Goal: Transaction & Acquisition: Purchase product/service

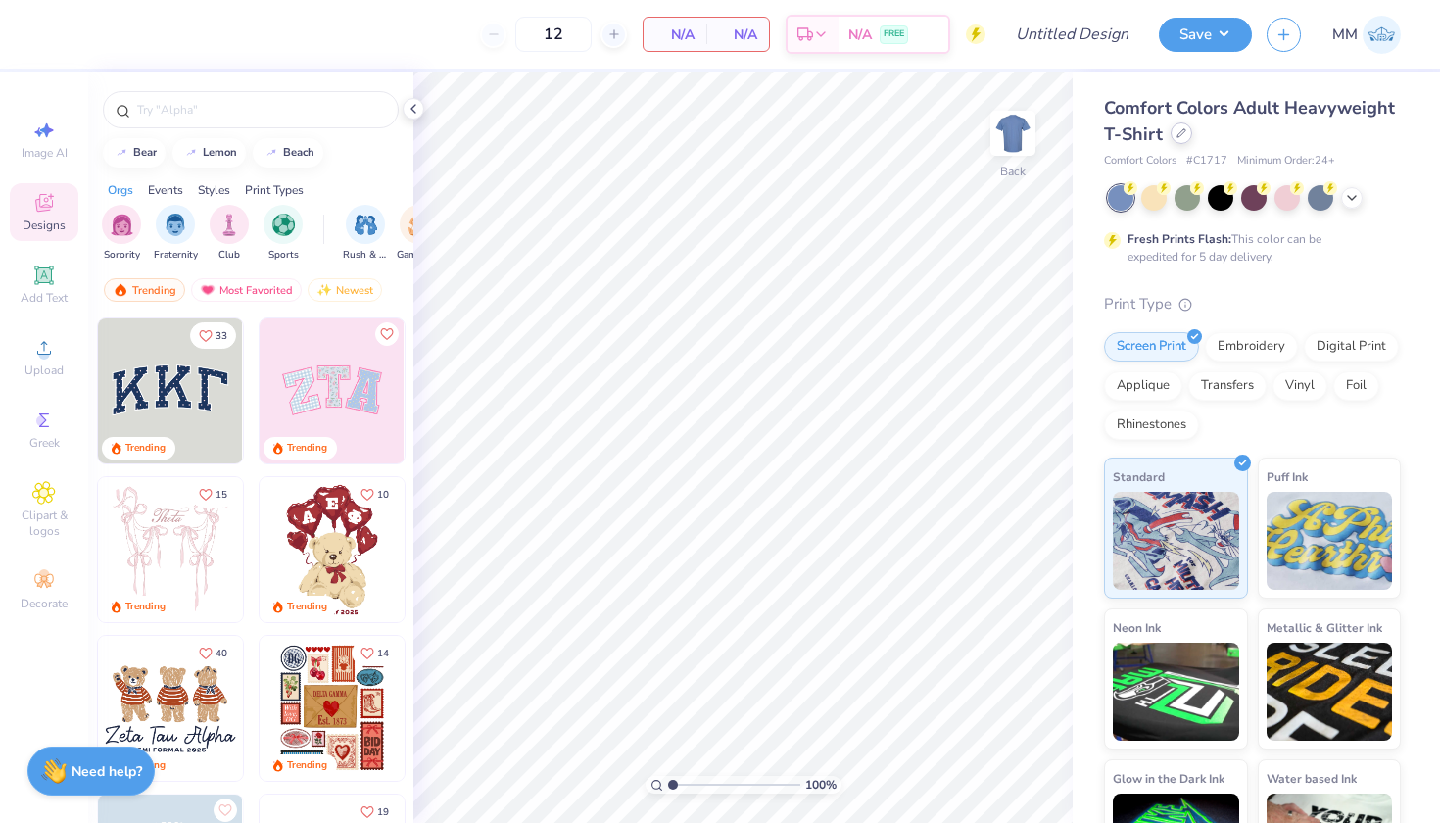
click at [1178, 140] on div at bounding box center [1182, 133] width 22 height 22
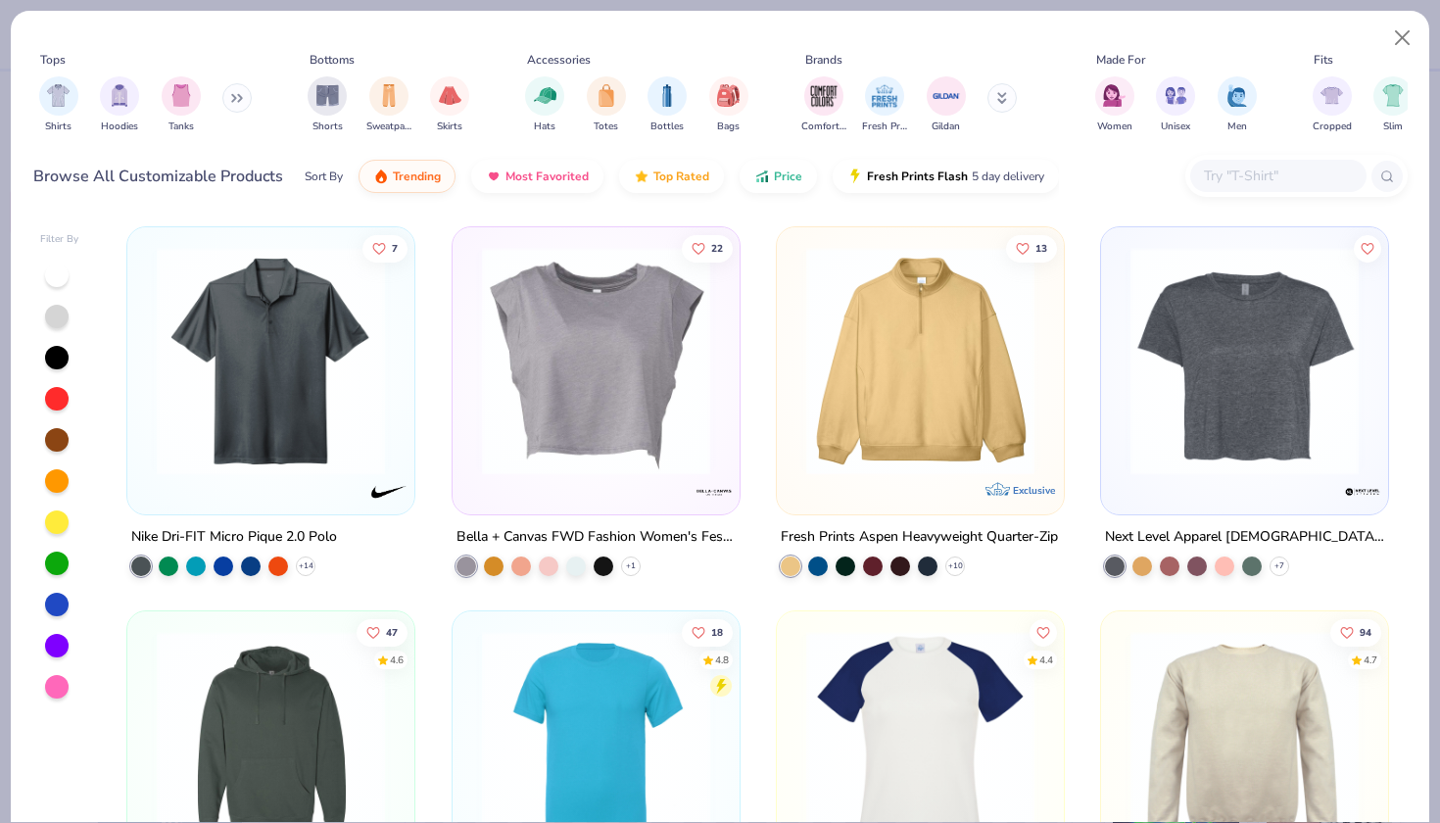
click at [1259, 170] on input "text" at bounding box center [1277, 176] width 151 height 23
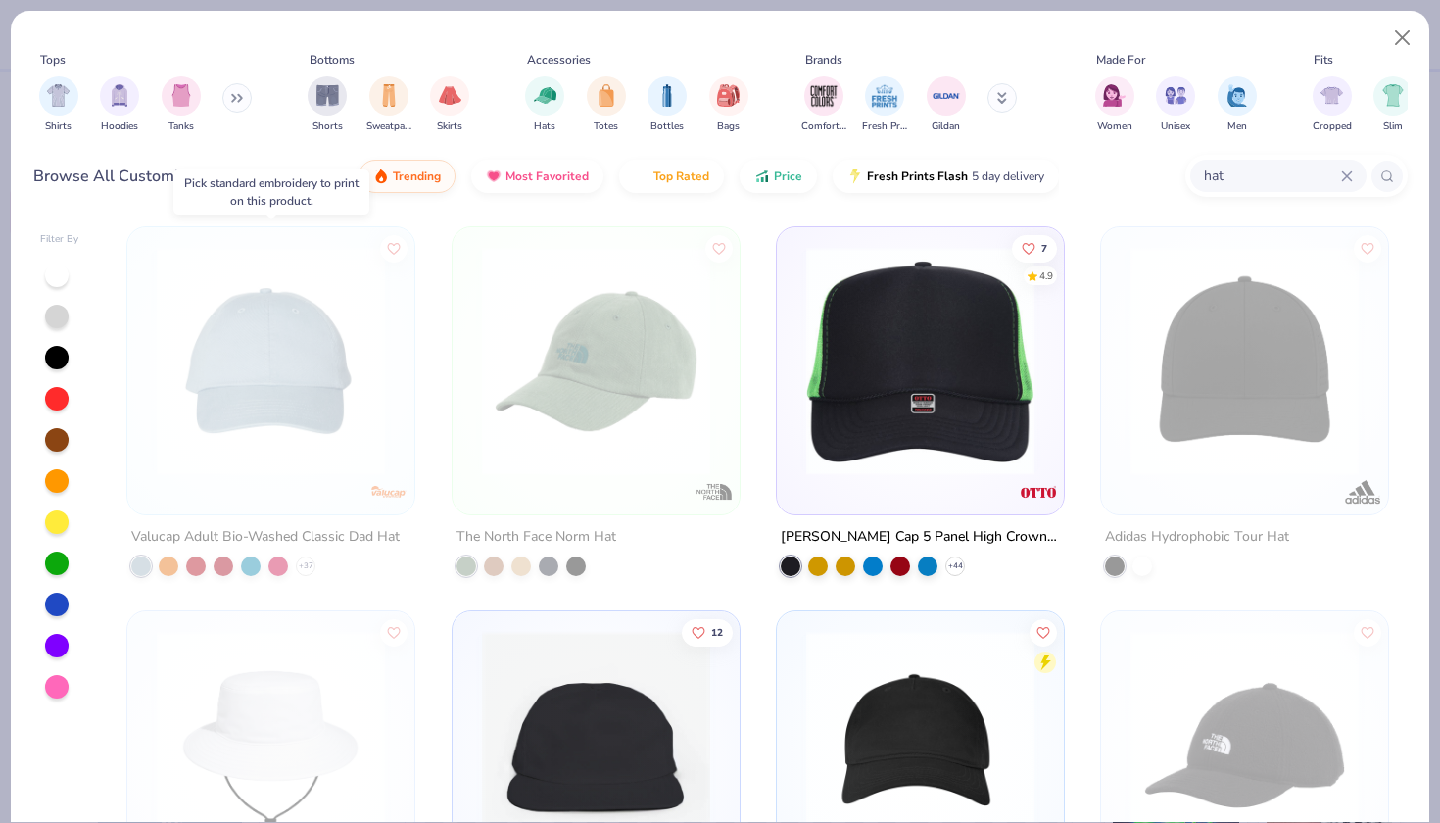
click at [250, 378] on img at bounding box center [271, 361] width 248 height 228
click at [240, 526] on div "Valucap Adult Bio-Washed Classic Dad Hat" at bounding box center [265, 537] width 268 height 24
click at [226, 344] on img at bounding box center [271, 361] width 248 height 228
click at [147, 262] on img at bounding box center [23, 361] width 248 height 228
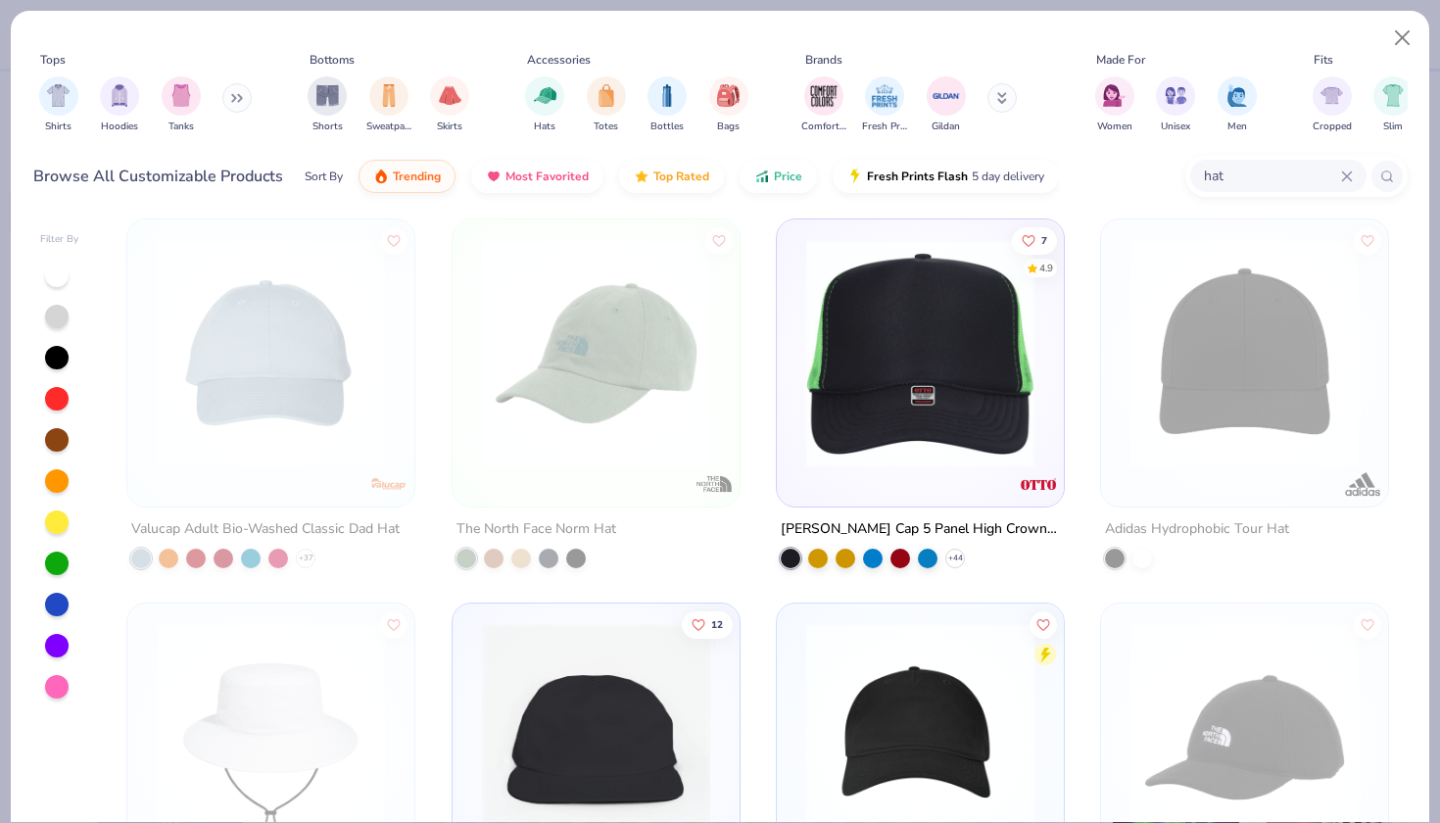
scroll to position [10, 0]
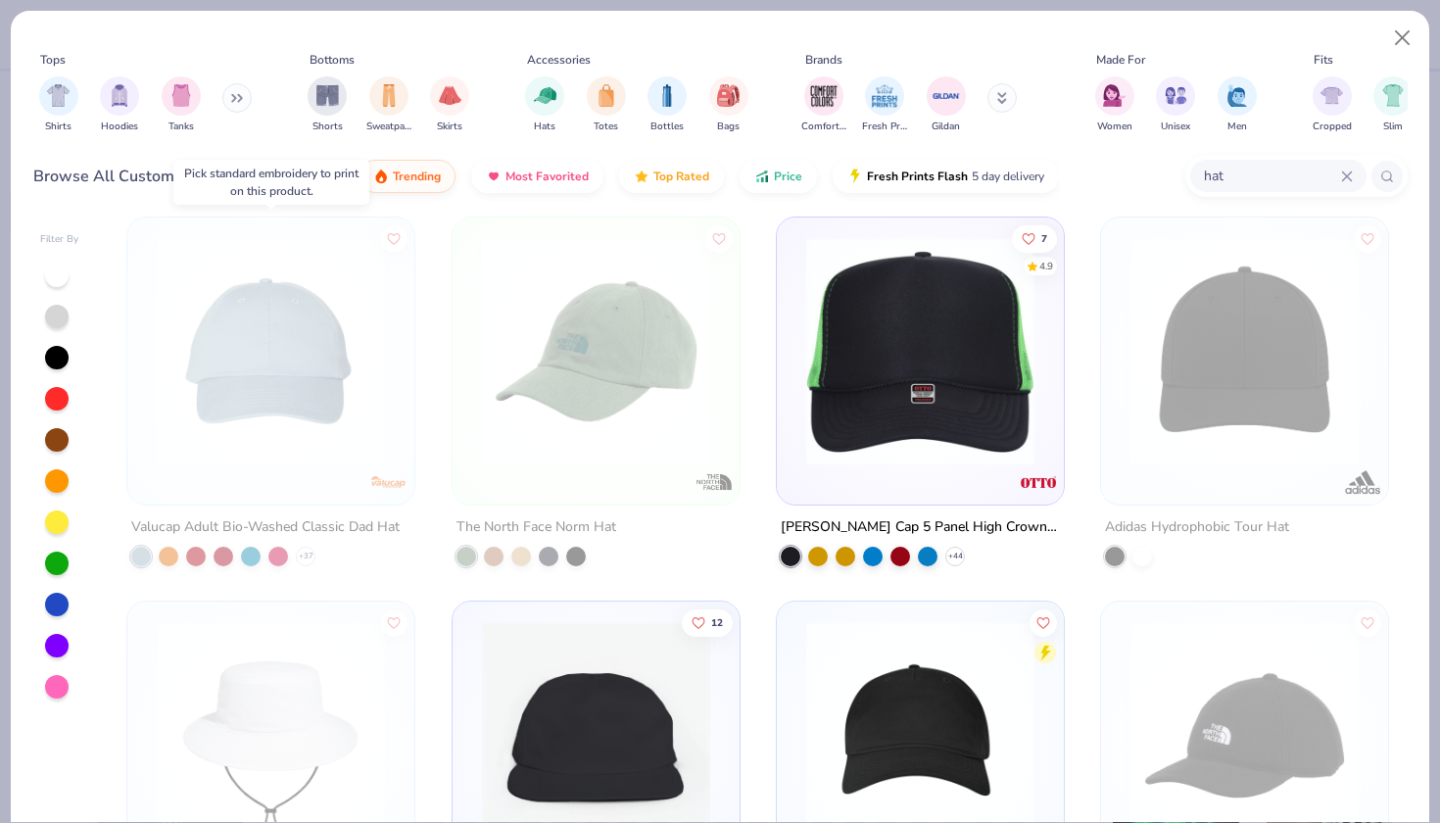
click at [323, 377] on img at bounding box center [271, 351] width 248 height 228
click at [302, 310] on img at bounding box center [271, 351] width 248 height 228
click at [55, 272] on div at bounding box center [57, 276] width 24 height 24
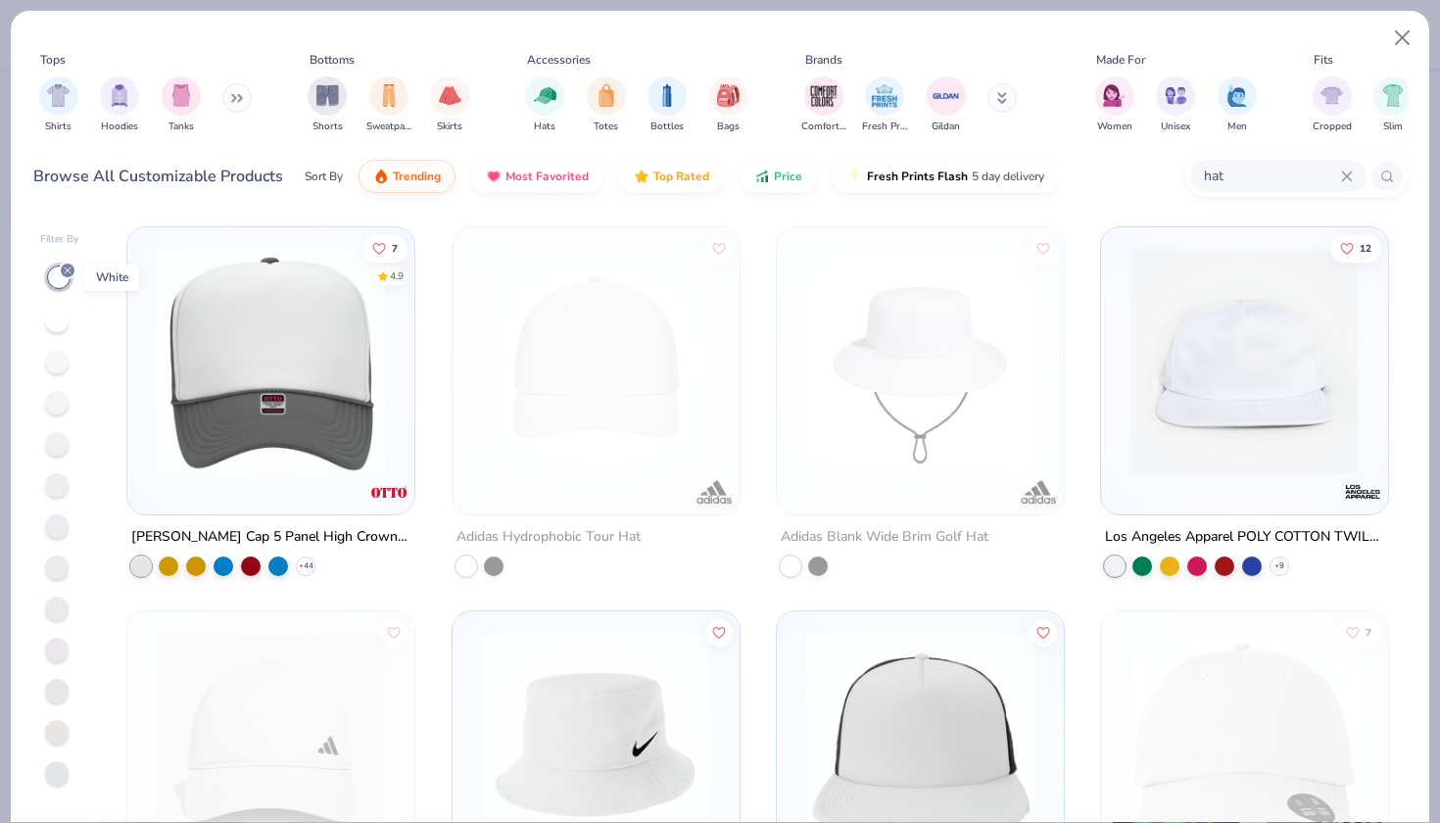
click at [70, 271] on icon at bounding box center [68, 271] width 12 height 12
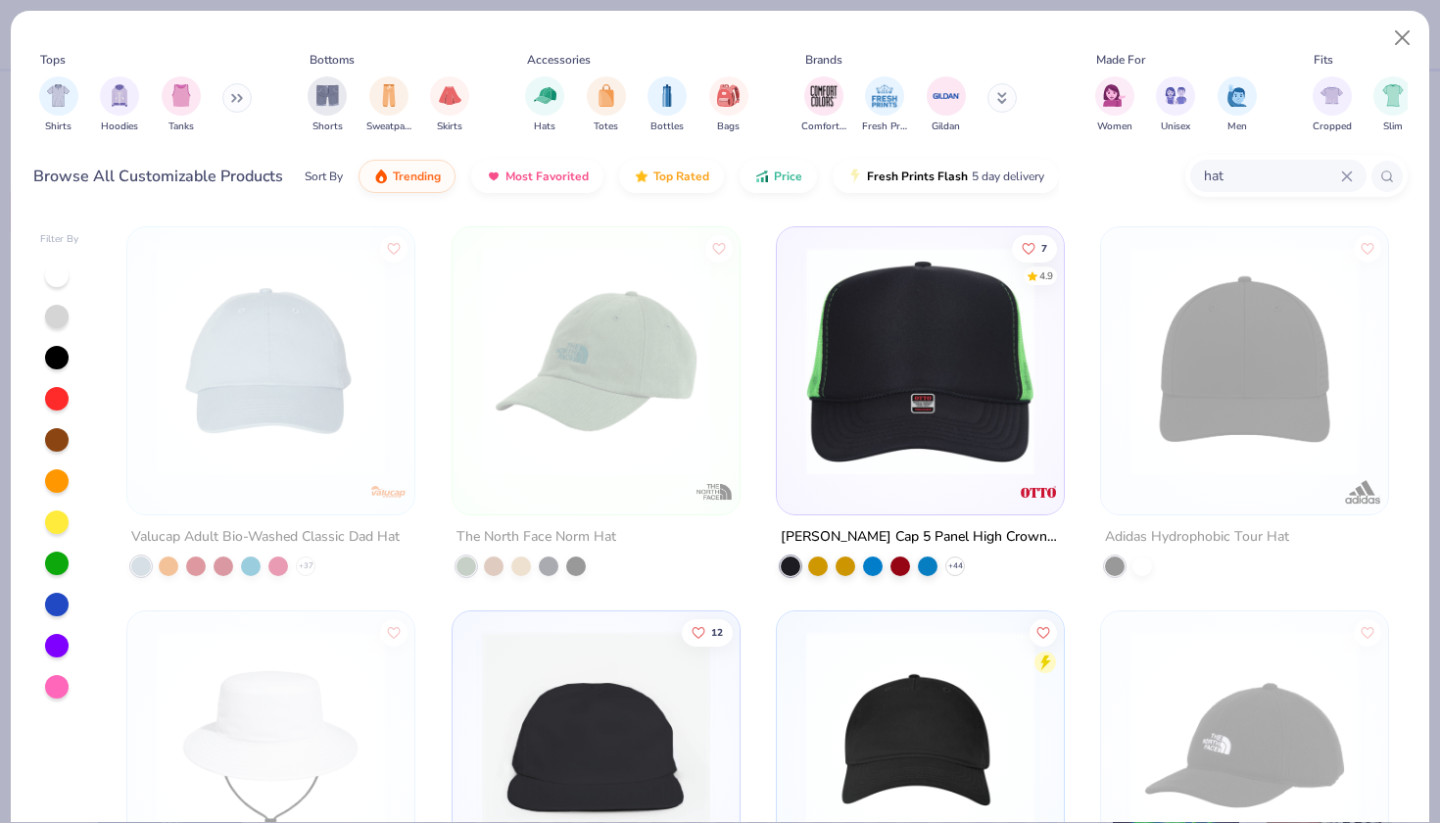
click at [319, 337] on img at bounding box center [271, 361] width 248 height 228
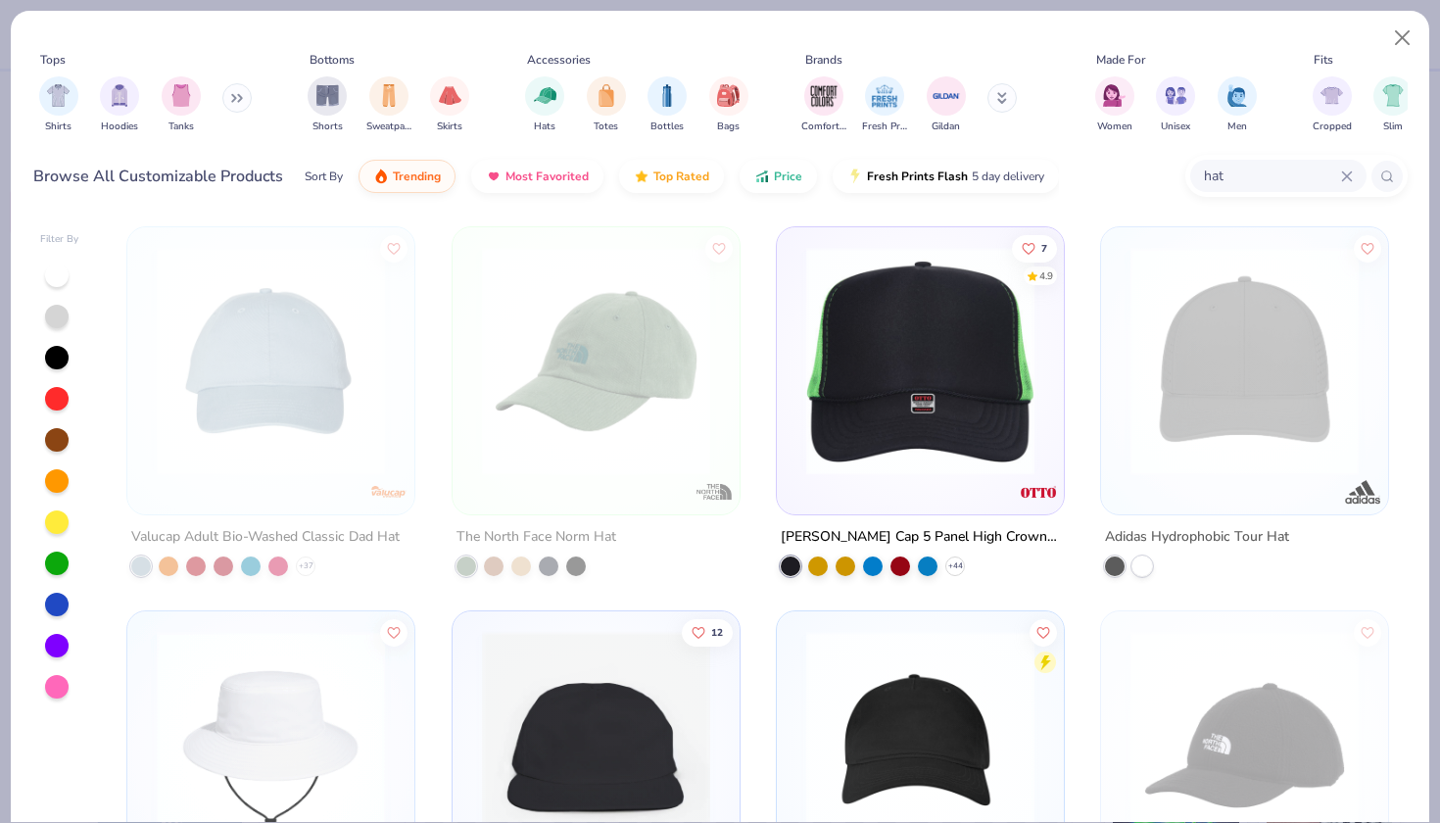
click at [314, 432] on div "Adidas Hydrophobic Tour Hat Adidas Blank Wide Brim Golf Hat The North Face Clas…" at bounding box center [758, 520] width 1299 height 606
click at [314, 432] on img at bounding box center [271, 361] width 248 height 228
click at [254, 248] on img at bounding box center [271, 361] width 248 height 228
click at [255, 249] on img at bounding box center [271, 361] width 248 height 228
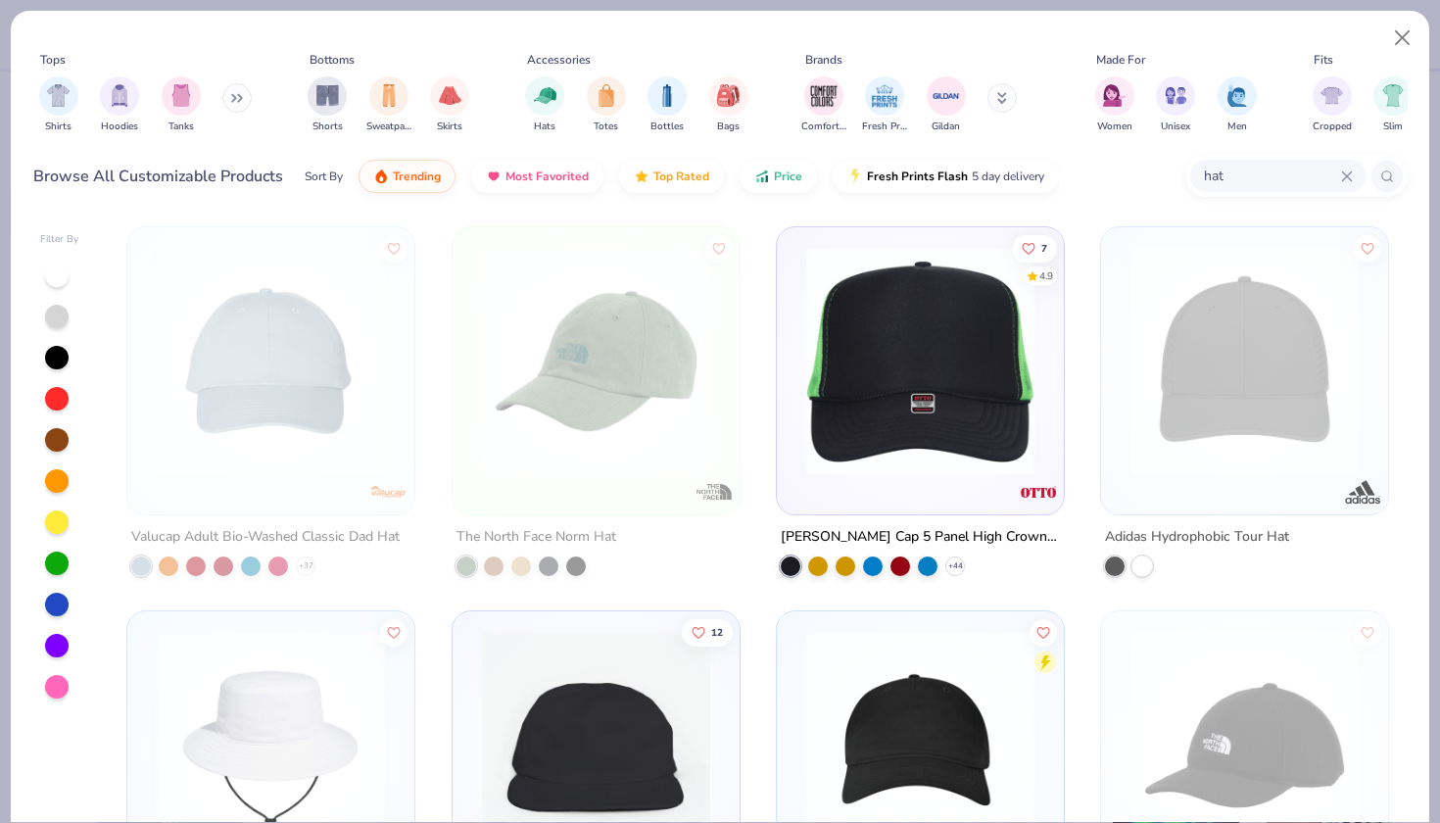
click at [240, 95] on icon at bounding box center [237, 98] width 12 height 10
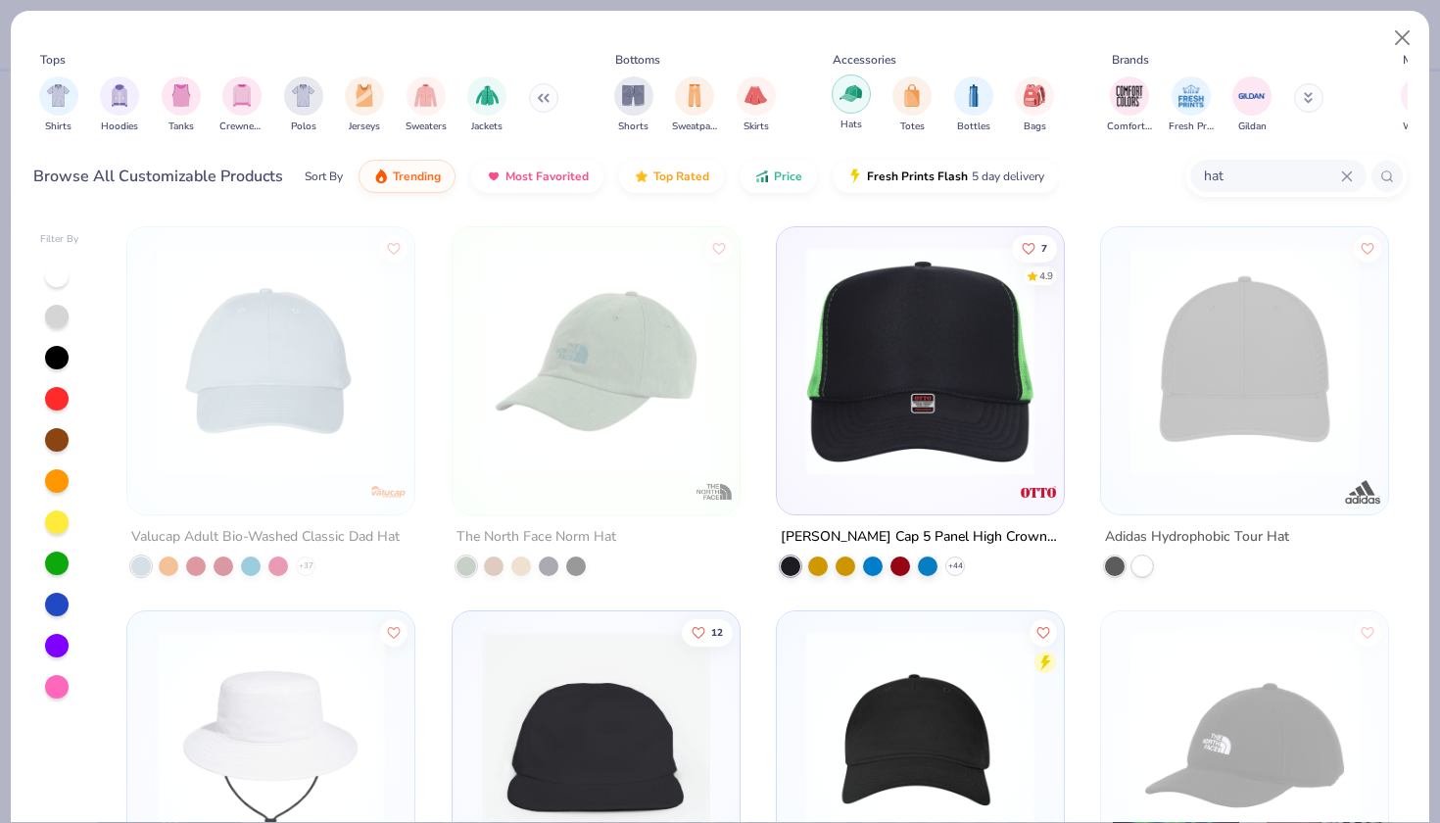
click at [850, 102] on img "filter for Hats" at bounding box center [851, 93] width 23 height 23
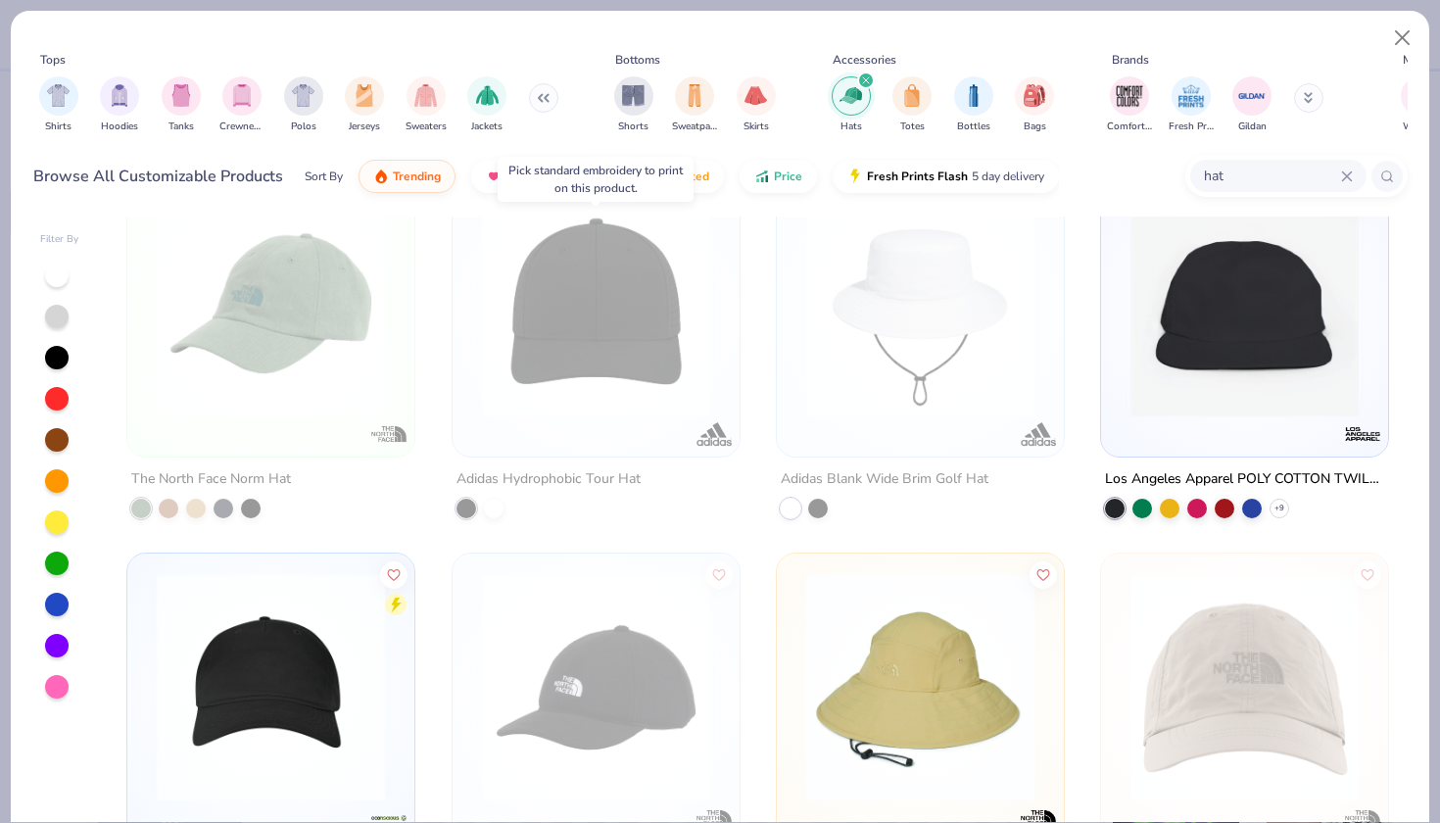
scroll to position [59, 0]
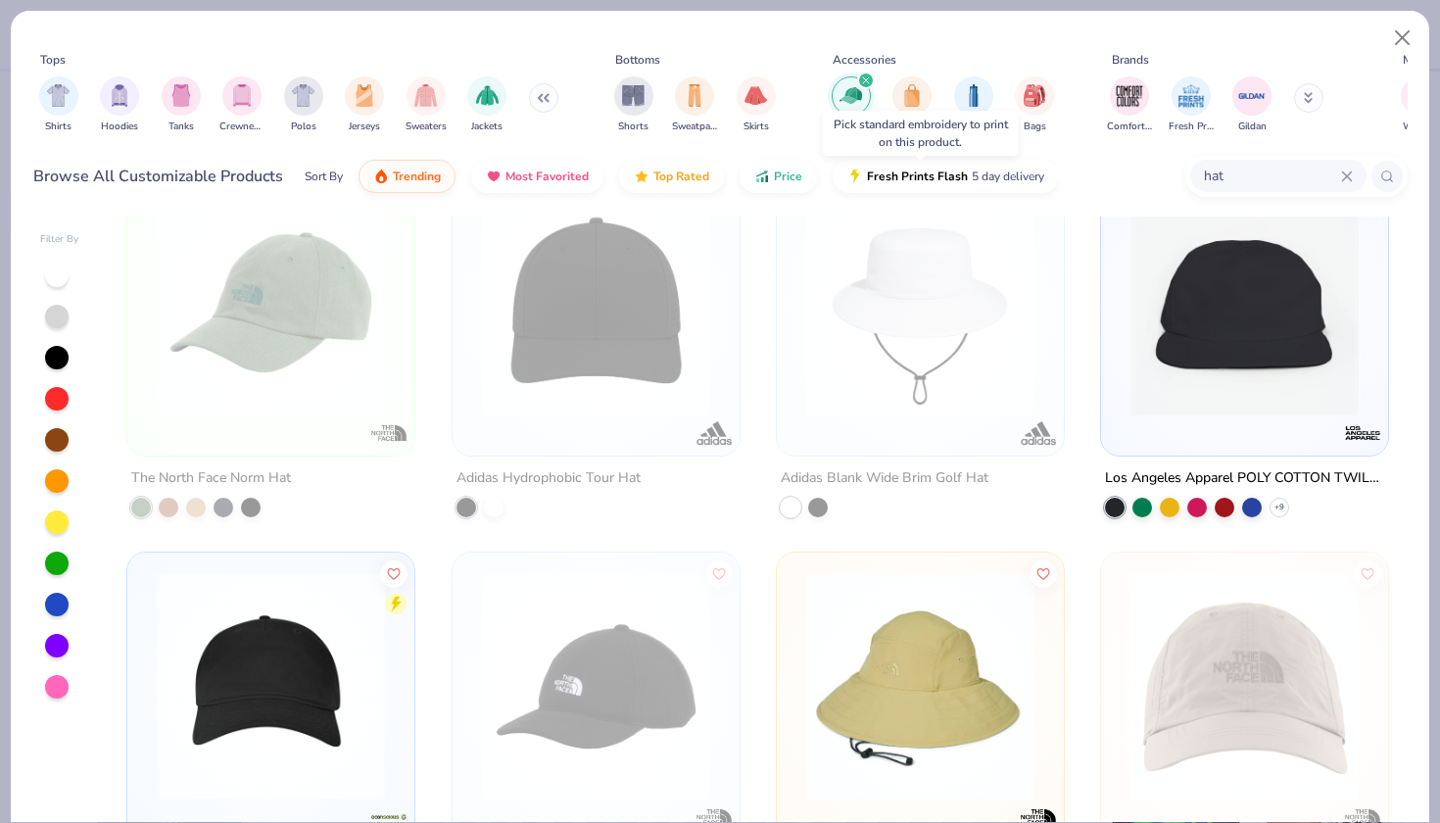
click at [821, 509] on div at bounding box center [818, 508] width 20 height 20
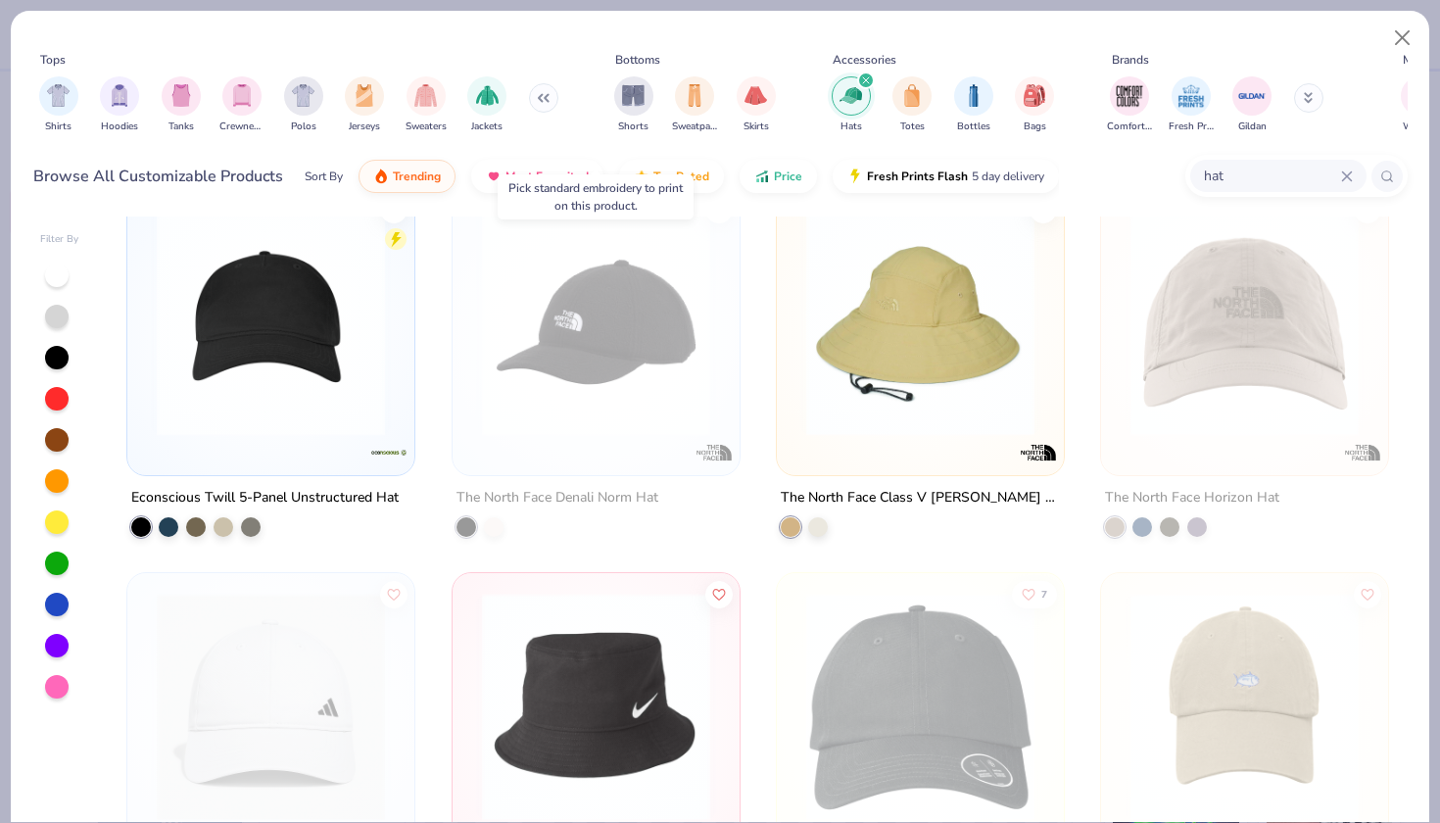
scroll to position [431, 0]
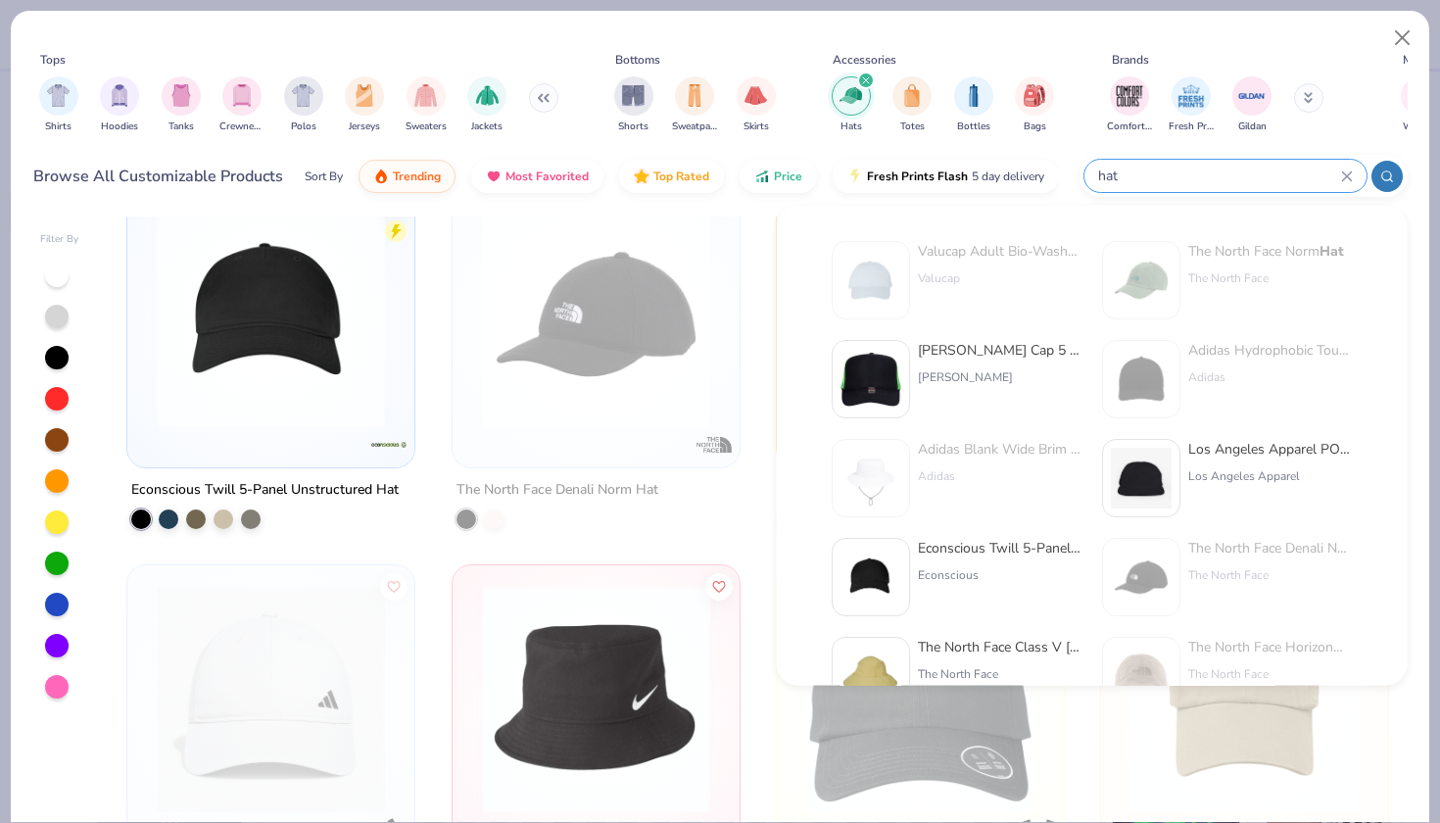
click at [1224, 182] on input "hat" at bounding box center [1218, 176] width 245 height 23
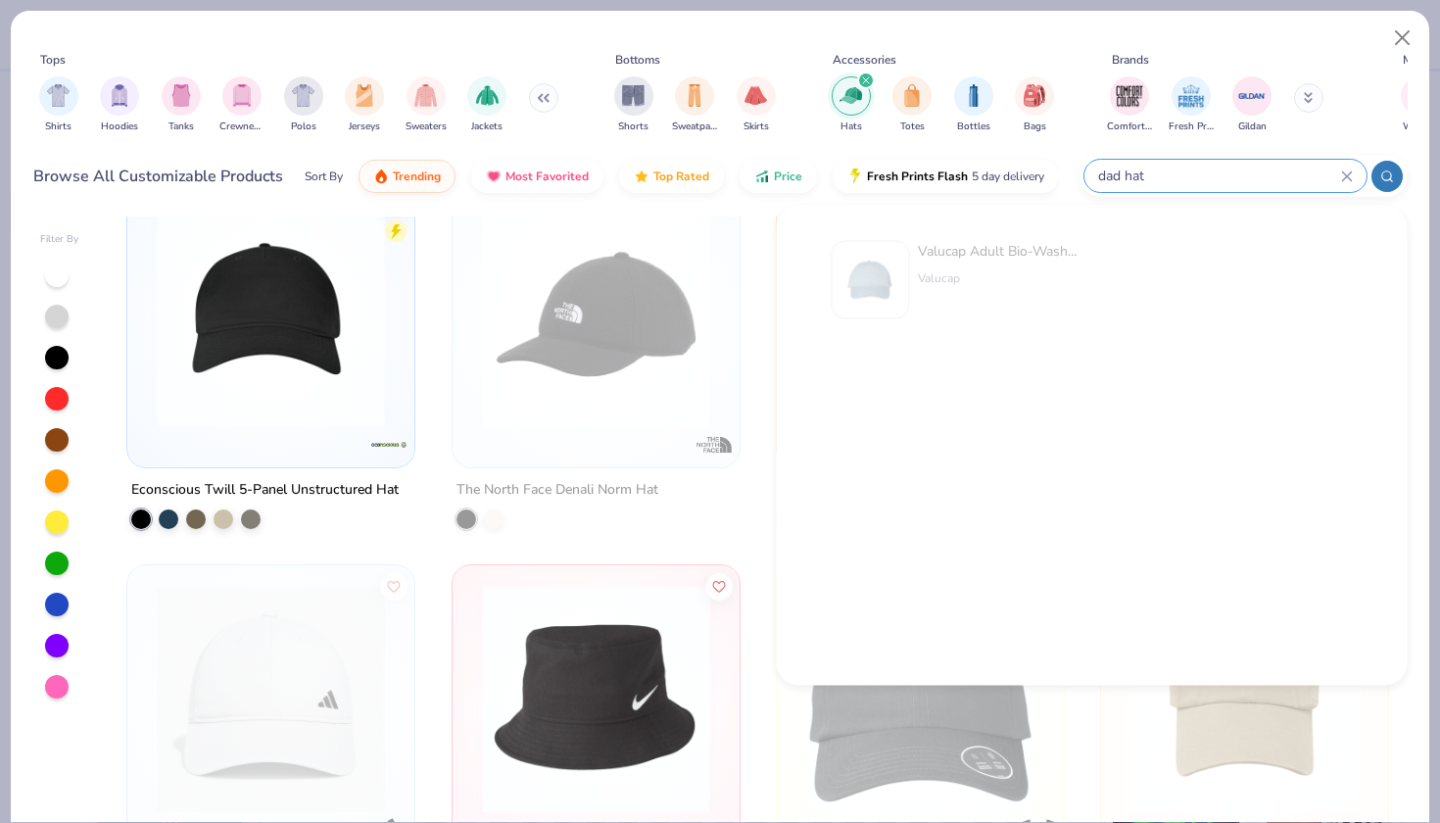
type input "dad hat"
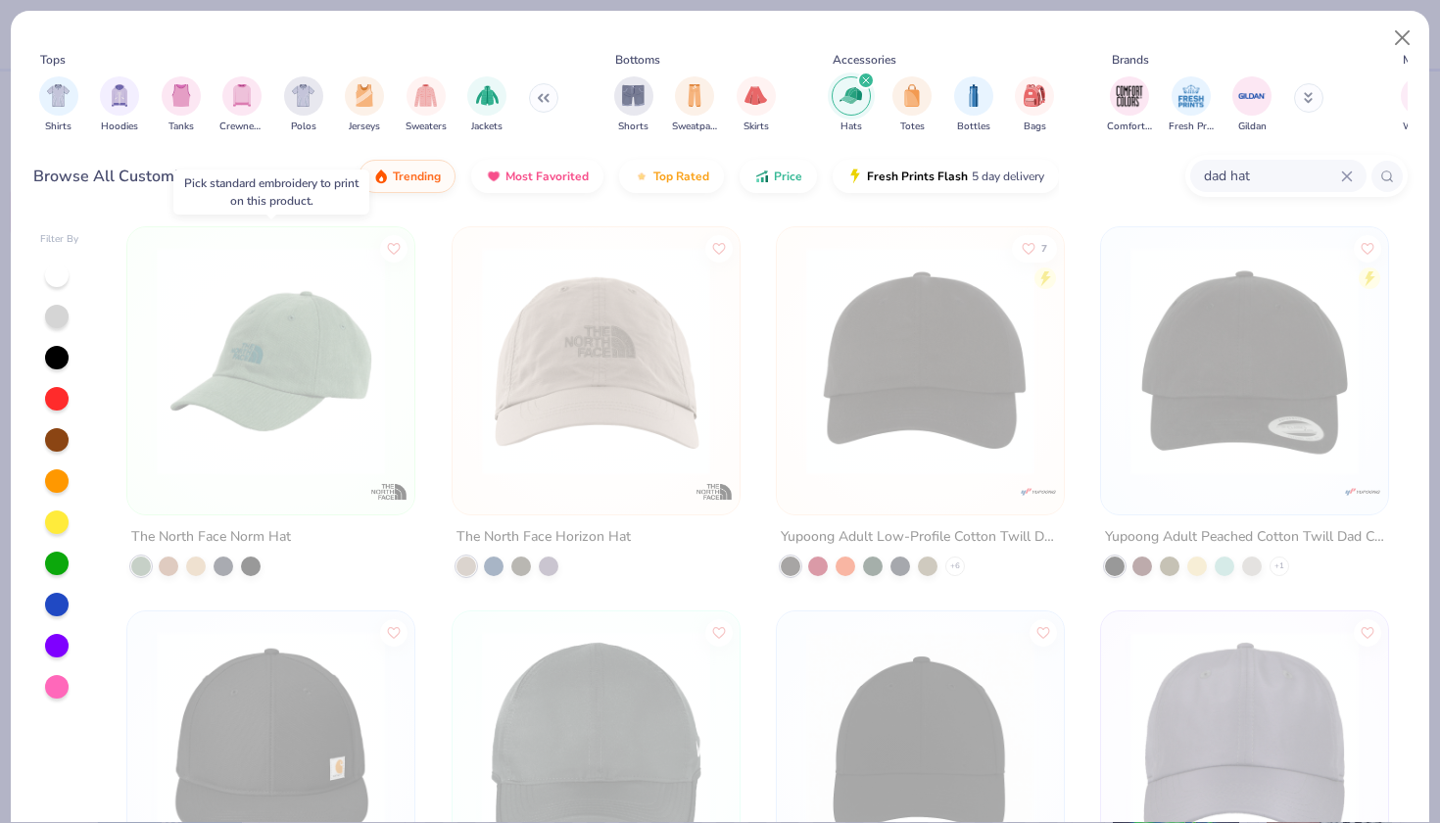
click at [387, 391] on img at bounding box center [271, 361] width 248 height 228
click at [269, 284] on img at bounding box center [271, 361] width 248 height 228
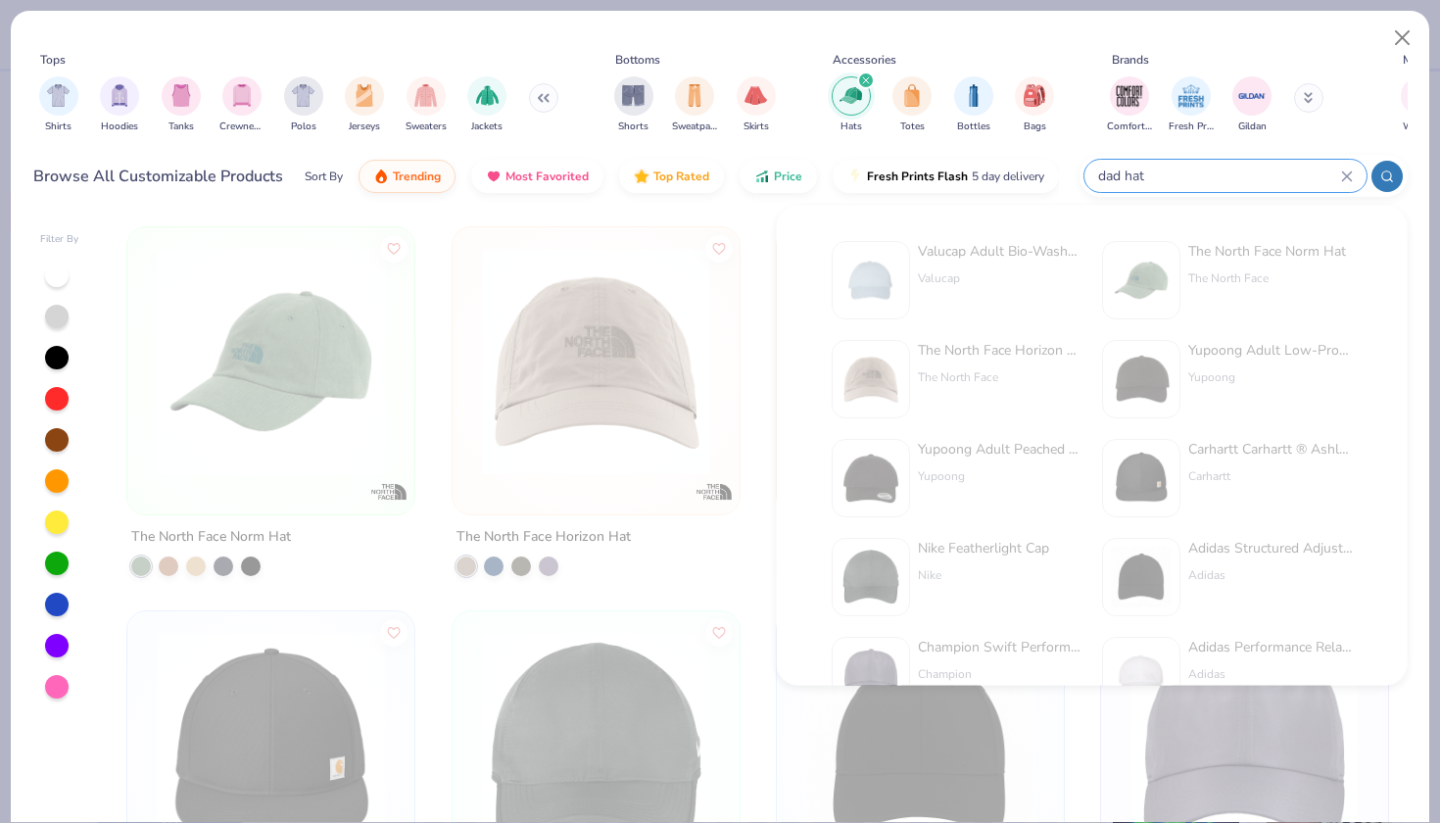
click at [1230, 173] on input "dad hat" at bounding box center [1218, 176] width 245 height 23
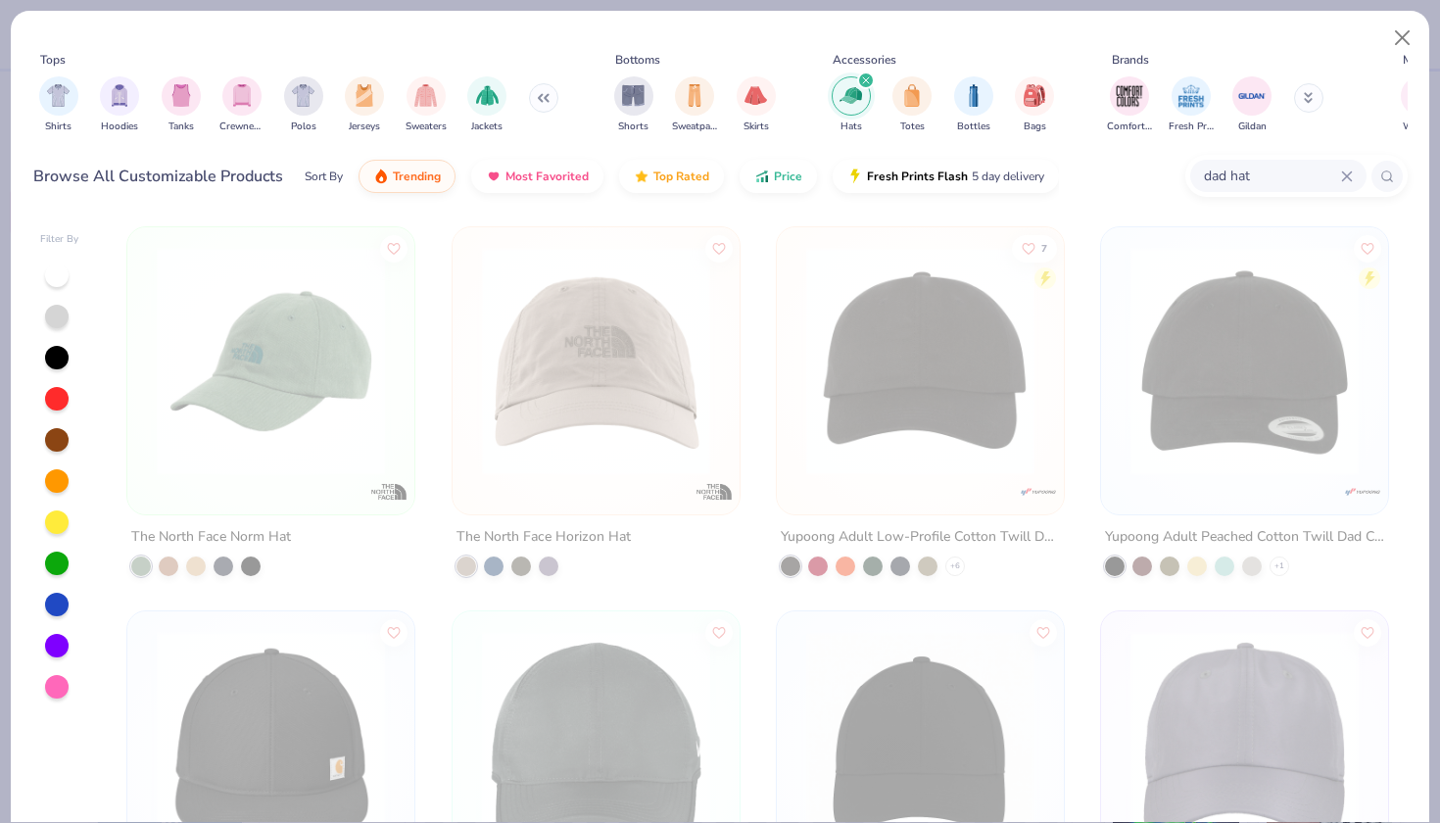
click at [1309, 96] on icon at bounding box center [1309, 98] width 10 height 12
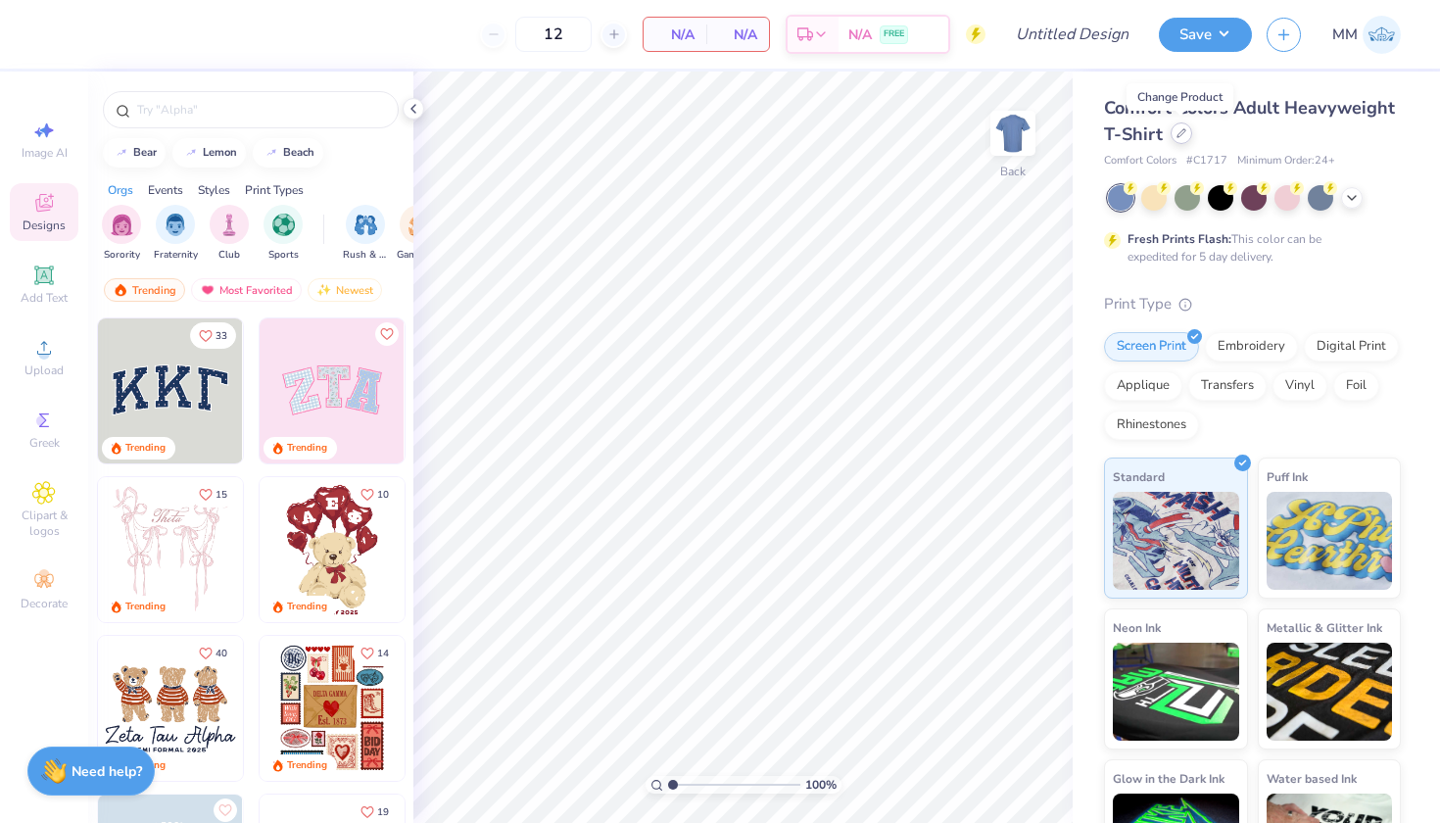
click at [1182, 125] on div at bounding box center [1182, 133] width 22 height 22
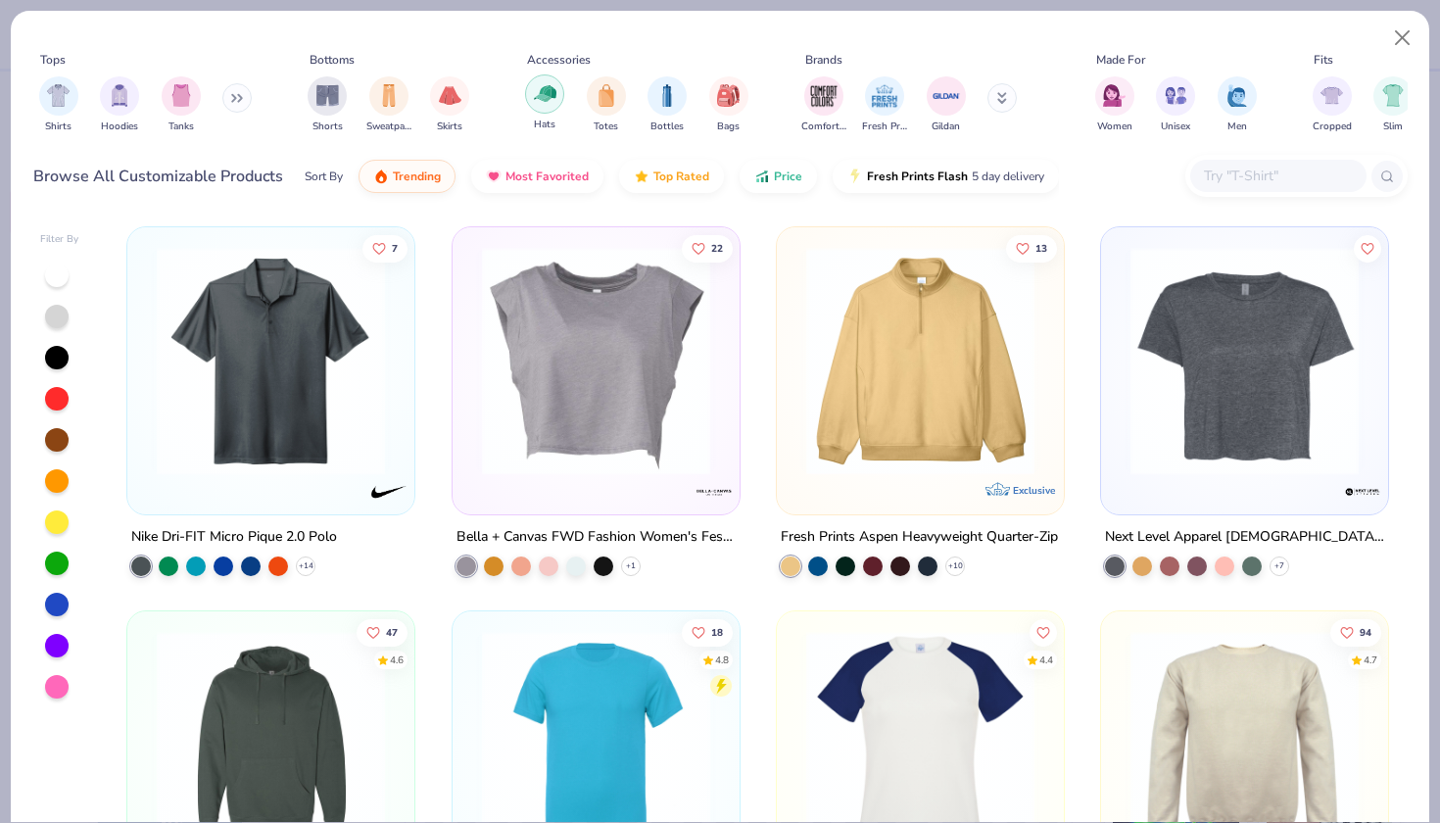
click at [554, 90] on img "filter for Hats" at bounding box center [545, 93] width 23 height 23
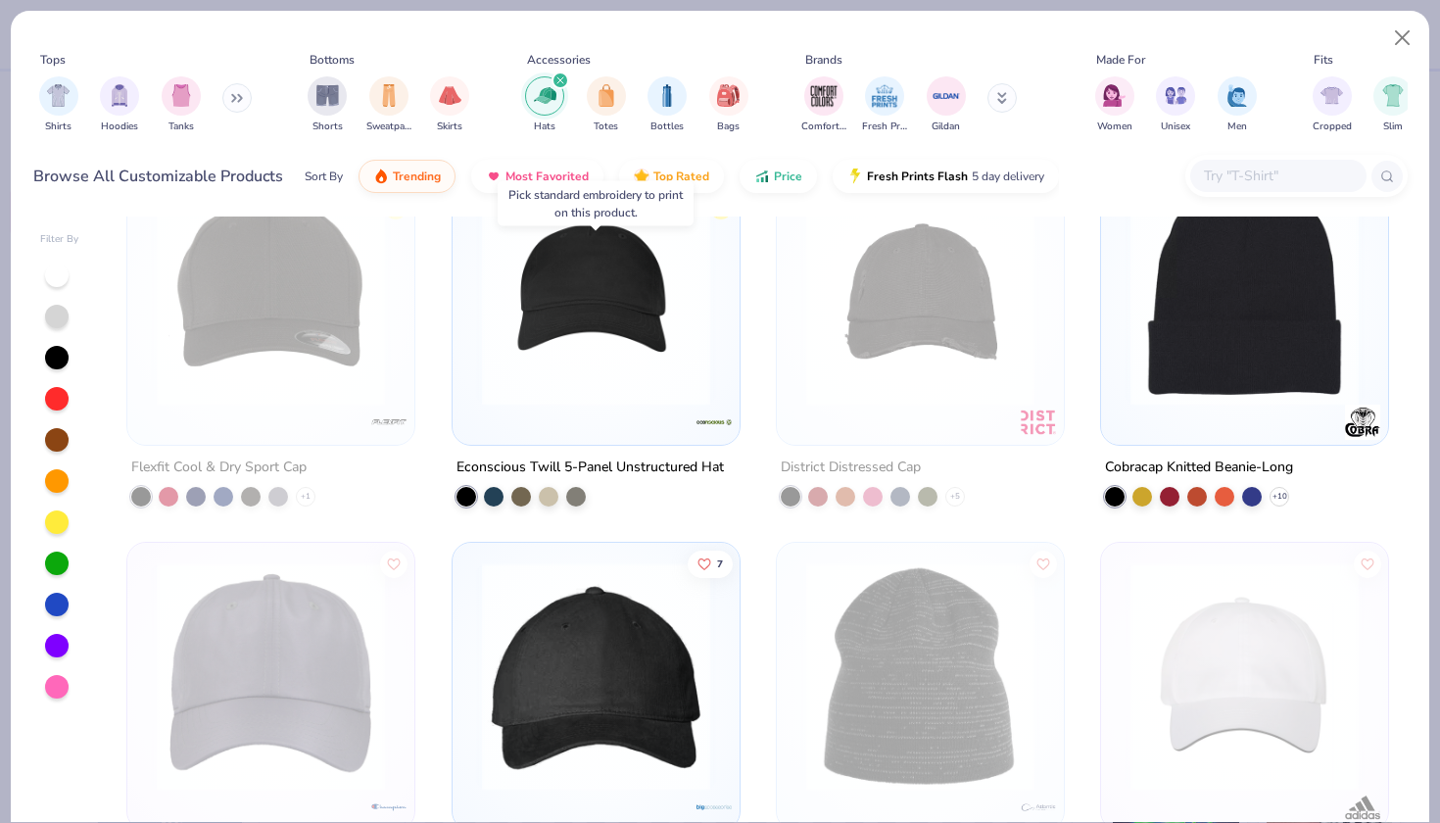
scroll to position [2015, 0]
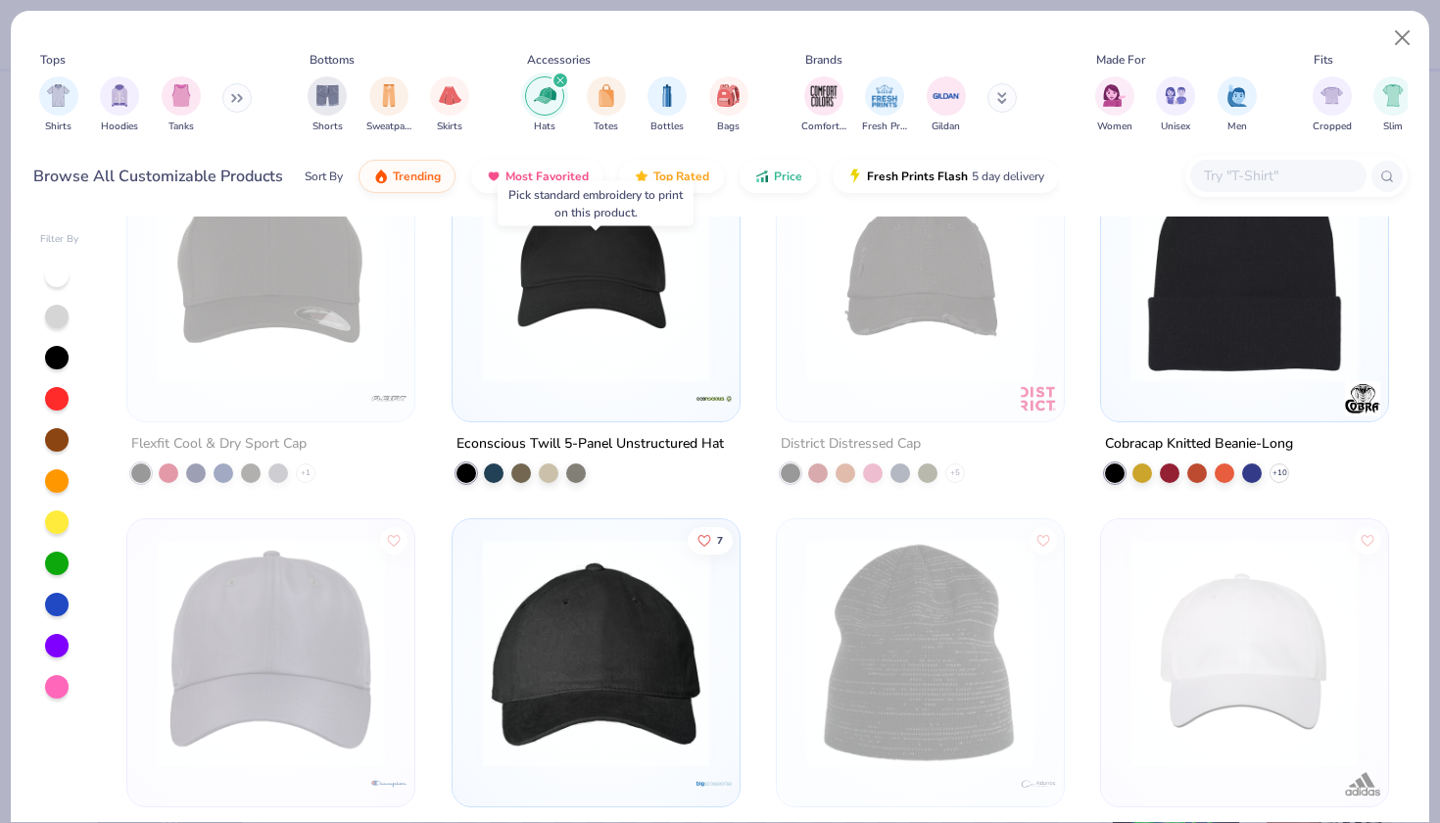
click at [636, 309] on img at bounding box center [596, 268] width 248 height 228
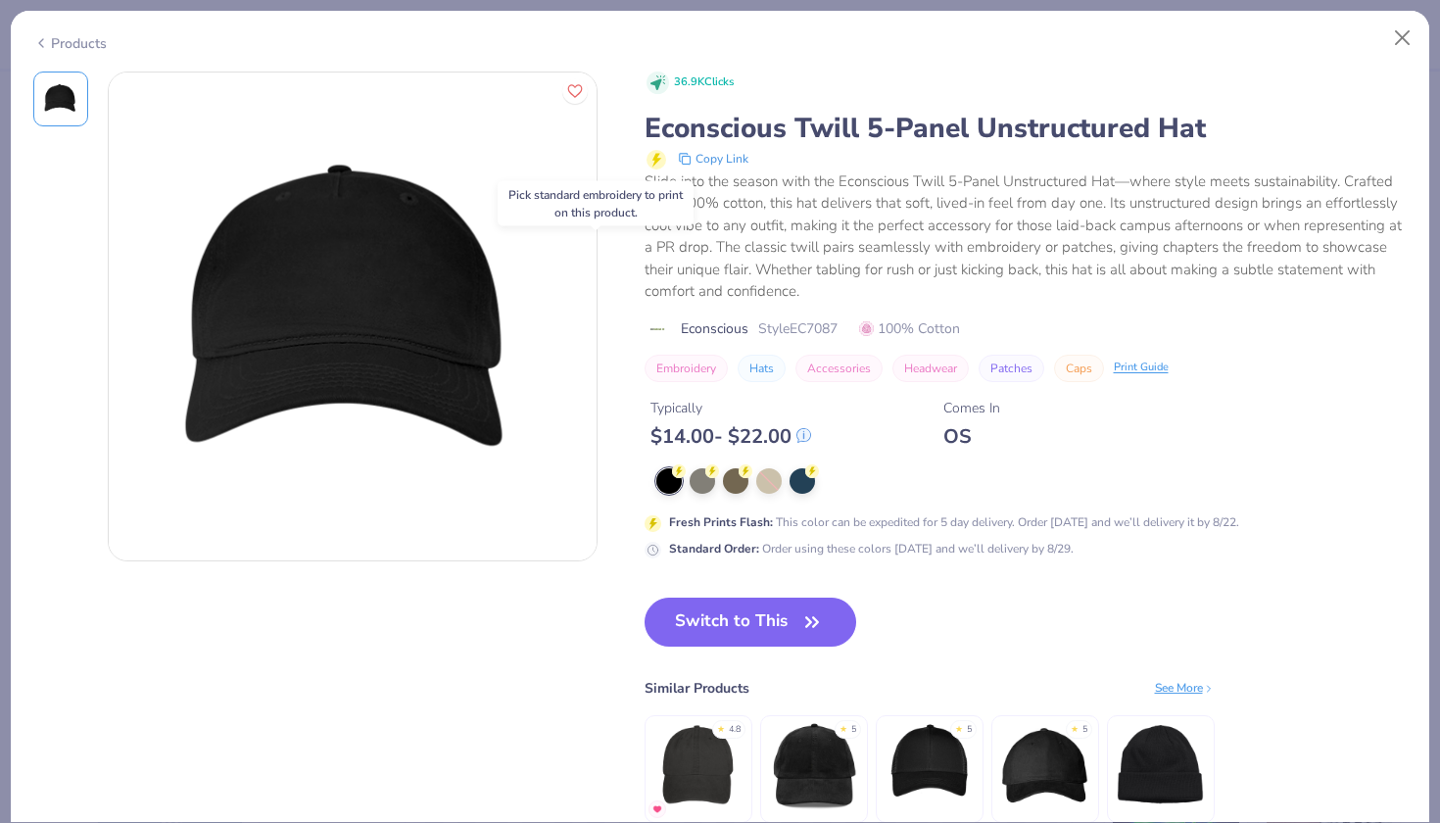
click at [1052, 172] on div "Slide into the season with the Econscious Twill 5-Panel Unstructured Hat—where …" at bounding box center [1026, 236] width 763 height 132
click at [33, 32] on icon at bounding box center [41, 43] width 16 height 24
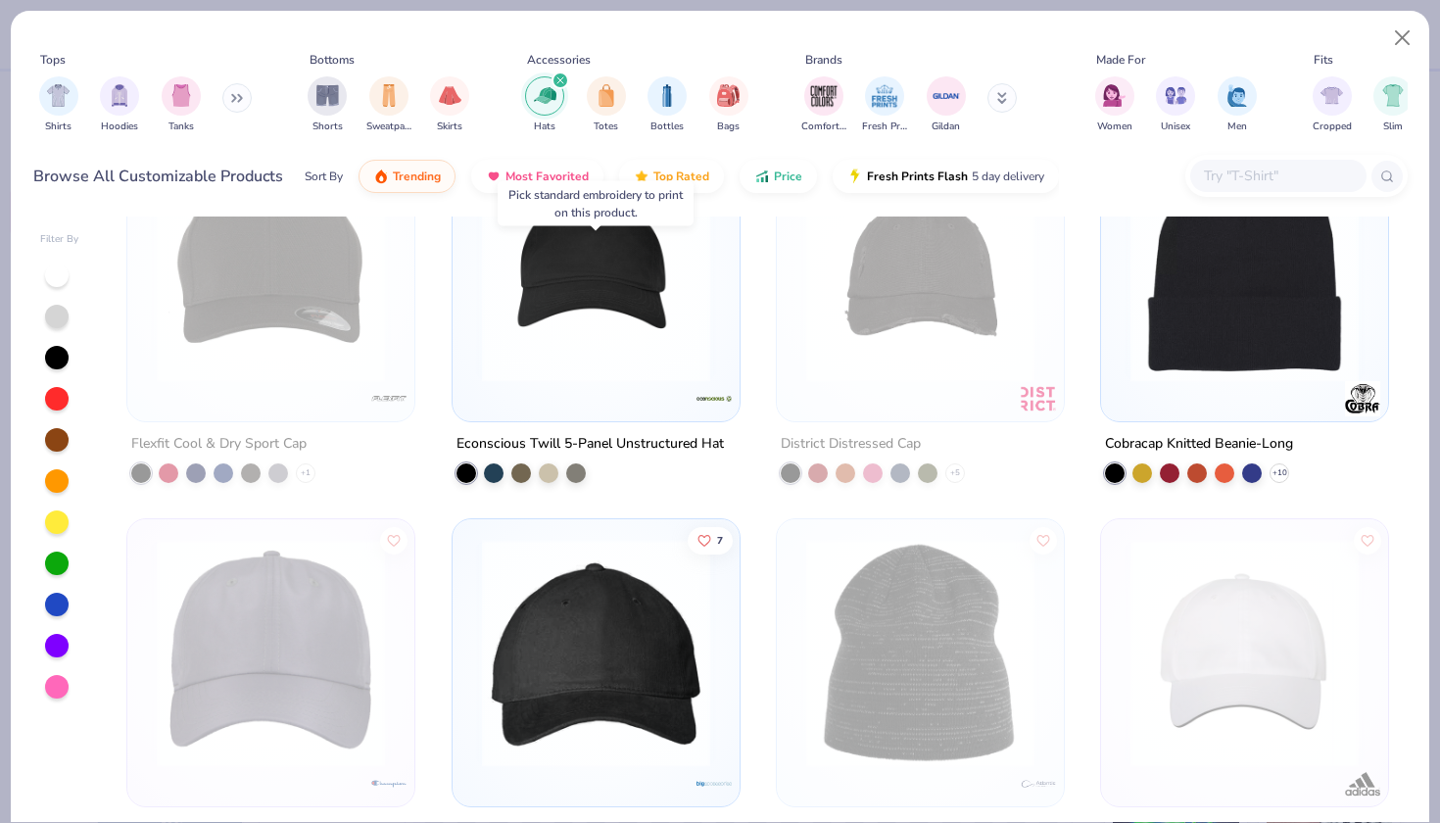
click at [1306, 170] on input "text" at bounding box center [1277, 176] width 151 height 23
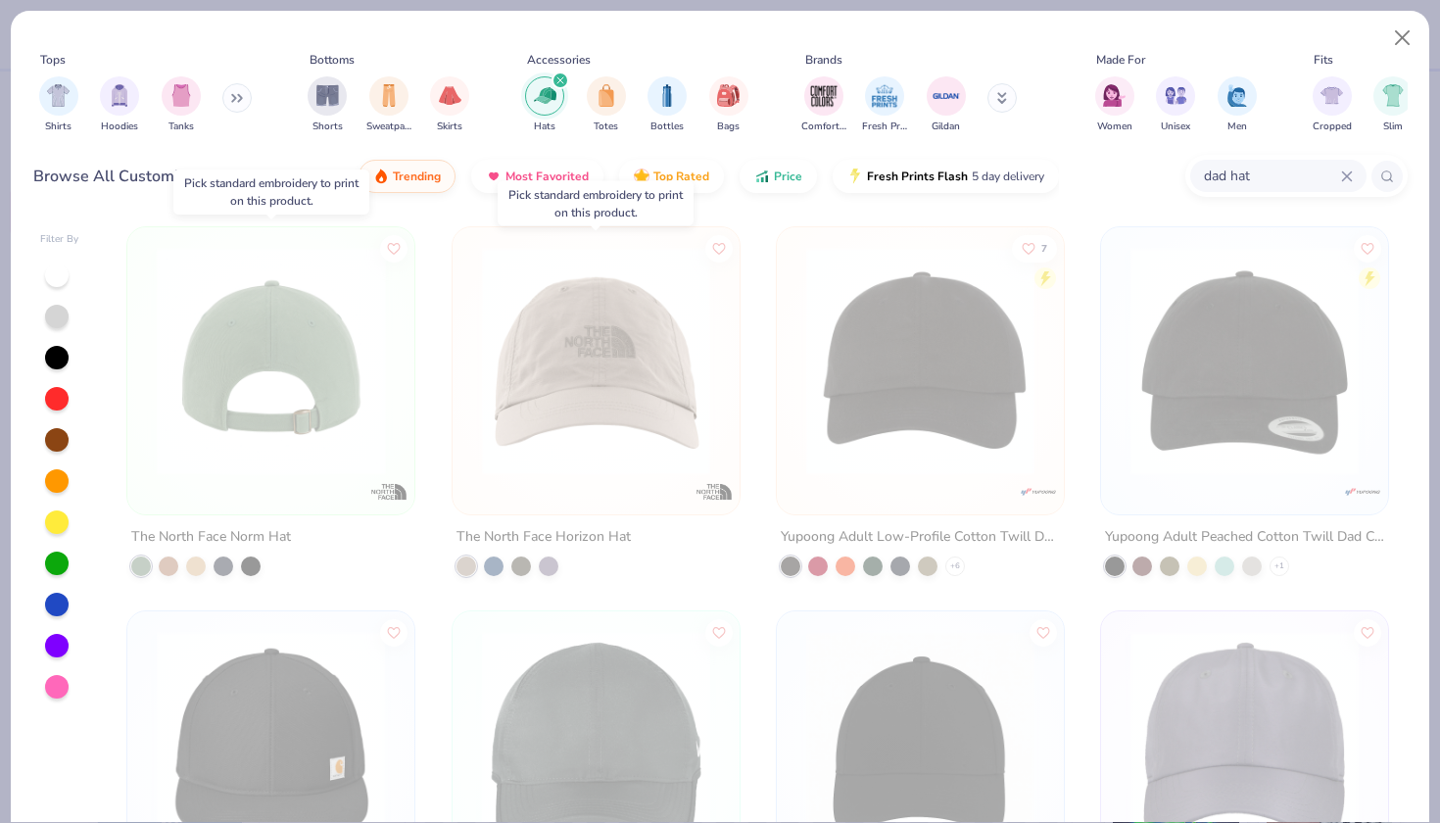
click at [230, 396] on img at bounding box center [271, 361] width 248 height 228
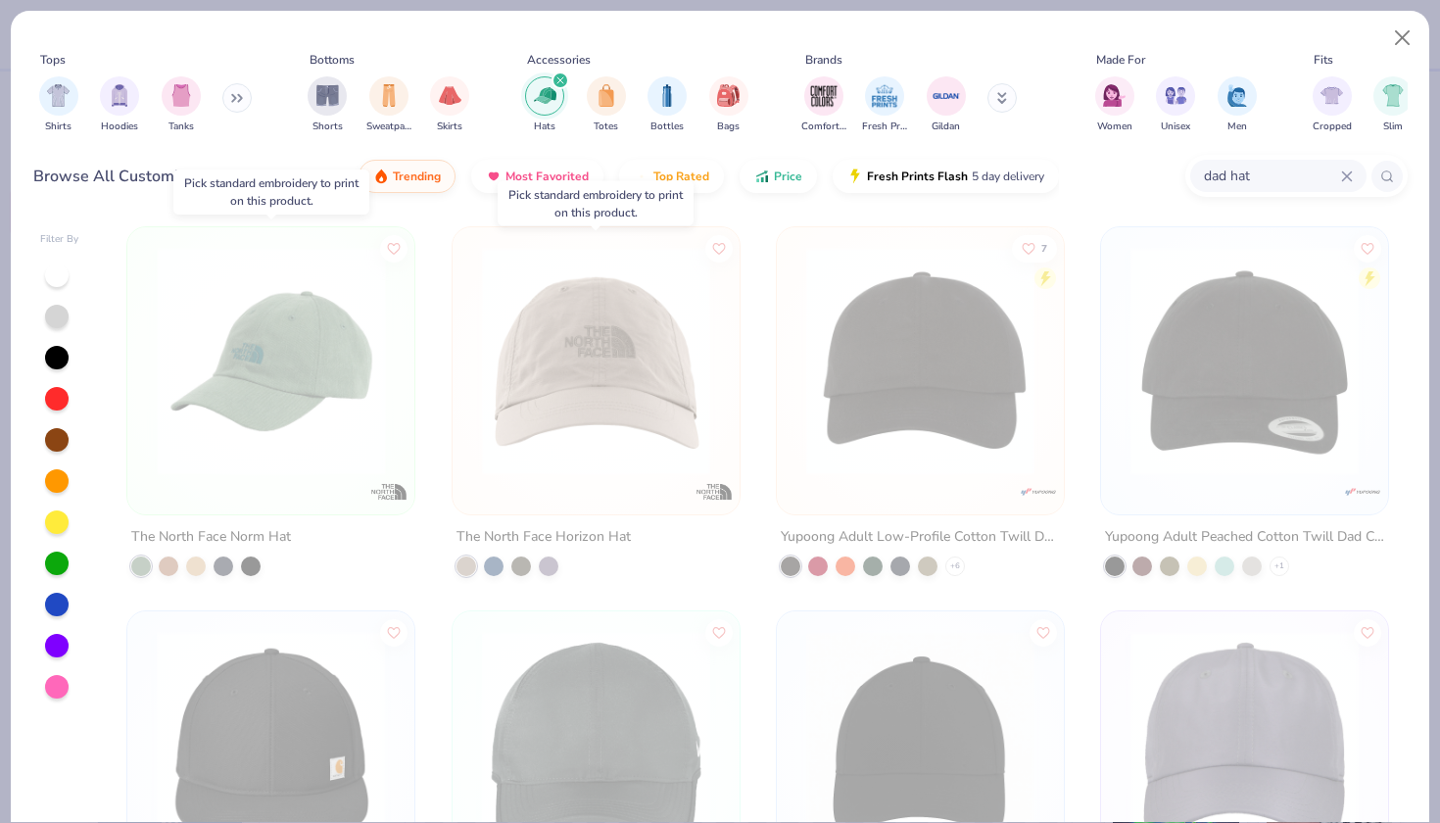
click at [348, 416] on img at bounding box center [271, 361] width 248 height 228
click at [571, 363] on div "The North Face Norm Hat The North Face Horizon Hat 7 Yupoong Adult Low-Profile …" at bounding box center [758, 520] width 1299 height 606
click at [571, 363] on img at bounding box center [596, 361] width 248 height 228
click at [945, 265] on img at bounding box center [921, 361] width 248 height 228
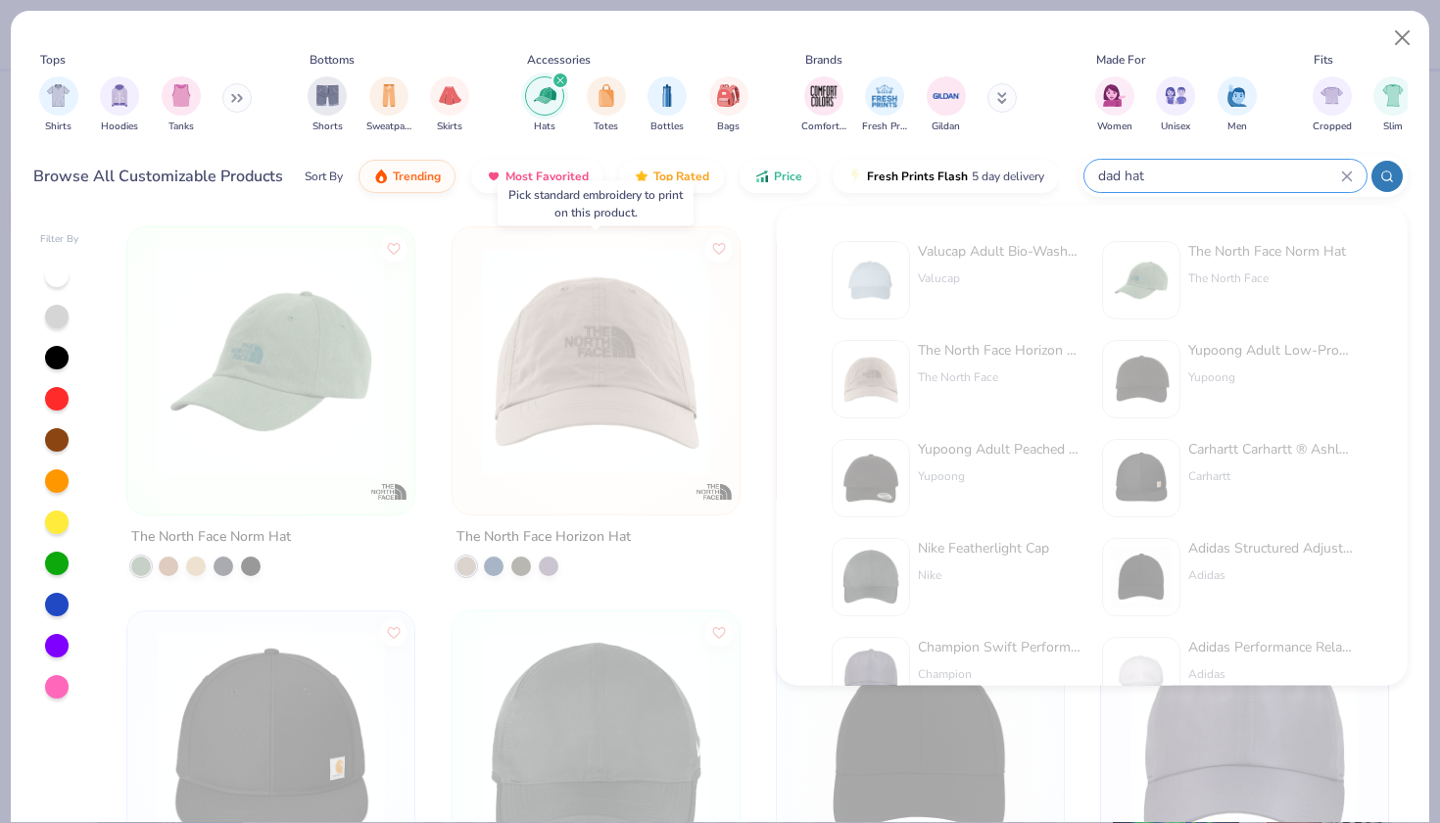
click at [1221, 172] on input "dad hat" at bounding box center [1218, 176] width 245 height 23
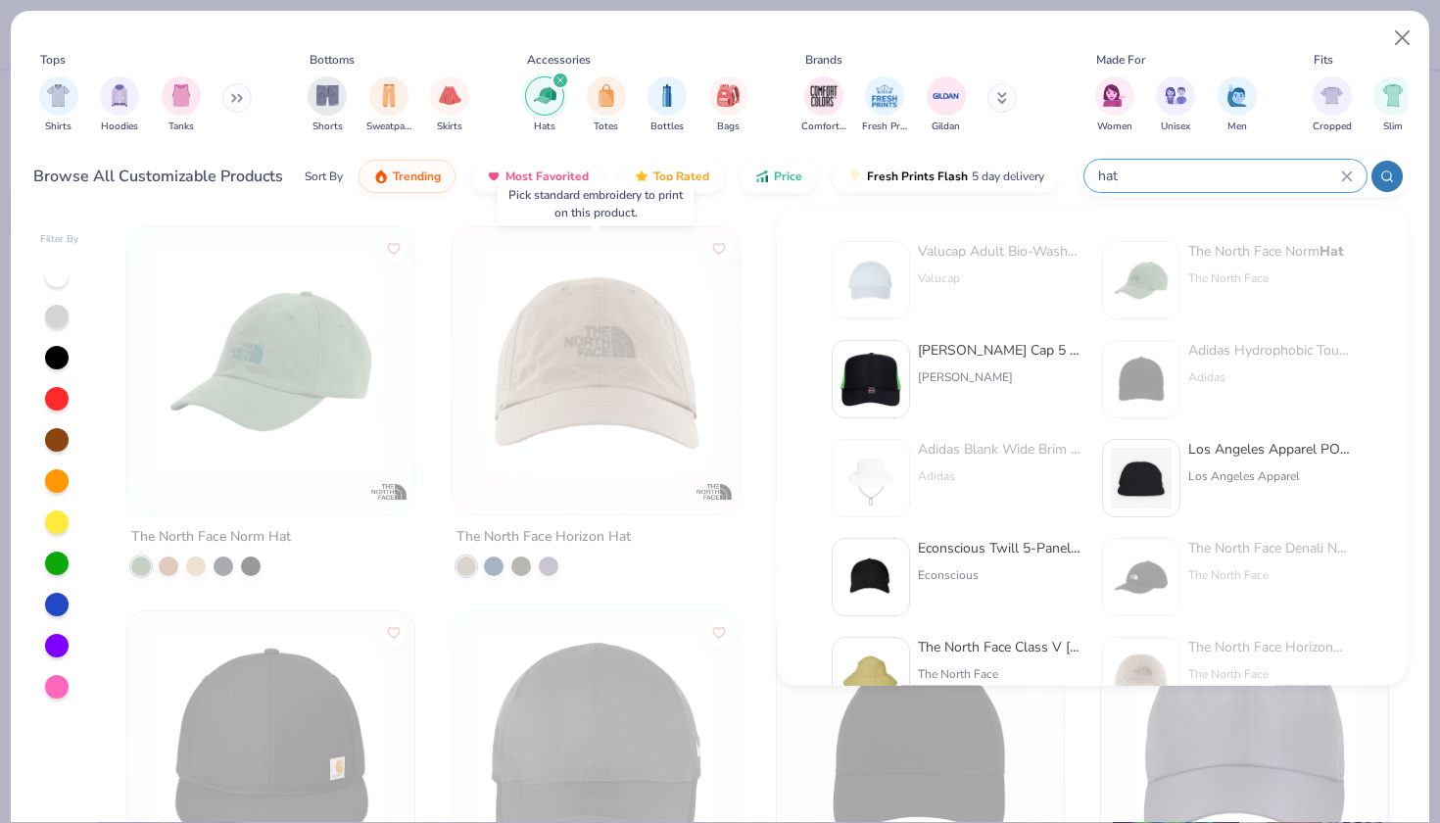
type input "hat"
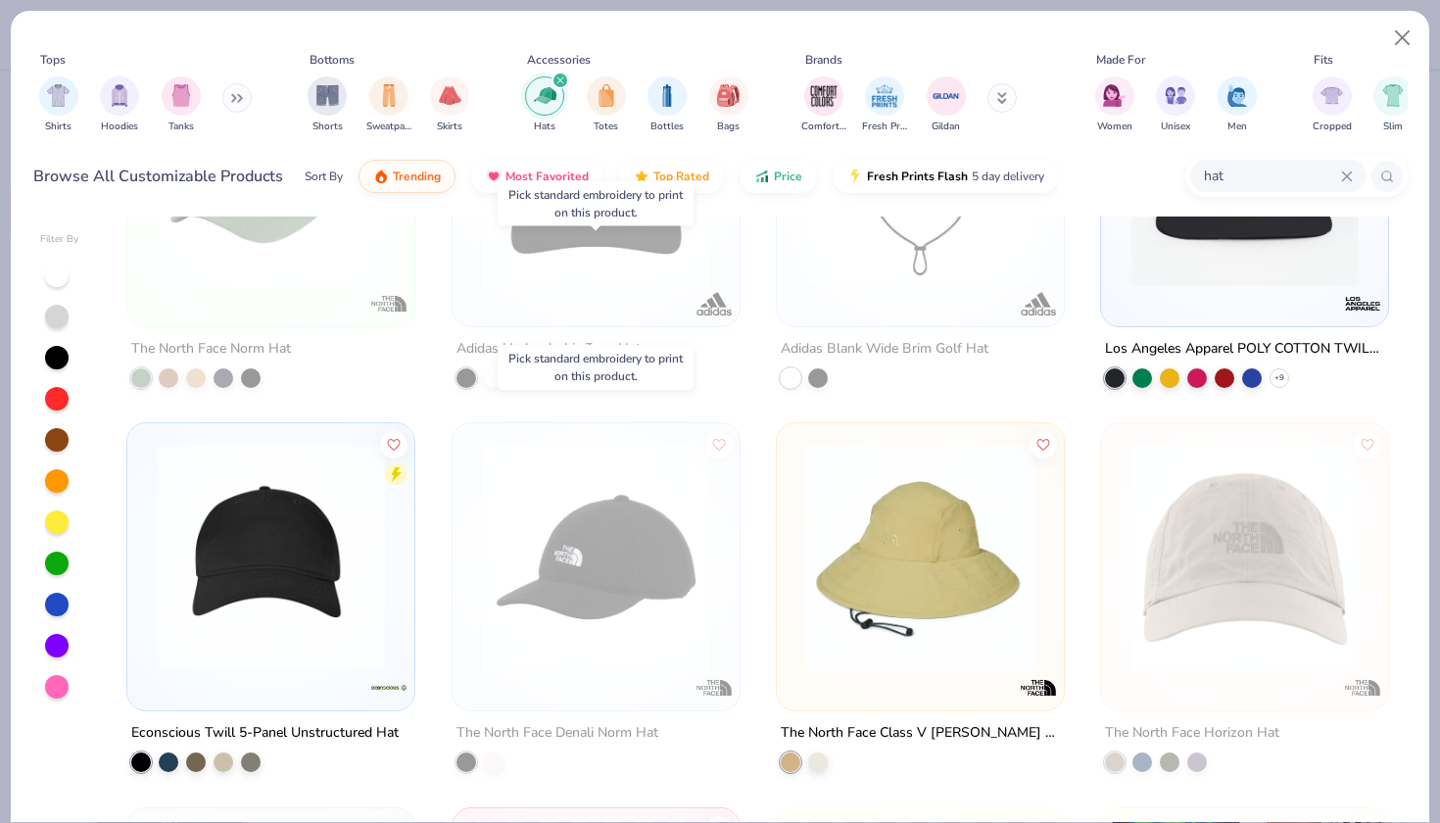
scroll to position [258, 0]
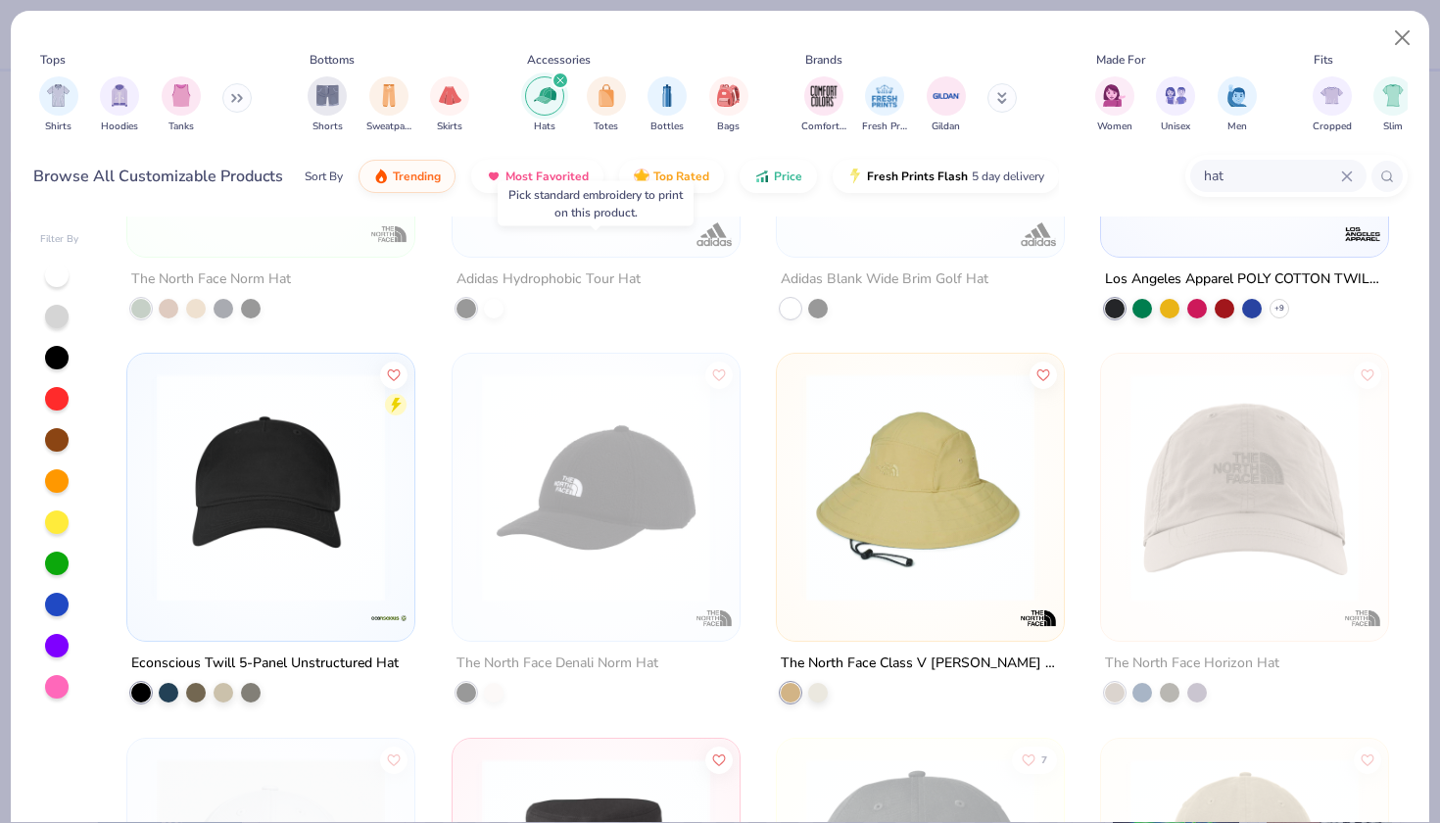
click at [295, 489] on img at bounding box center [271, 487] width 248 height 228
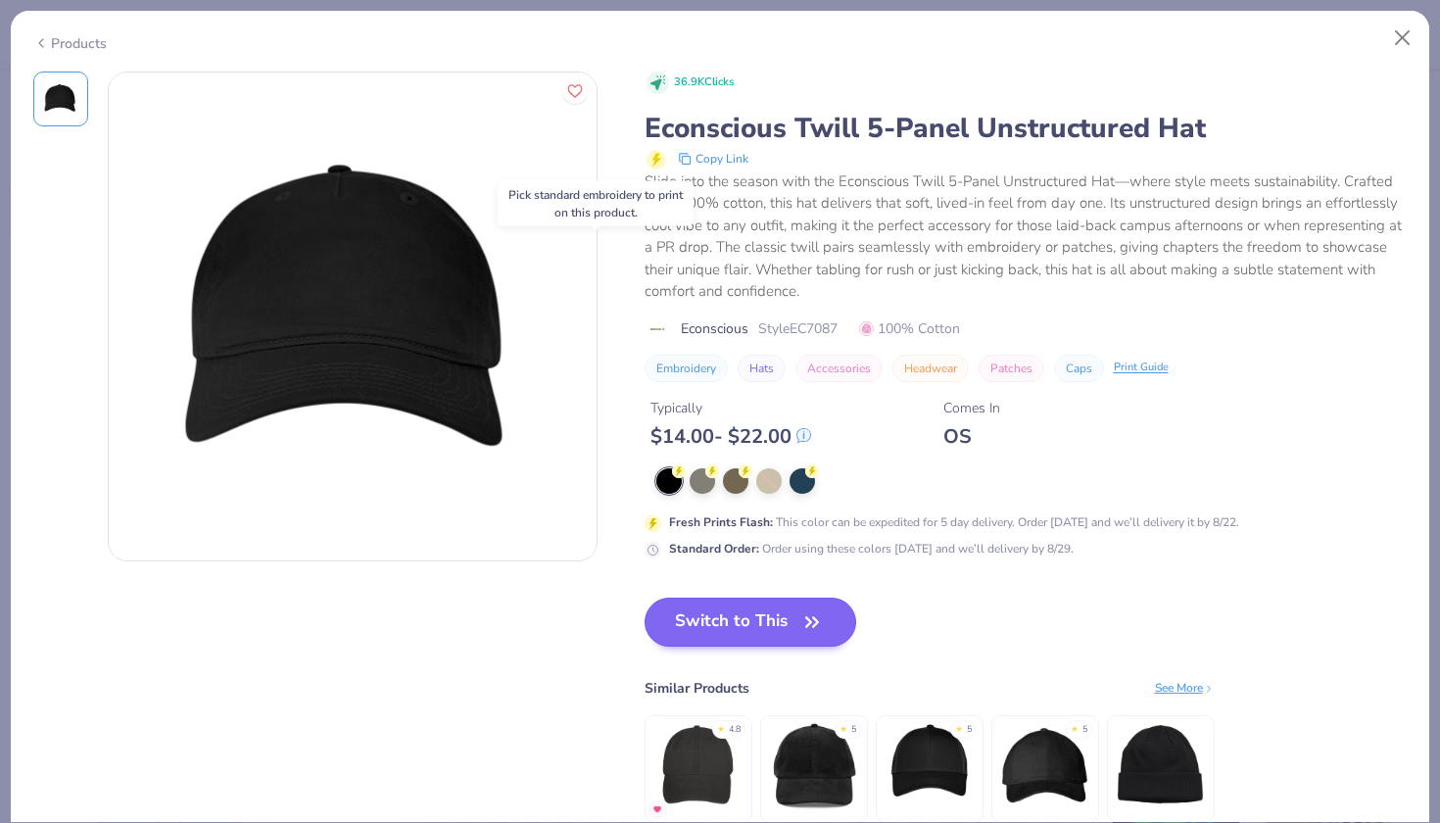
click at [798, 617] on button "Switch to This" at bounding box center [751, 622] width 213 height 49
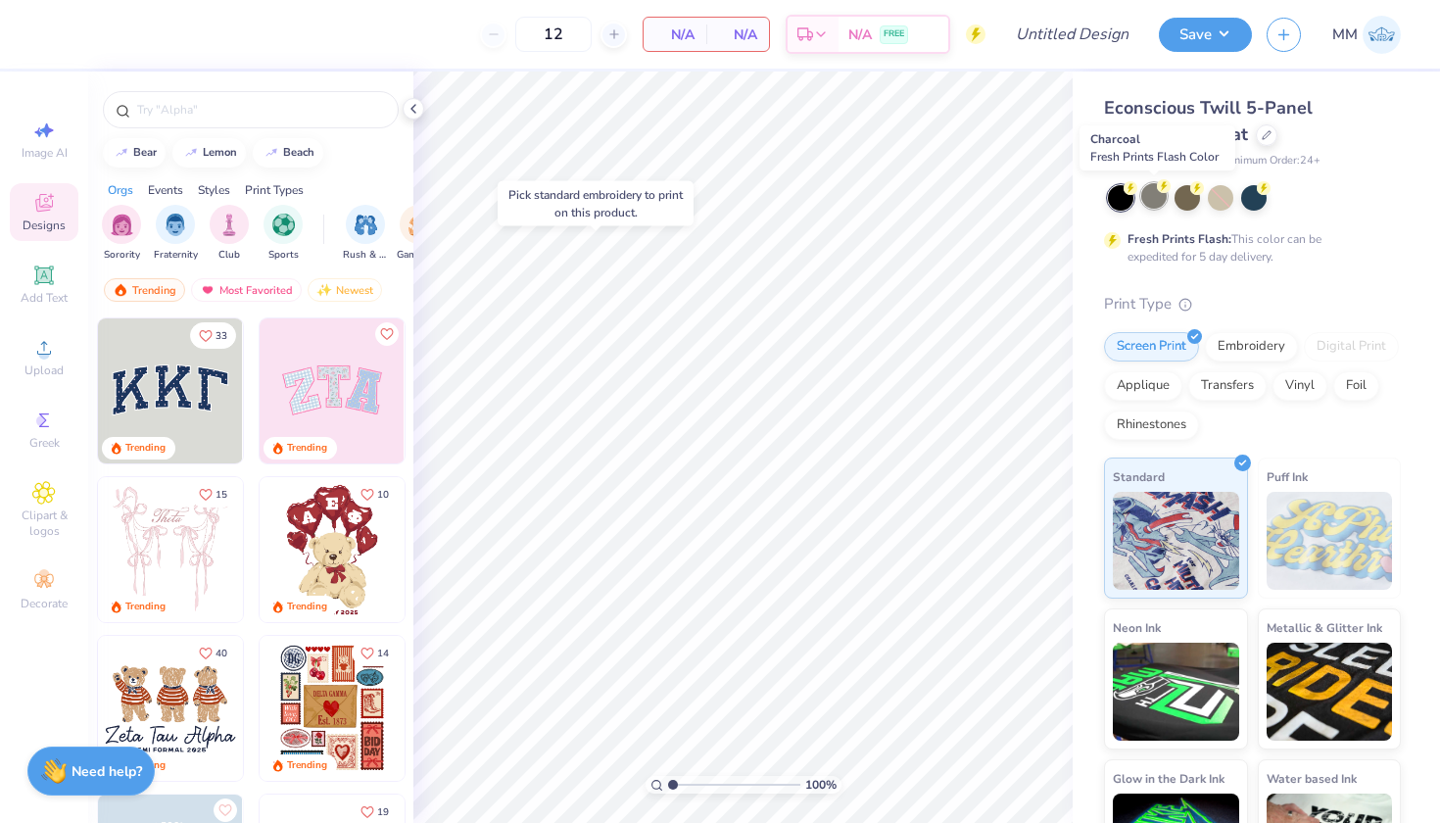
click at [1157, 199] on div at bounding box center [1154, 195] width 25 height 25
click at [1260, 136] on div at bounding box center [1267, 133] width 22 height 22
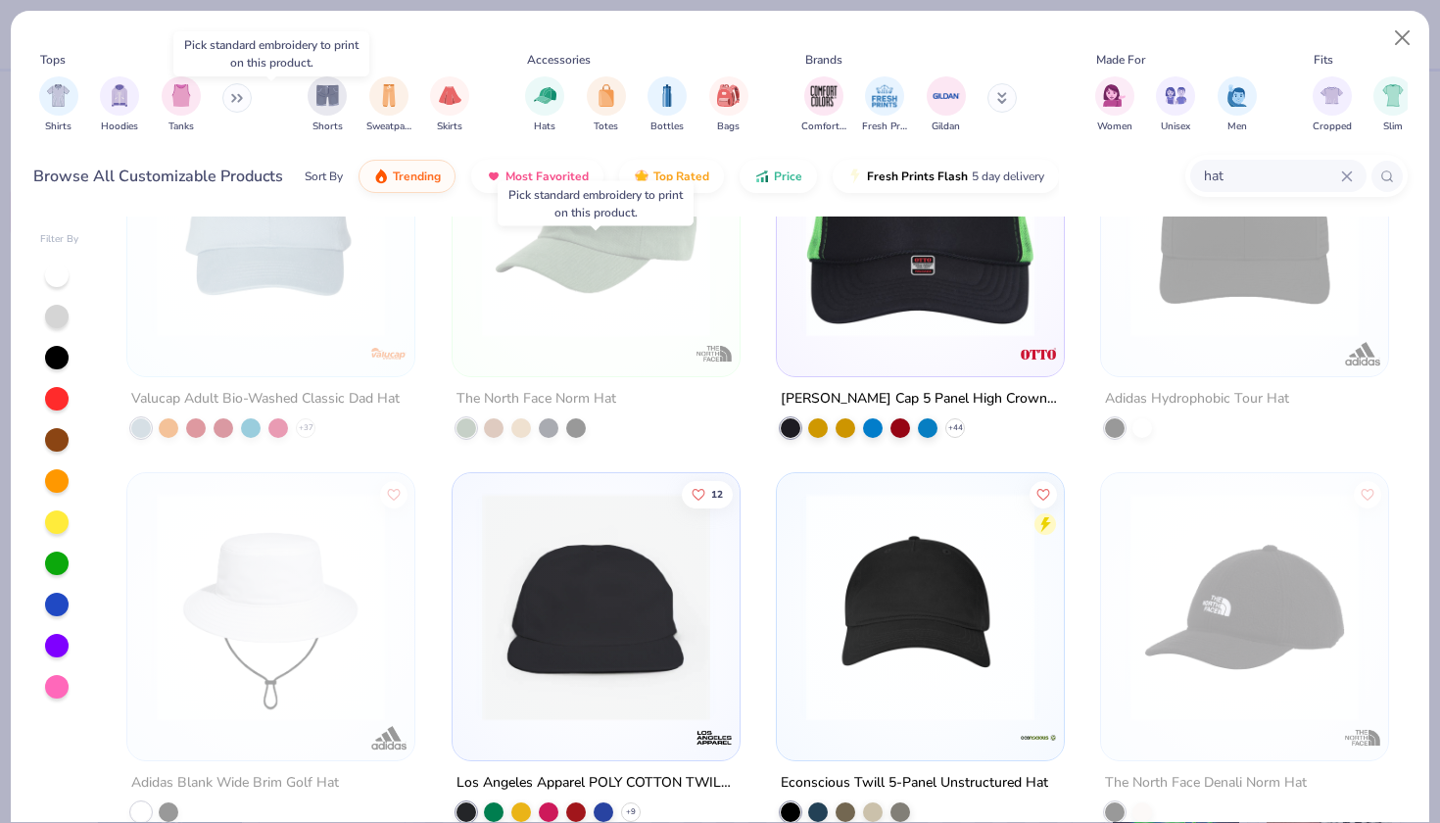
scroll to position [138, 0]
click at [54, 269] on div at bounding box center [57, 276] width 24 height 24
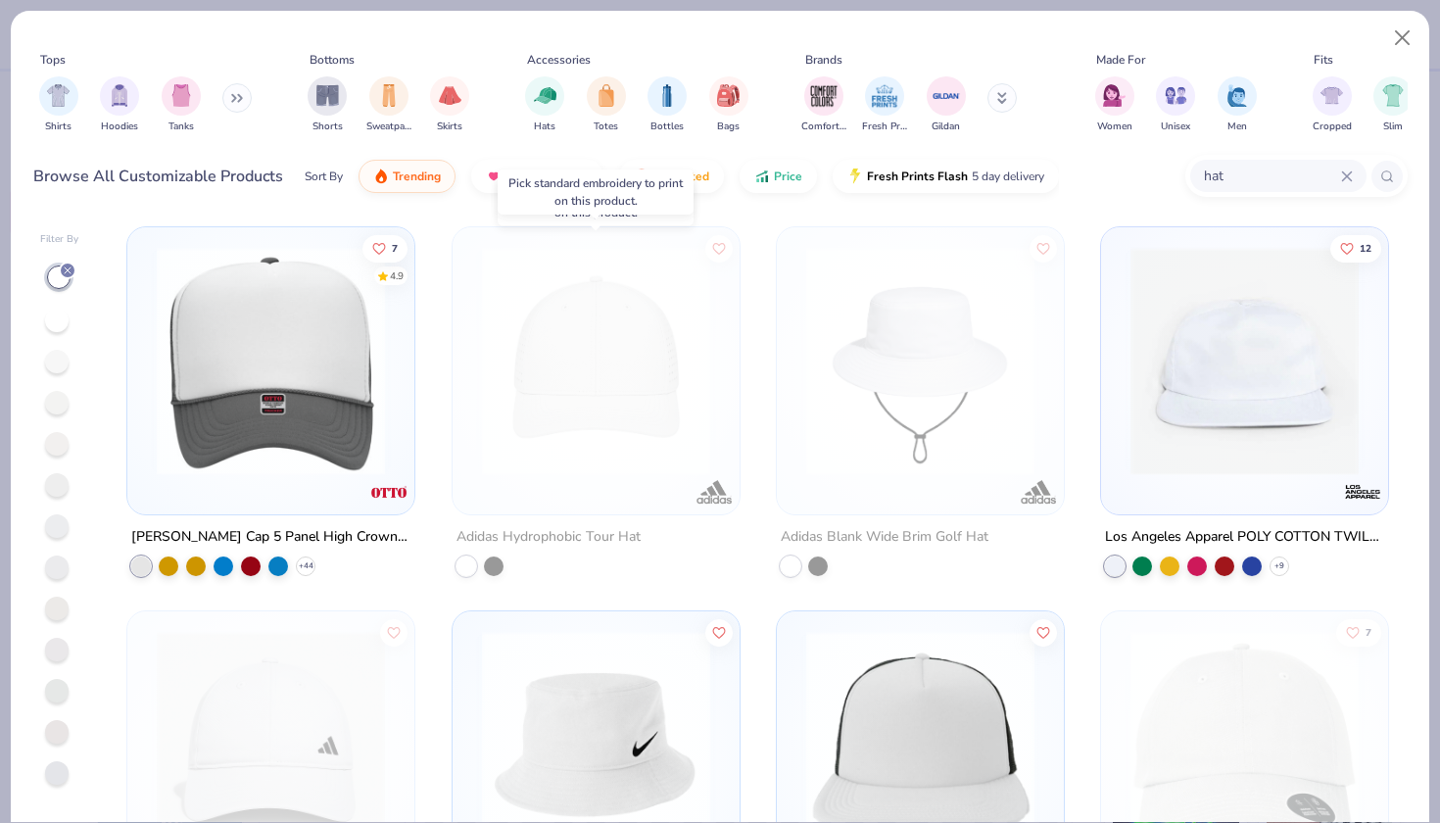
click at [599, 428] on img at bounding box center [596, 361] width 248 height 228
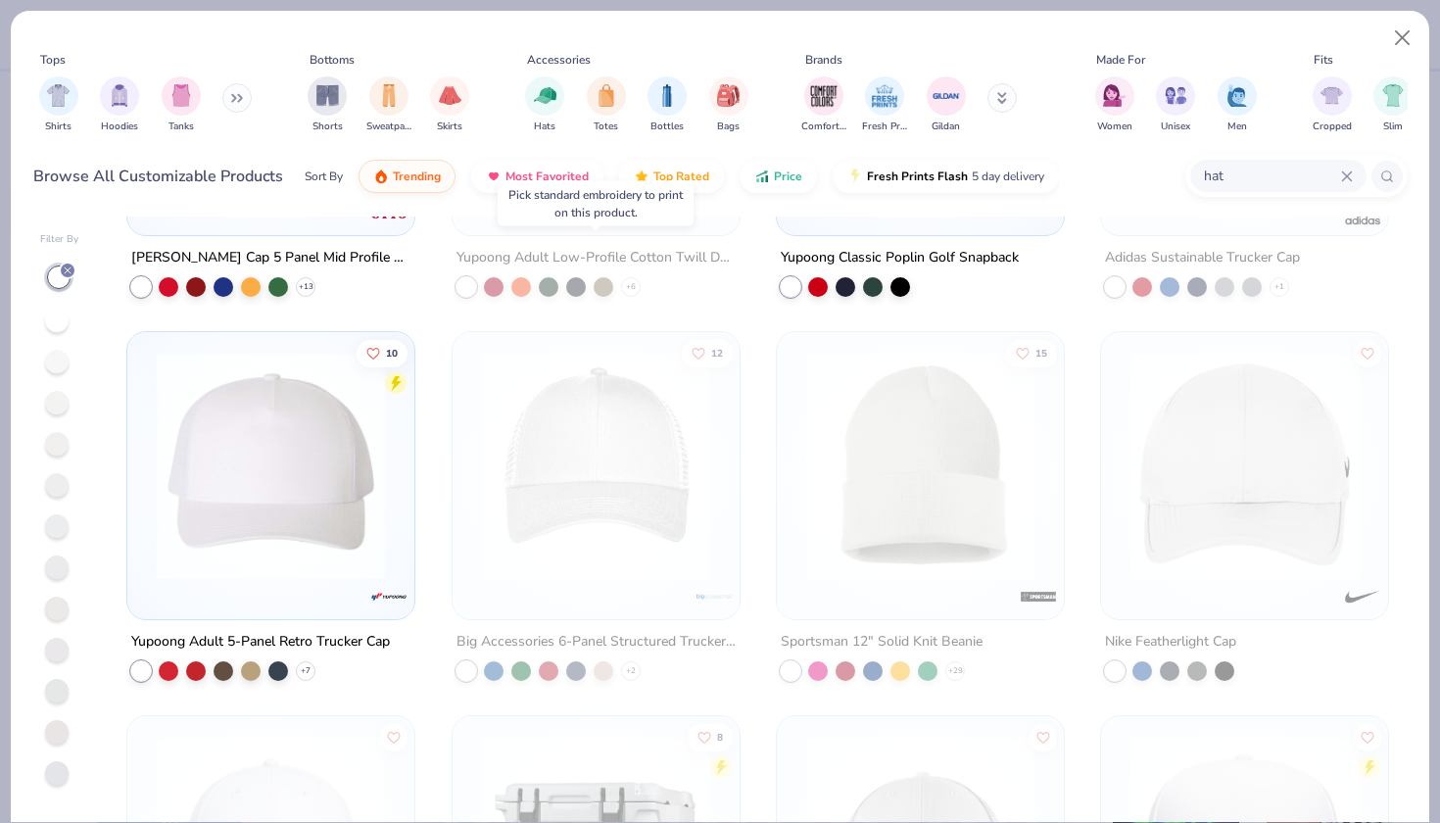
scroll to position [1448, 0]
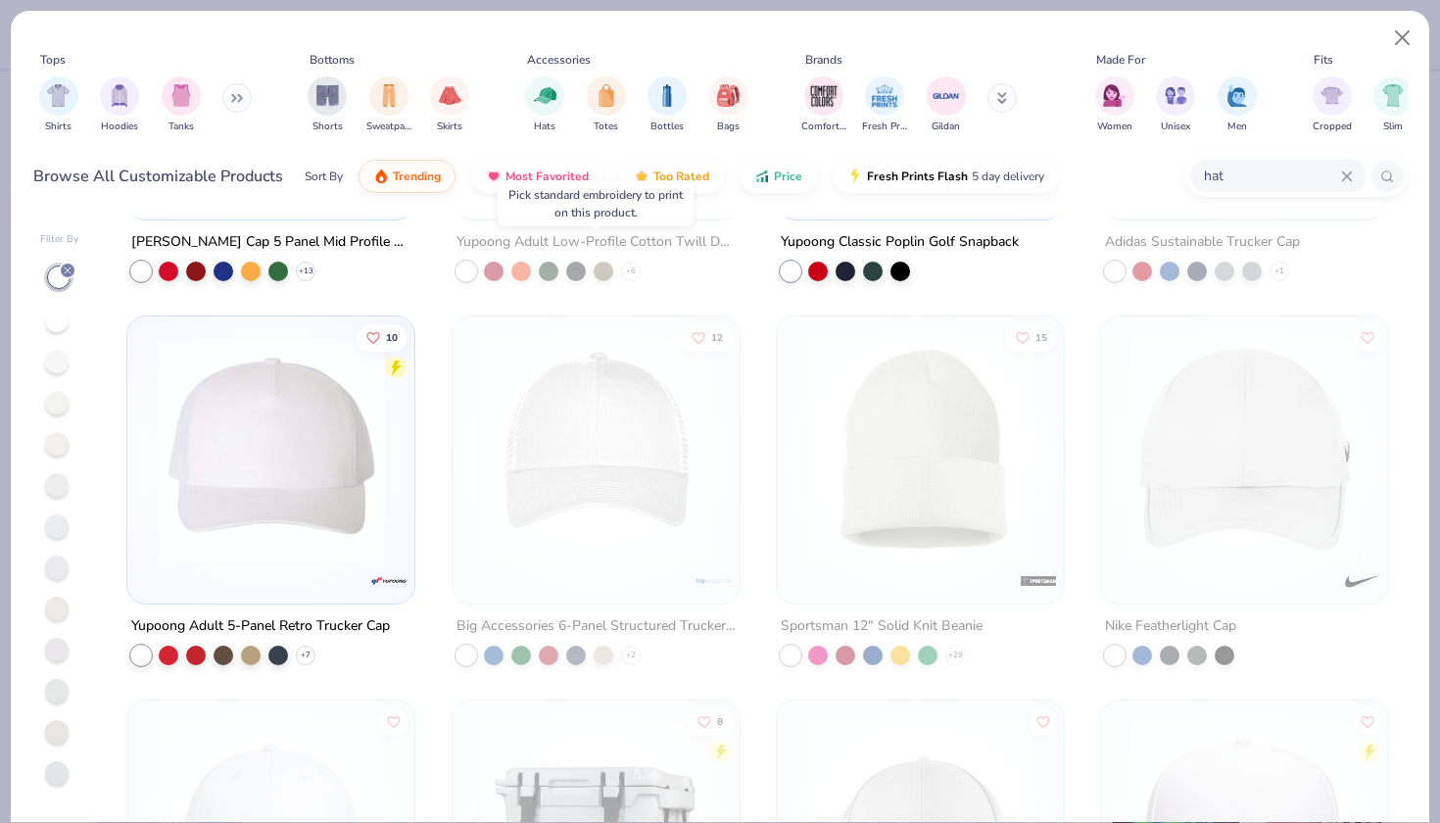
click at [329, 453] on img at bounding box center [271, 450] width 248 height 228
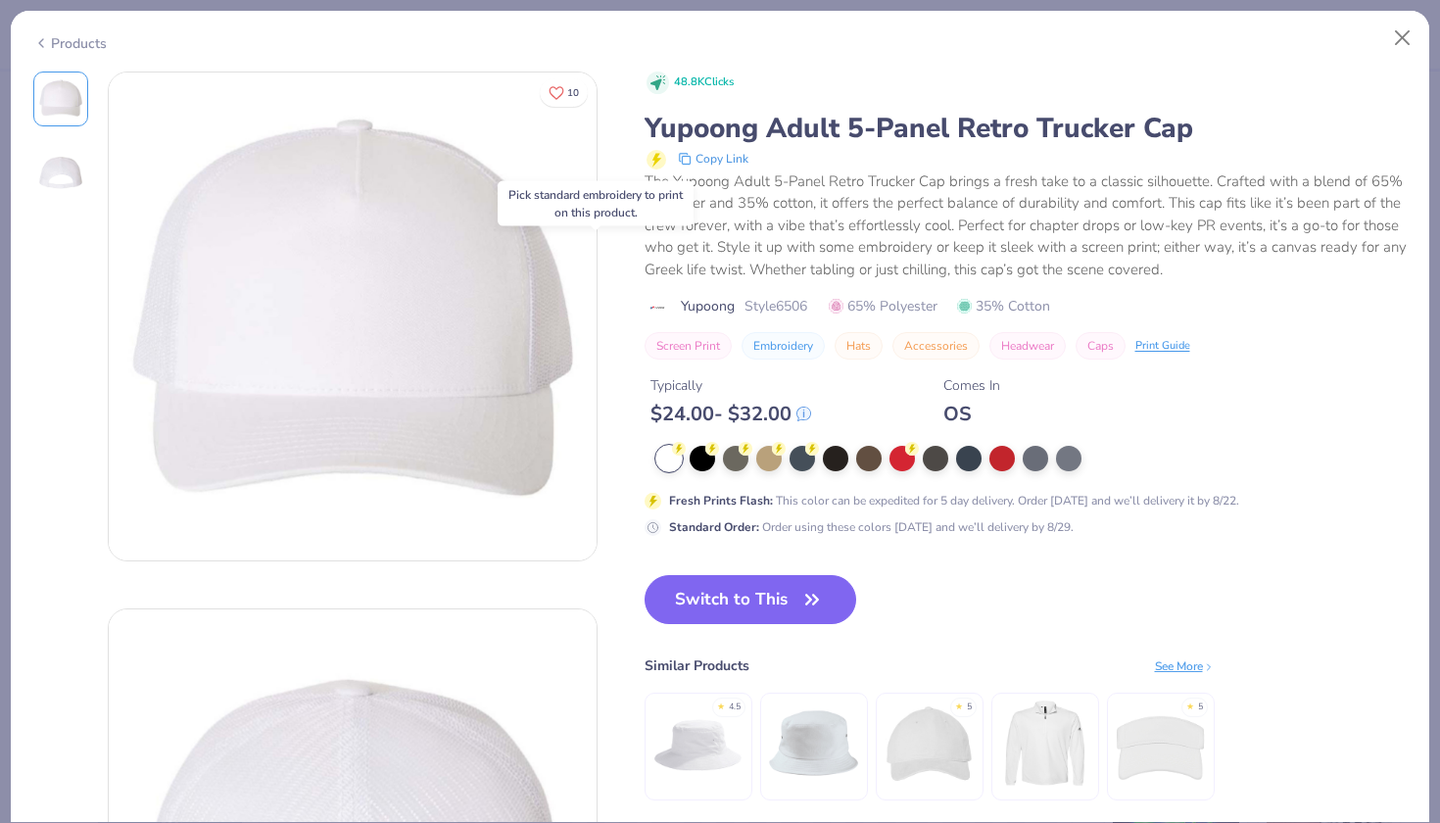
click at [49, 41] on div "Products" at bounding box center [69, 43] width 73 height 21
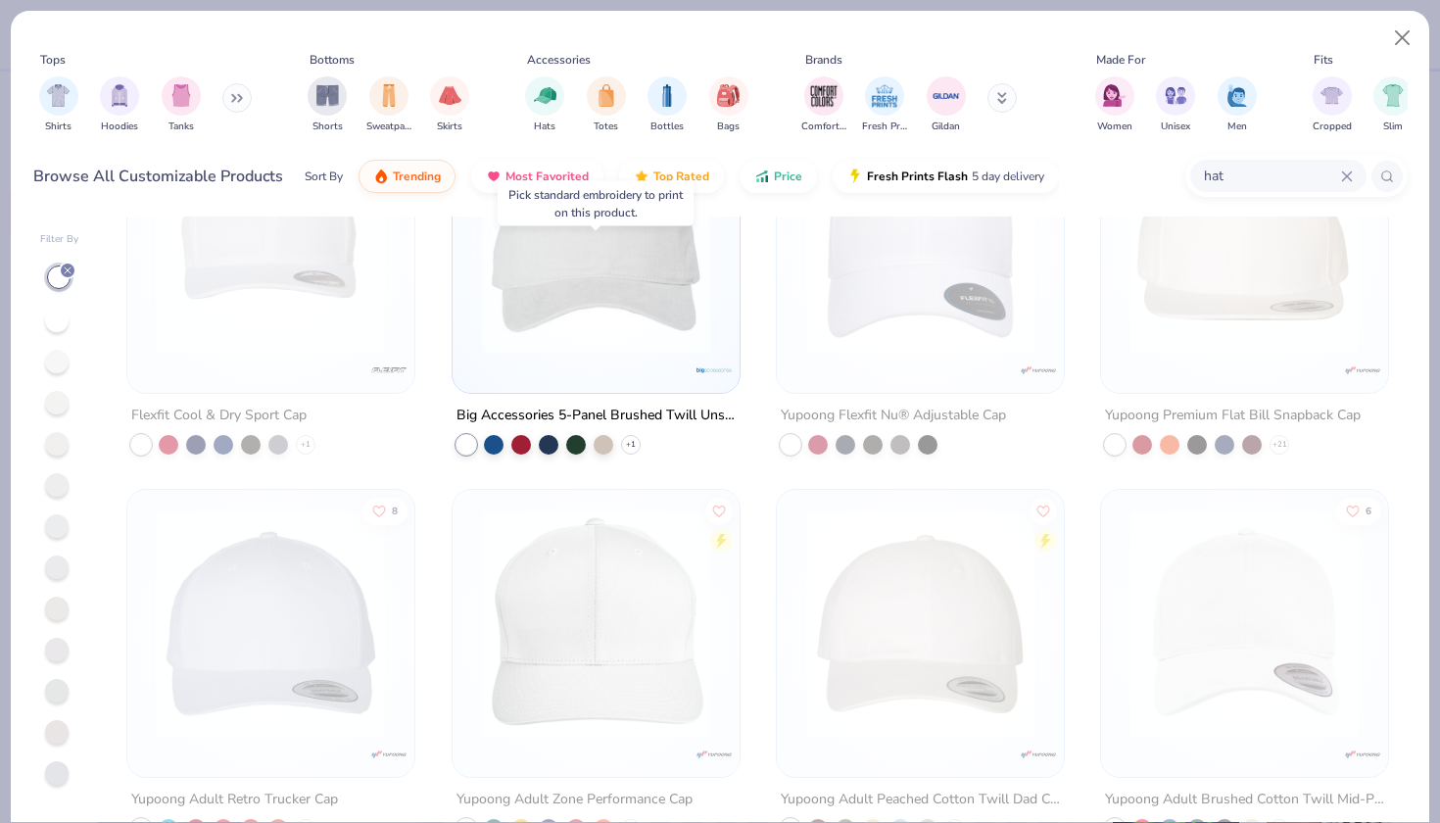
scroll to position [2376, 0]
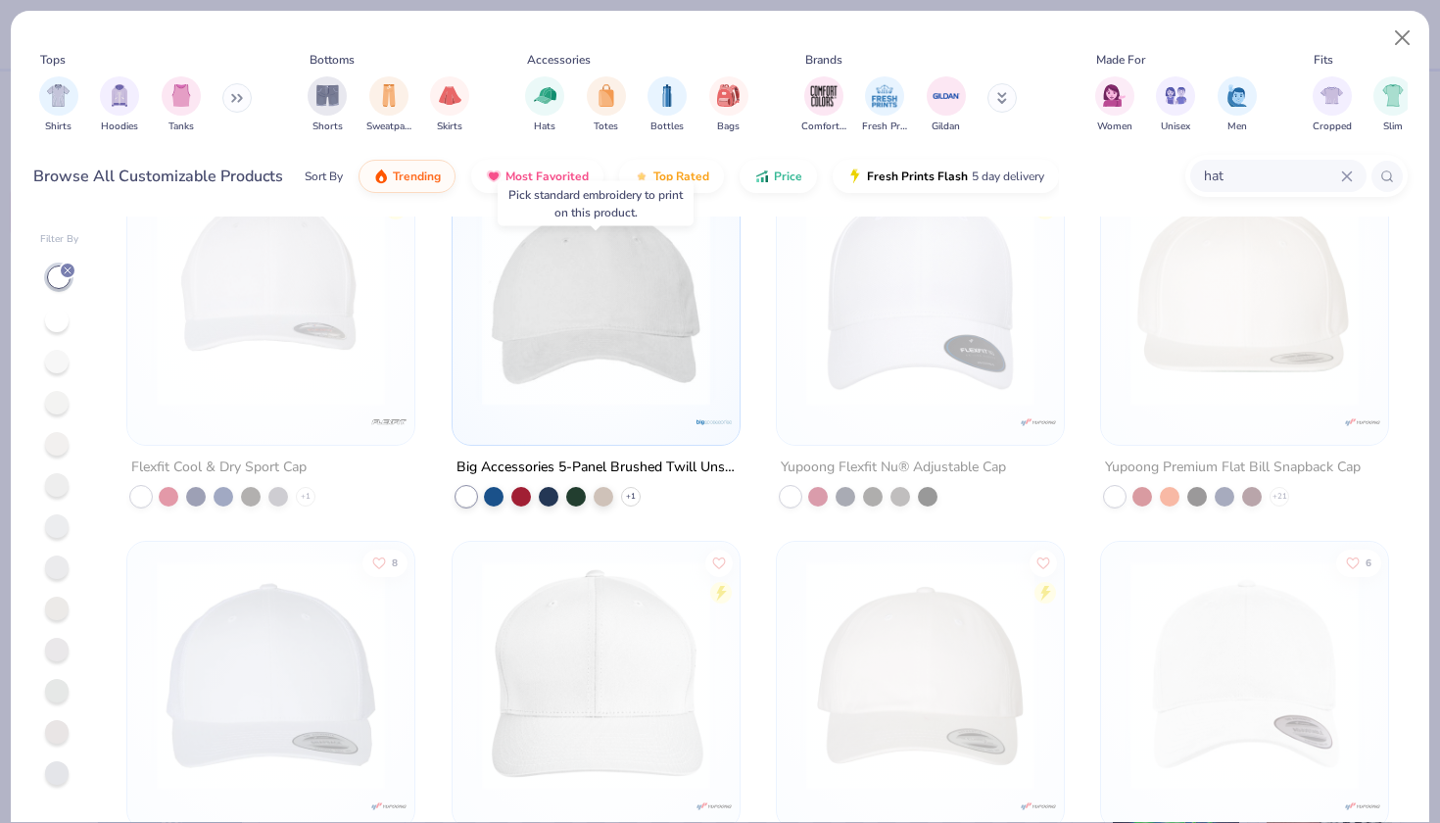
click at [542, 344] on img at bounding box center [596, 290] width 248 height 228
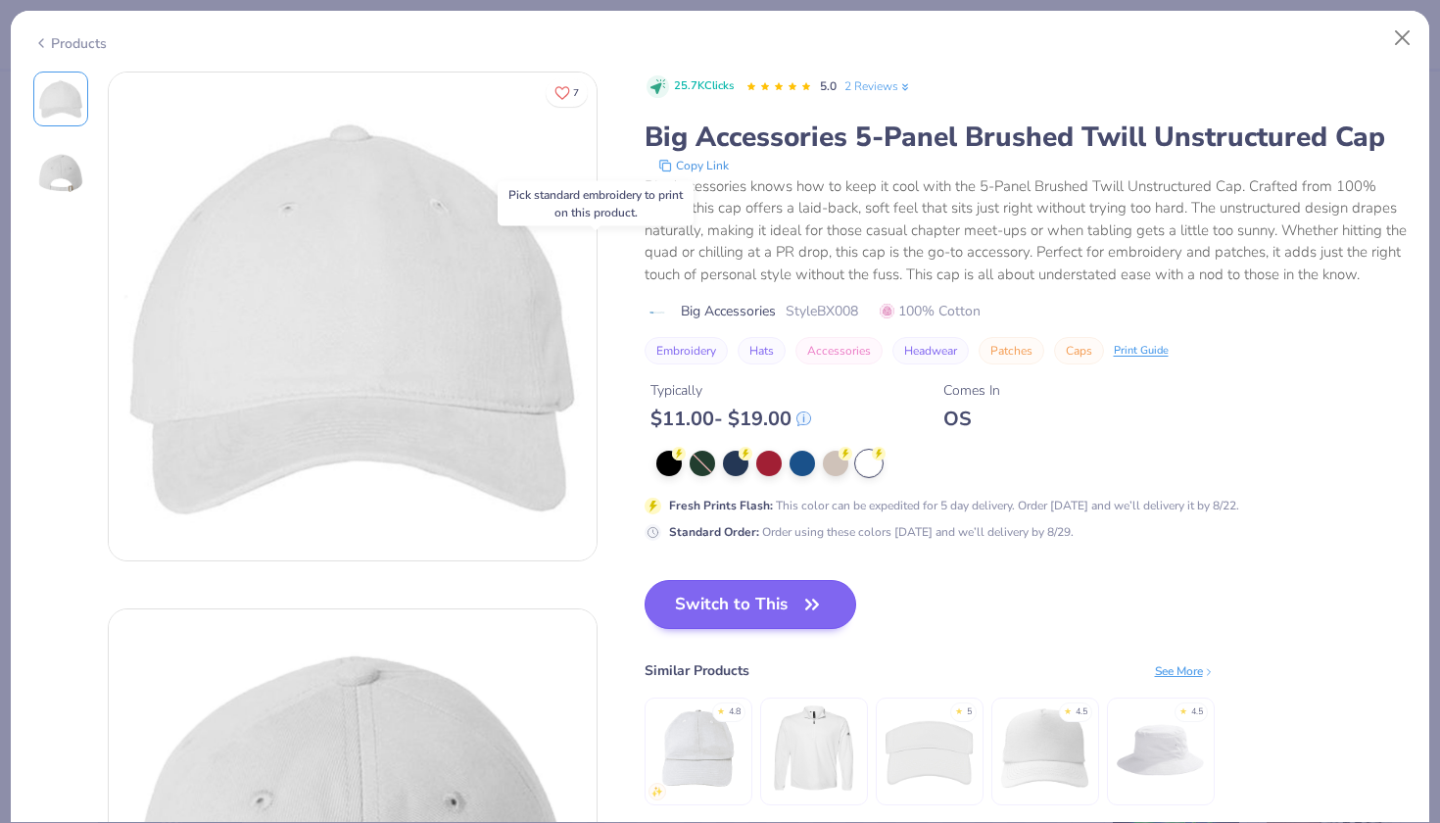
click at [708, 603] on button "Switch to This" at bounding box center [751, 604] width 213 height 49
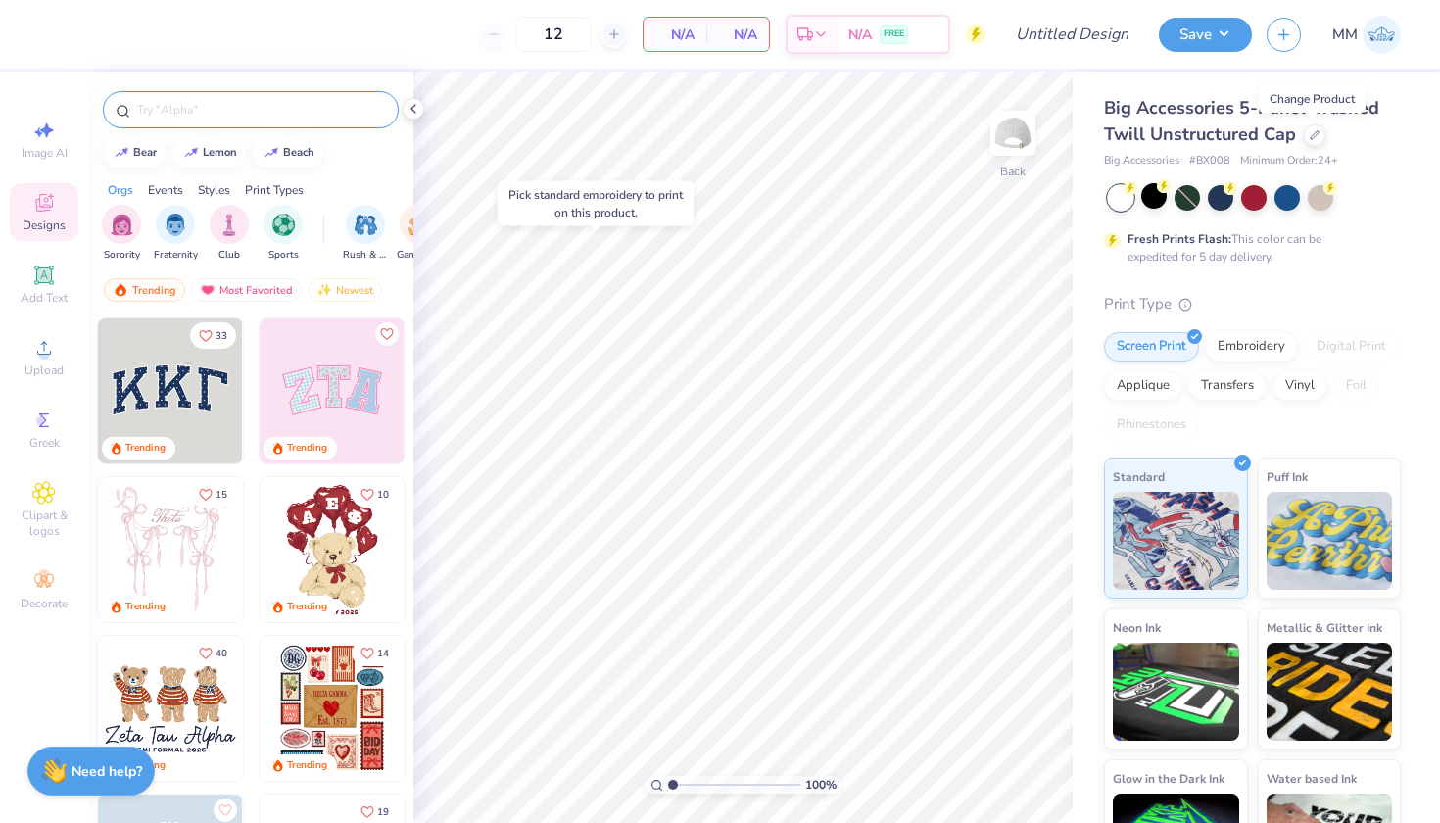
click at [156, 122] on div at bounding box center [251, 109] width 296 height 37
click at [154, 119] on input "text" at bounding box center [260, 110] width 251 height 20
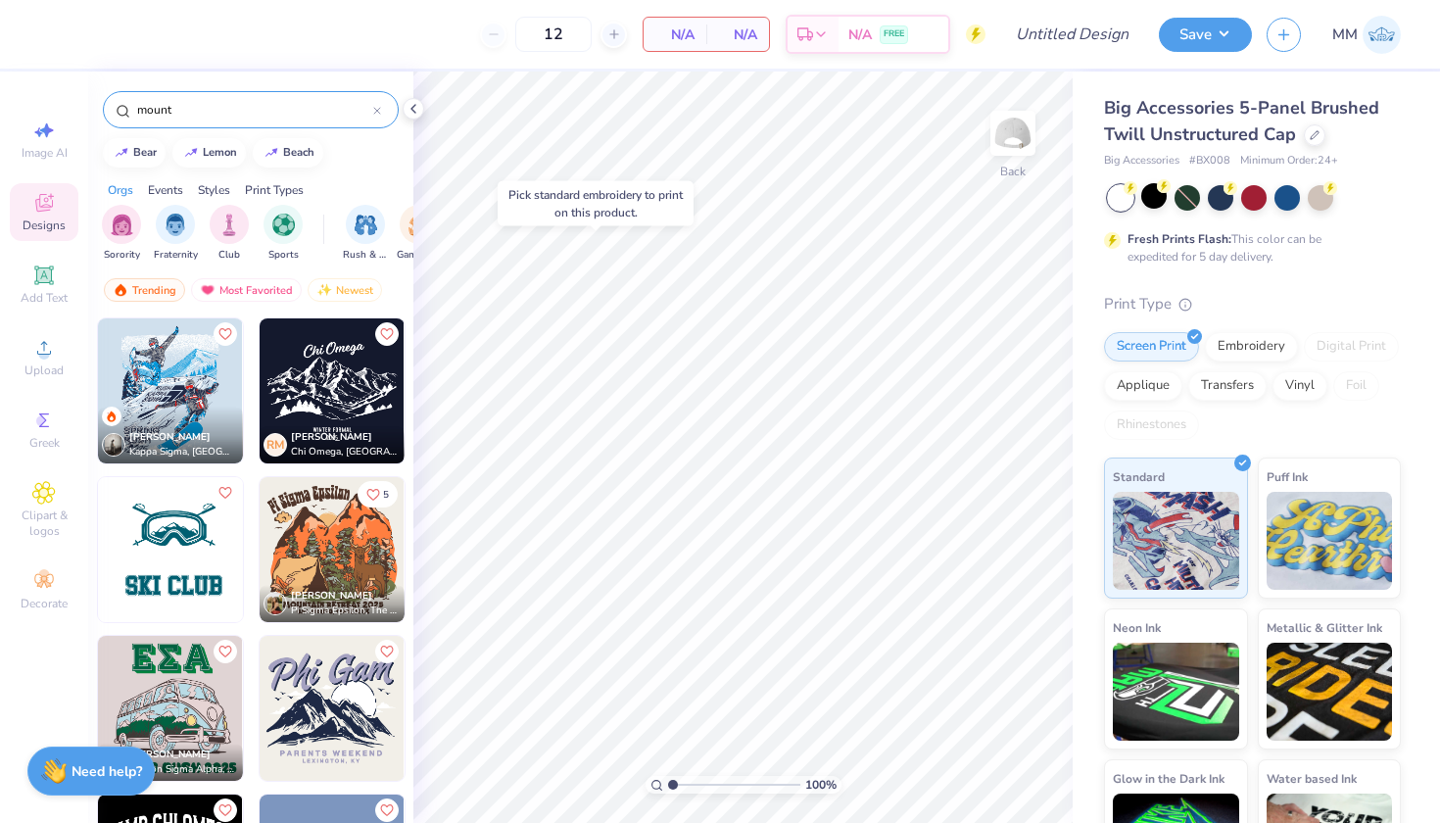
type input "mount"
click at [115, 719] on img at bounding box center [42, 708] width 145 height 145
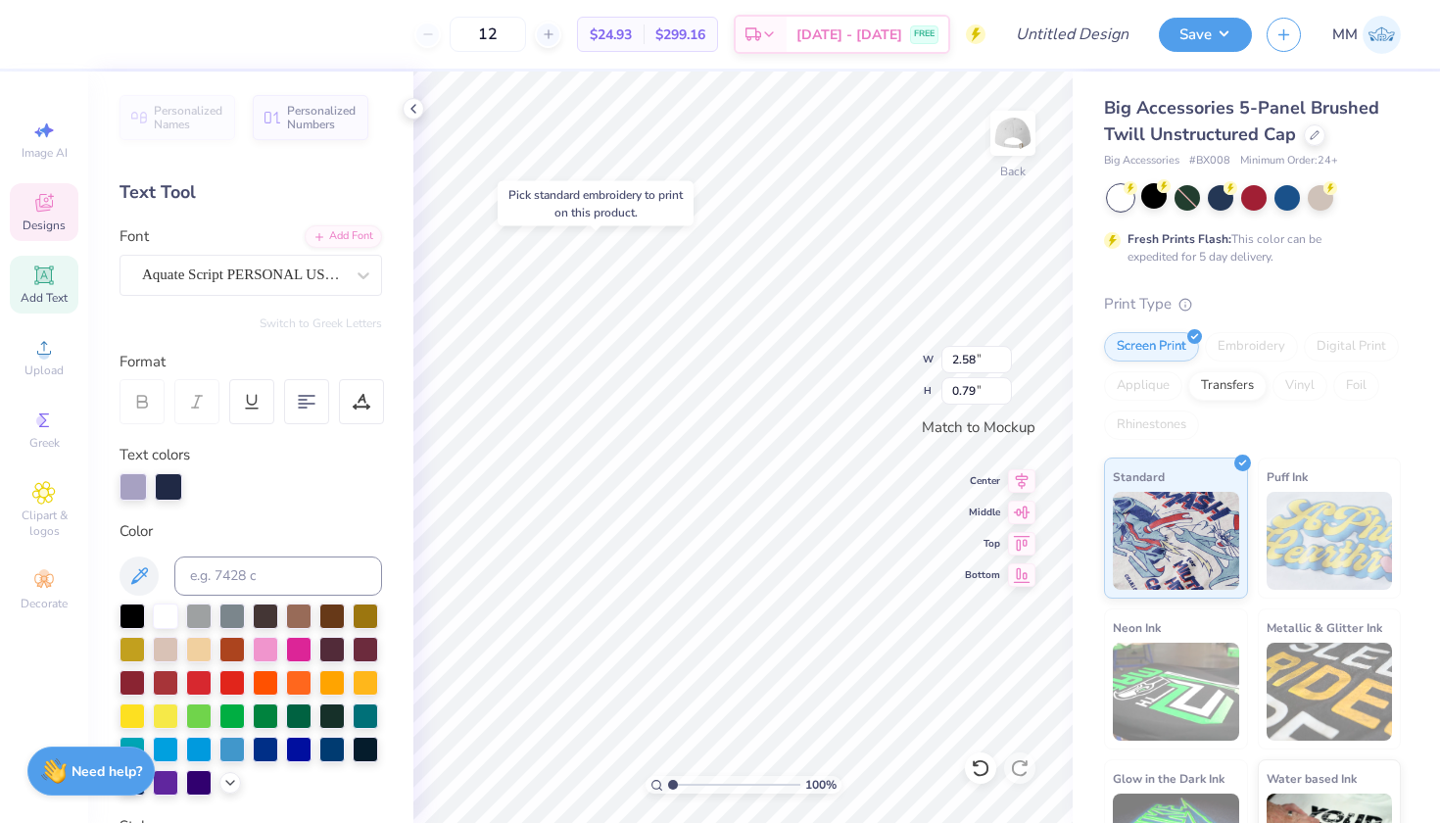
type textarea "PIKE"
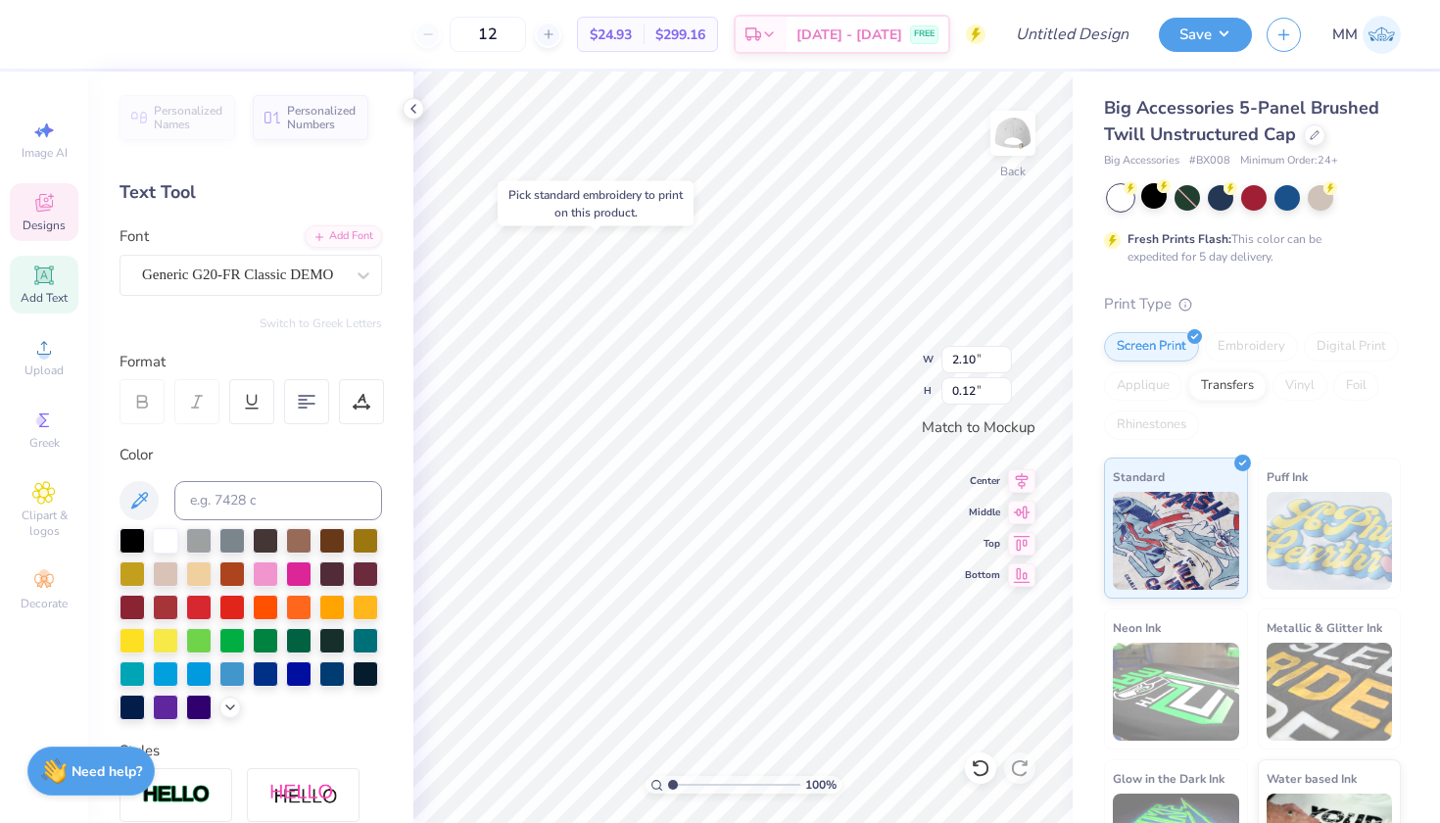
type input "2.65"
type input "1.21"
type input "2.02"
type input "0.81"
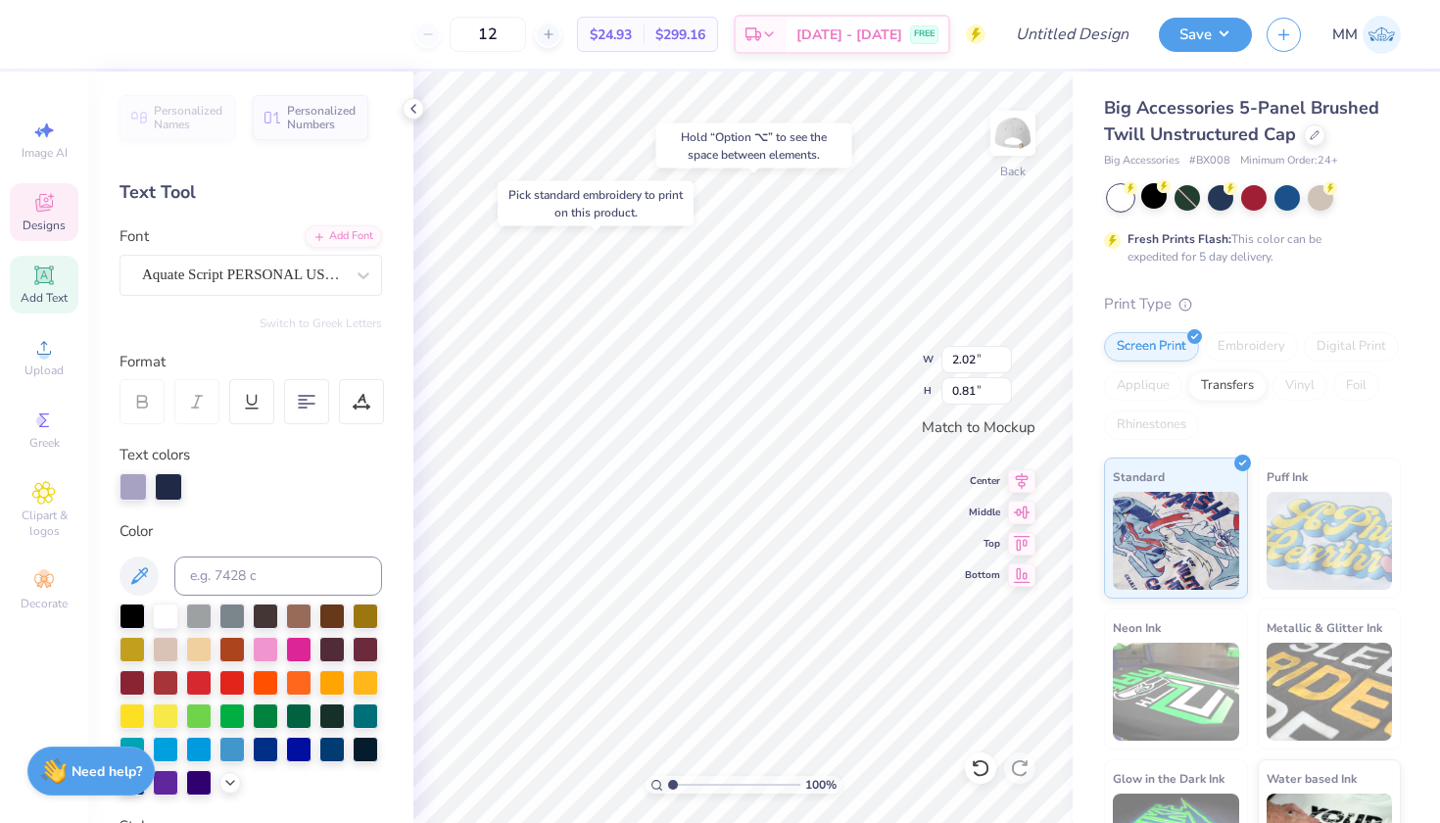
type input "2.65"
type input "1.21"
type input "1.20"
type input "0.55"
click at [980, 763] on icon at bounding box center [981, 768] width 20 height 20
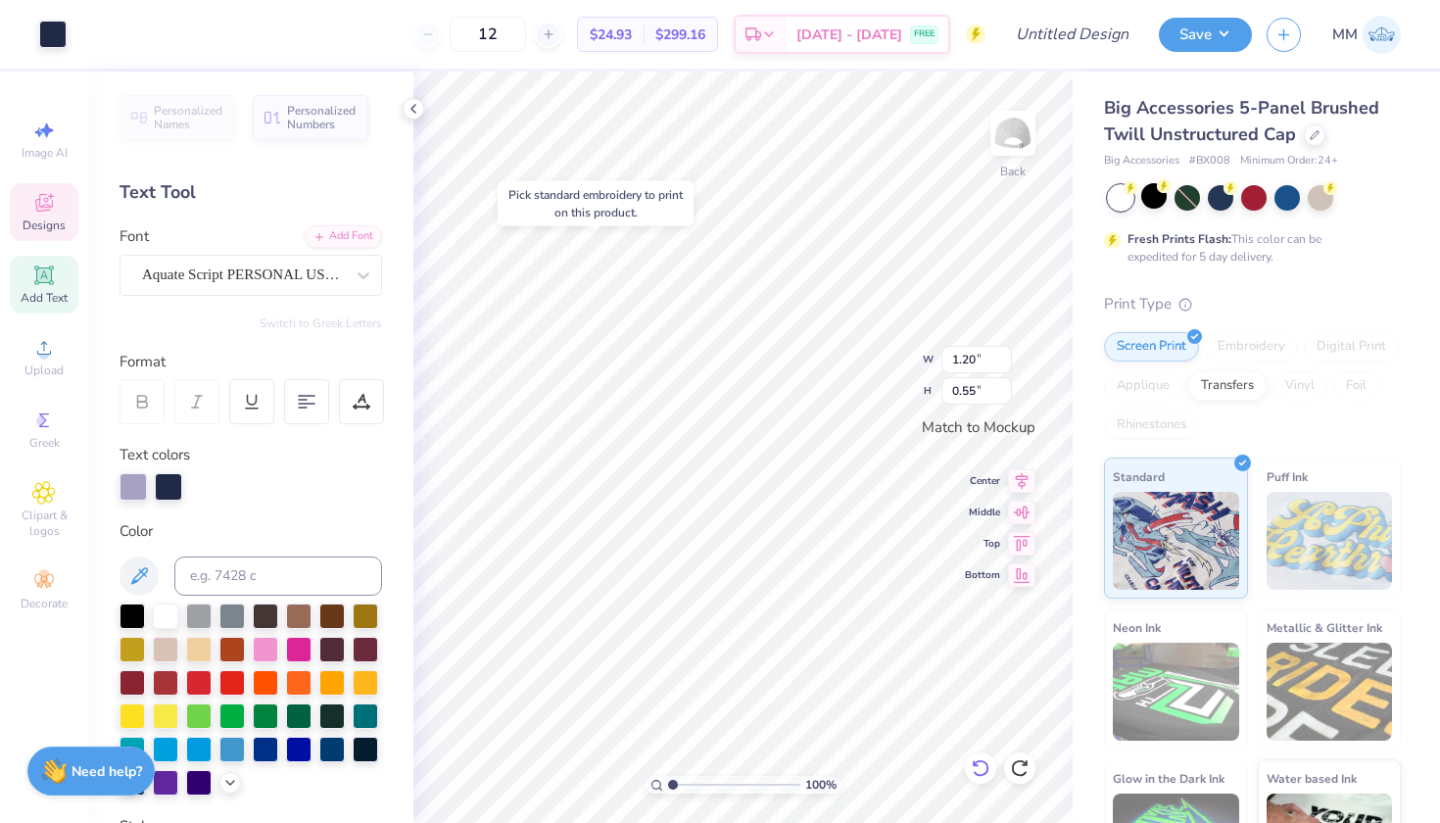
type input "2.65"
type input "1.21"
click at [980, 763] on icon at bounding box center [981, 768] width 20 height 20
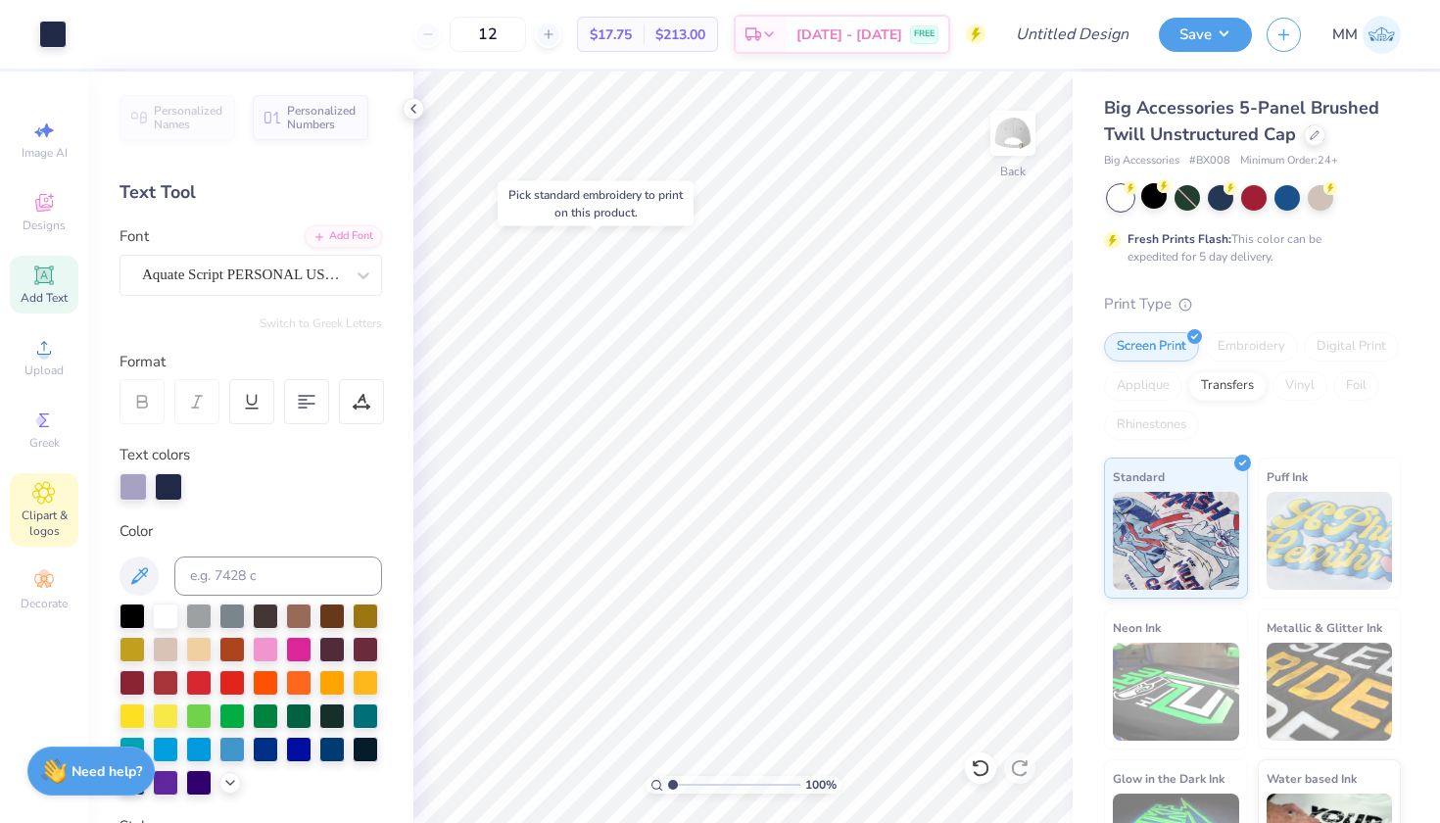
click at [46, 530] on span "Clipart & logos" at bounding box center [44, 523] width 69 height 31
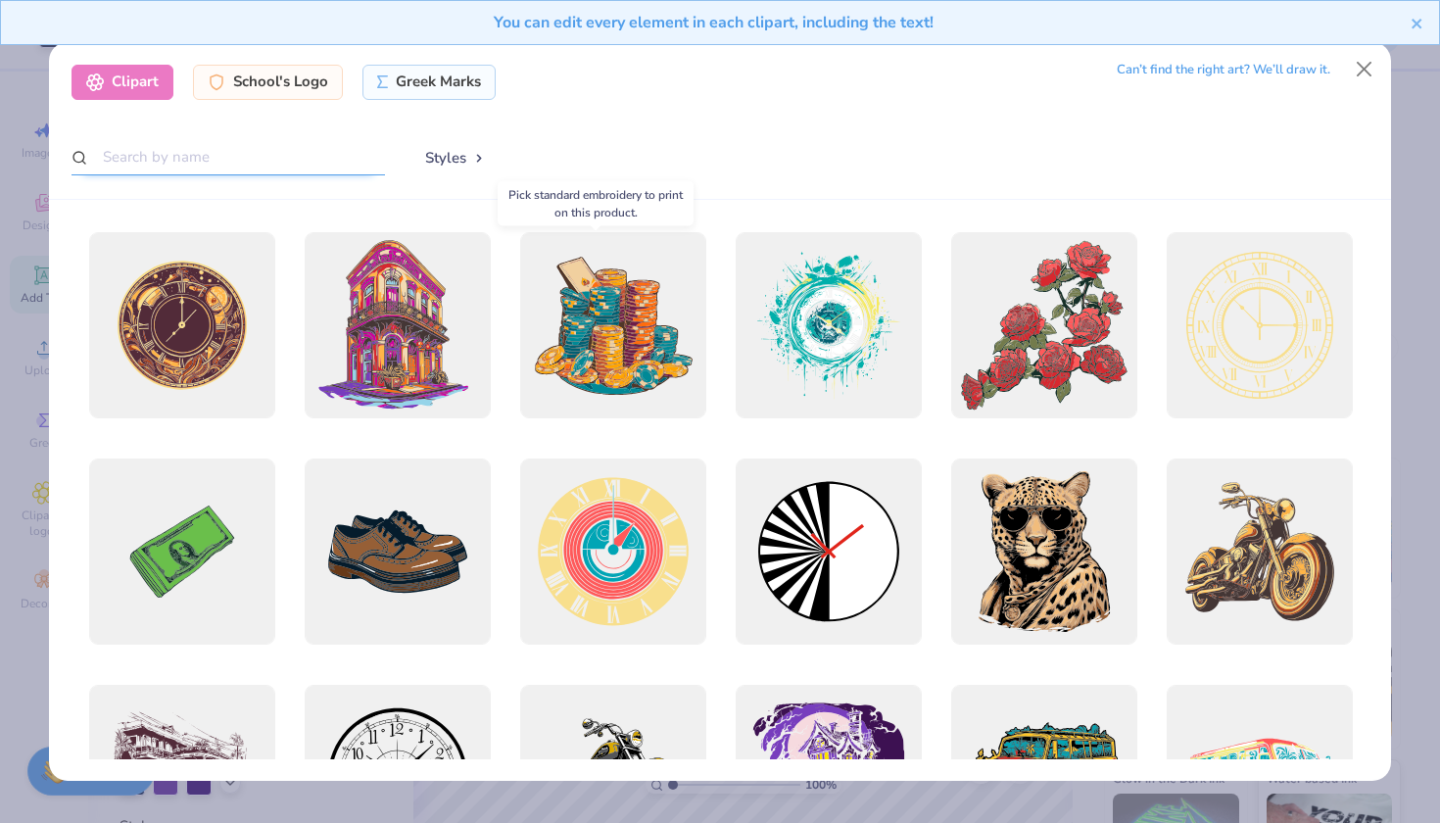
click at [221, 159] on input "text" at bounding box center [229, 157] width 314 height 36
type input "MOUNTAINS"
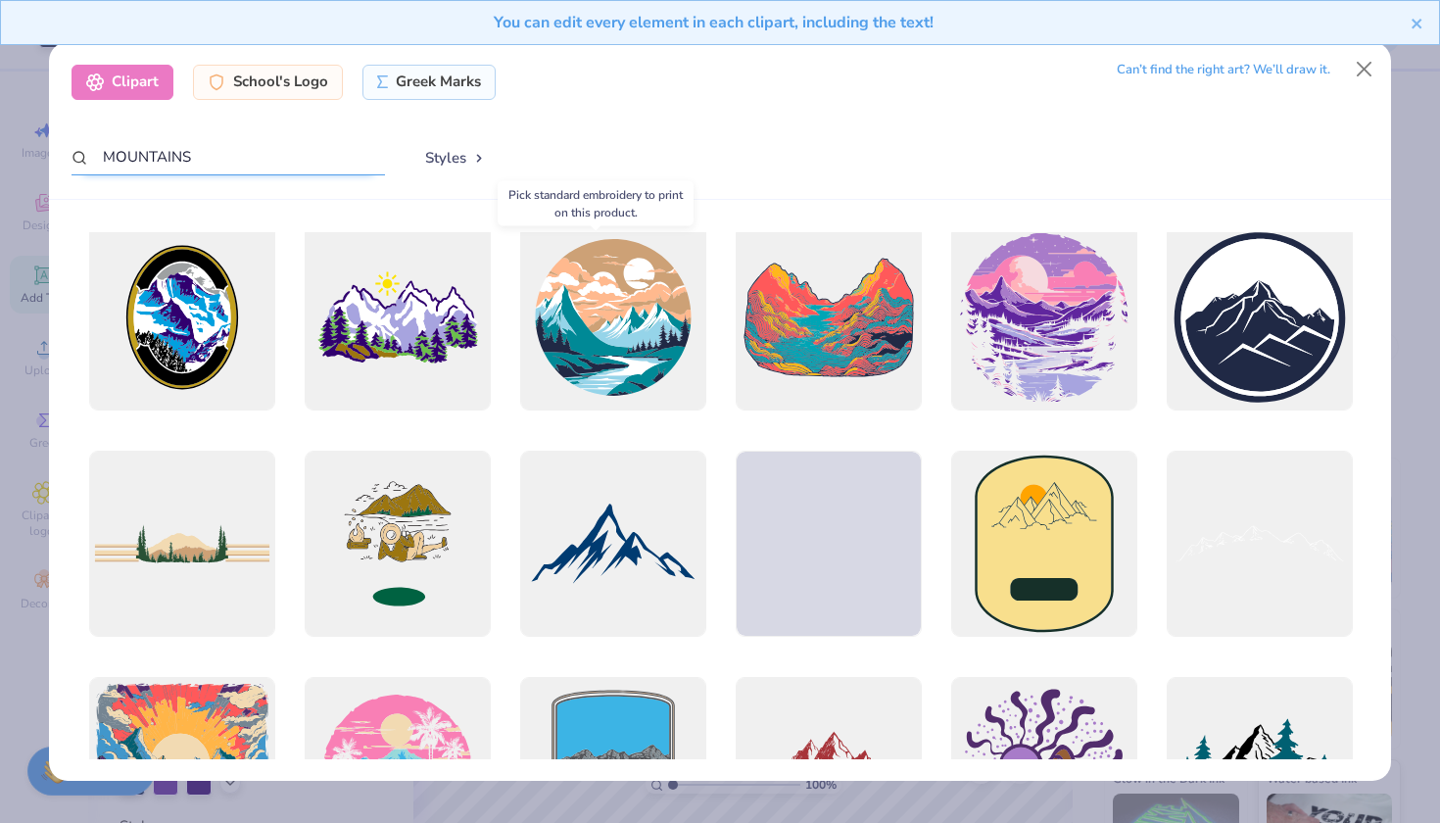
scroll to position [756, 0]
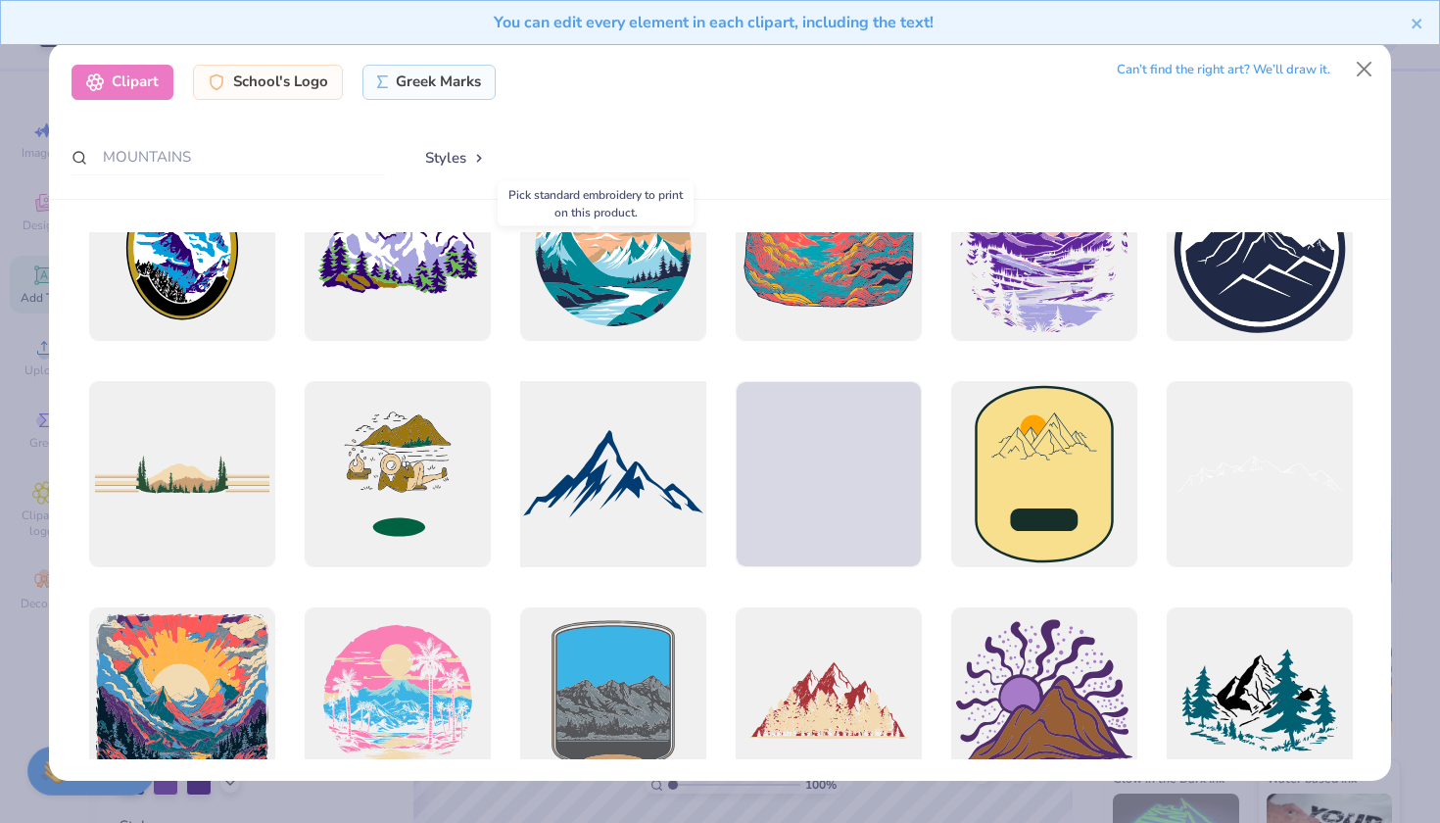
click at [599, 476] on div at bounding box center [612, 473] width 205 height 205
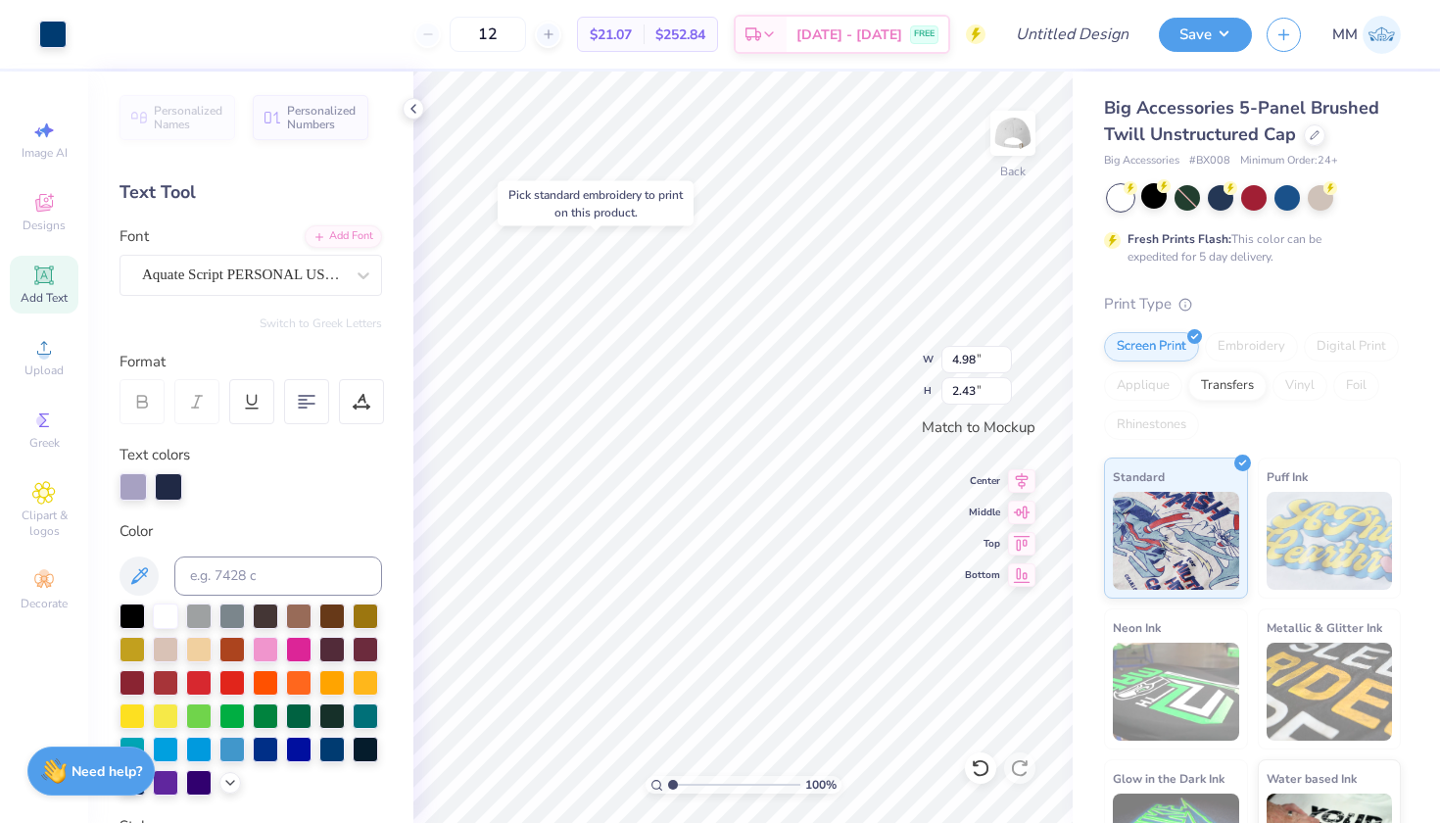
click at [56, 298] on span "Add Text" at bounding box center [44, 298] width 47 height 16
type input "1.67"
type input "0.48"
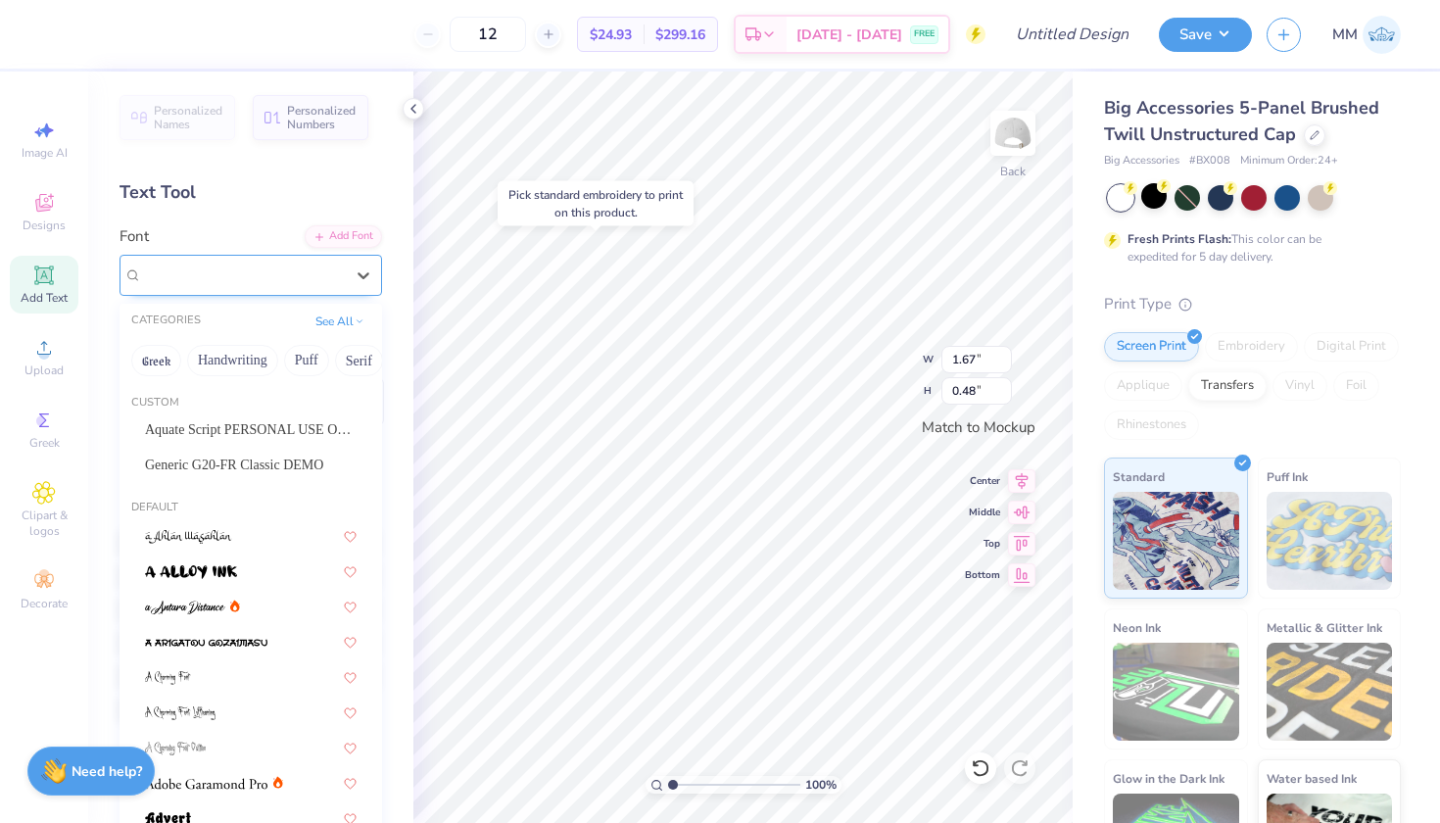
click at [260, 285] on div at bounding box center [243, 275] width 202 height 26
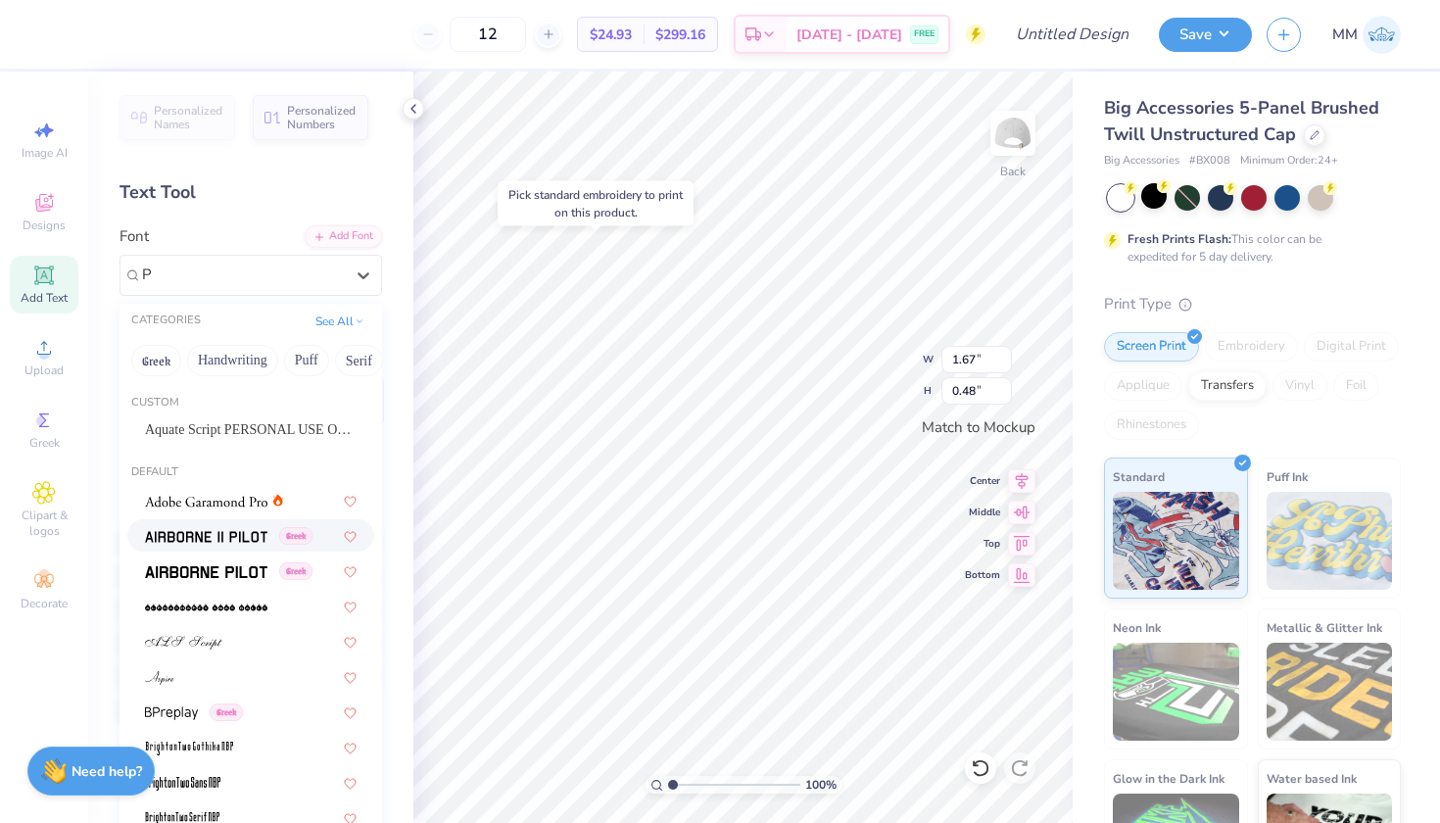
type input "P"
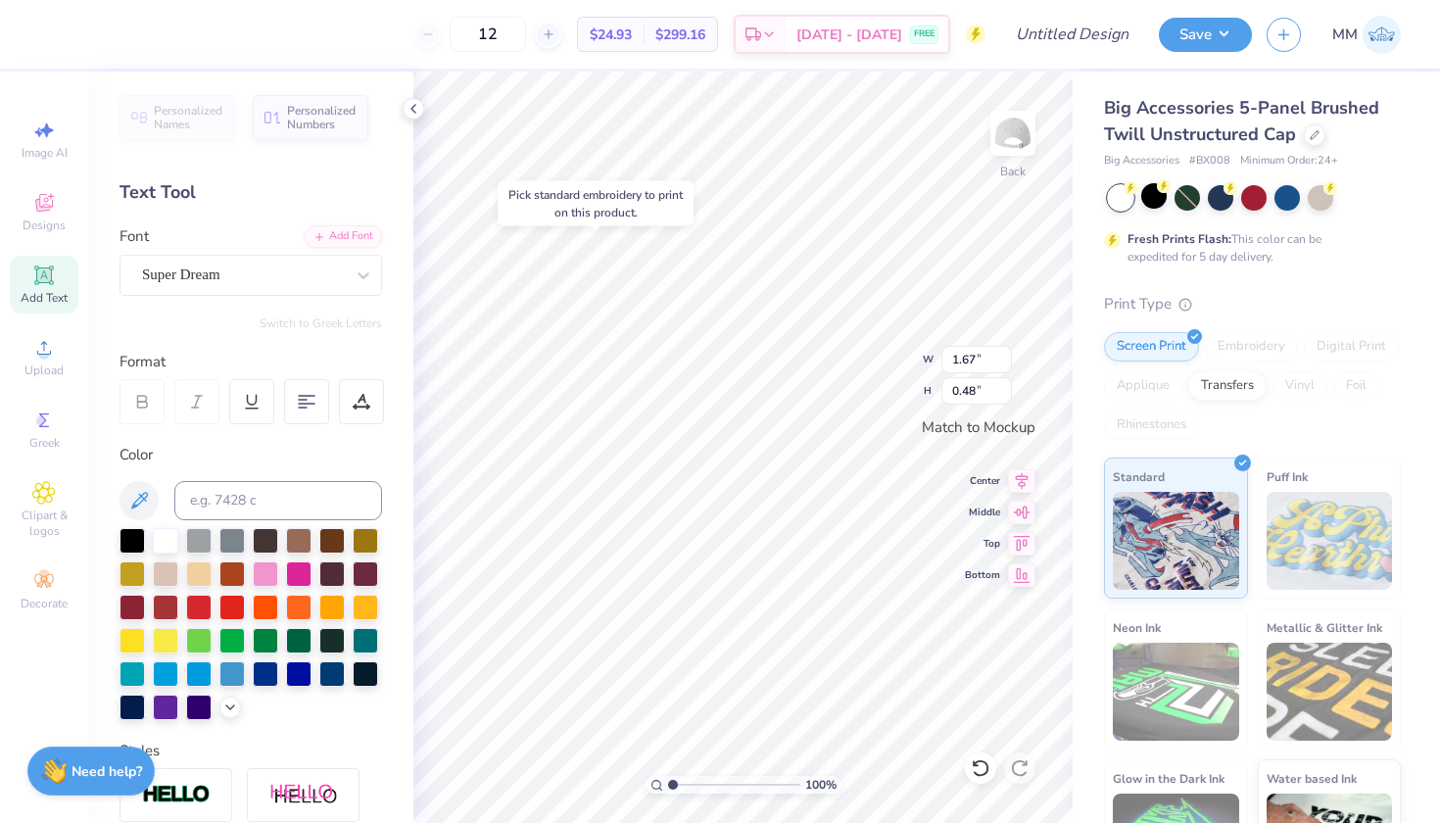
scroll to position [0, 5]
type textarea "Pi Kappa Alpha"
click at [245, 264] on div "Super Dream" at bounding box center [243, 275] width 206 height 30
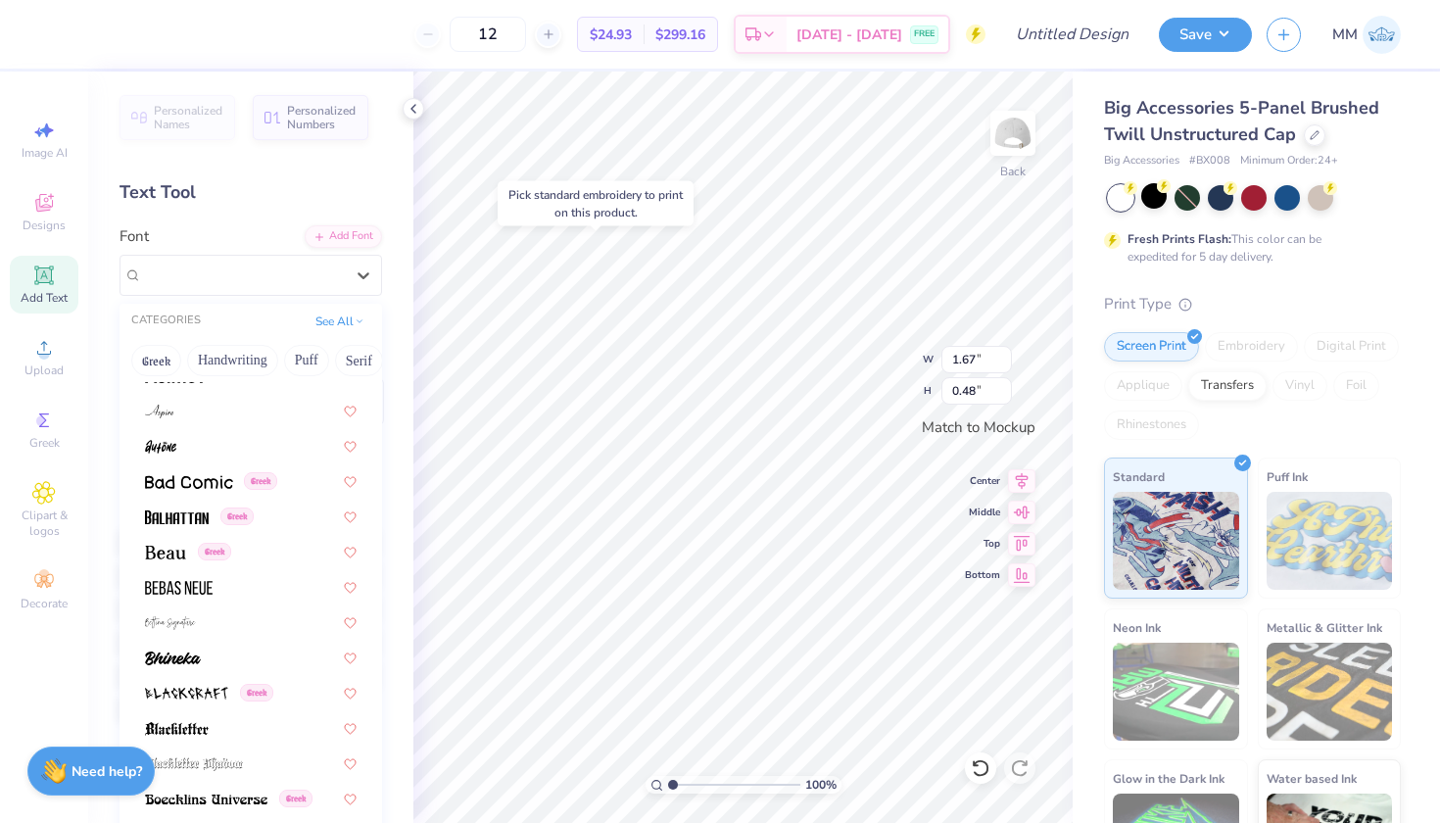
scroll to position [884, 0]
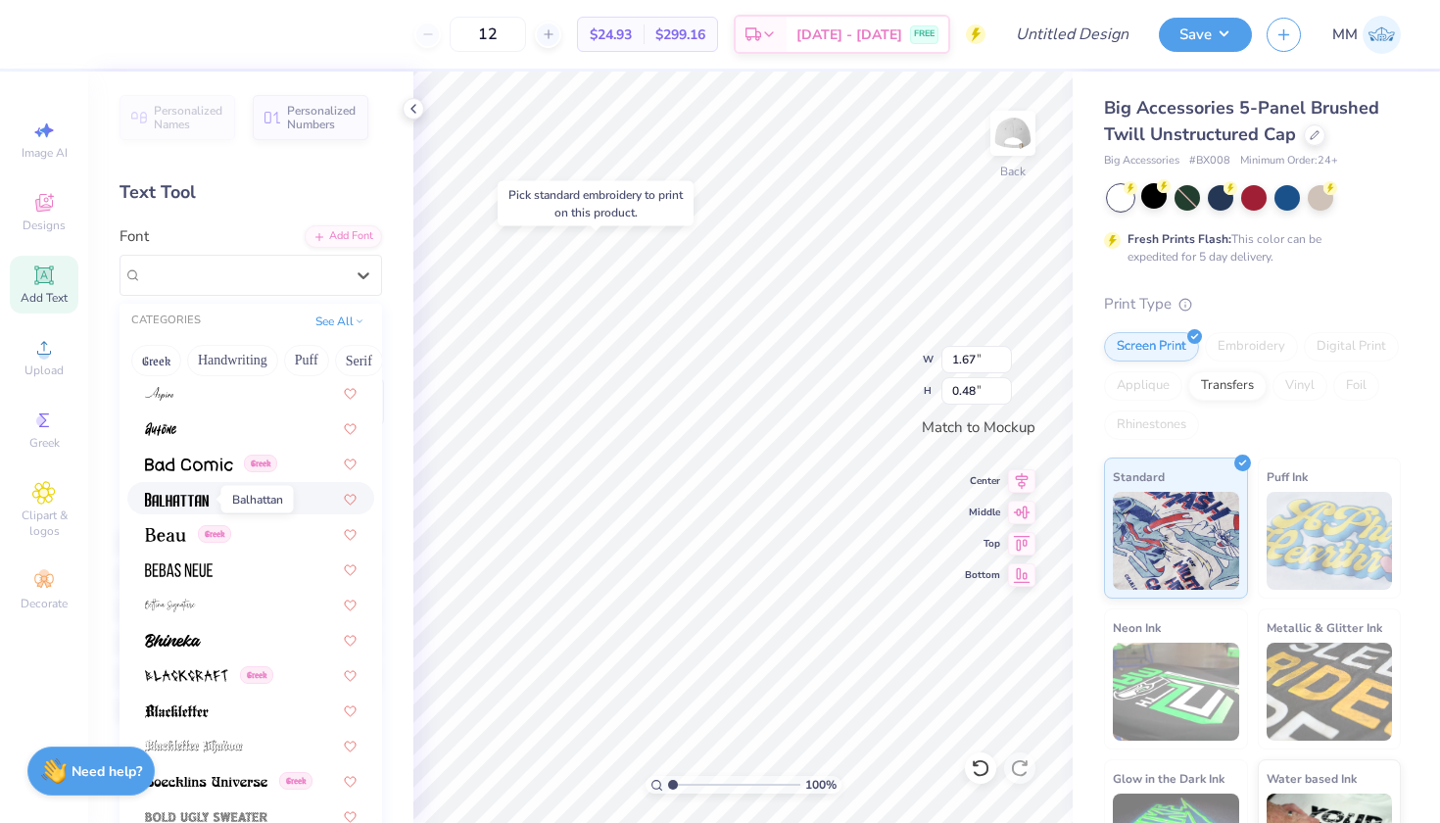
click at [184, 500] on img at bounding box center [177, 500] width 64 height 14
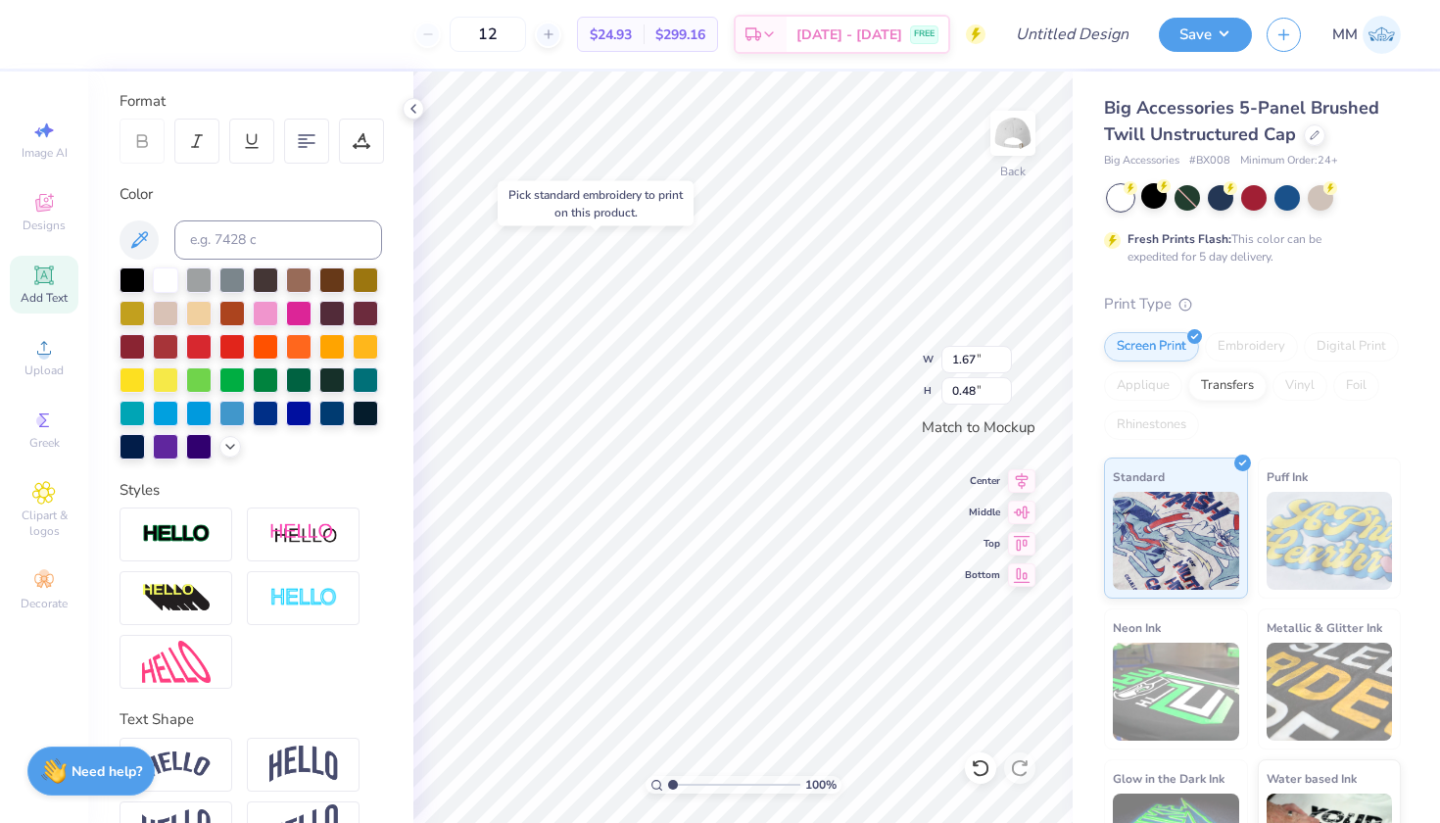
scroll to position [316, 0]
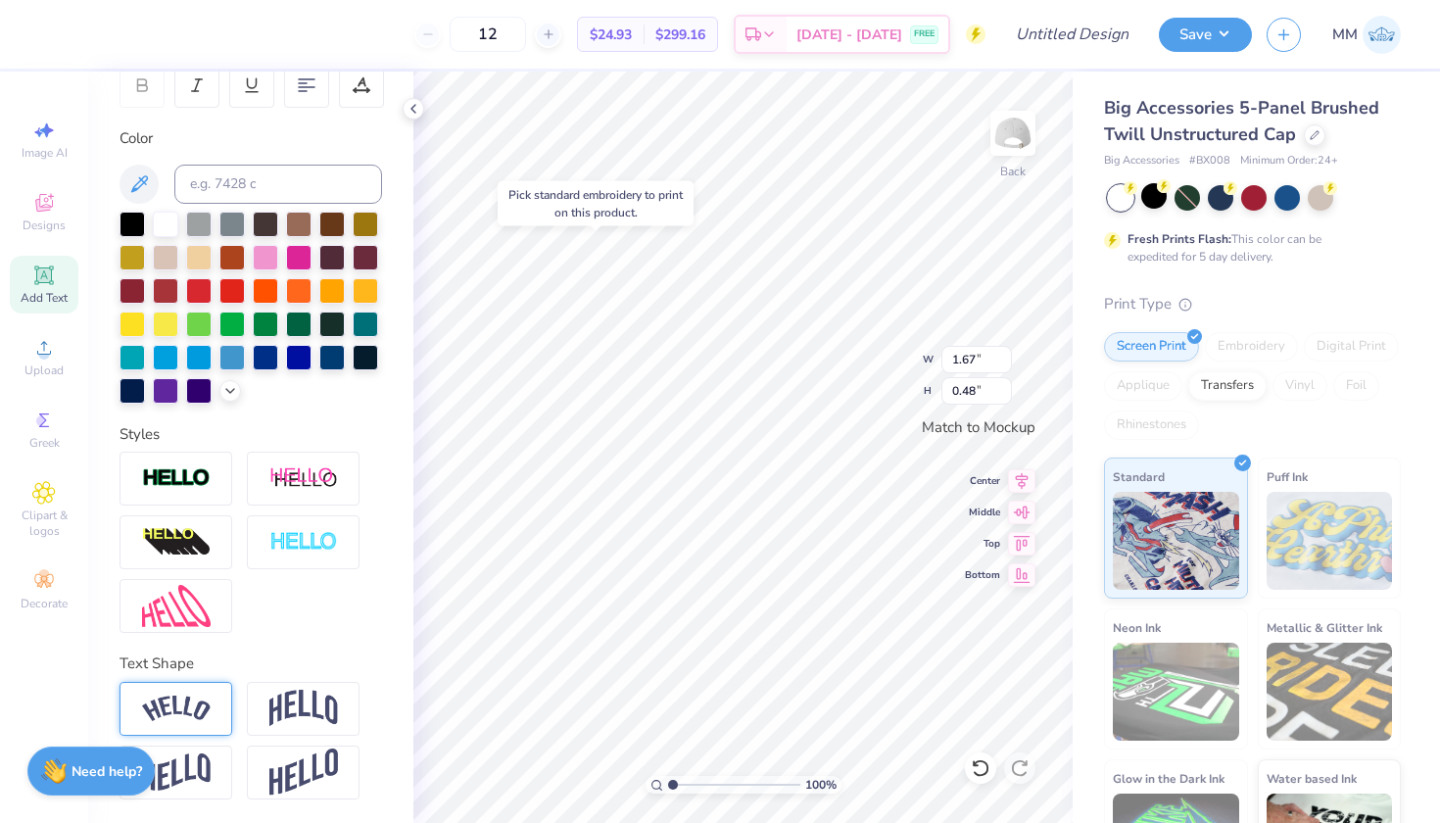
click at [194, 712] on img at bounding box center [176, 709] width 69 height 26
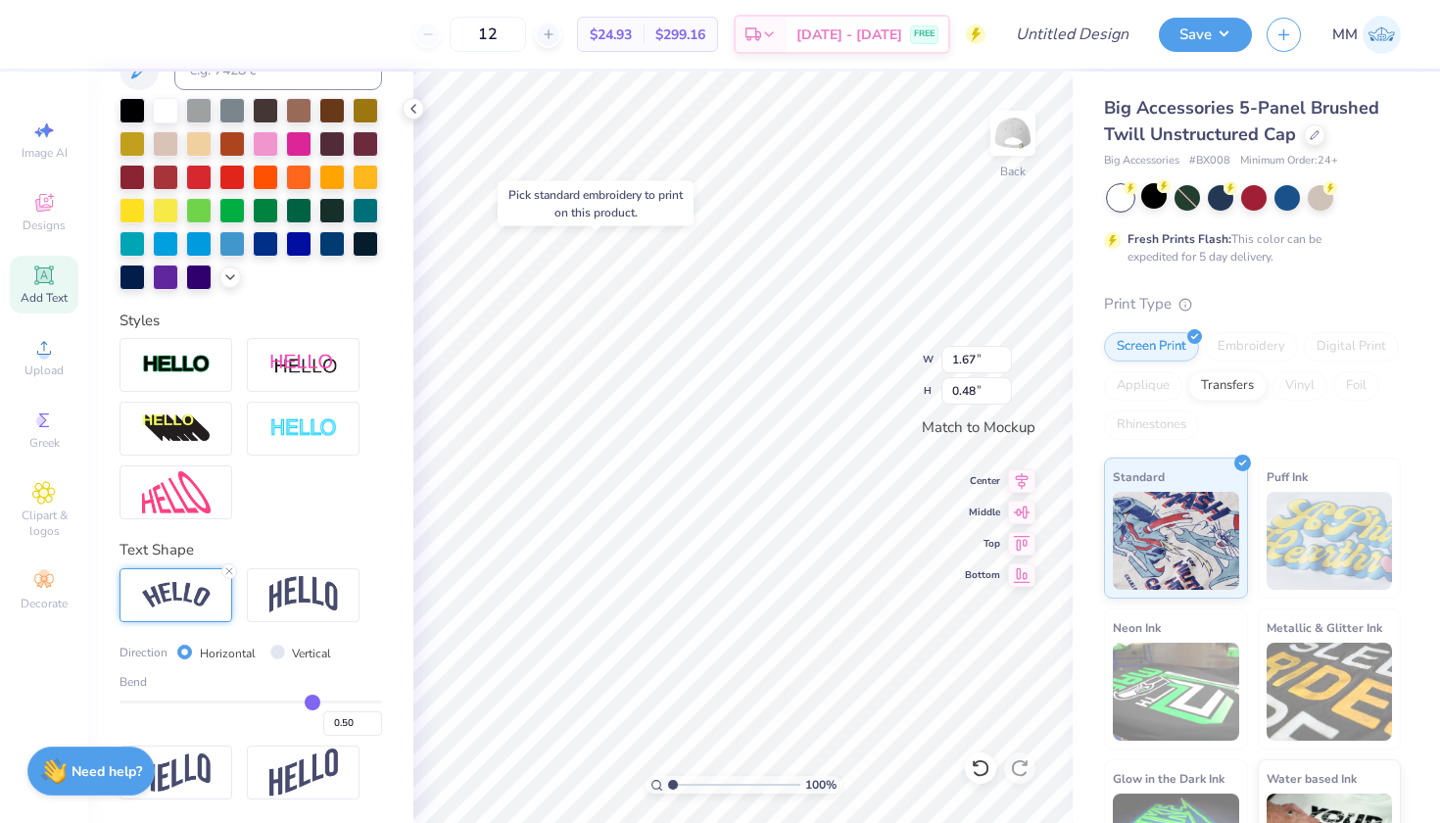
scroll to position [431, 0]
type input "0.48"
type input "0.49"
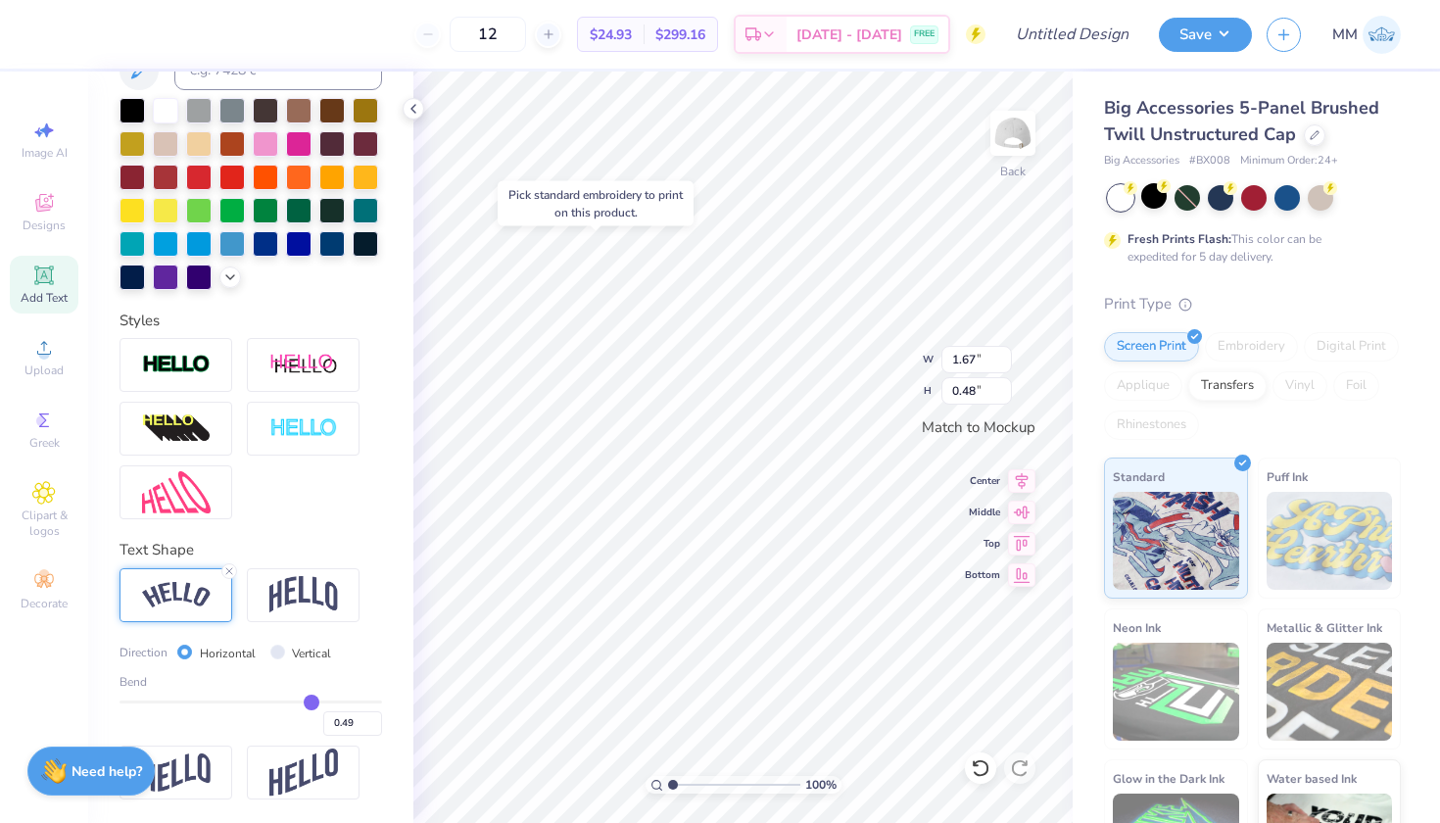
type input "0.5"
type input "0.50"
type input "0.51"
type input "0.52"
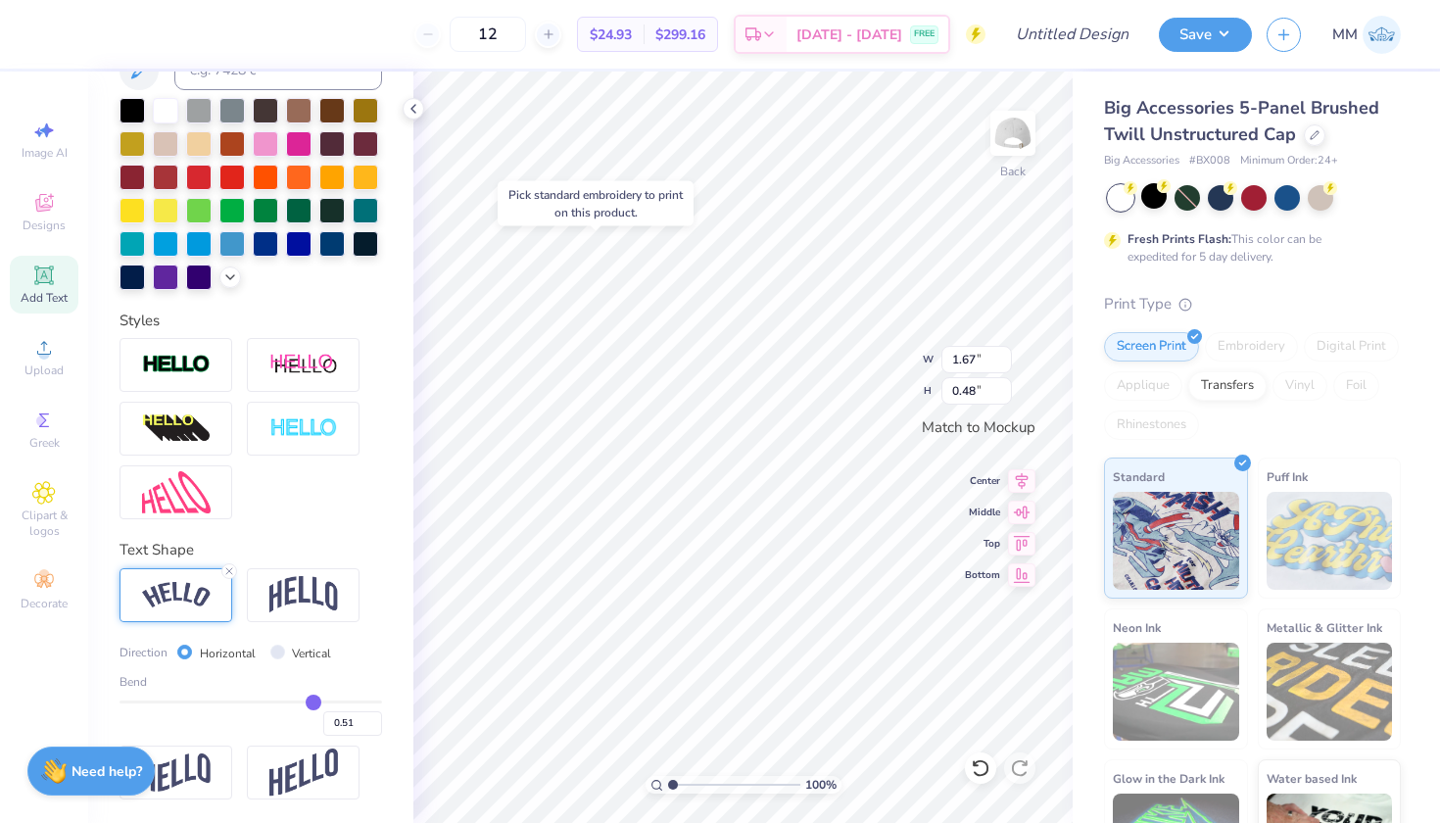
type input "0.52"
type input "0.53"
type input "0.54"
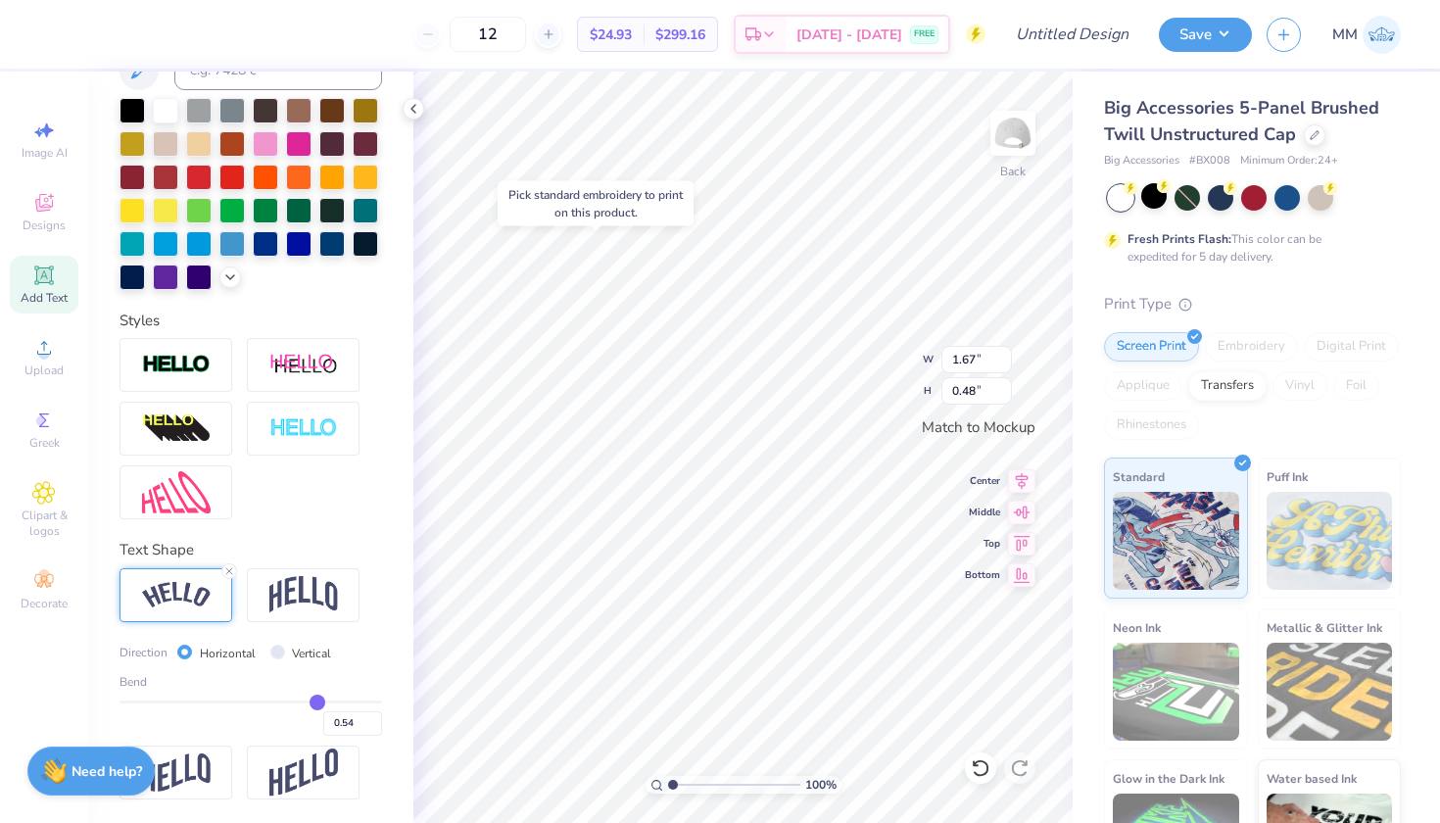
type input "0.55"
type input "0.56"
type input "0.57"
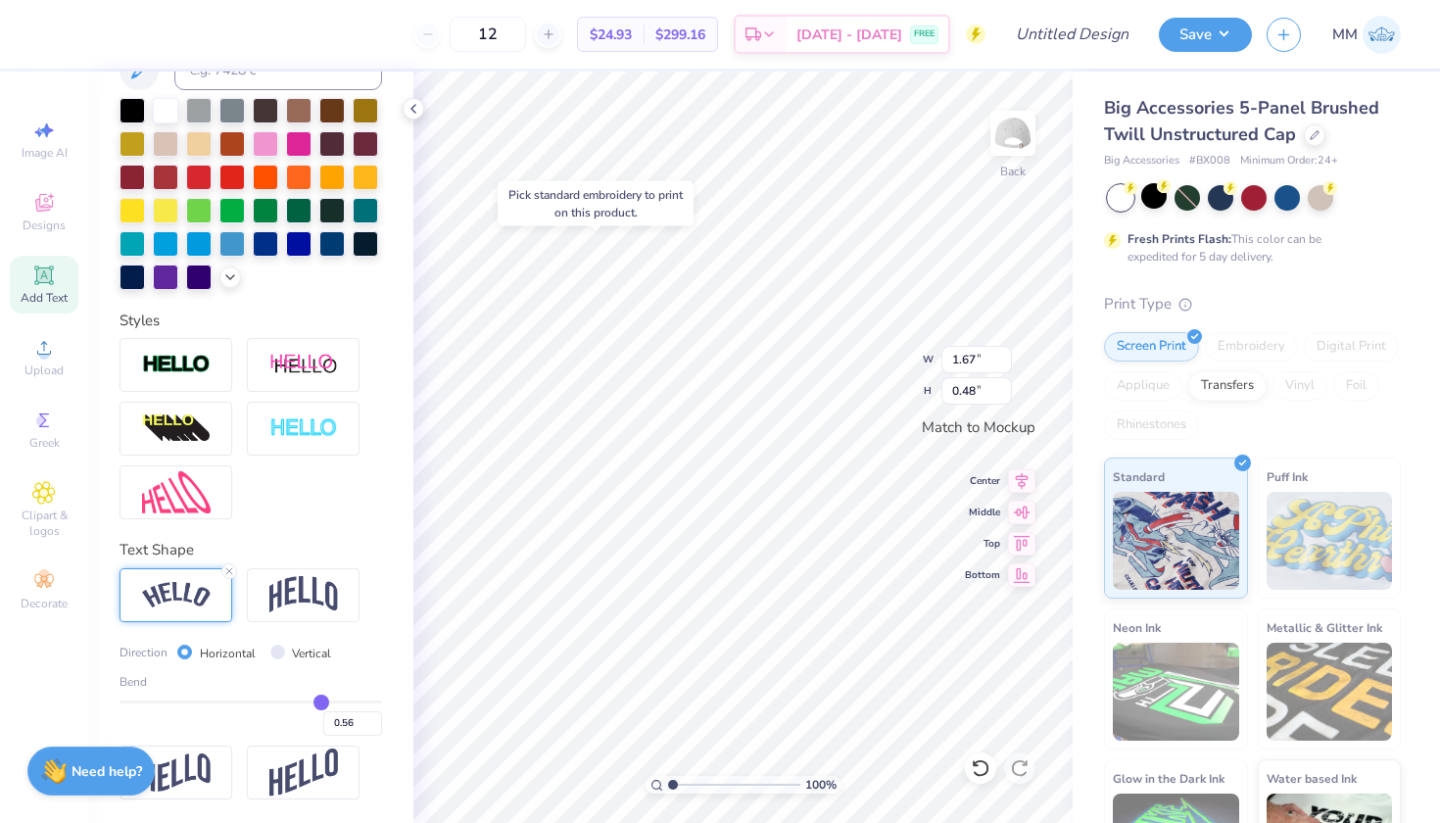
type input "0.57"
type input "0.58"
type input "0.59"
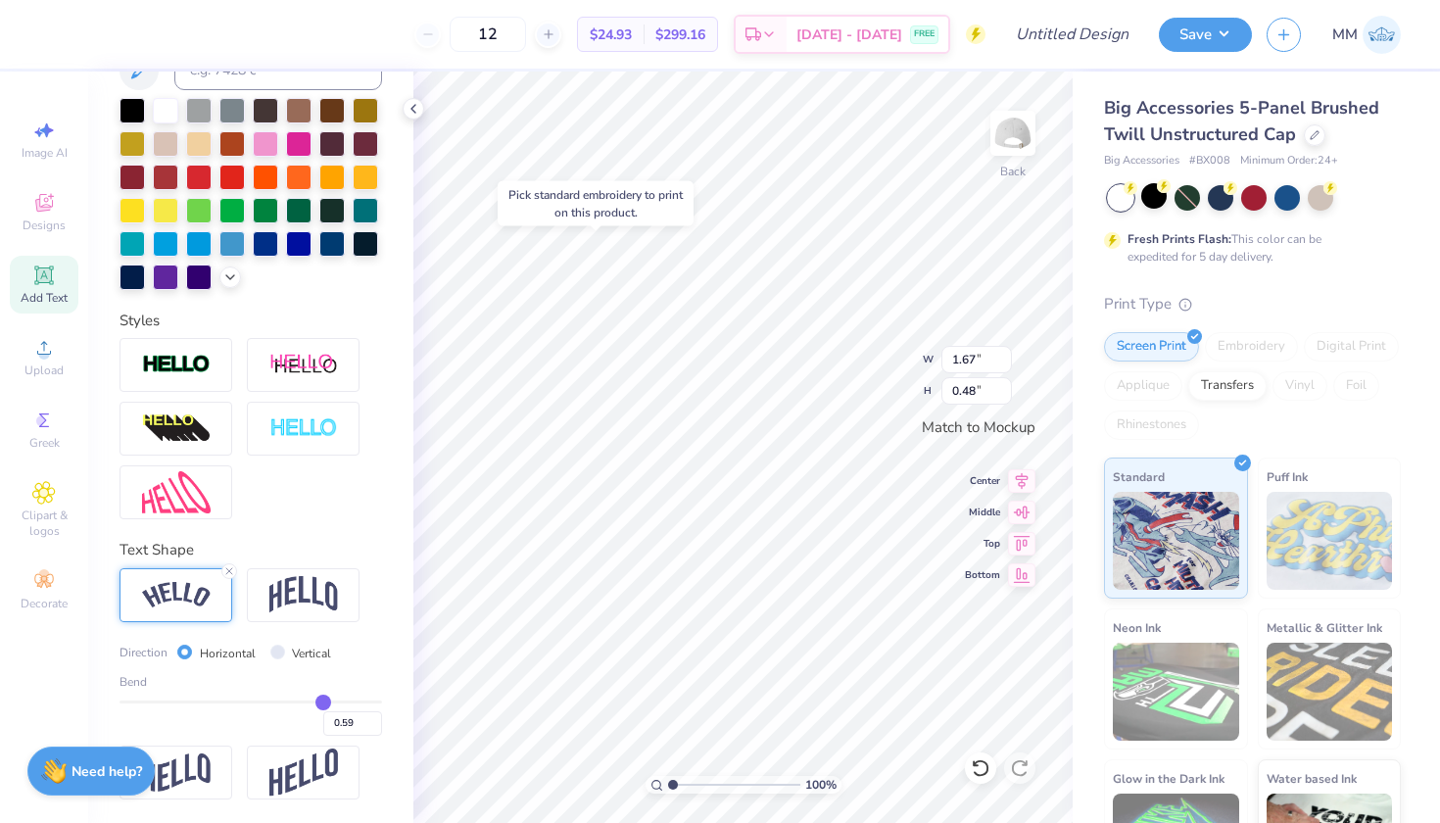
type input "0.6"
type input "0.60"
type input "0.61"
type input "0.62"
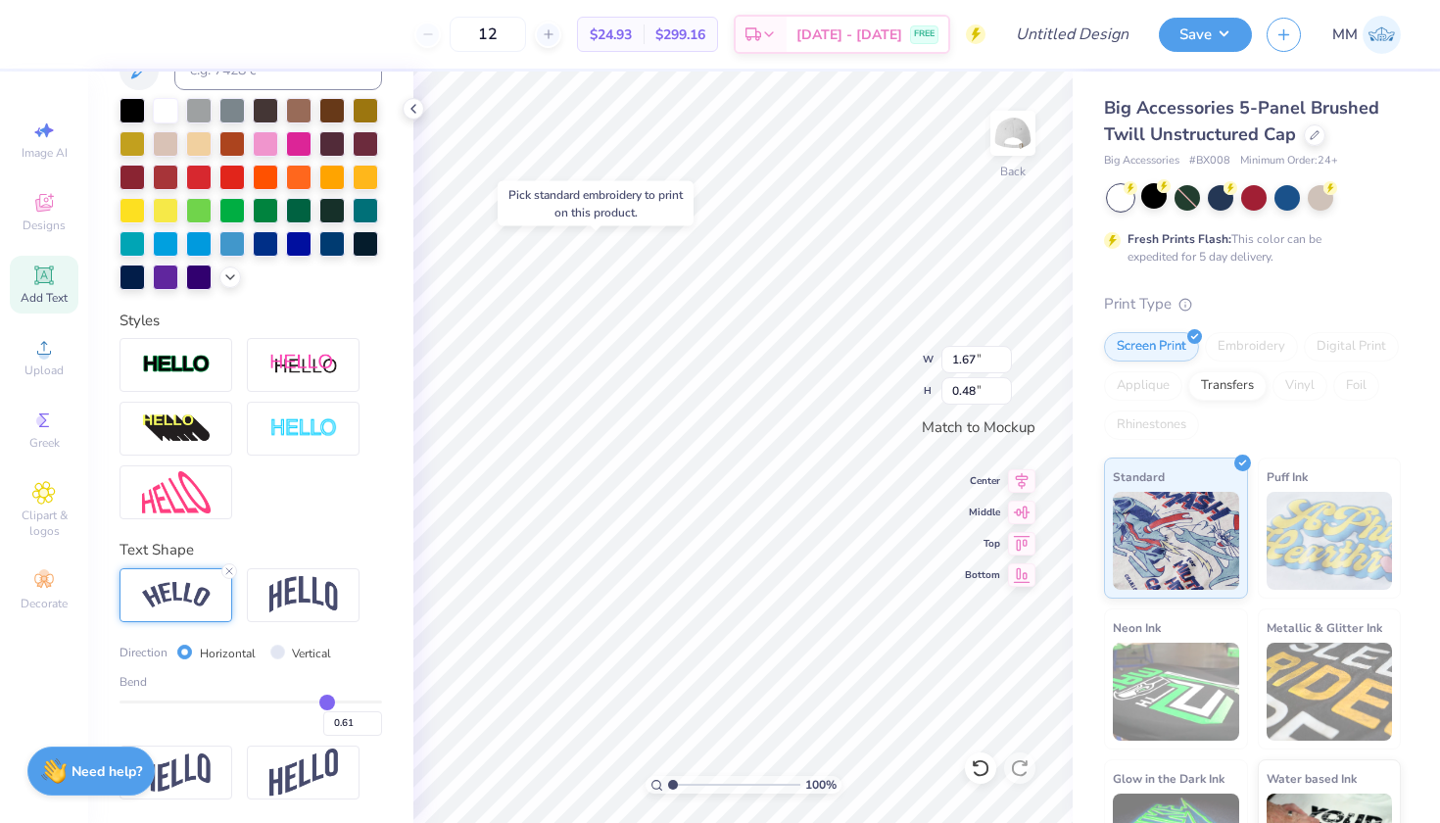
type input "0.62"
type input "0.63"
type input "0.64"
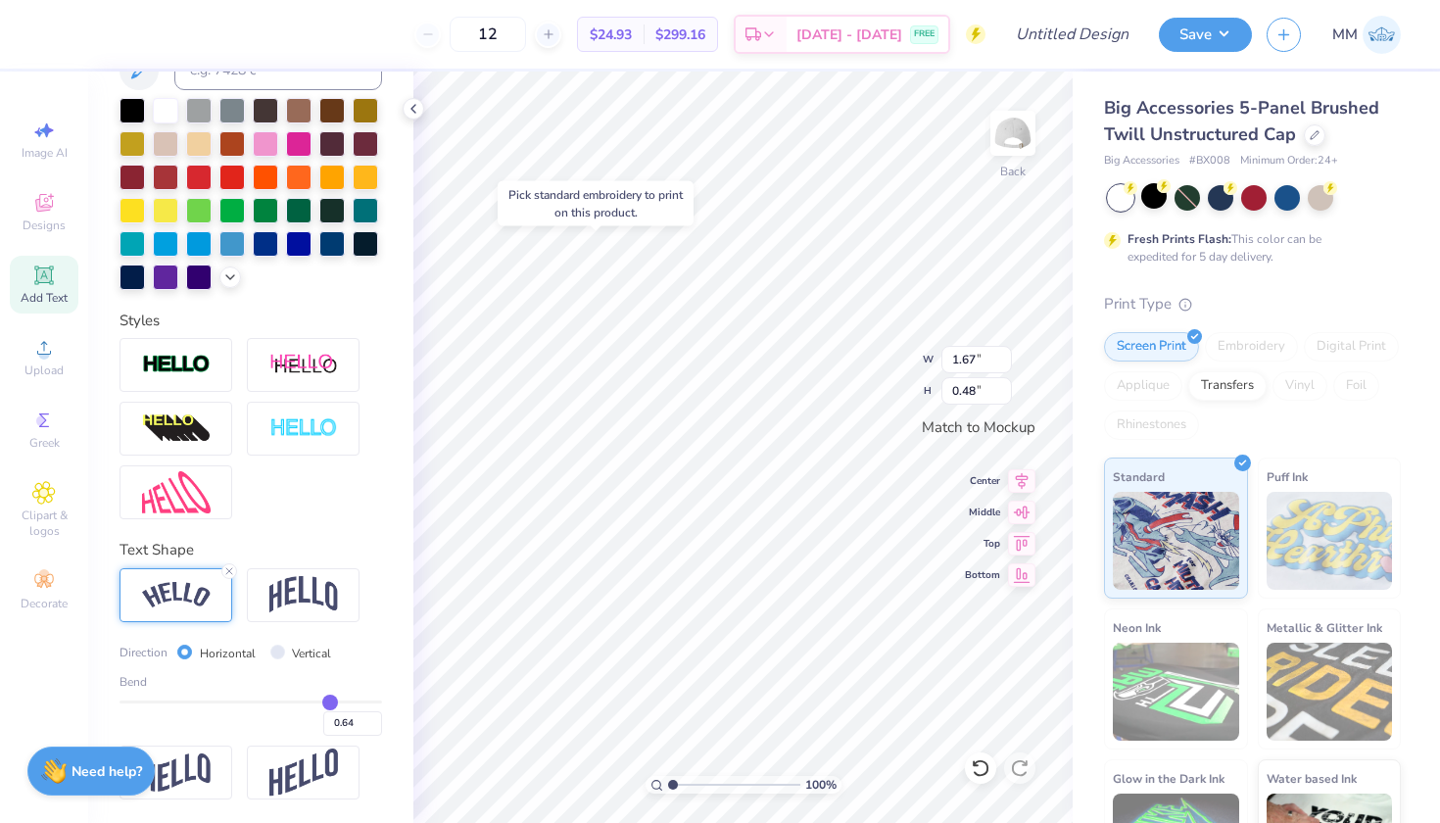
type input "0.65"
type input "0.66"
type input "0.67"
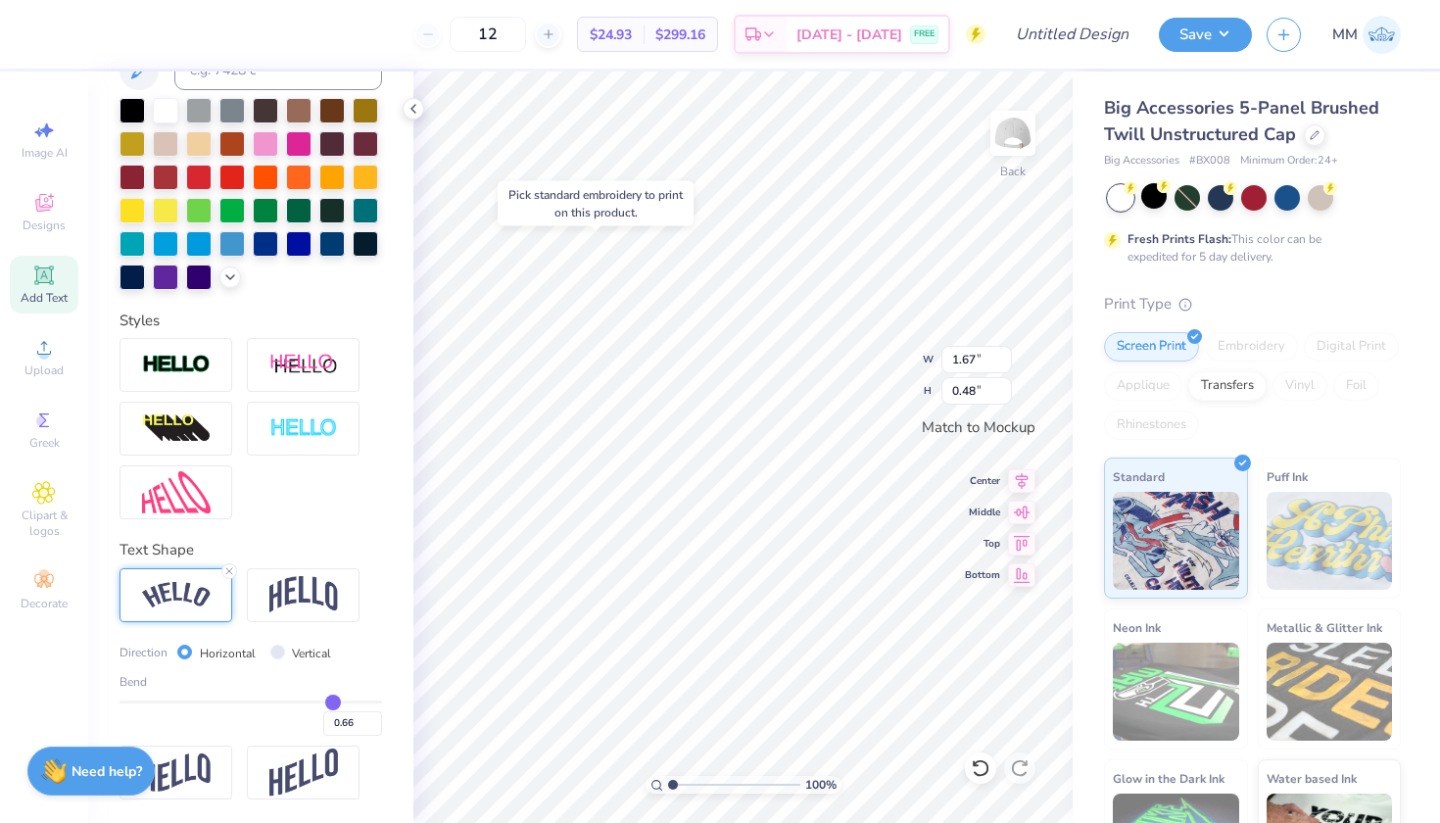
type input "0.67"
drag, startPoint x: 311, startPoint y: 704, endPoint x: 333, endPoint y: 706, distance: 22.7
click at [334, 704] on input "range" at bounding box center [251, 702] width 263 height 3
type input "0.66"
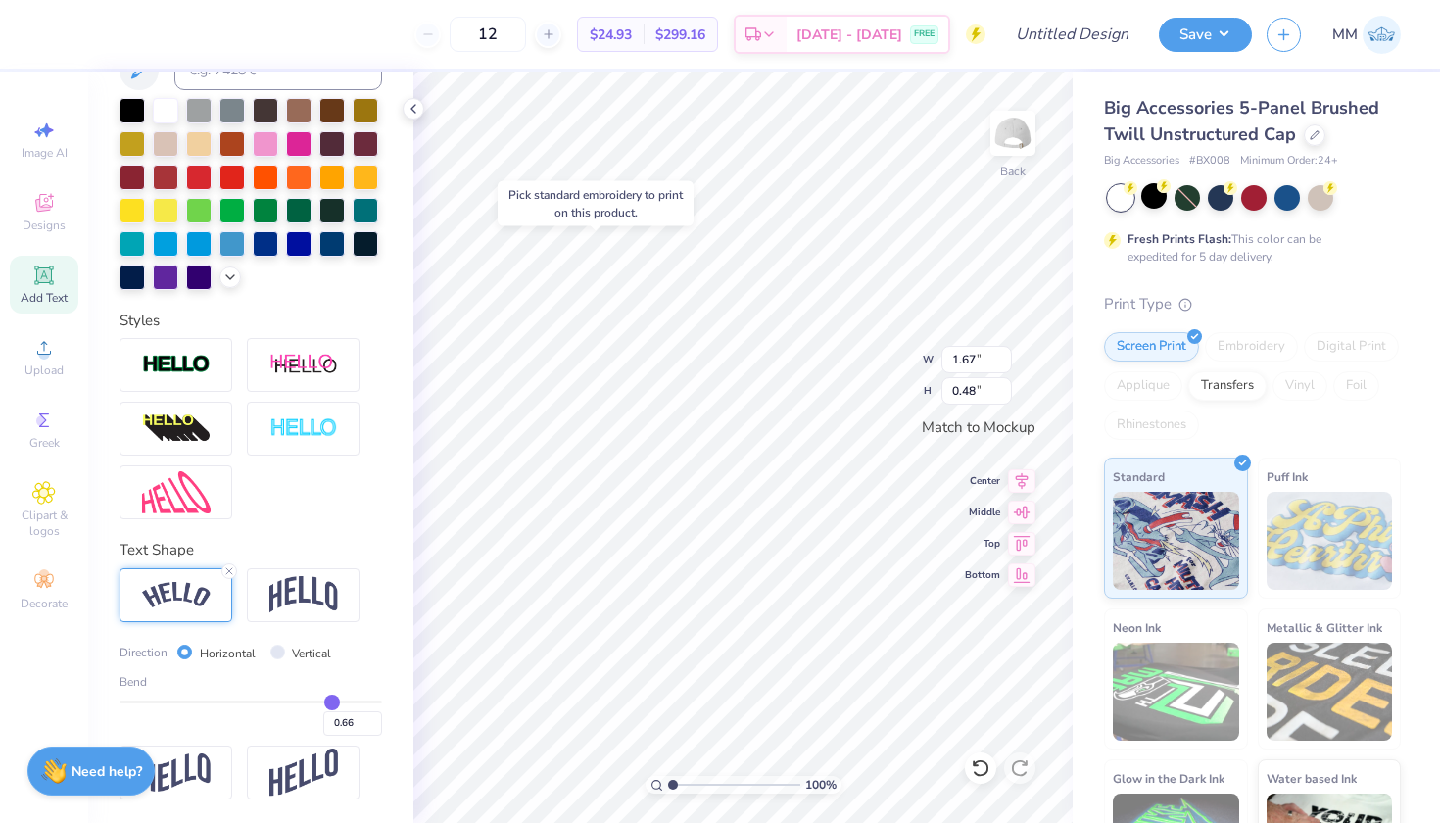
type input "0.65"
type input "0.64"
type input "0.63"
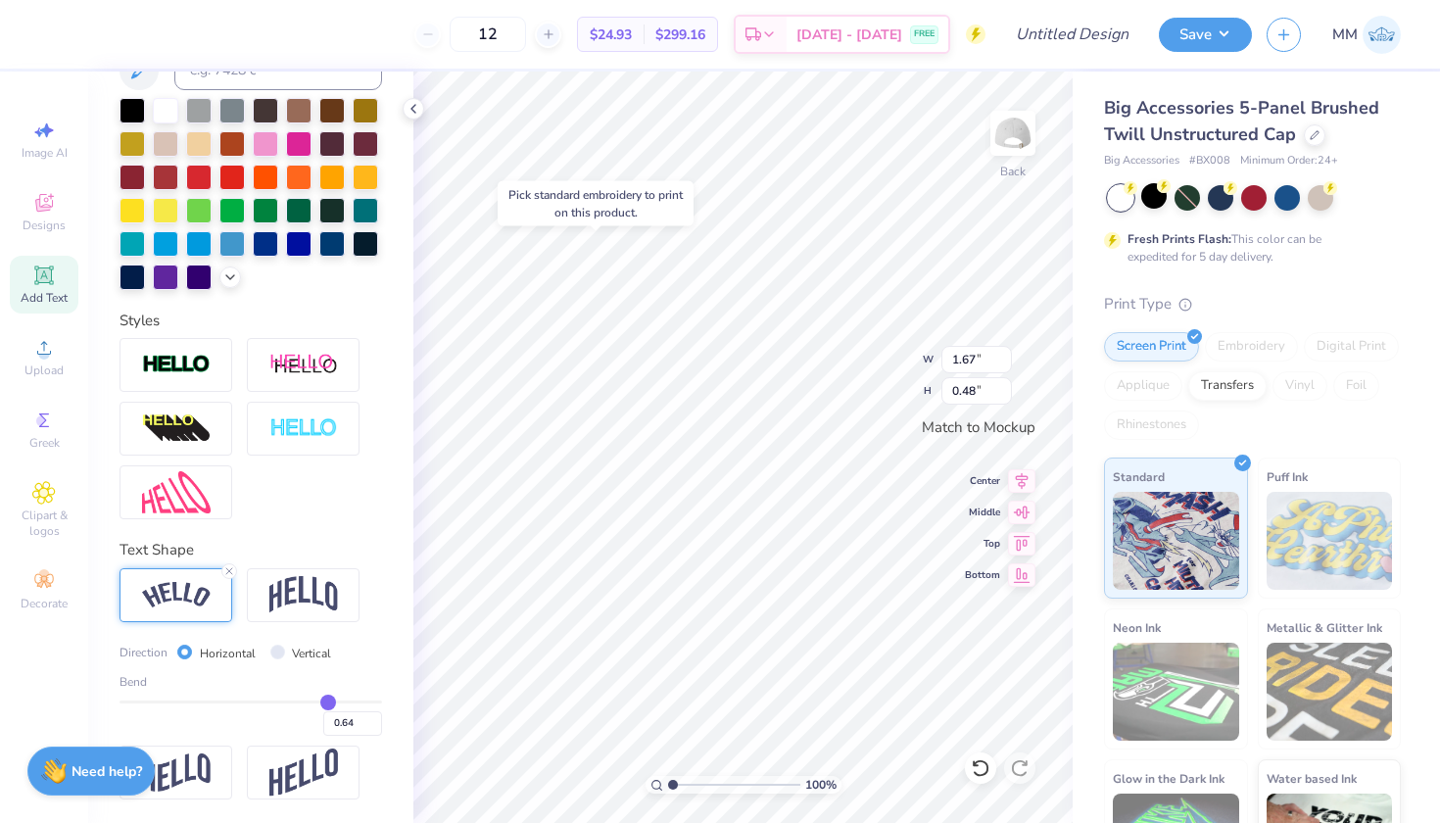
type input "0.63"
type input "0.62"
type input "0.61"
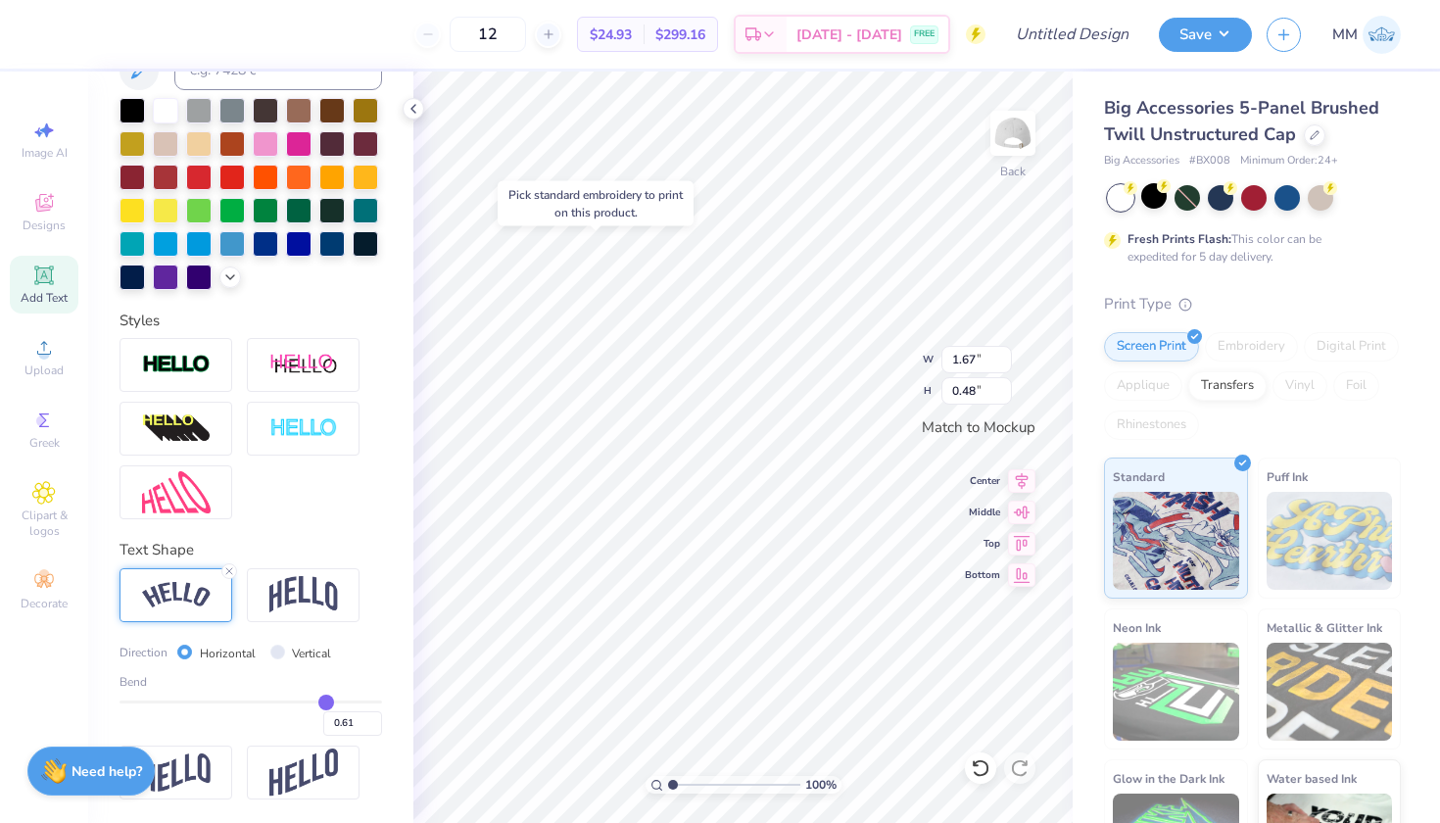
type input "0.6"
type input "0.60"
type input "0.59"
type input "0.58"
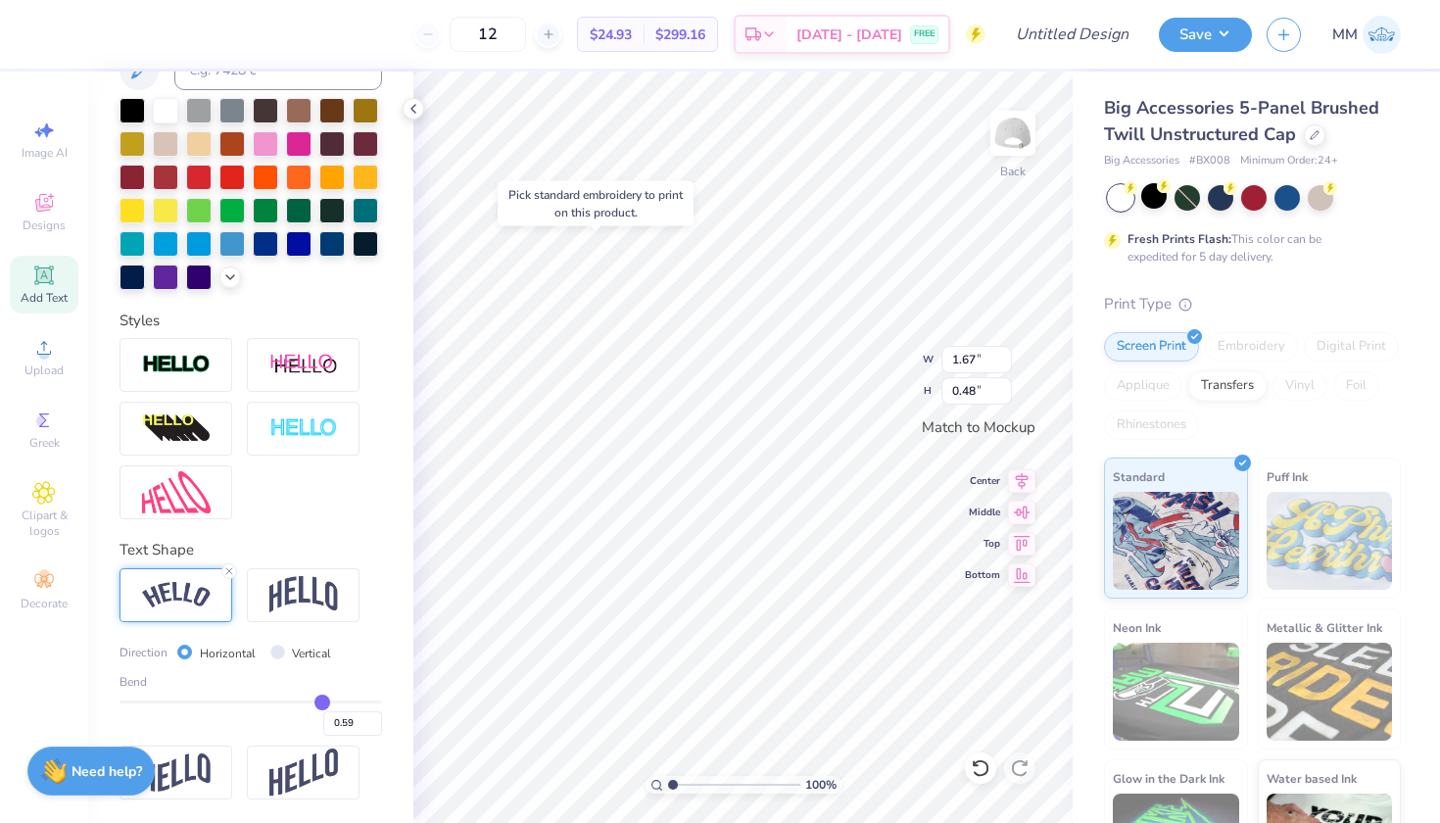
type input "0.58"
drag, startPoint x: 333, startPoint y: 706, endPoint x: 322, endPoint y: 706, distance: 10.8
click at [322, 704] on input "range" at bounding box center [251, 702] width 263 height 3
type input "0.57"
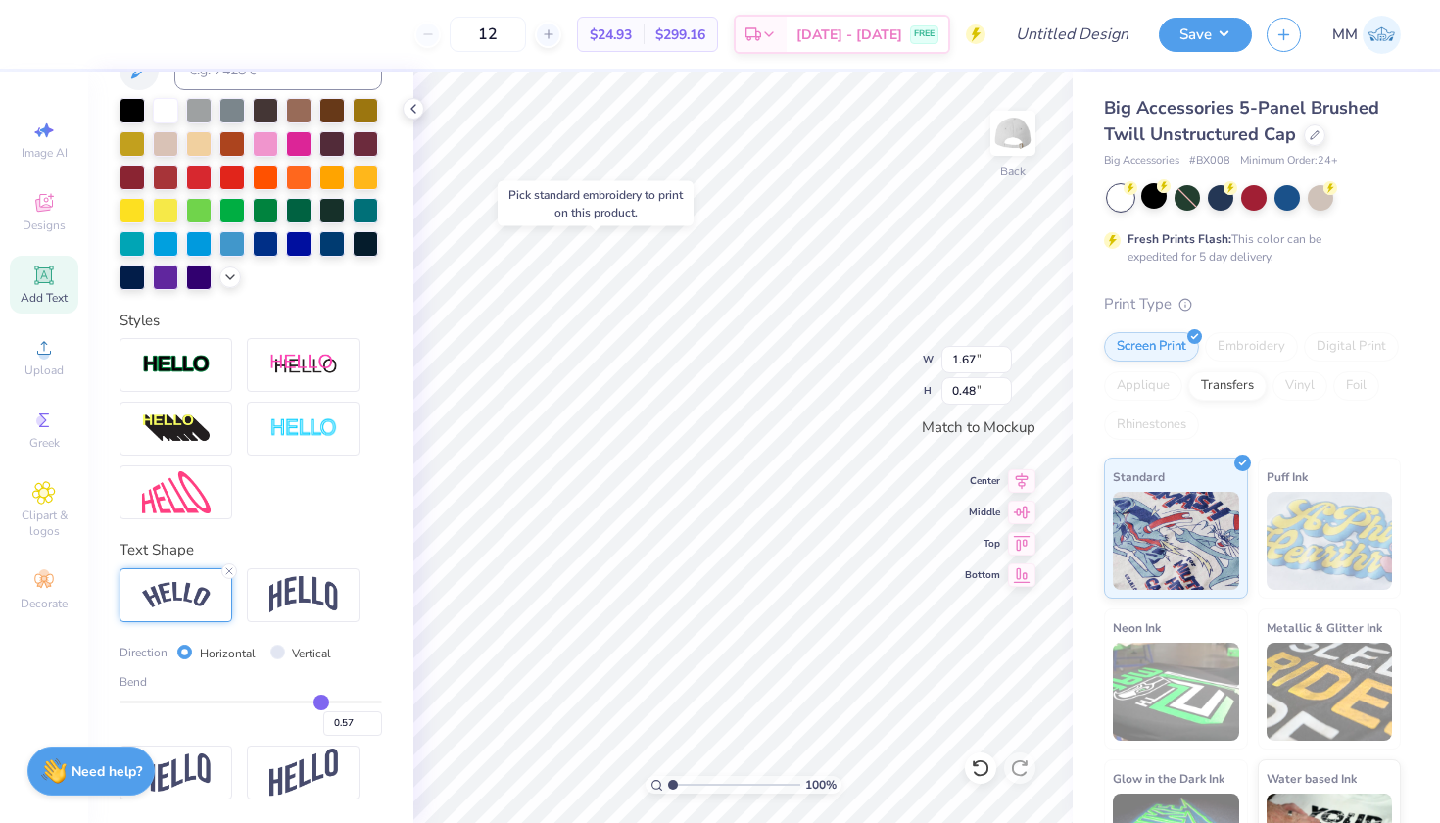
type input "0.58"
type input "0.59"
type input "0.6"
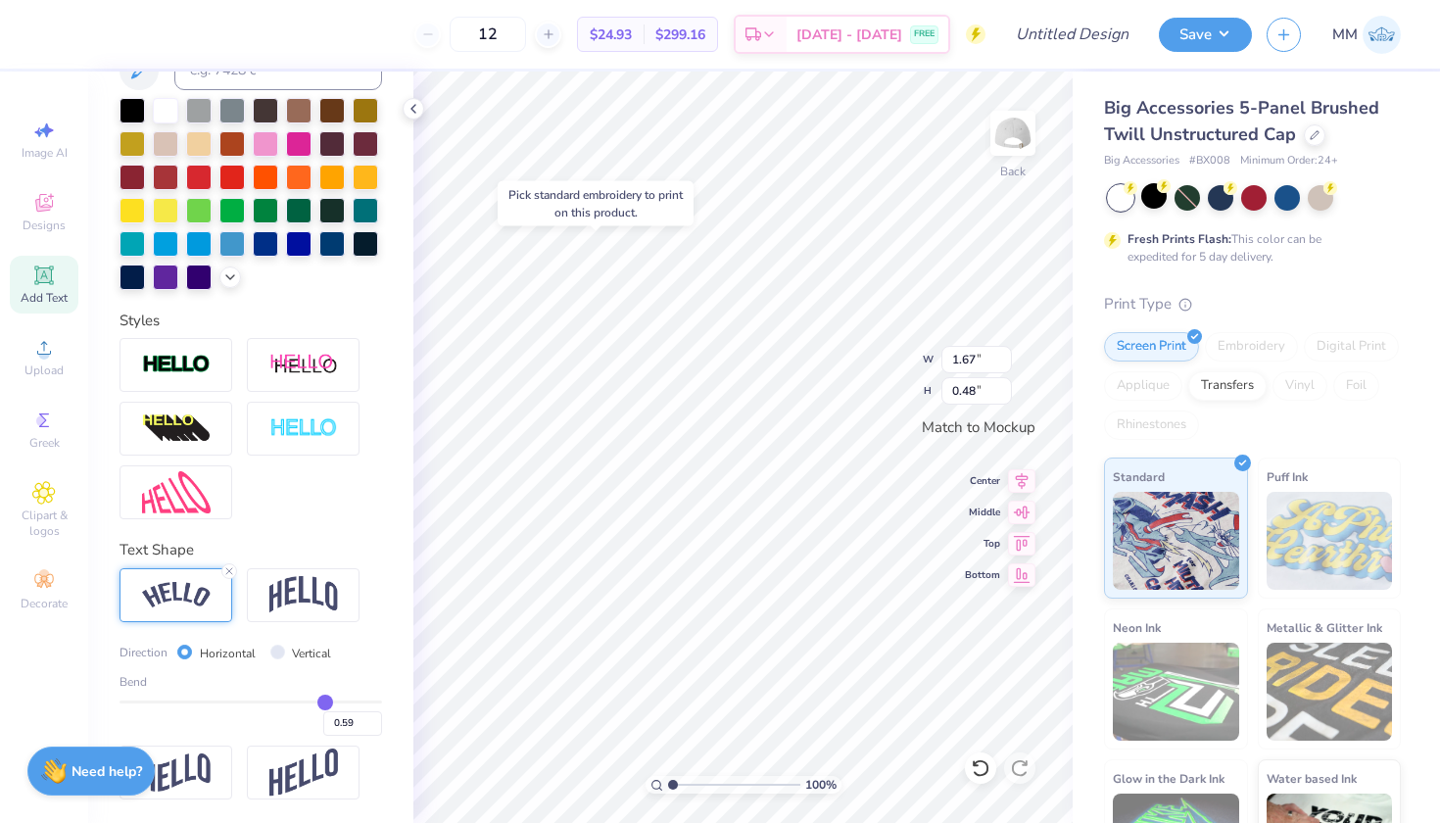
type input "0.60"
type input "0.61"
type input "0.62"
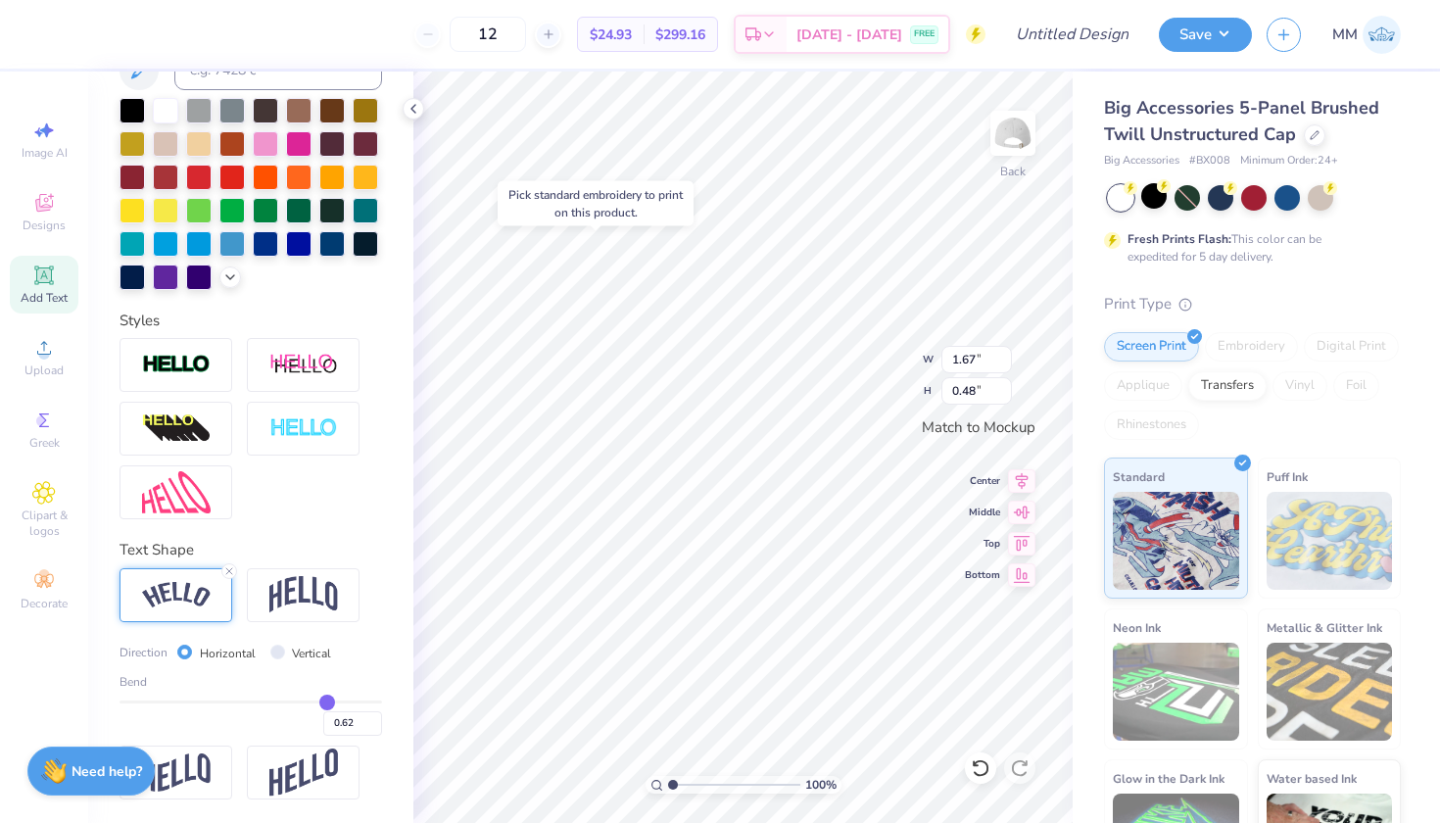
type input "0.63"
type input "0.64"
type input "0.65"
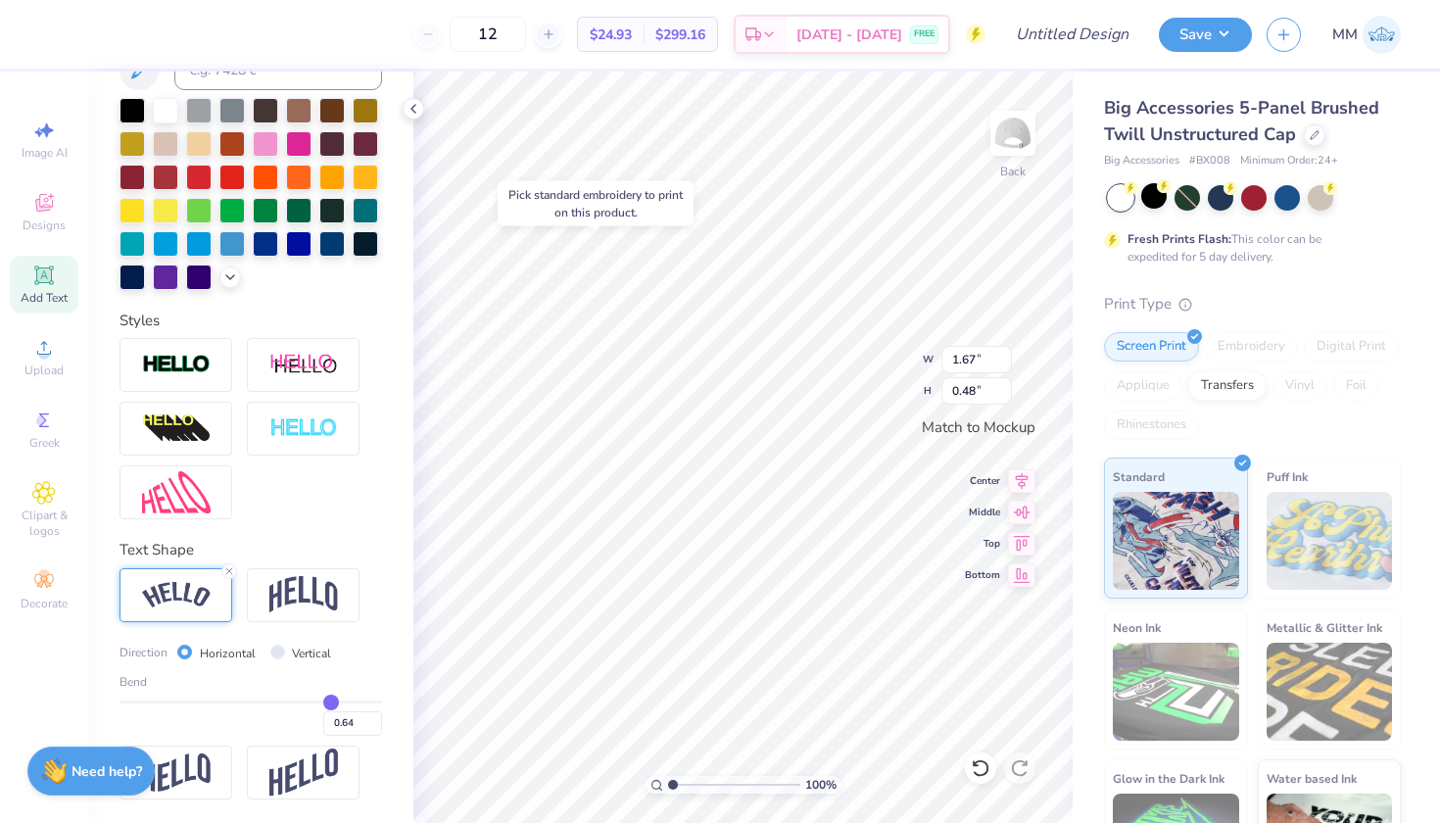
type input "0.65"
type input "0.66"
type input "0.67"
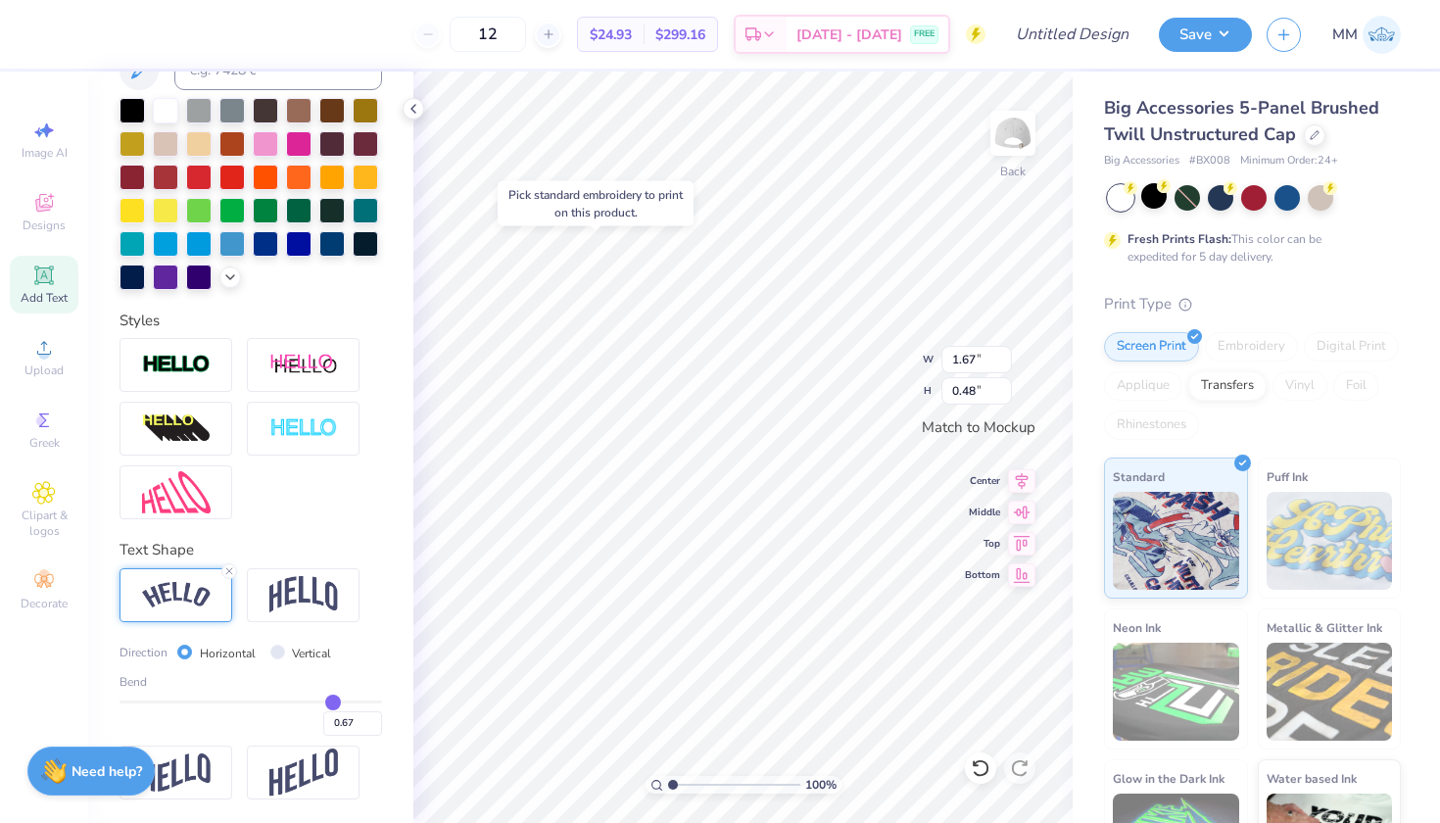
drag, startPoint x: 321, startPoint y: 702, endPoint x: 334, endPoint y: 703, distance: 12.8
type input "0.67"
click at [334, 703] on input "range" at bounding box center [251, 702] width 263 height 3
click at [223, 374] on div at bounding box center [176, 365] width 113 height 54
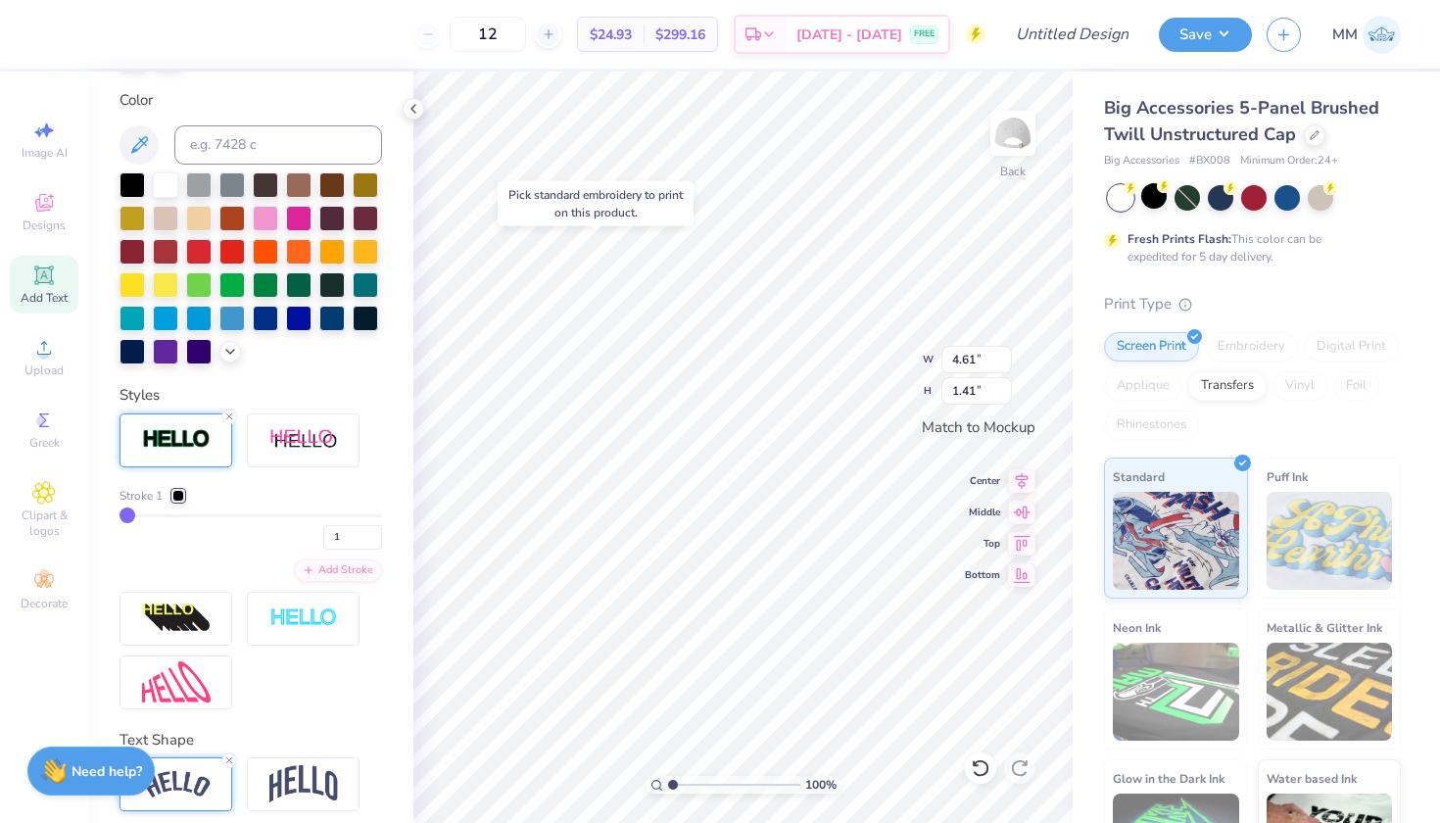
type input "4.62"
type input "1.42"
click at [200, 249] on div at bounding box center [198, 249] width 25 height 25
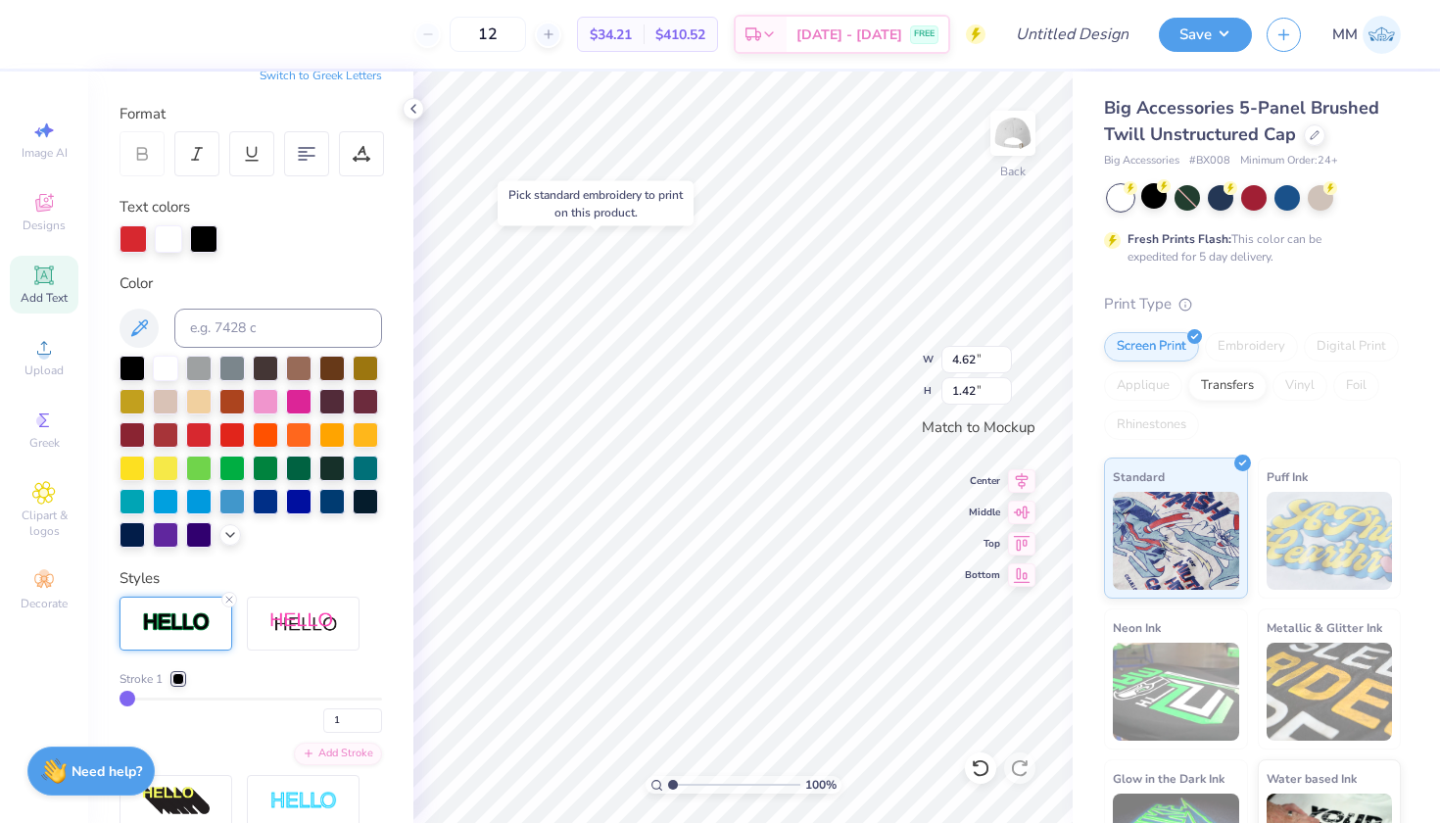
scroll to position [34, 0]
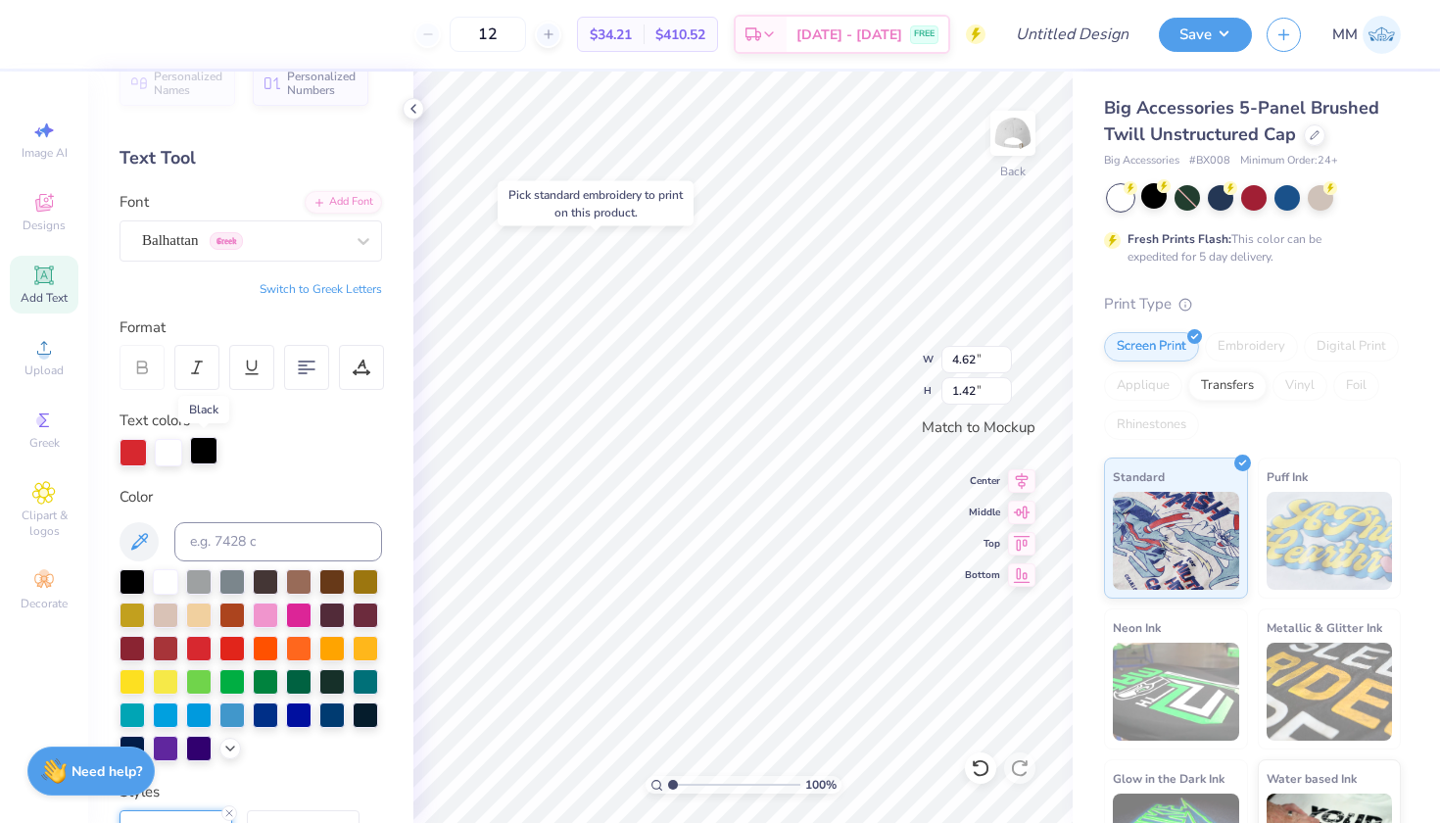
click at [199, 457] on div at bounding box center [203, 450] width 27 height 27
click at [162, 584] on div at bounding box center [165, 579] width 25 height 25
type input "4.98"
type input "2.43"
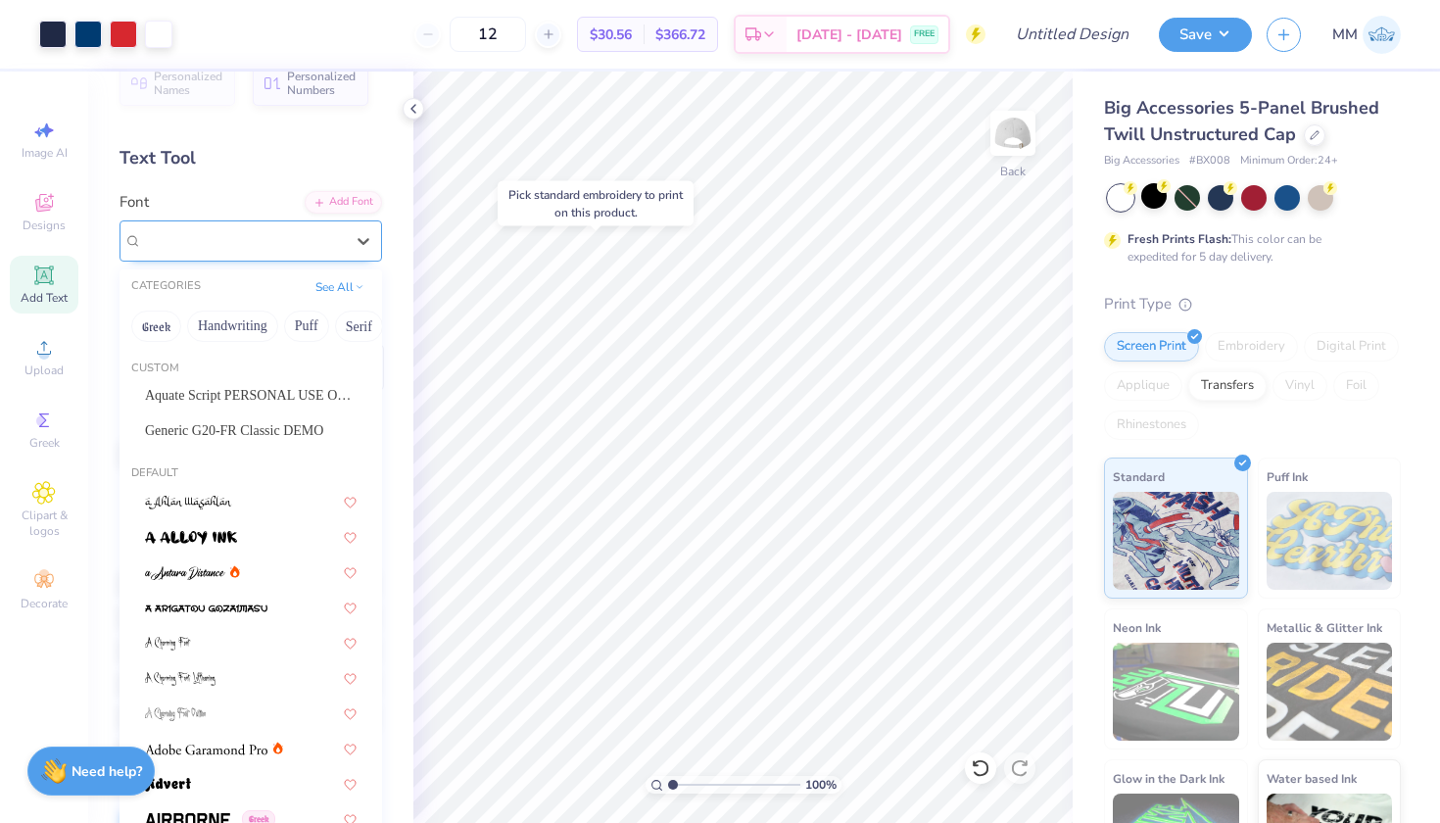
click at [250, 230] on div "Balhattan Greek" at bounding box center [243, 240] width 206 height 30
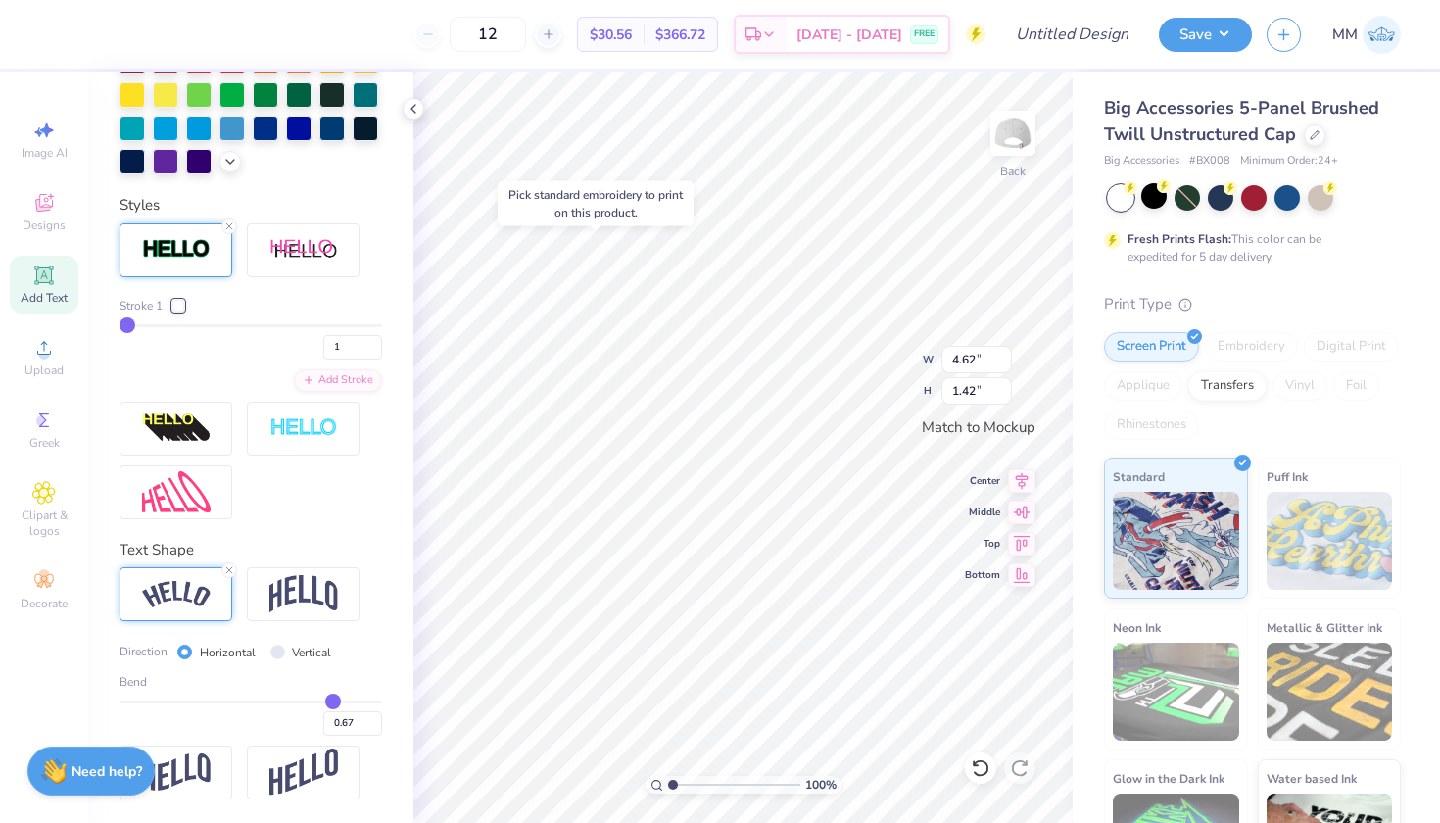
scroll to position [621, 0]
type input "0.62"
type input "0.61"
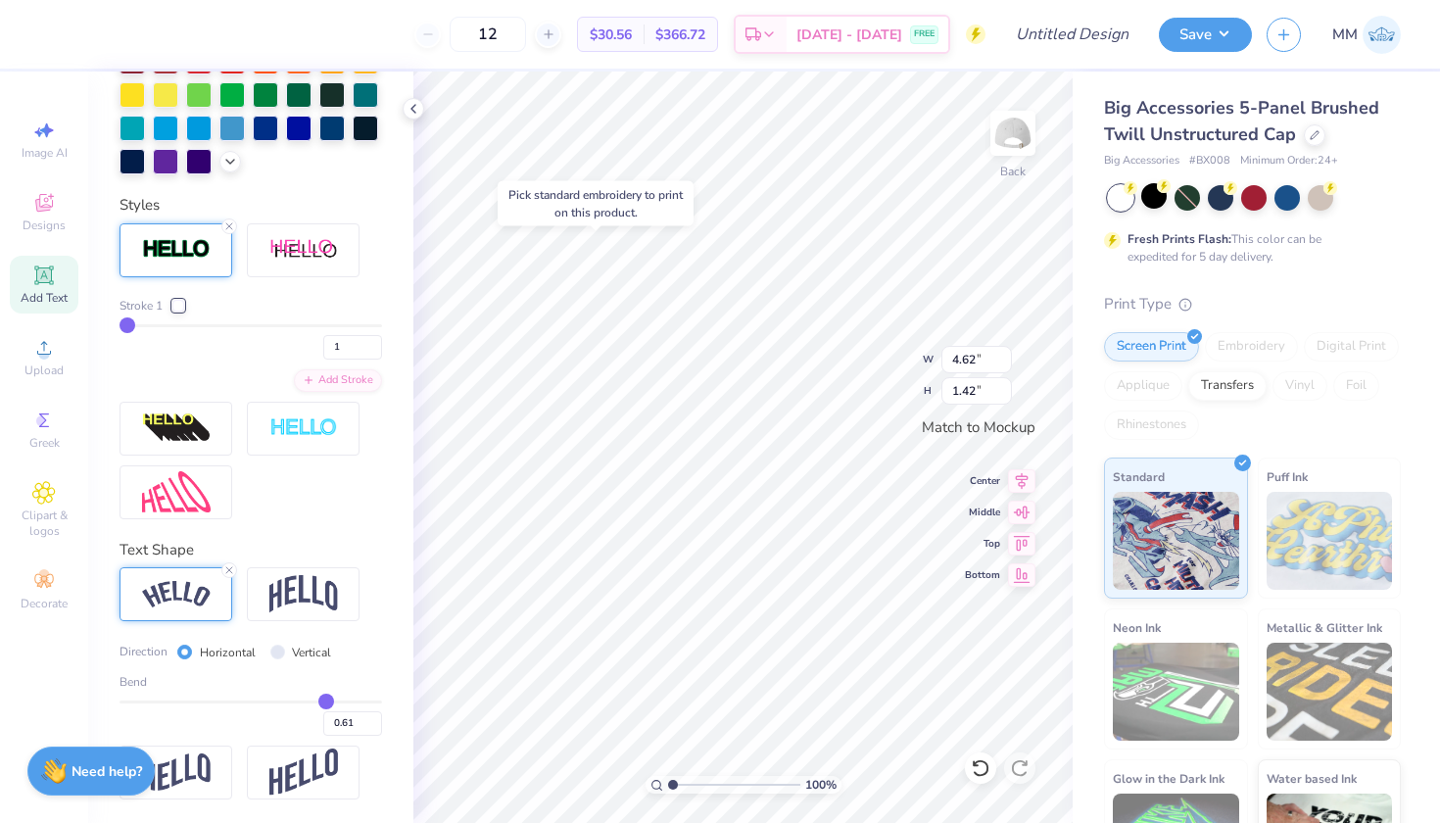
type input "0.6"
type input "0.60"
type input "0.59"
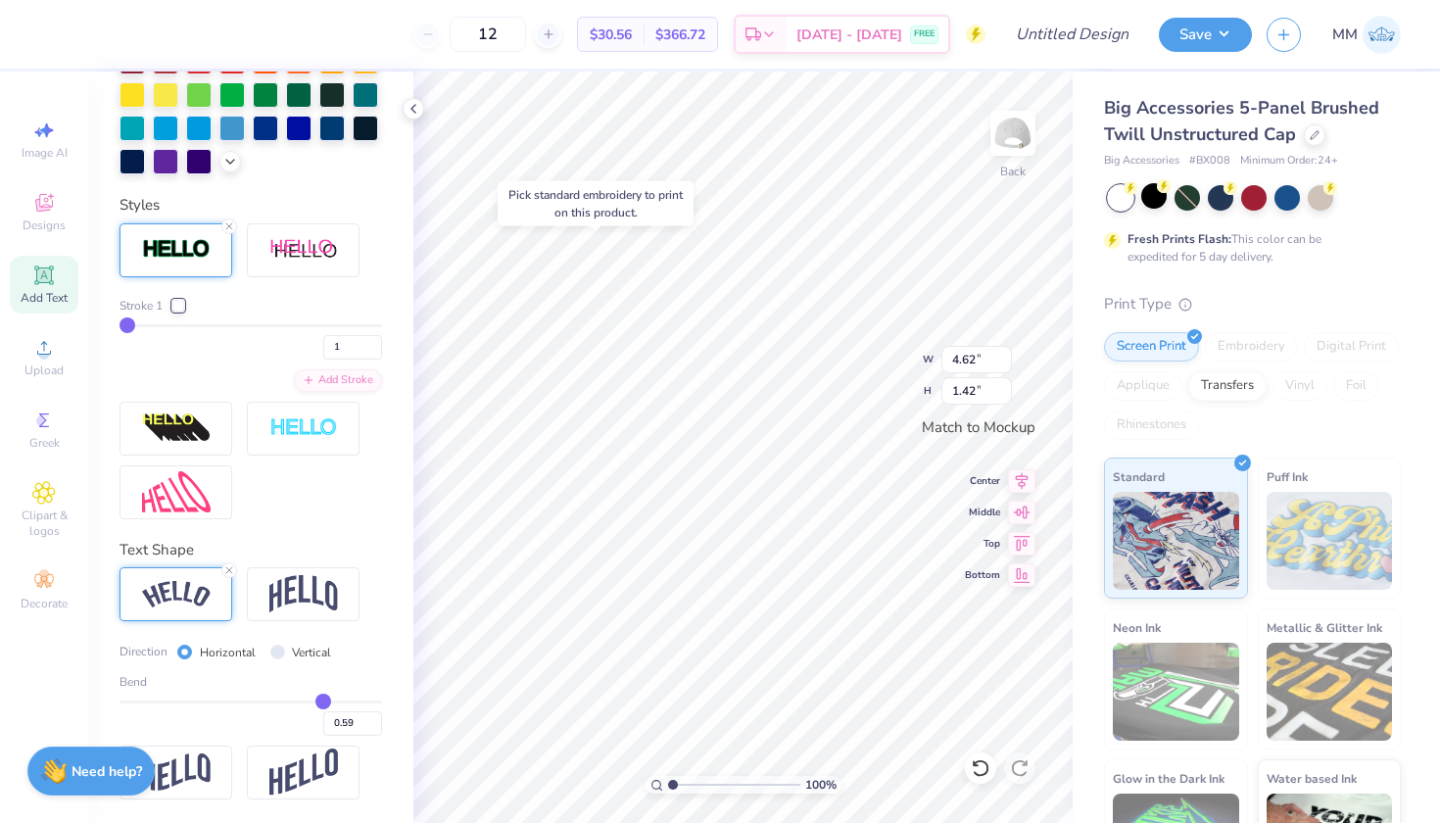
click at [323, 701] on input "range" at bounding box center [251, 702] width 263 height 3
type input "4.55"
type input "1.23"
type input "2"
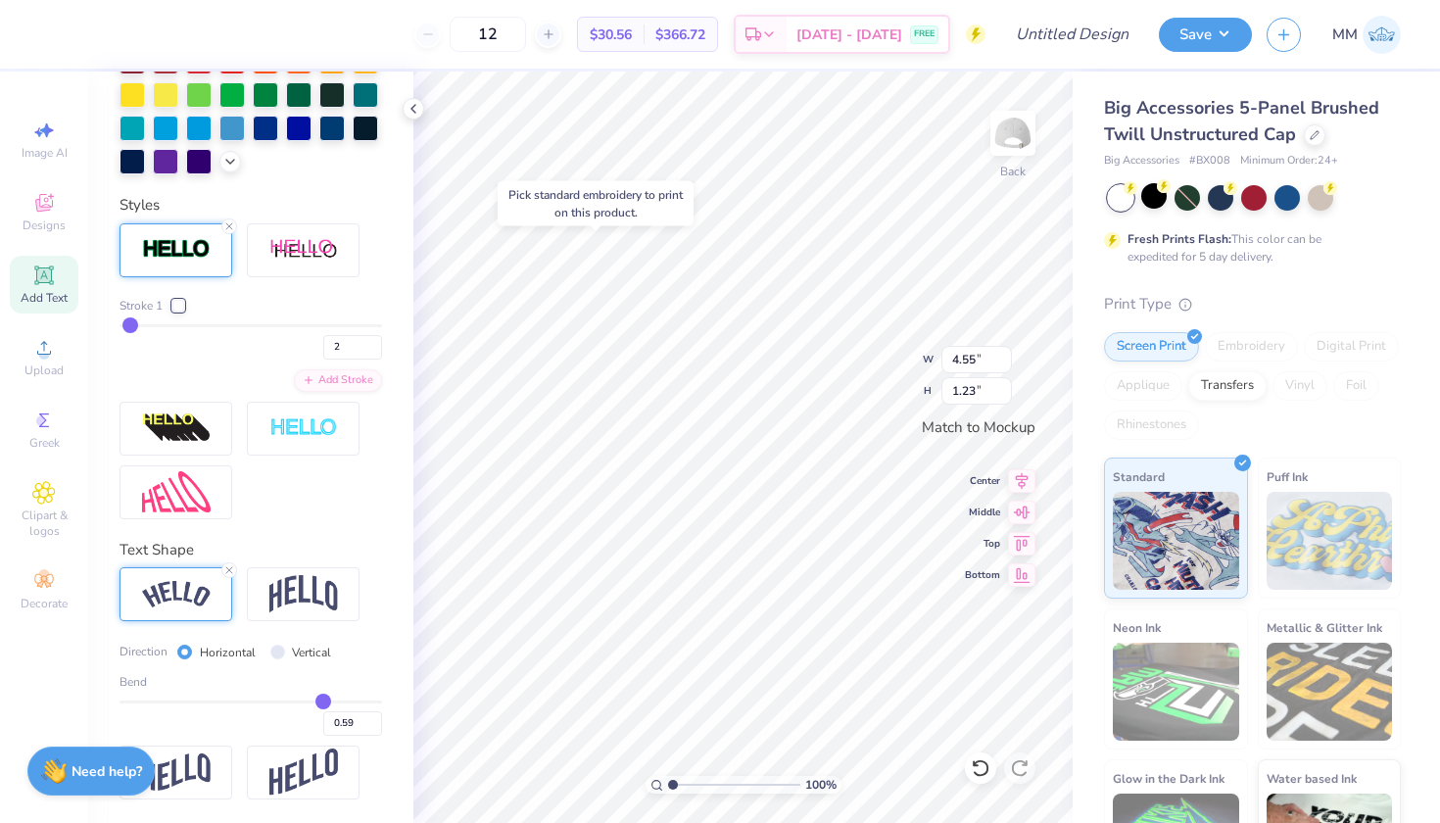
type input "3"
type input "4"
type input "5"
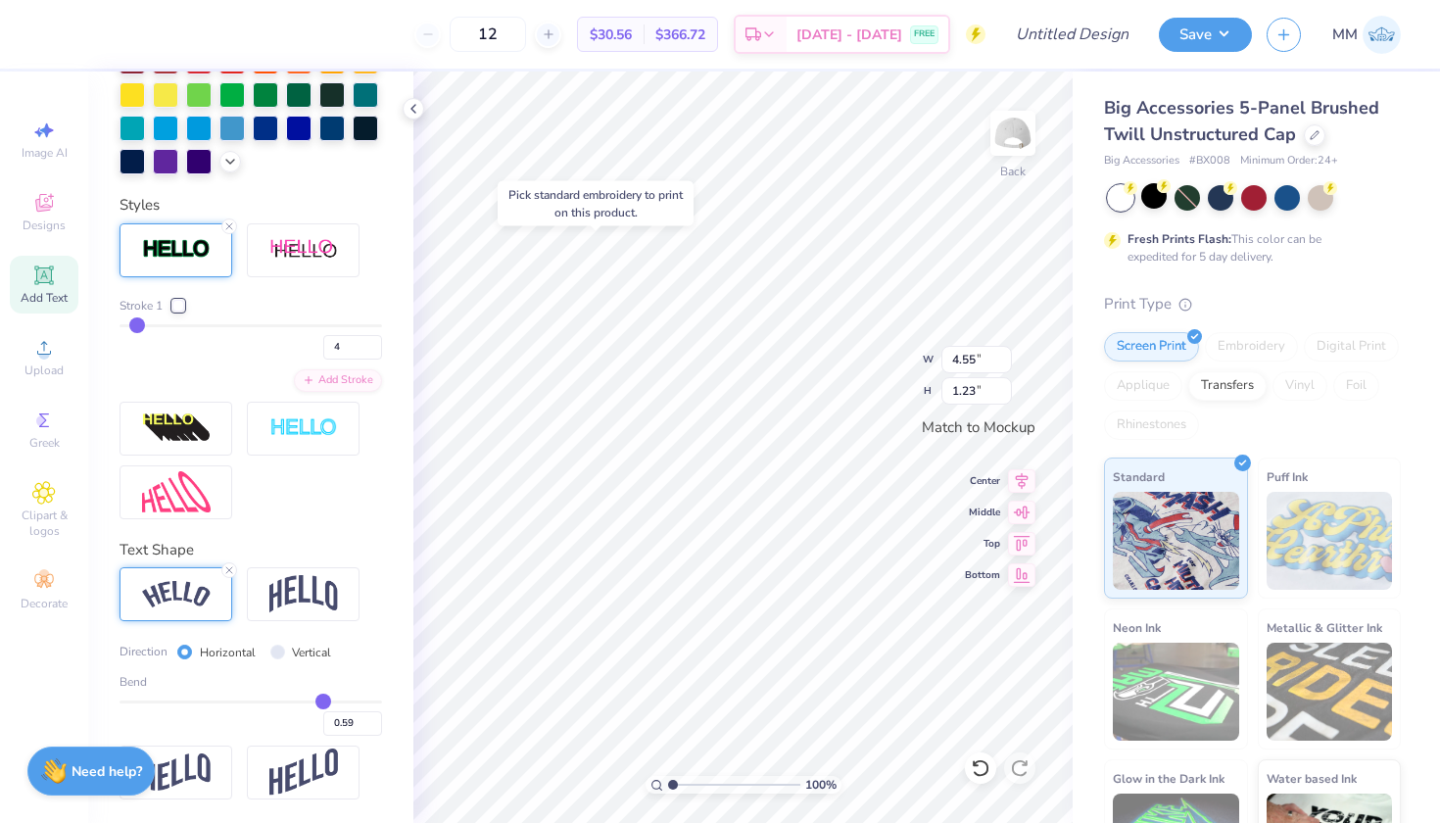
type input "5"
drag, startPoint x: 126, startPoint y: 324, endPoint x: 137, endPoint y: 325, distance: 10.8
type input "5"
click at [138, 325] on input "range" at bounding box center [251, 325] width 263 height 3
type input "4.59"
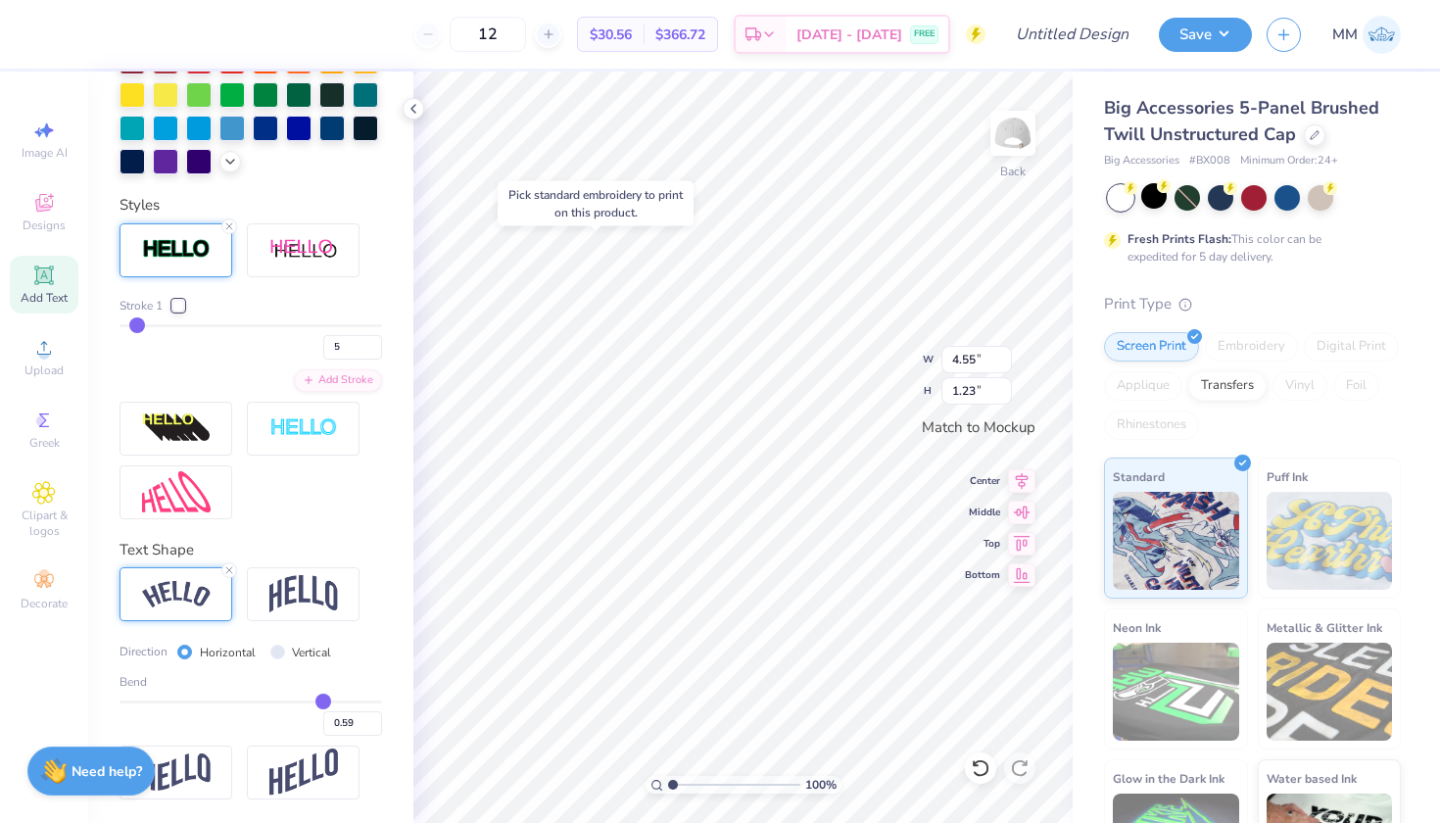
type input "1.27"
type input "4"
click at [134, 325] on input "range" at bounding box center [251, 325] width 263 height 3
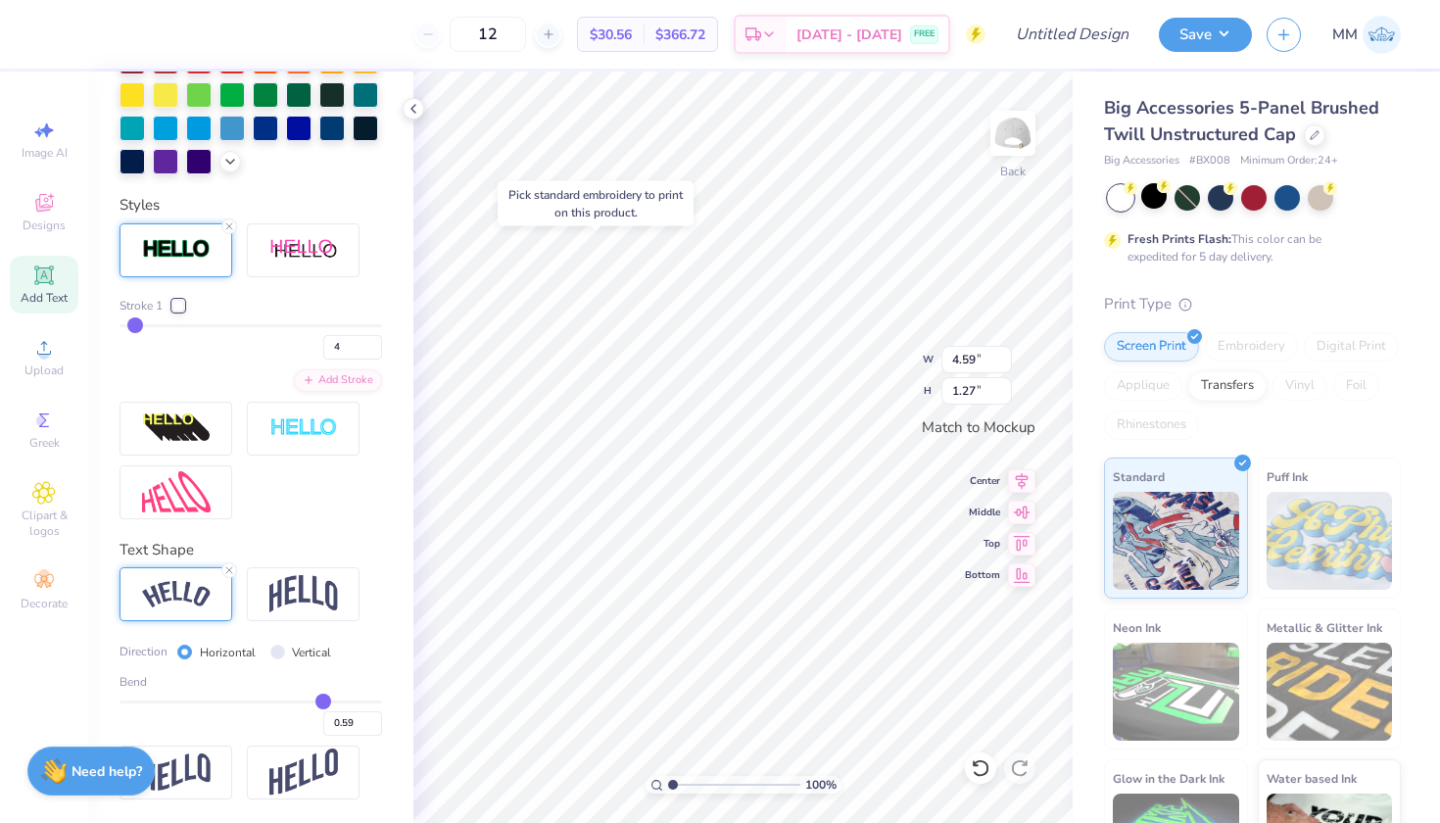
type input "4.58"
type input "1.26"
click at [1316, 200] on div at bounding box center [1320, 195] width 25 height 25
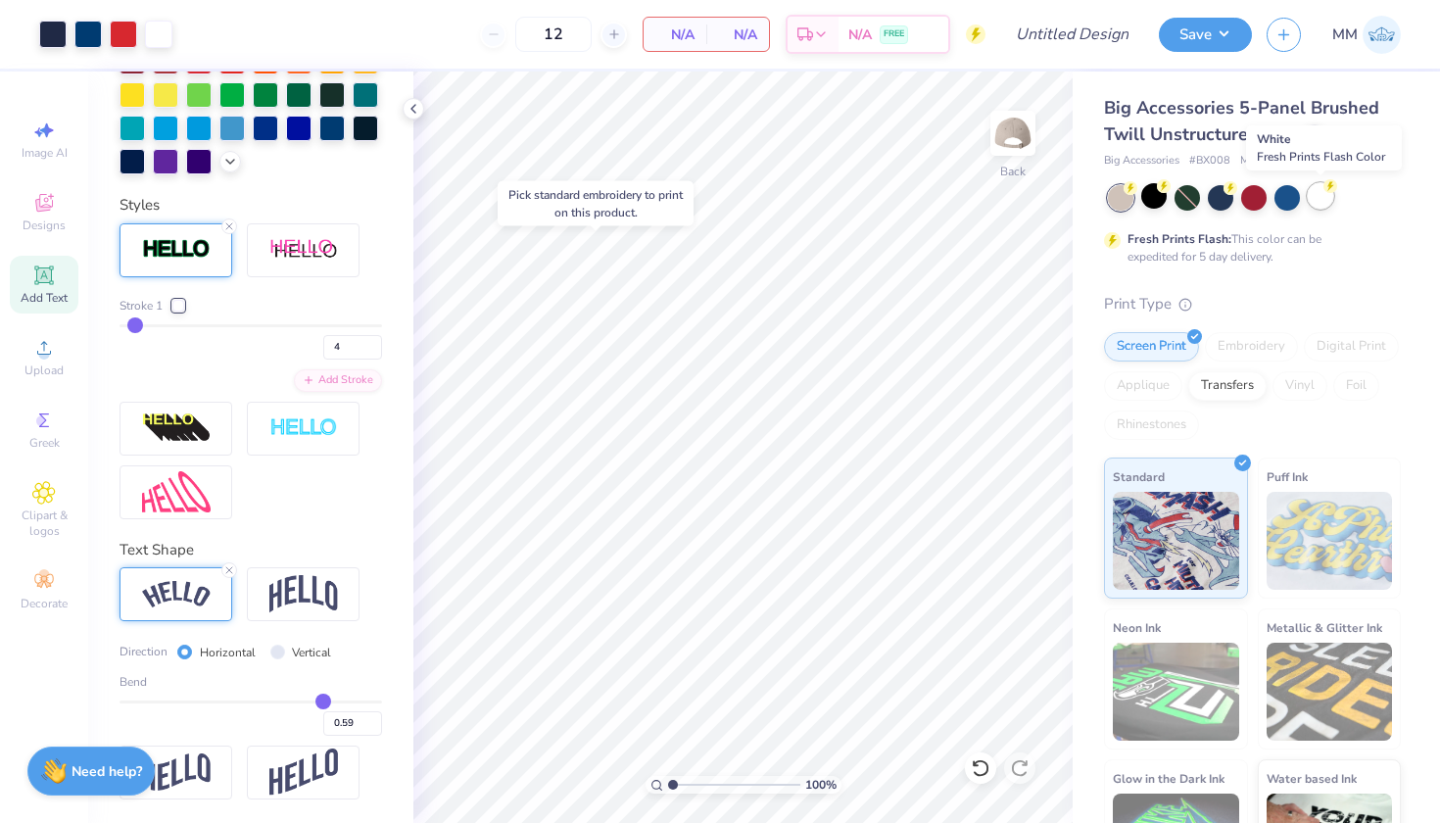
click at [1323, 199] on div at bounding box center [1320, 195] width 25 height 25
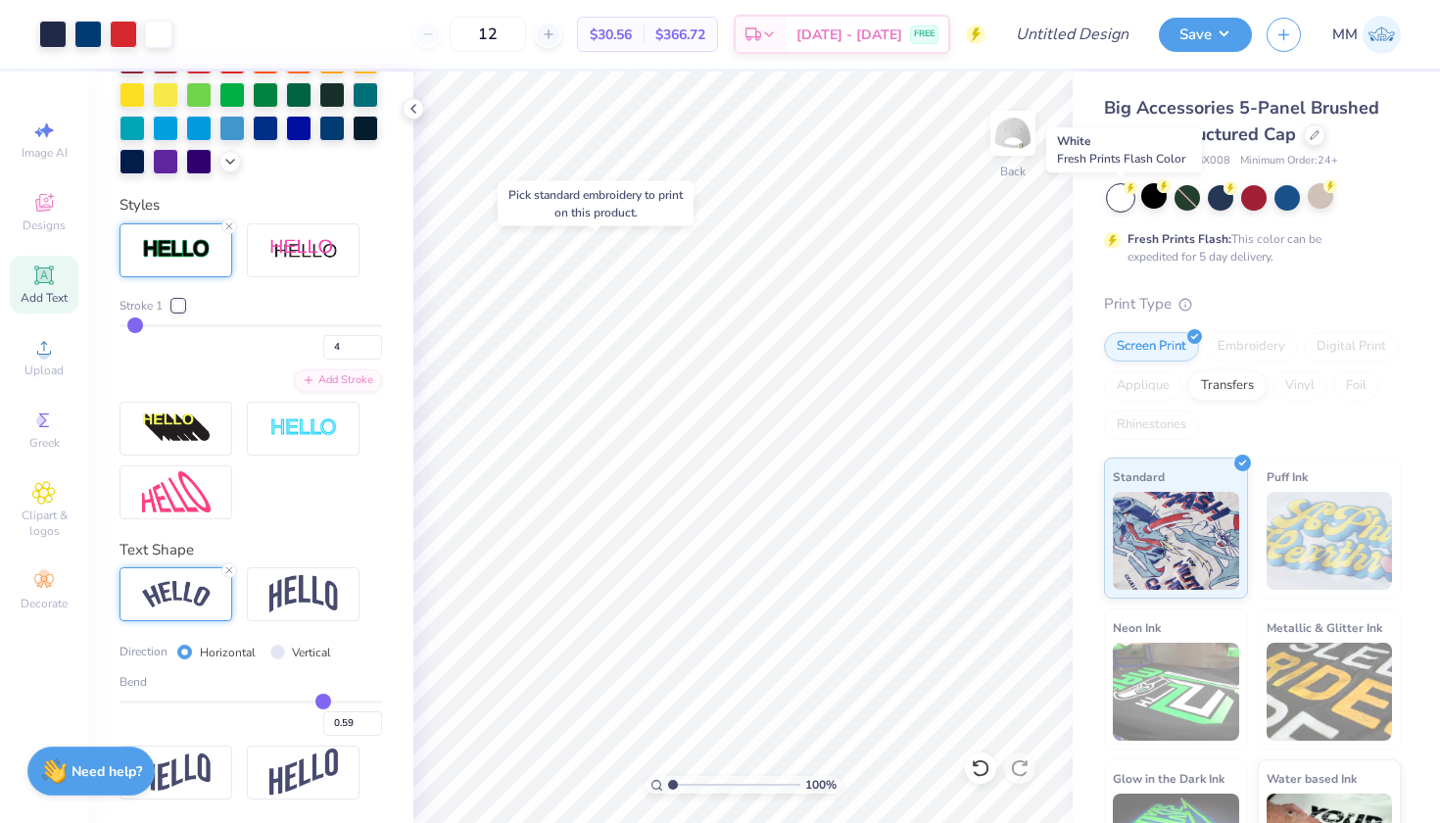
click at [1117, 203] on div at bounding box center [1120, 197] width 25 height 25
click at [1316, 204] on div at bounding box center [1320, 195] width 25 height 25
click at [1118, 202] on div at bounding box center [1120, 197] width 25 height 25
click at [1246, 196] on div at bounding box center [1253, 195] width 25 height 25
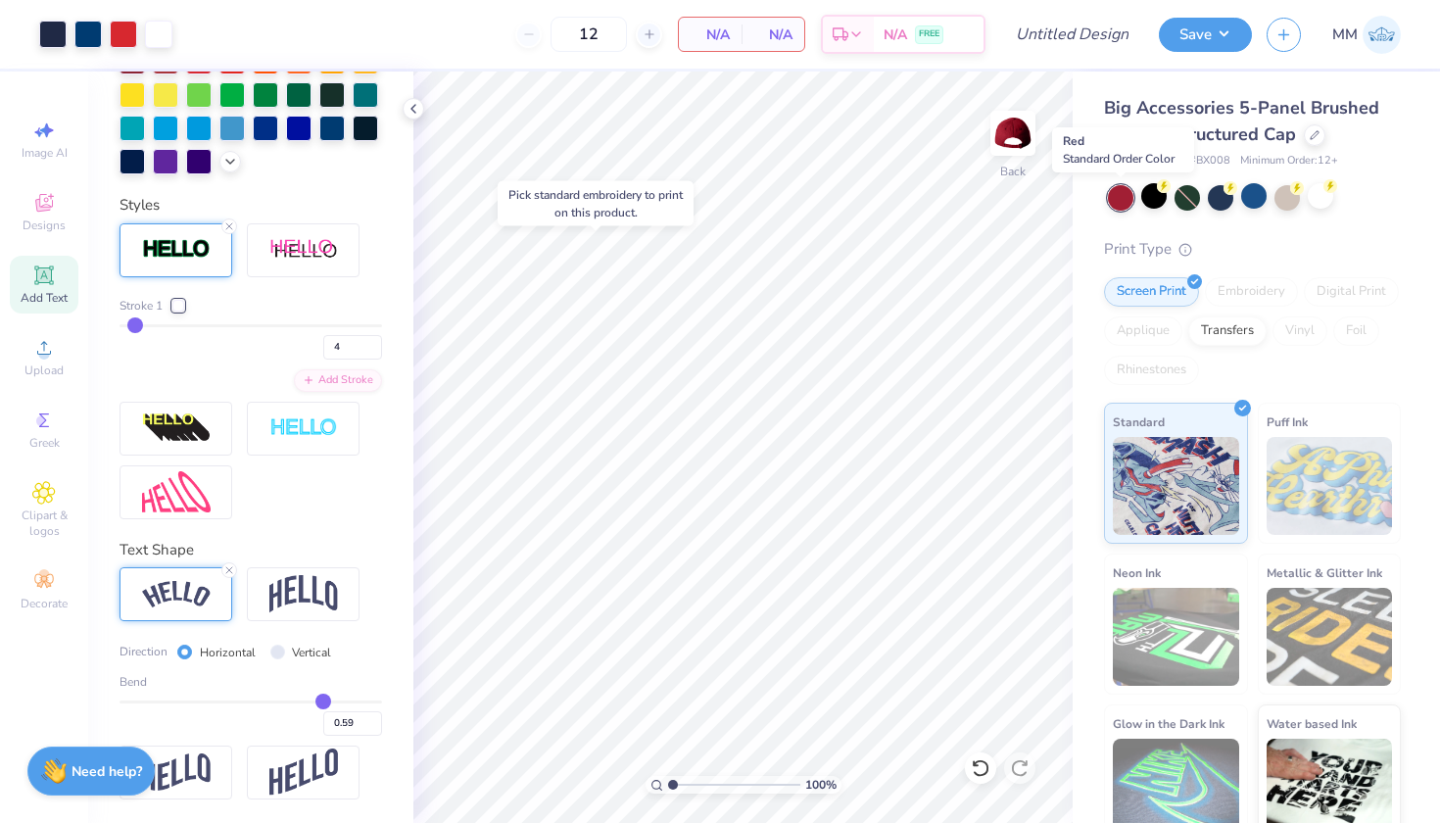
click at [1128, 193] on div at bounding box center [1120, 197] width 25 height 25
click at [1326, 203] on div at bounding box center [1320, 195] width 25 height 25
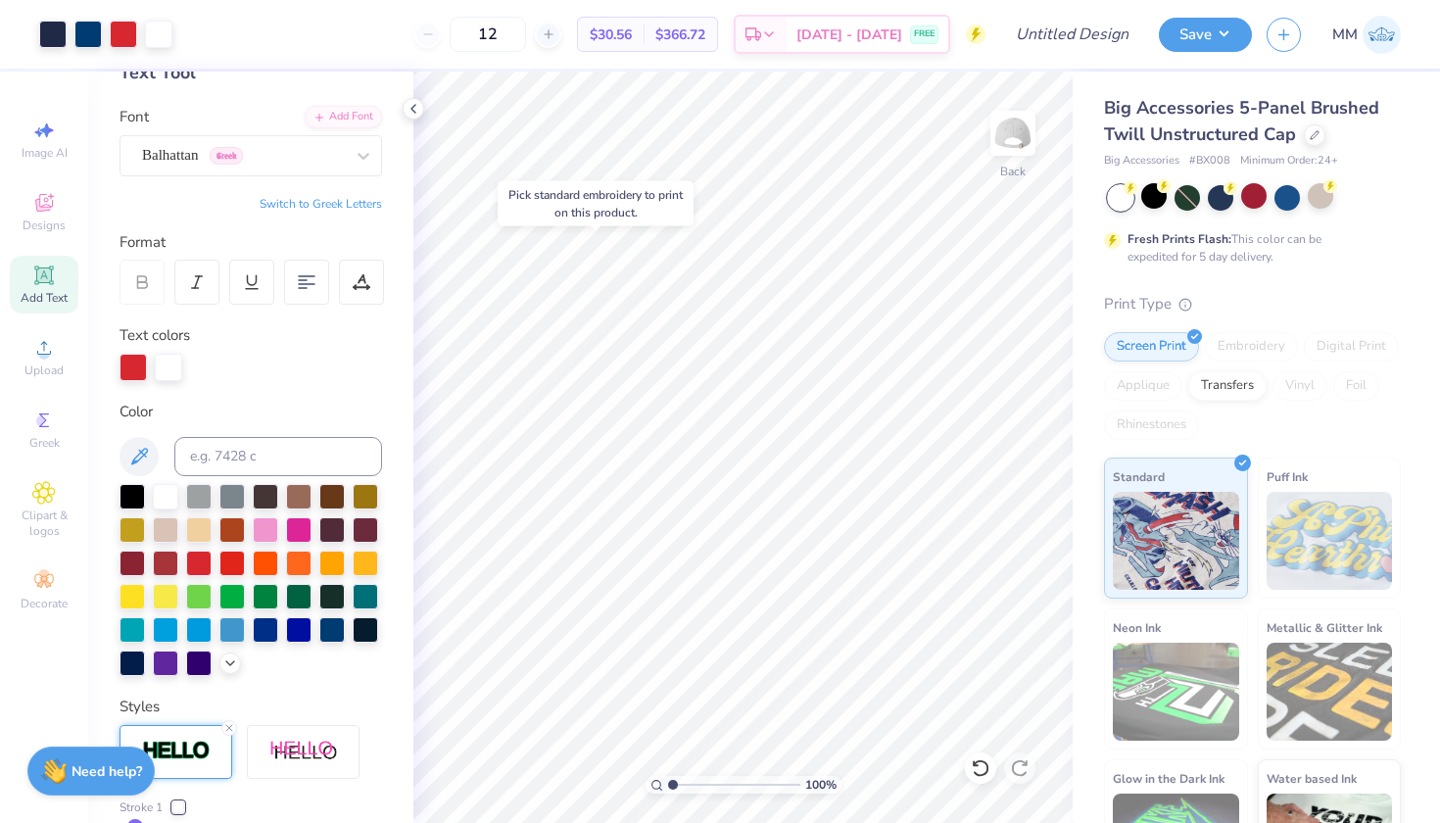
scroll to position [107, 0]
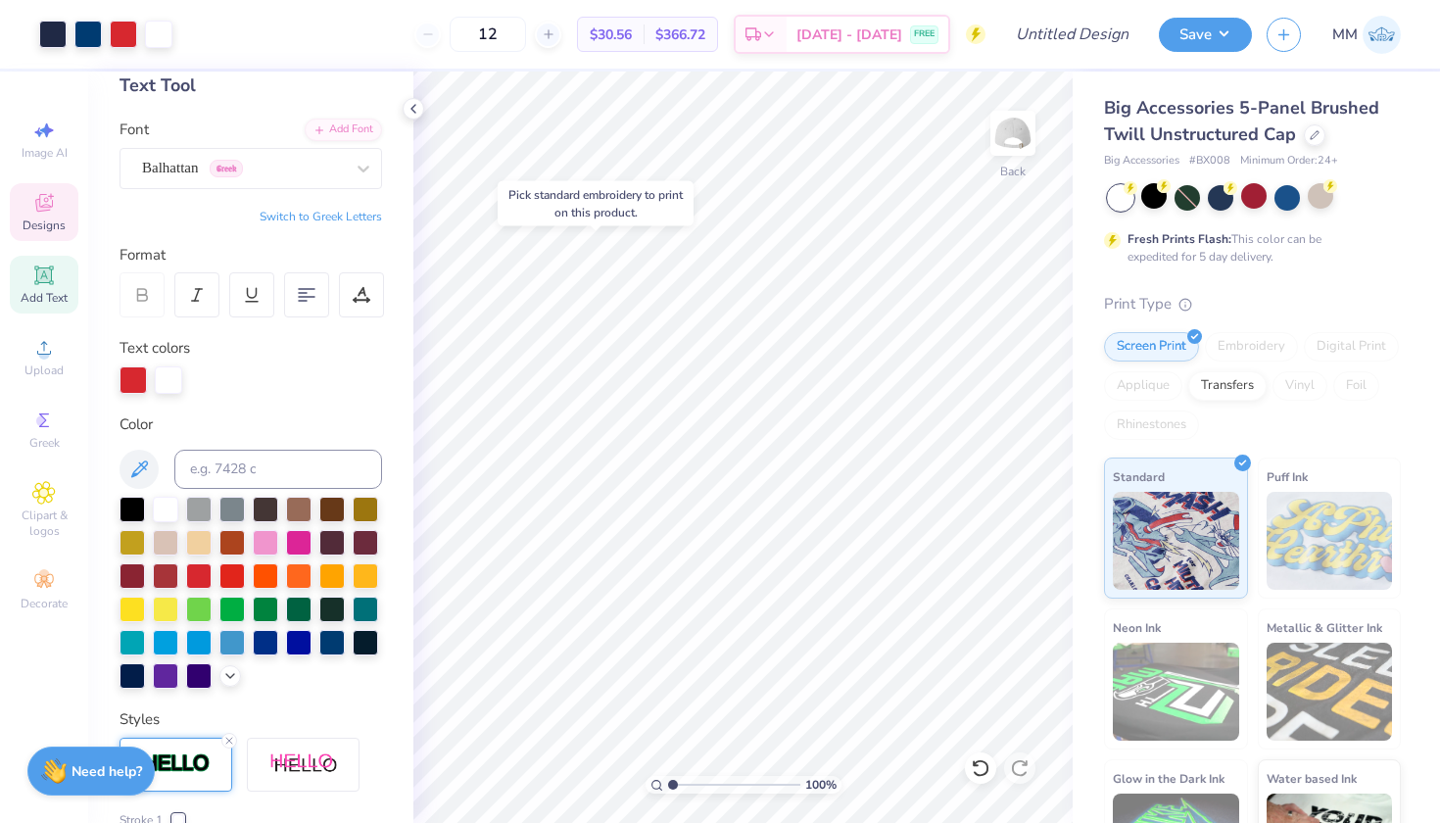
click at [44, 218] on span "Designs" at bounding box center [44, 226] width 43 height 16
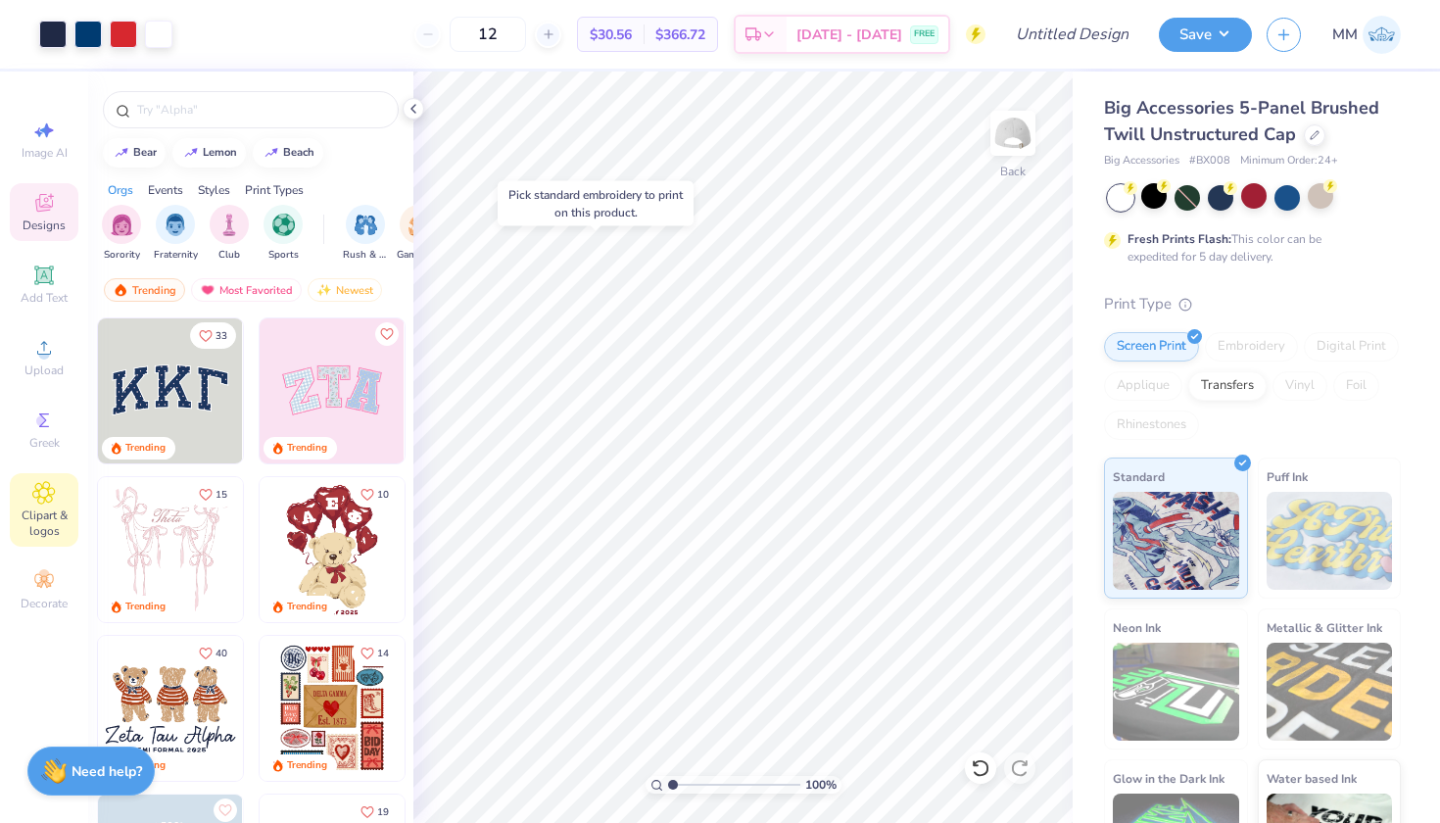
click at [44, 504] on icon at bounding box center [43, 493] width 23 height 24
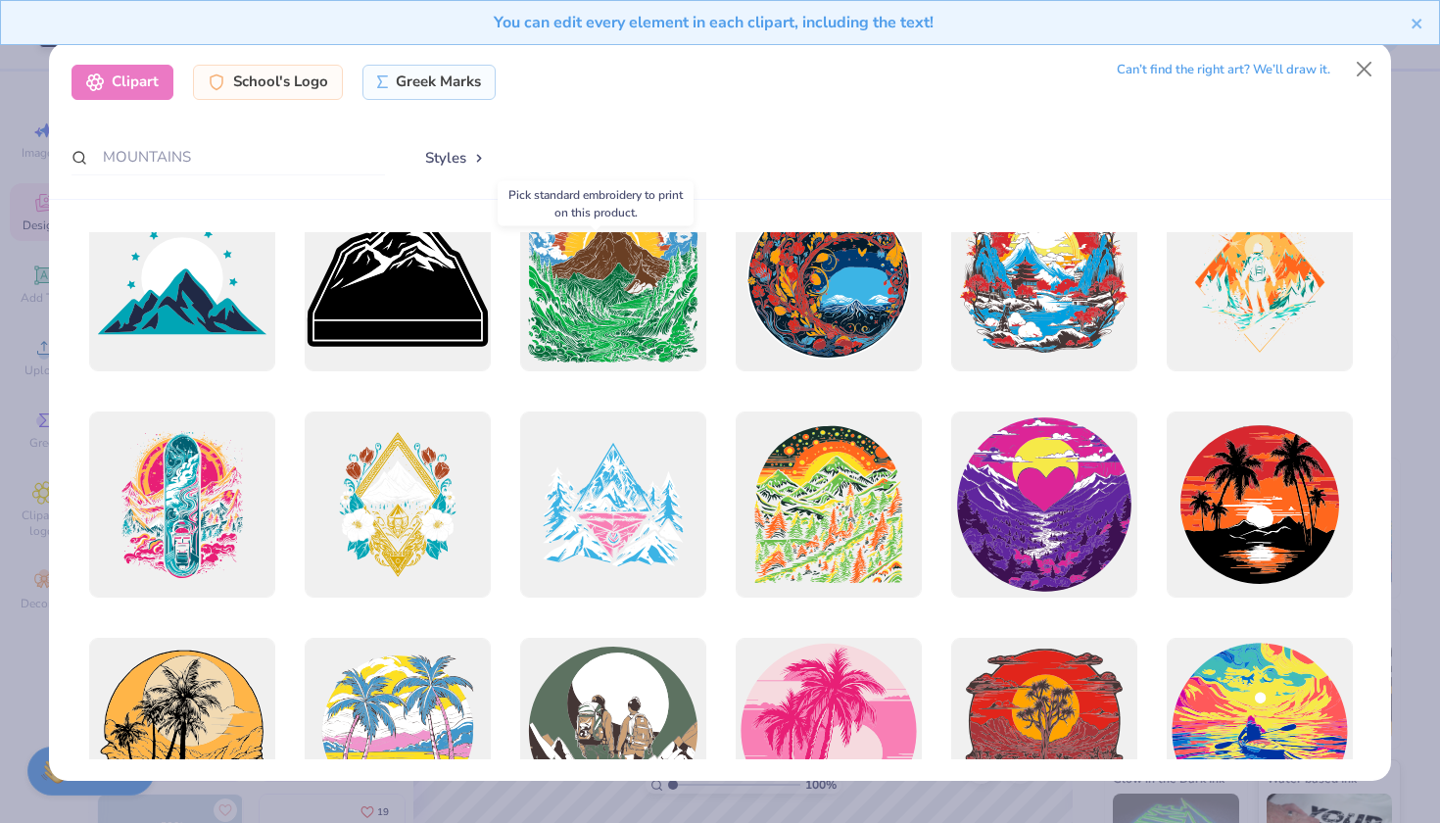
scroll to position [1851, 0]
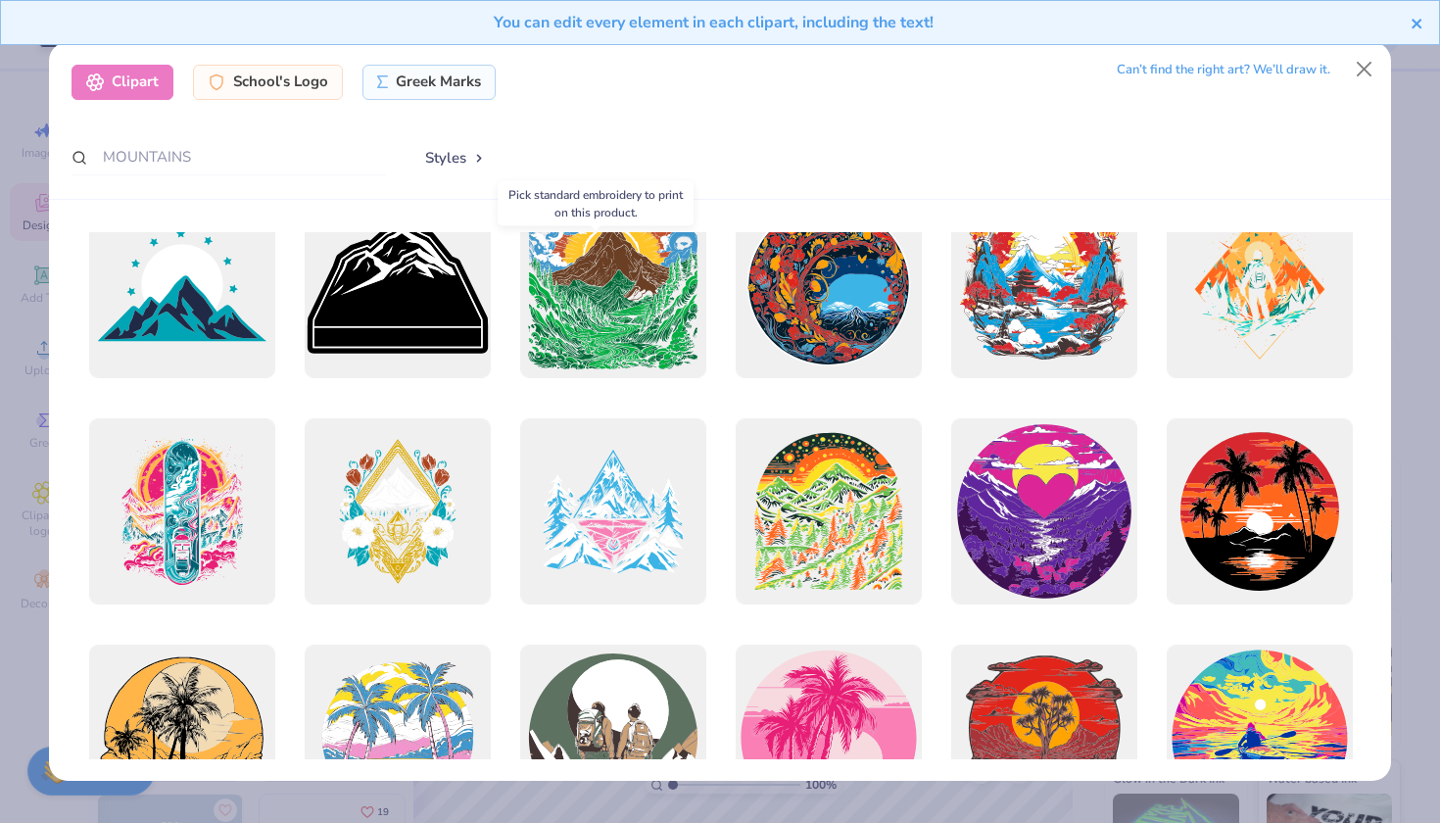
click at [1413, 25] on icon "close" at bounding box center [1418, 24] width 14 height 16
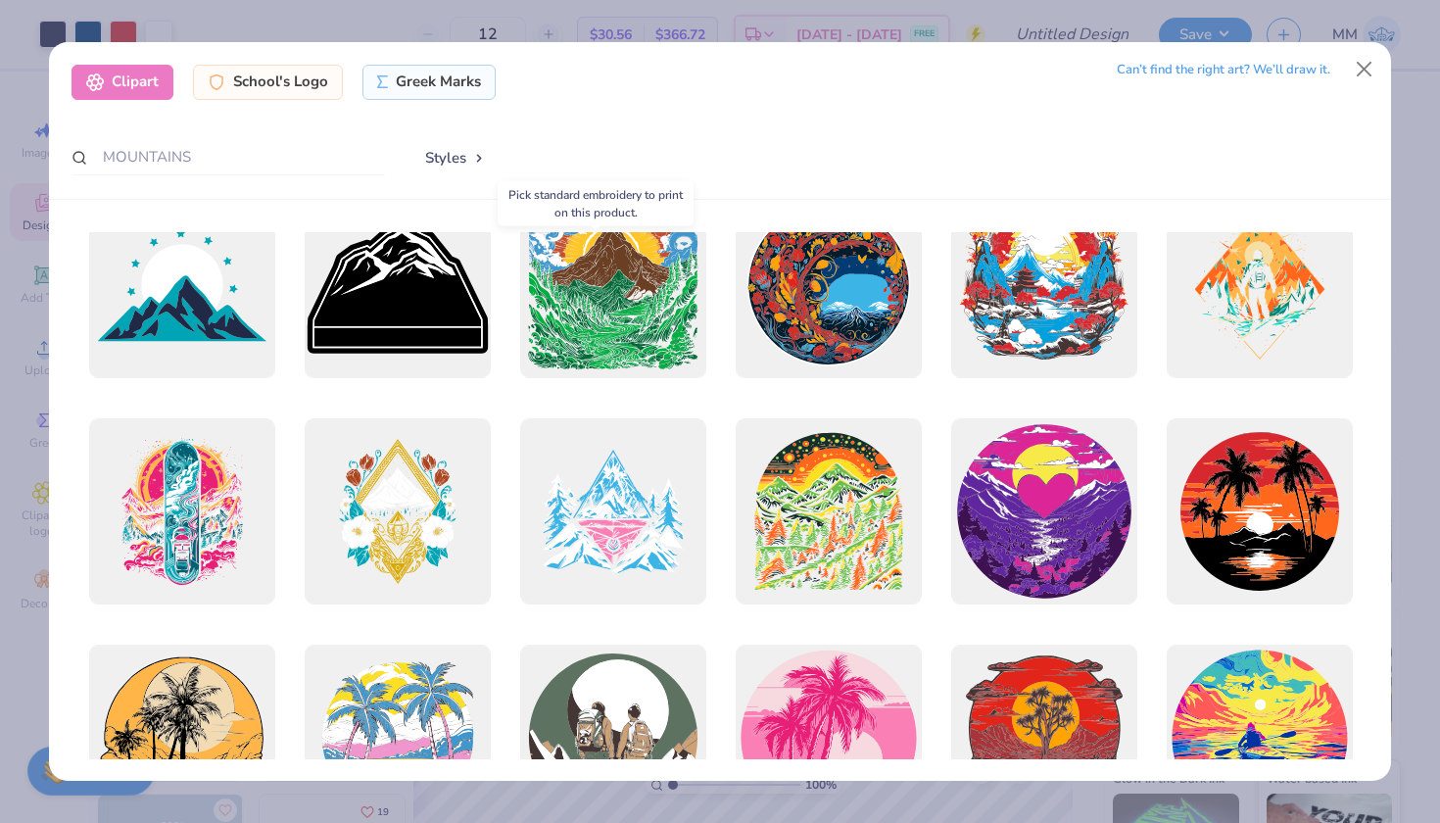
click at [1426, 89] on div "Clipart School's Logo Greek Marks Can’t find the right art? We’ll draw it. MOUN…" at bounding box center [720, 411] width 1440 height 823
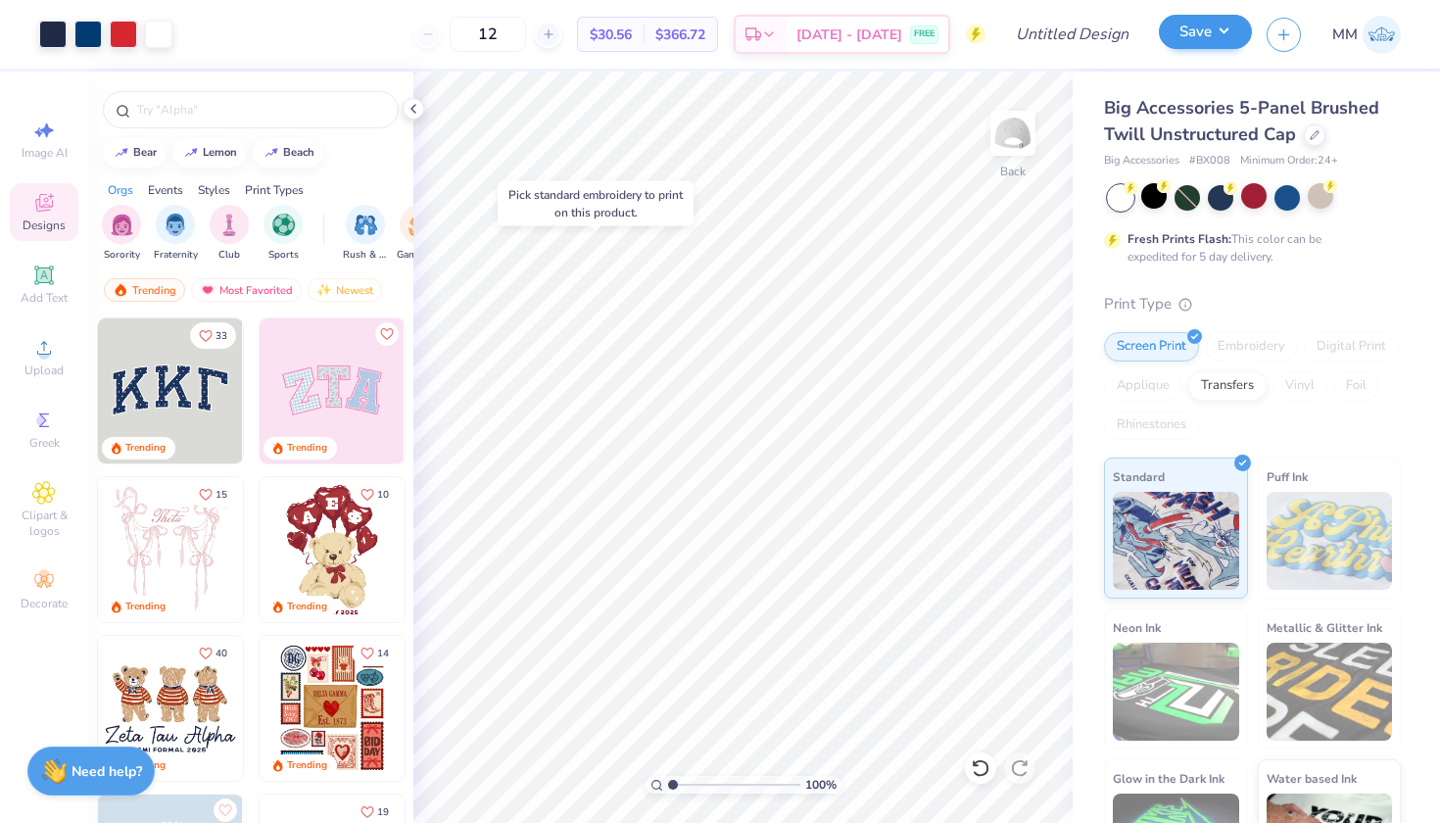
click at [1193, 34] on button "Save" at bounding box center [1205, 32] width 93 height 34
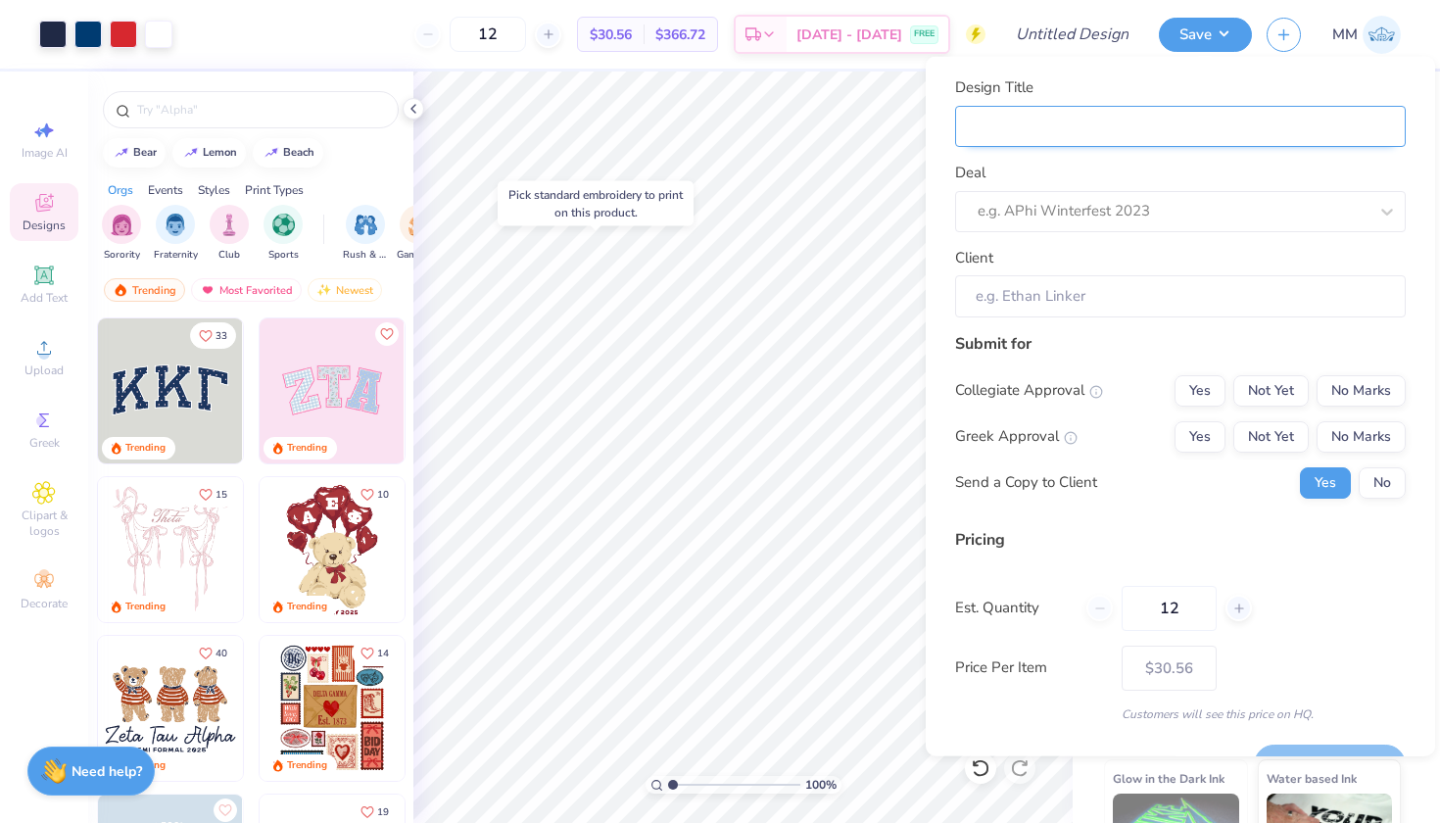
click at [1086, 118] on input "Design Title" at bounding box center [1180, 126] width 451 height 42
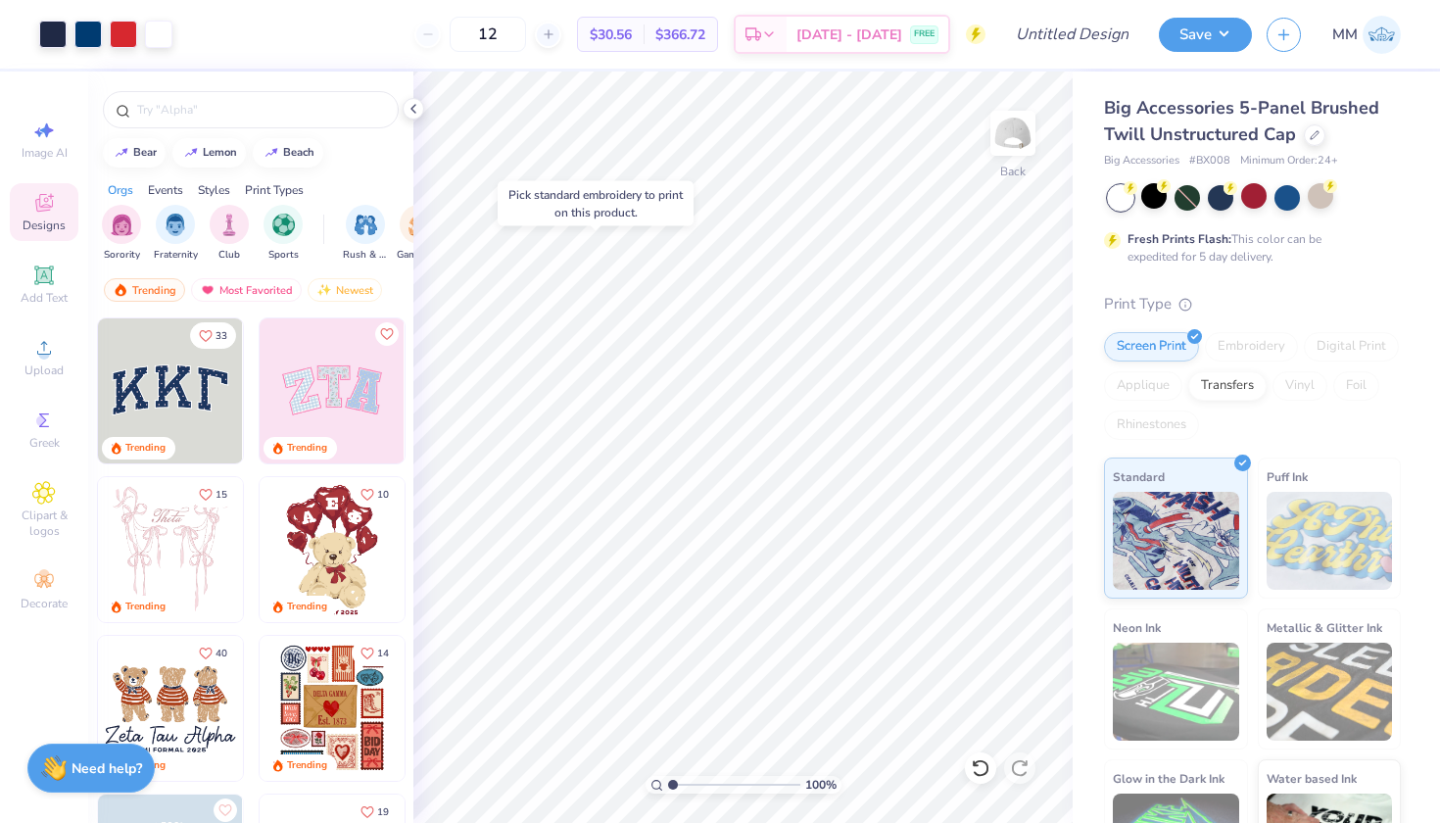
click at [45, 772] on img at bounding box center [53, 767] width 25 height 25
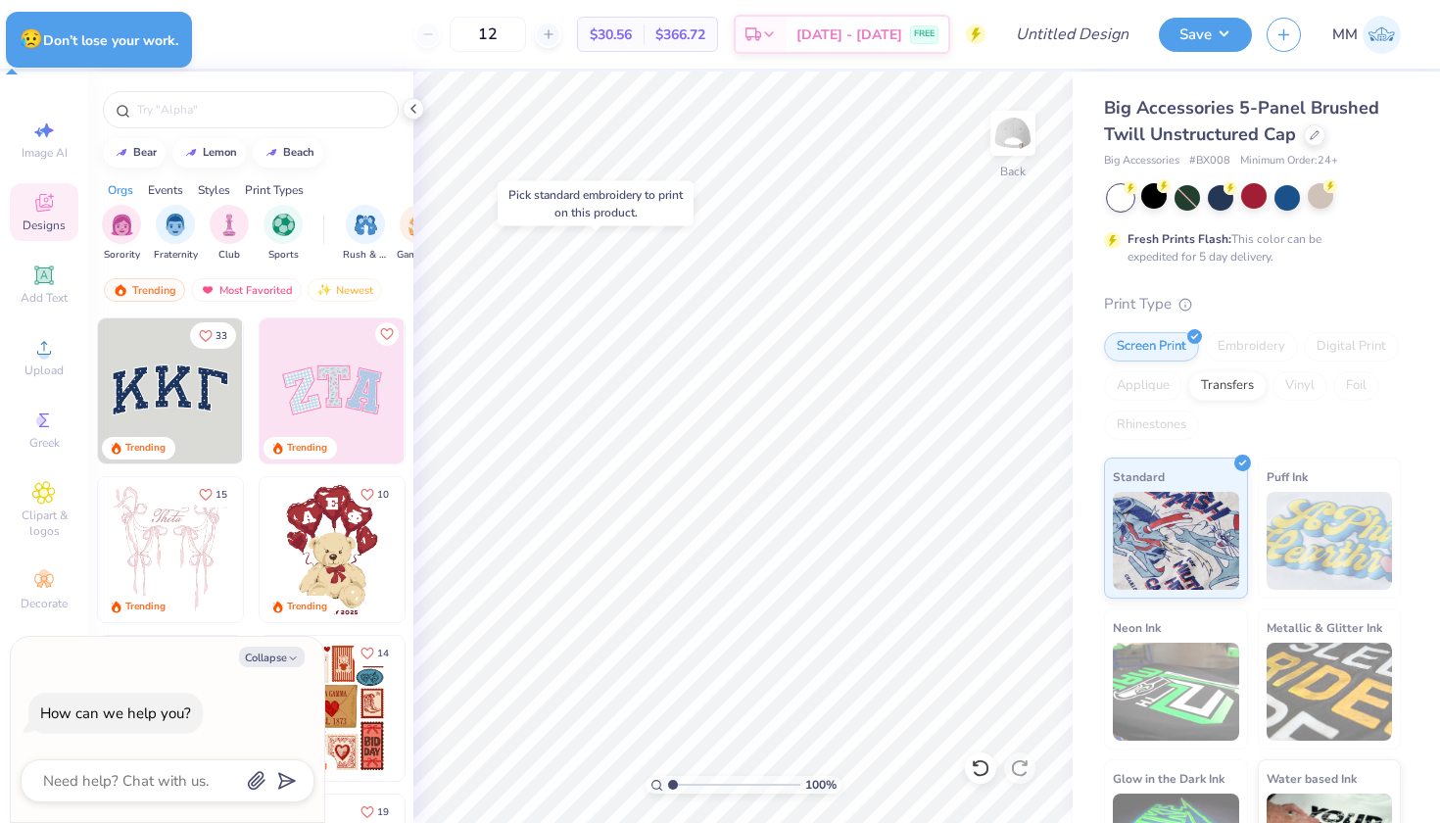
type textarea "x"
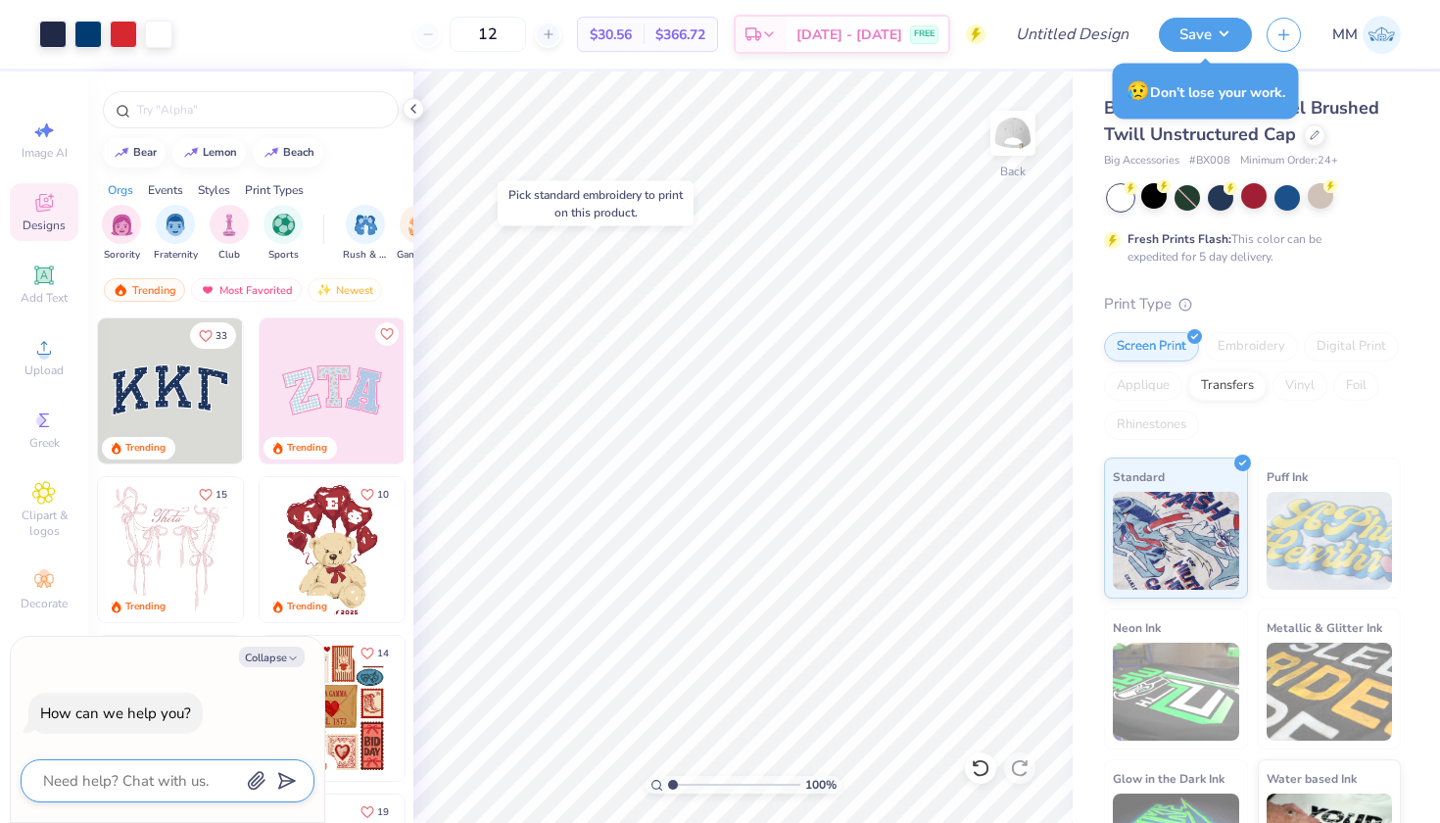
click at [75, 785] on textarea at bounding box center [140, 780] width 199 height 25
type textarea "a"
type textarea "x"
type textarea "ar"
type textarea "x"
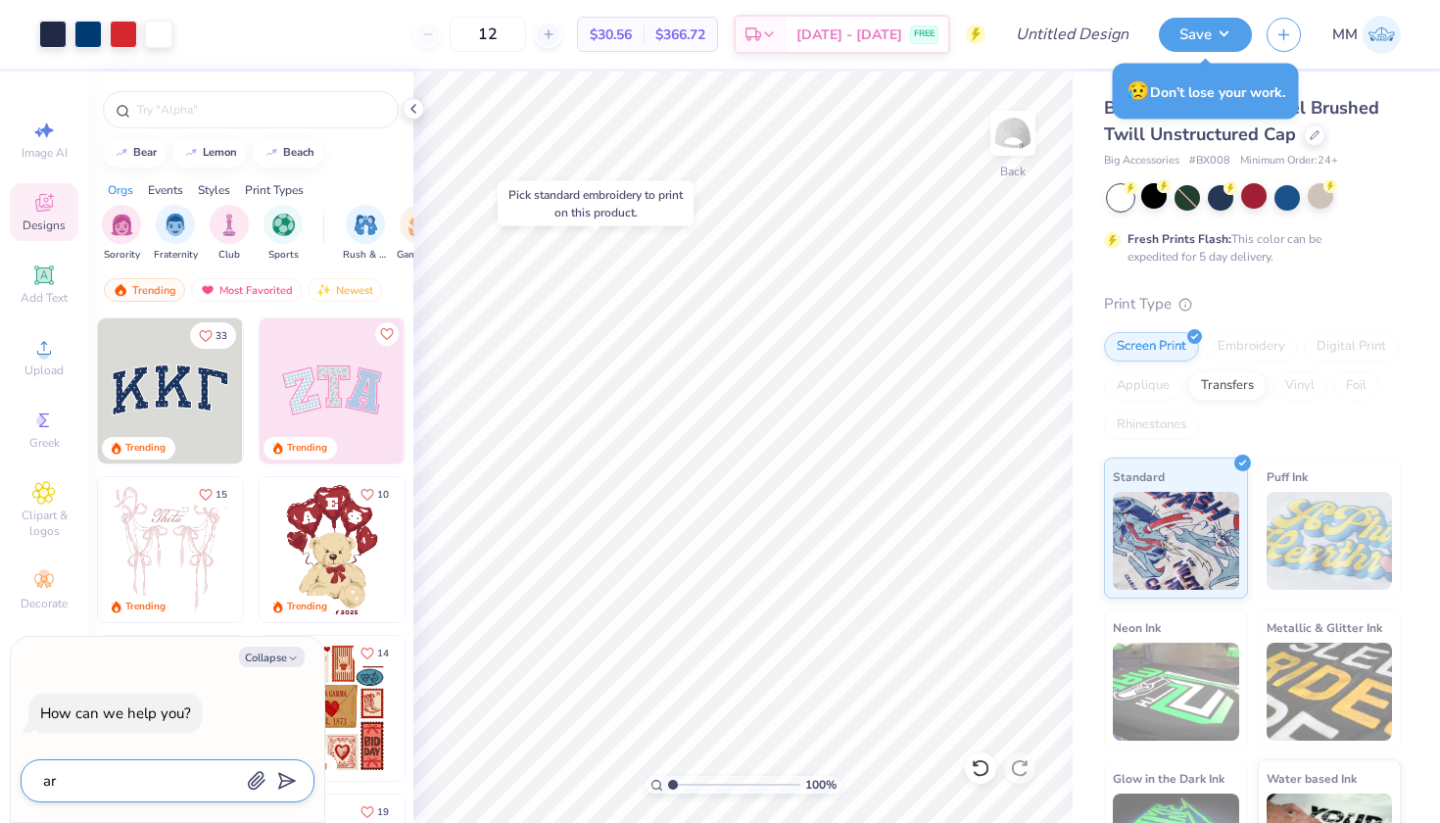
type textarea "art"
type textarea "x"
type textarea "art"
type textarea "x"
type textarea "art t"
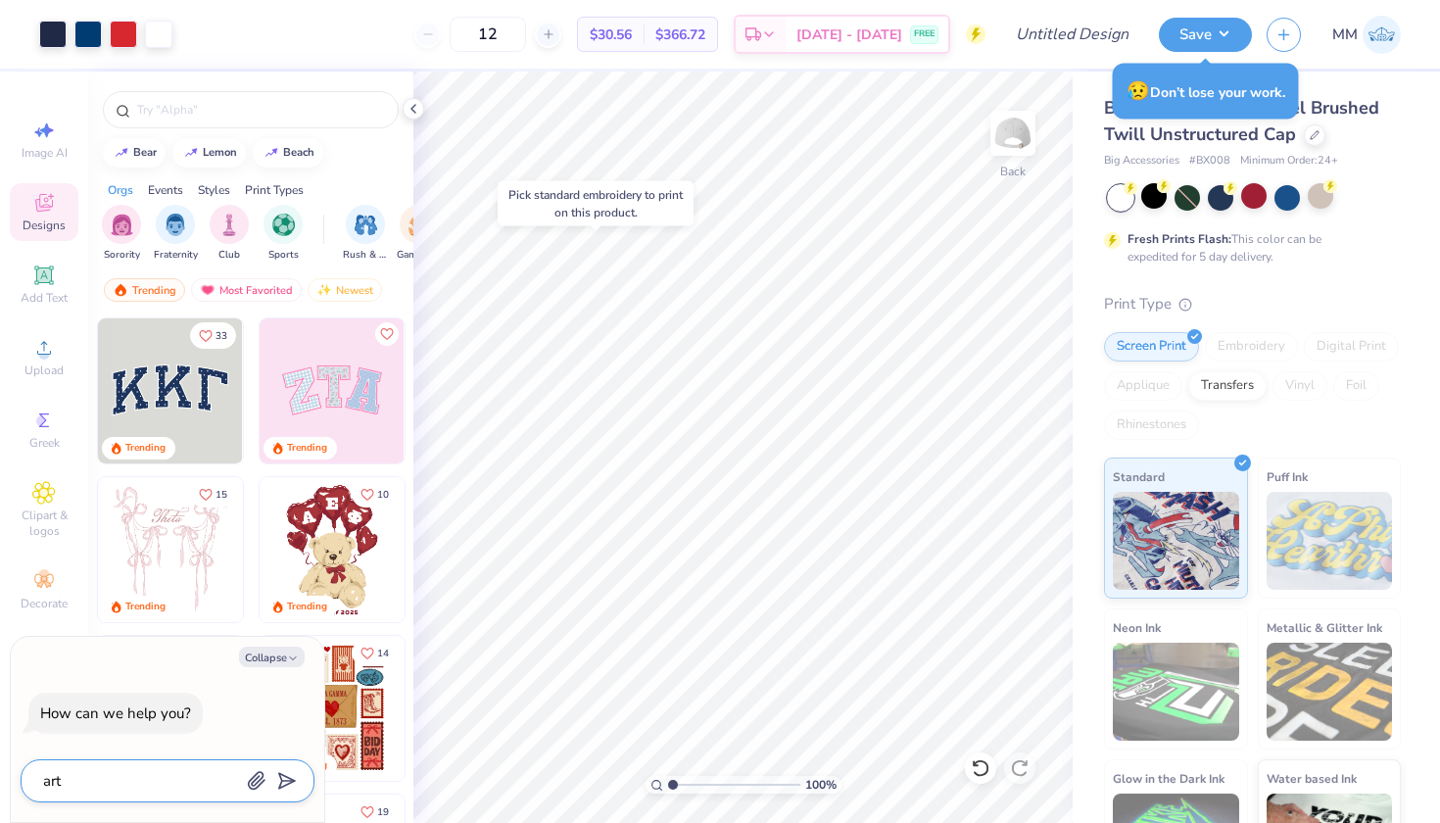
type textarea "x"
type textarea "art te"
type textarea "x"
type textarea "art tea"
type textarea "x"
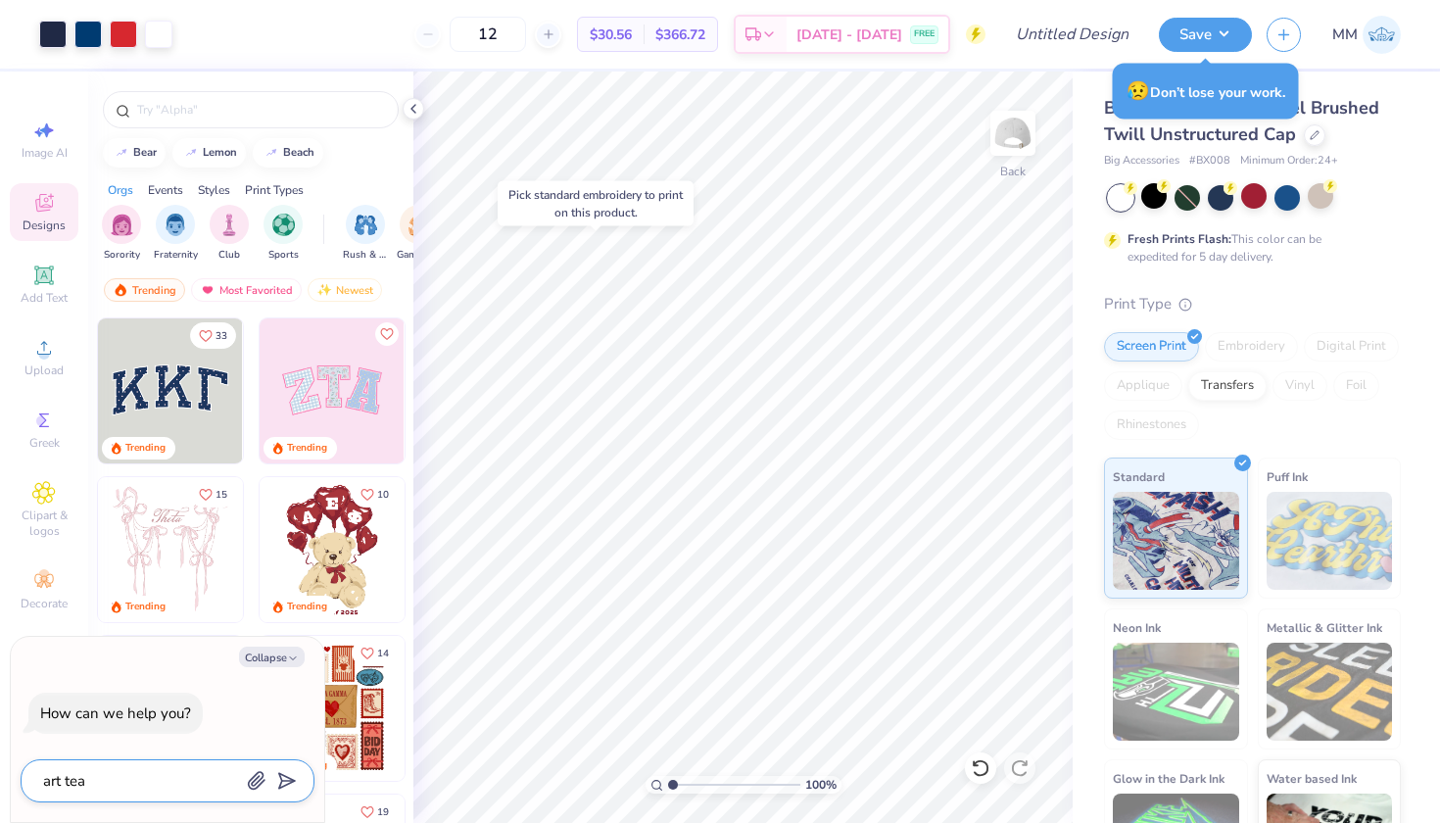
type textarea "art tea,"
type textarea "x"
type textarea "art tea"
type textarea "x"
type textarea "art team"
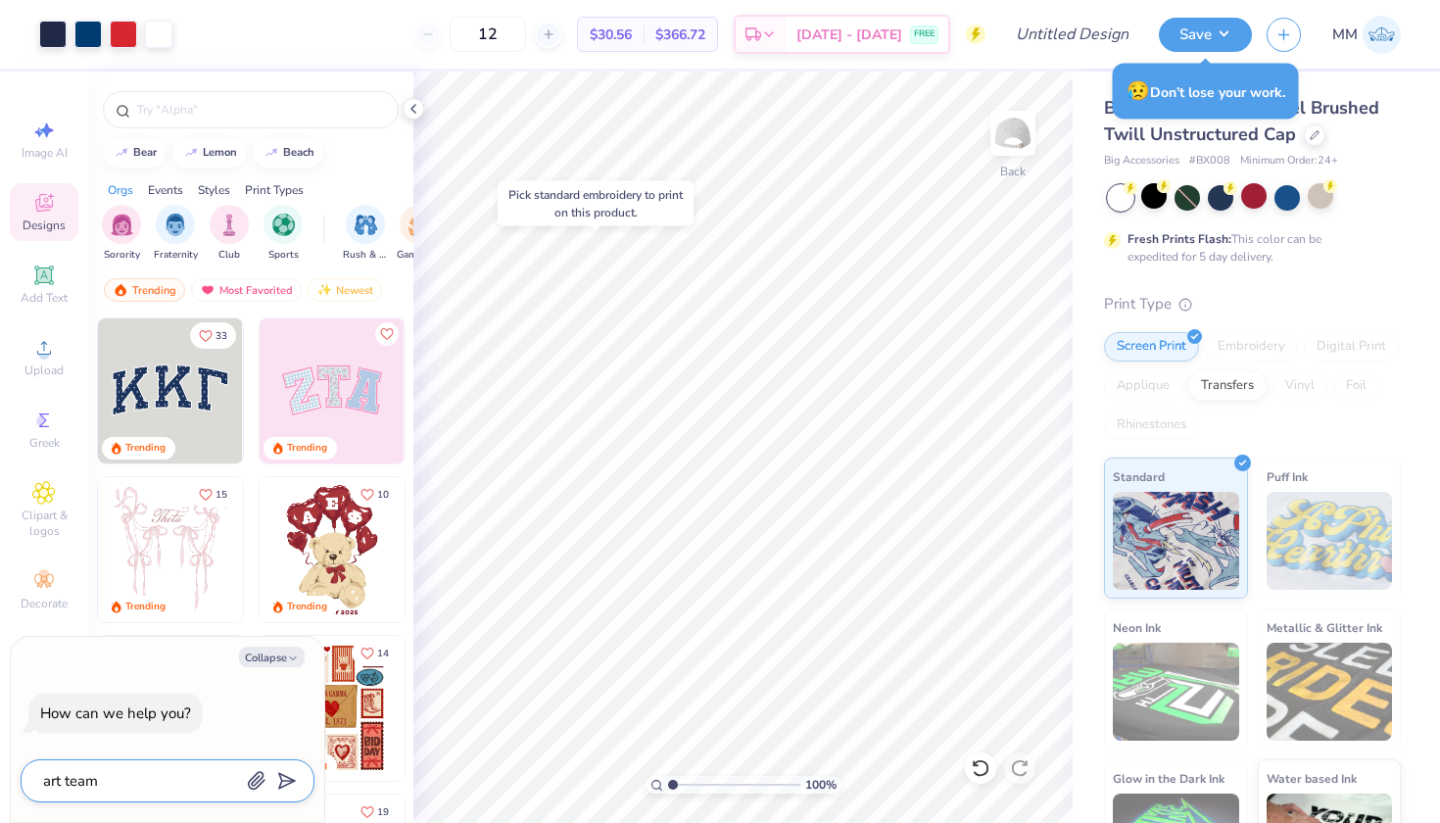
type textarea "x"
type textarea "art team"
type textarea "x"
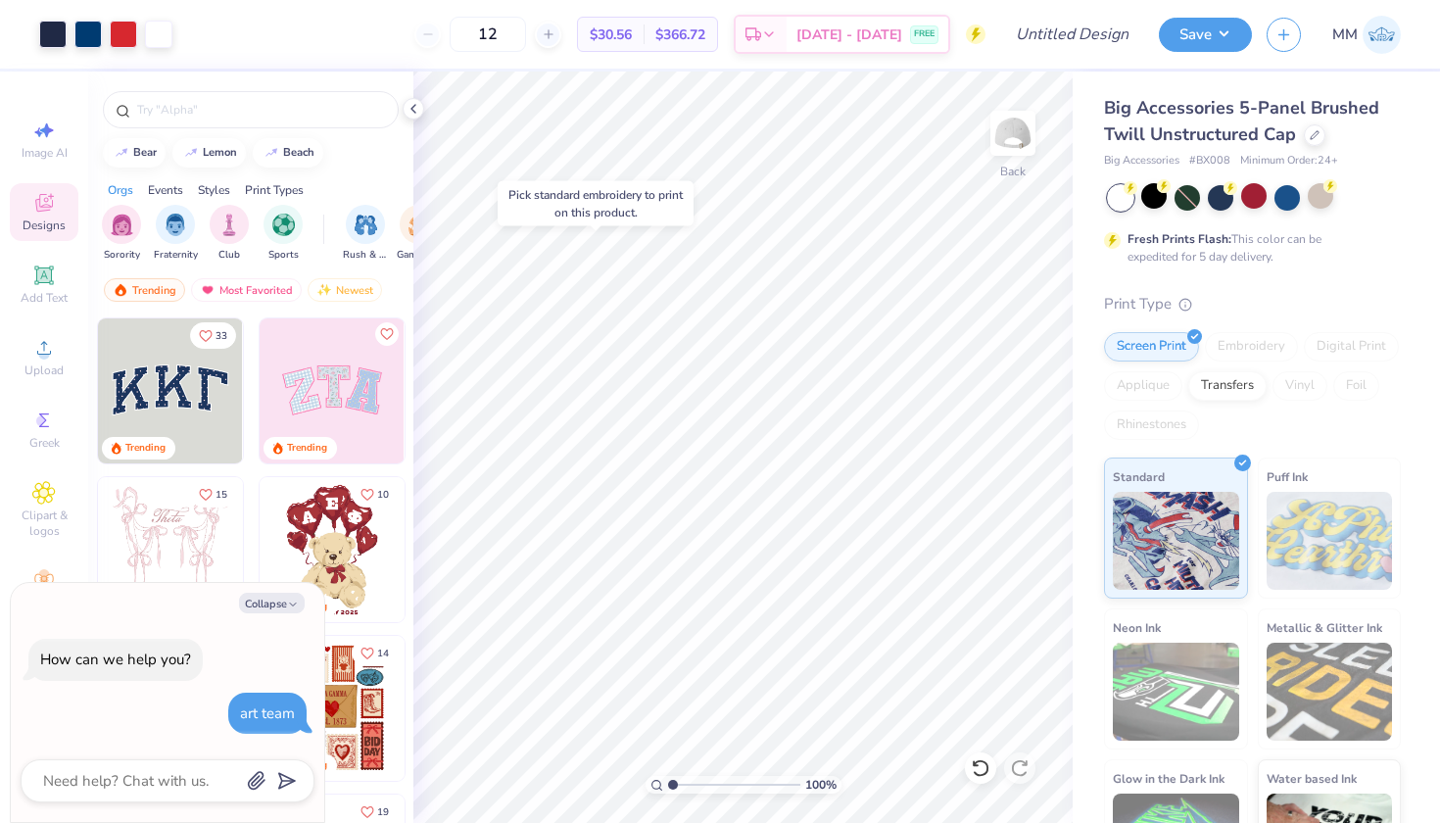
type textarea "x"
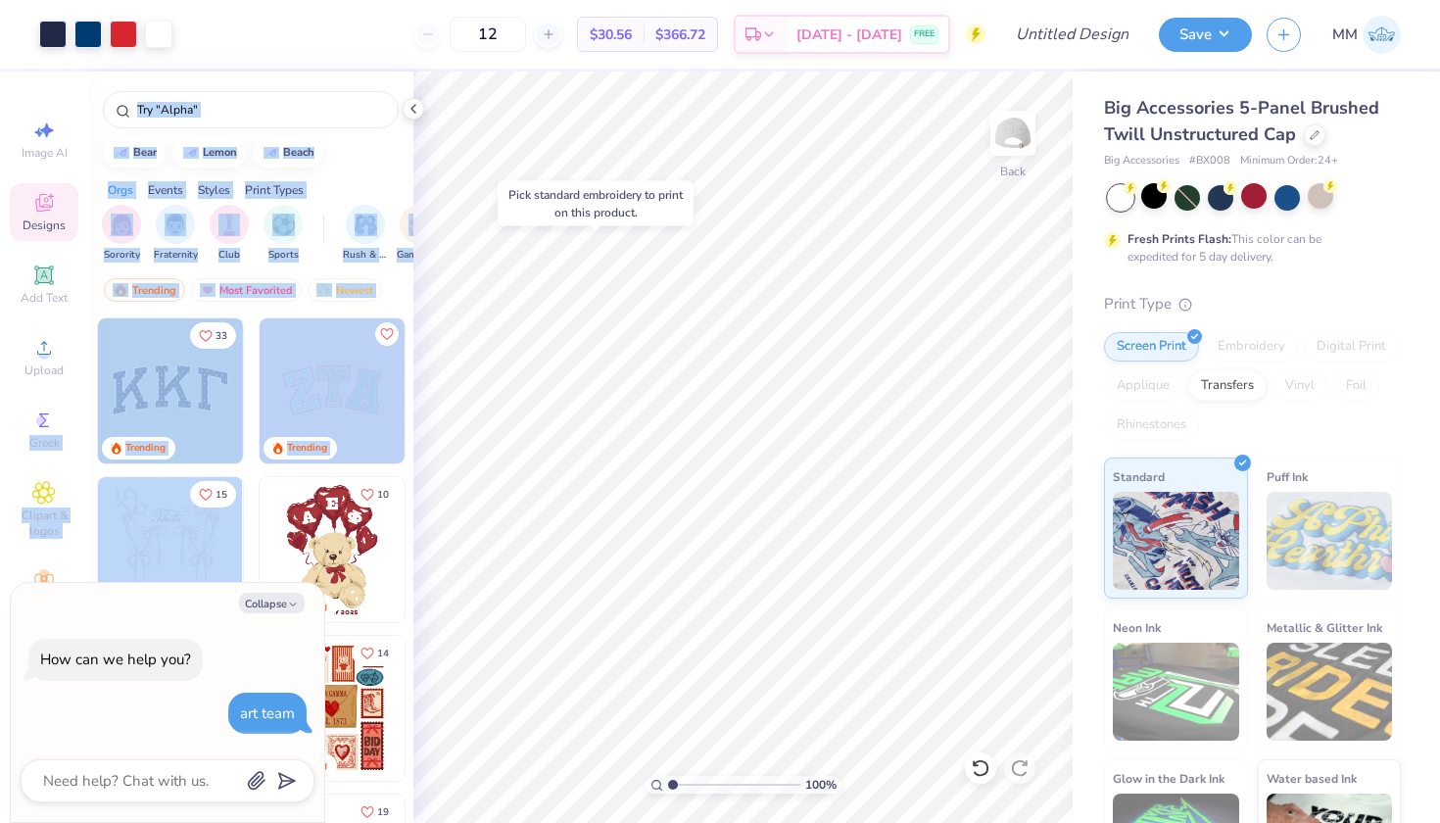
drag, startPoint x: 70, startPoint y: 385, endPoint x: 147, endPoint y: 558, distance: 189.0
click at [147, 558] on div "Art colors 12 $30.56 Per Item $366.72 Total Est. Delivery Aug 26 - 29 FREE Desi…" at bounding box center [720, 411] width 1440 height 823
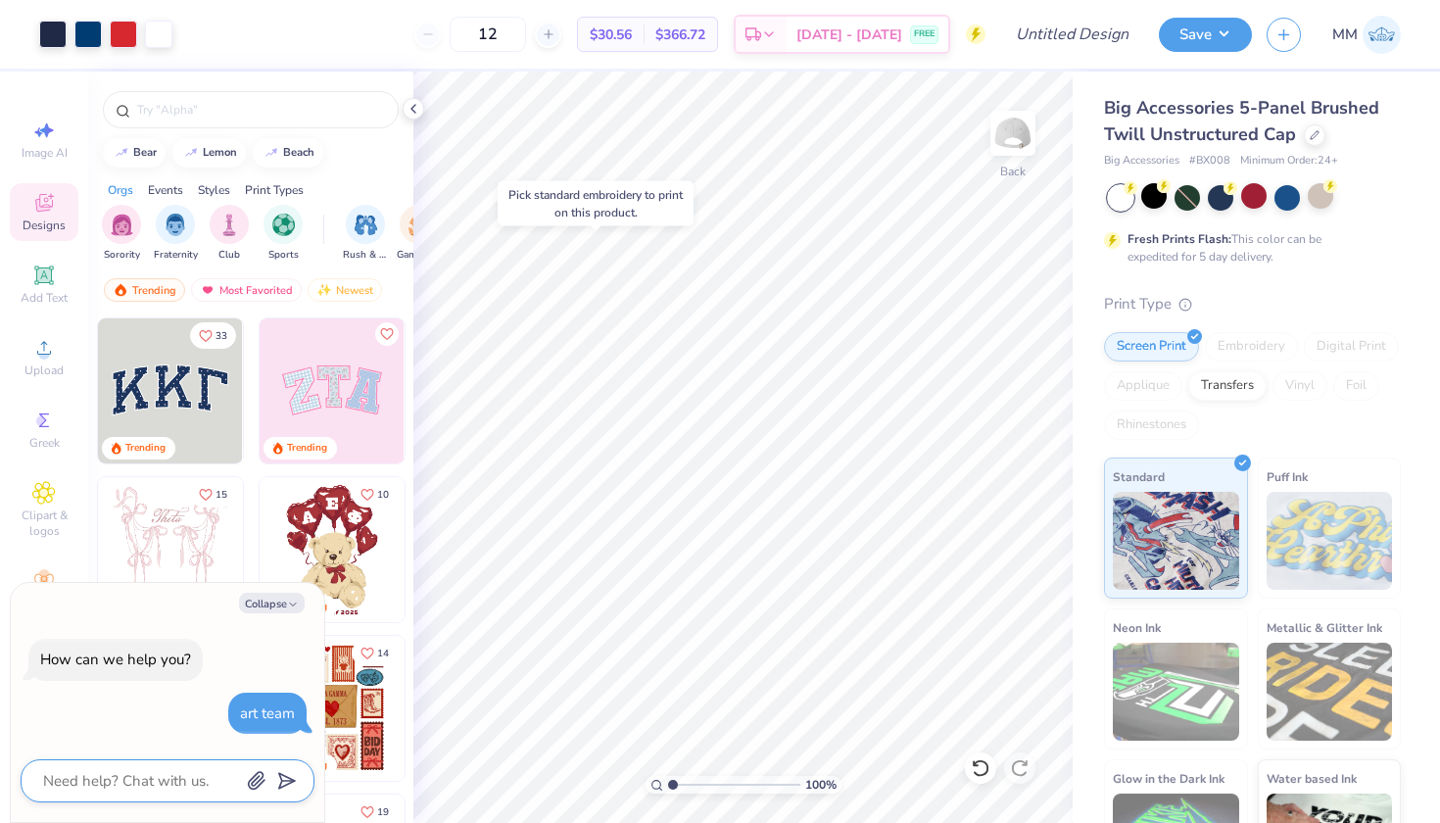
click at [163, 778] on textarea at bounding box center [140, 780] width 199 height 25
type textarea "h"
type textarea "x"
type textarea "ho"
type textarea "x"
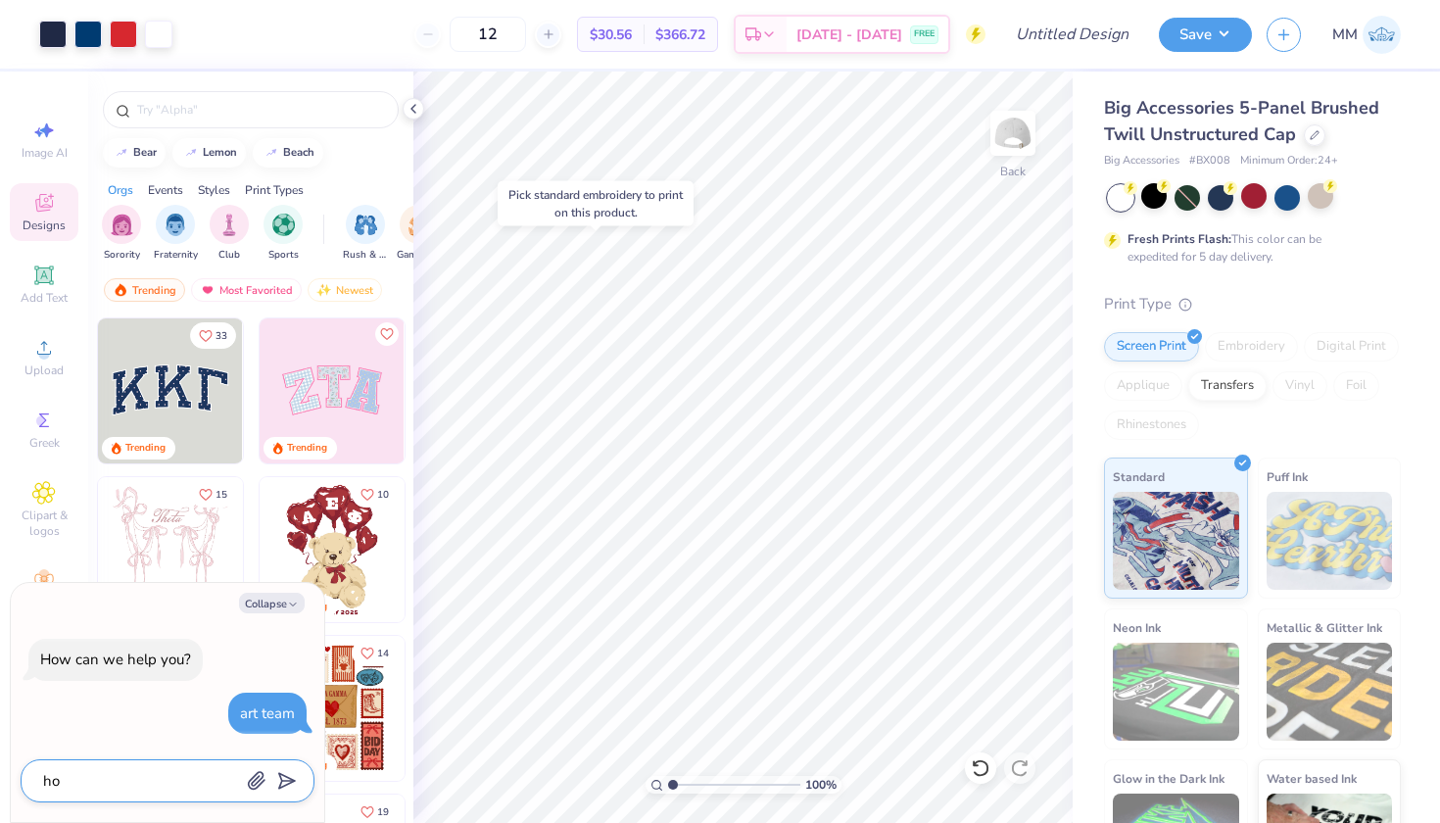
type textarea "how"
type textarea "x"
type textarea "how"
type textarea "x"
type textarea "how d"
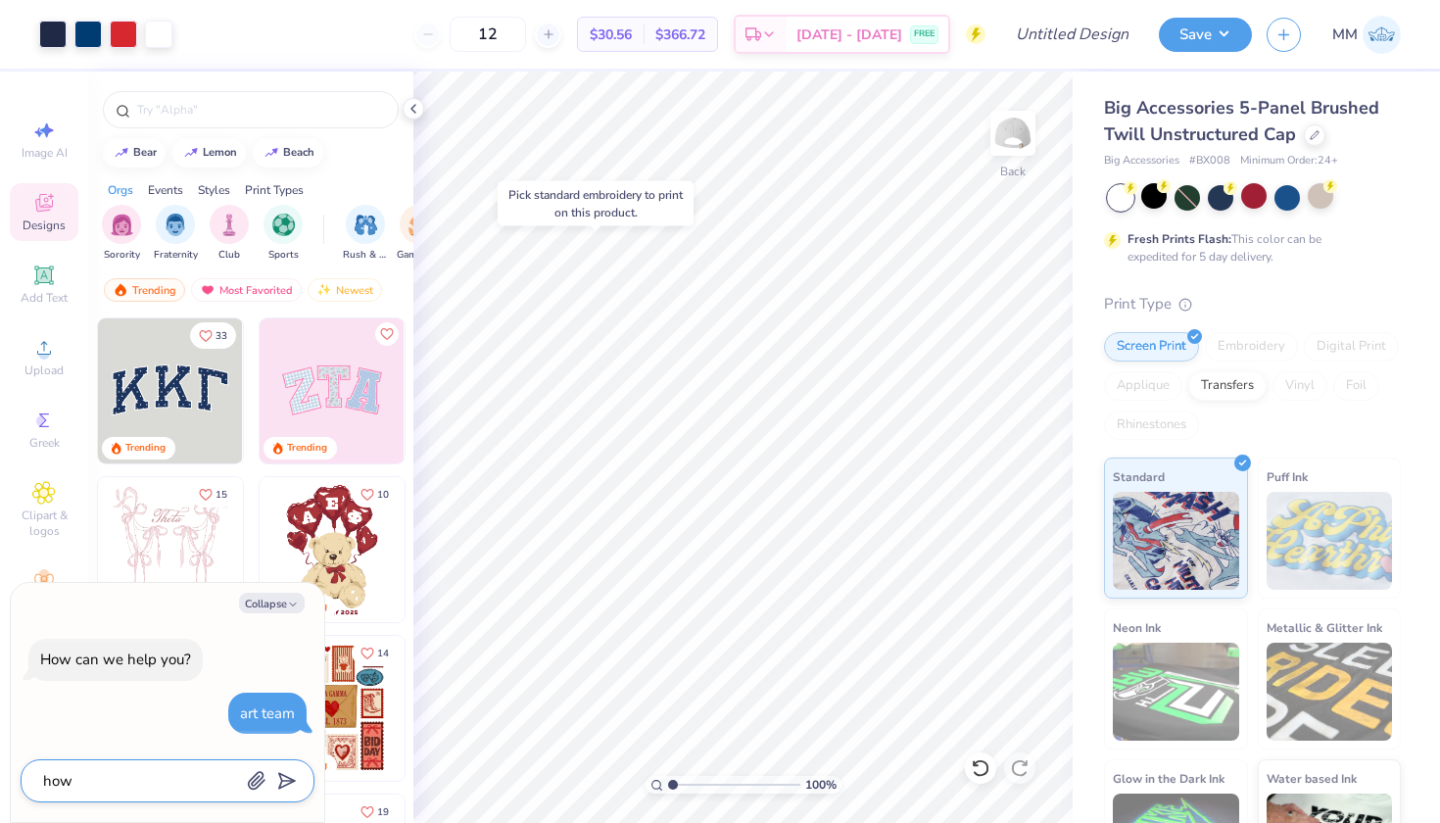
type textarea "x"
type textarea "how do"
type textarea "x"
type textarea "how do"
type textarea "x"
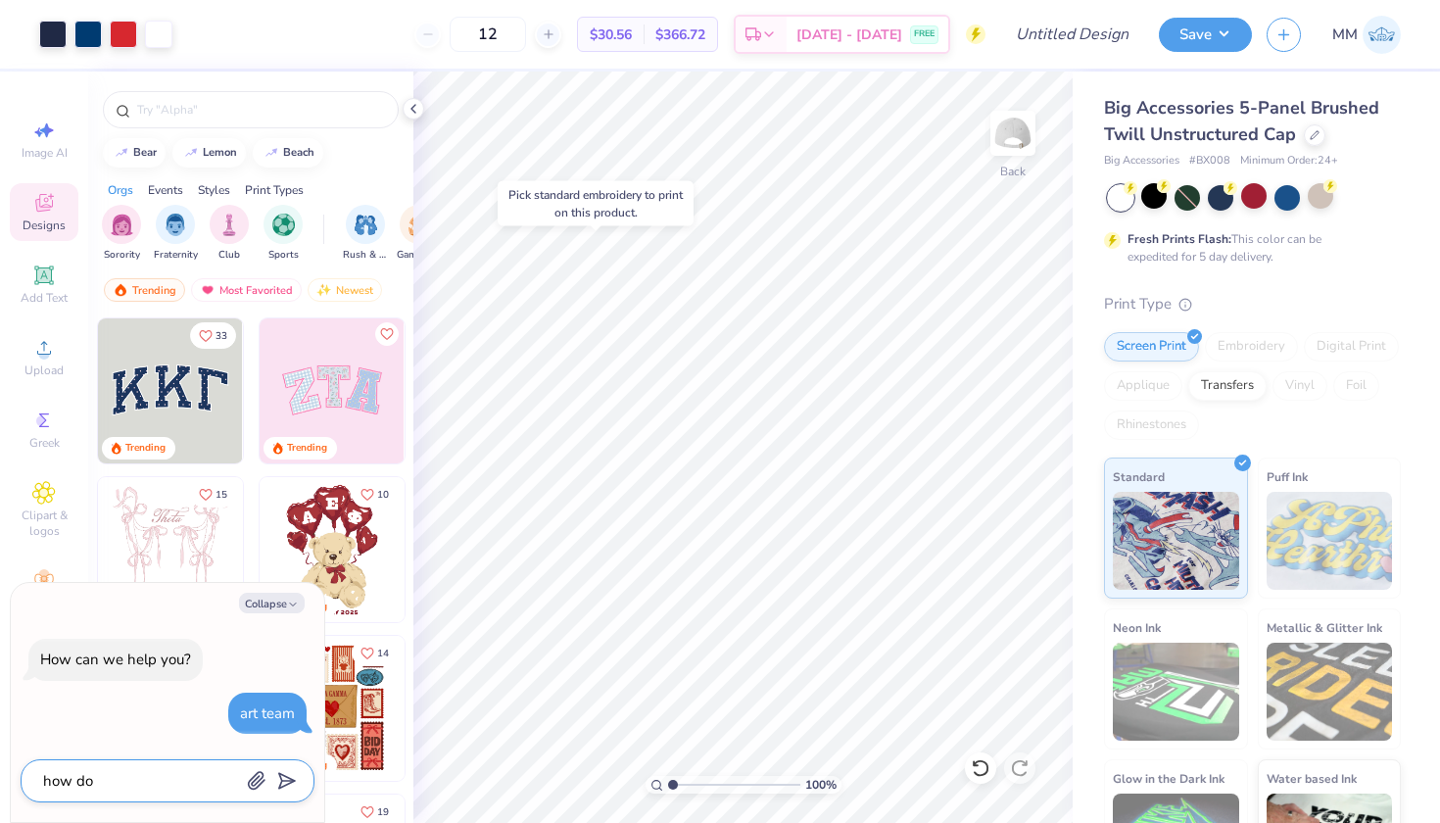
type textarea "how do I"
type textarea "x"
type textarea "how do I"
type textarea "x"
type textarea "how do I c"
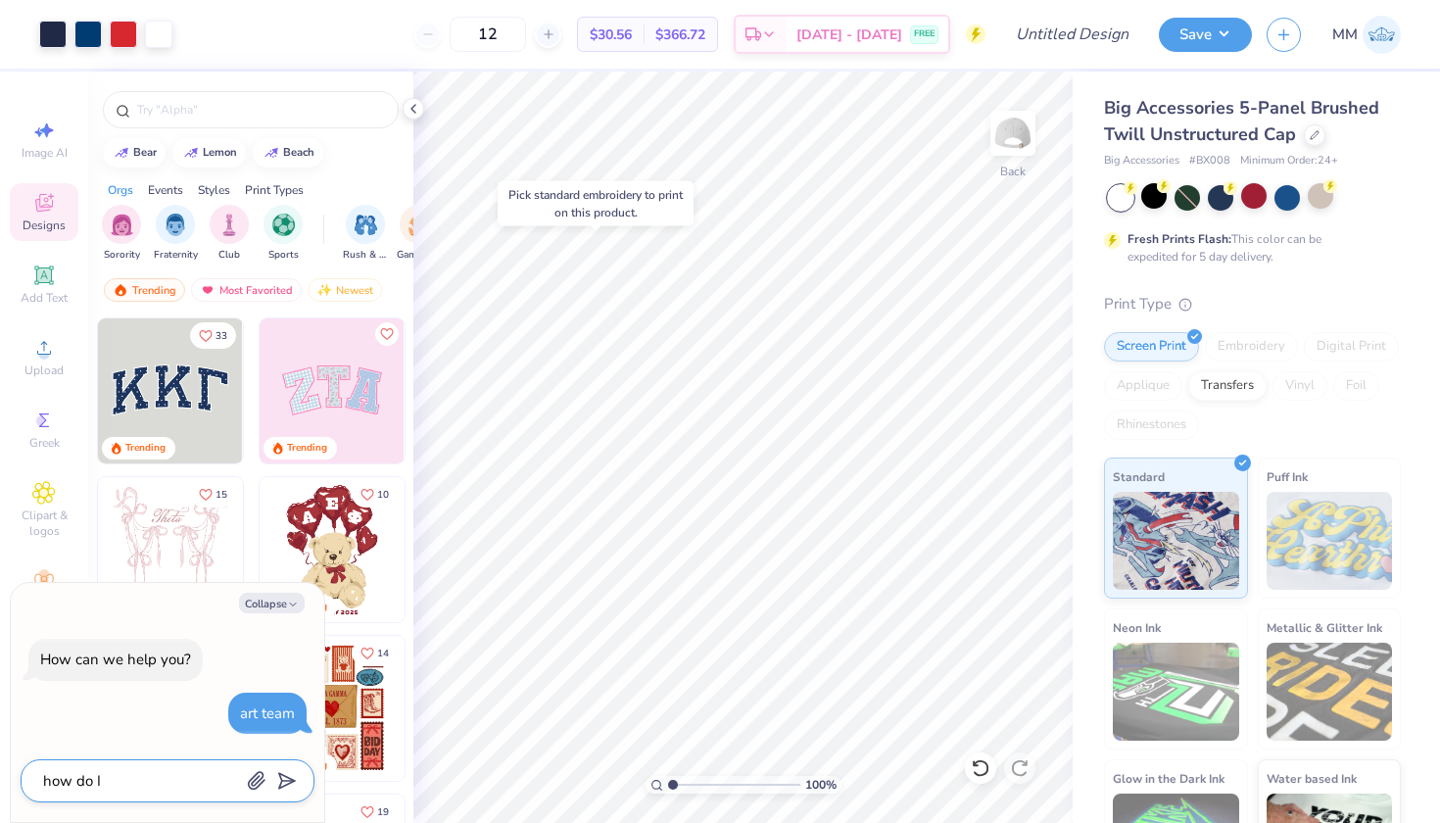
type textarea "x"
type textarea "how do I co"
type textarea "x"
type textarea "how do I con"
type textarea "x"
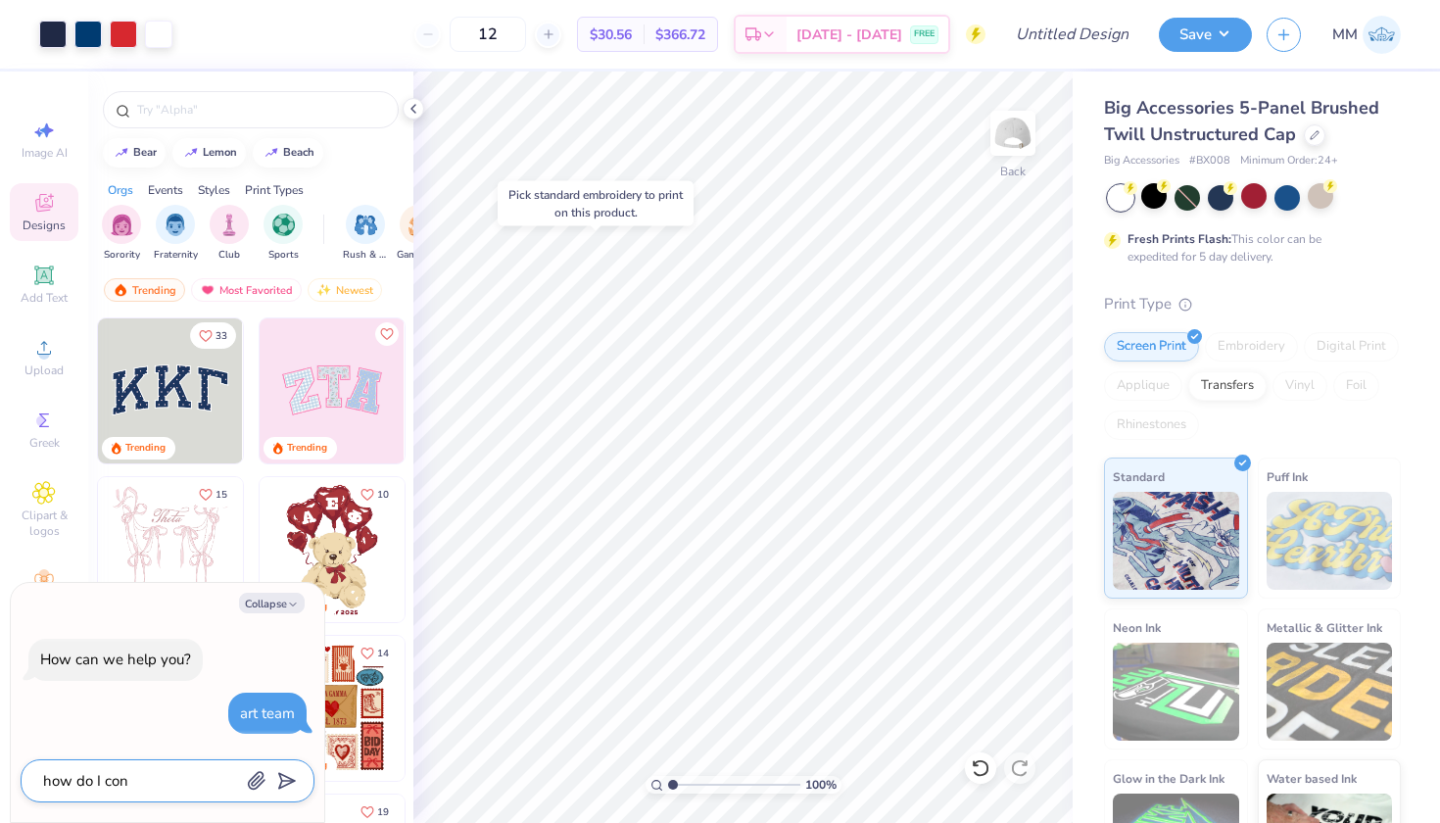
type textarea "how do I cont"
type textarea "x"
type textarea "how do I conta"
type textarea "x"
type textarea "how do I contac"
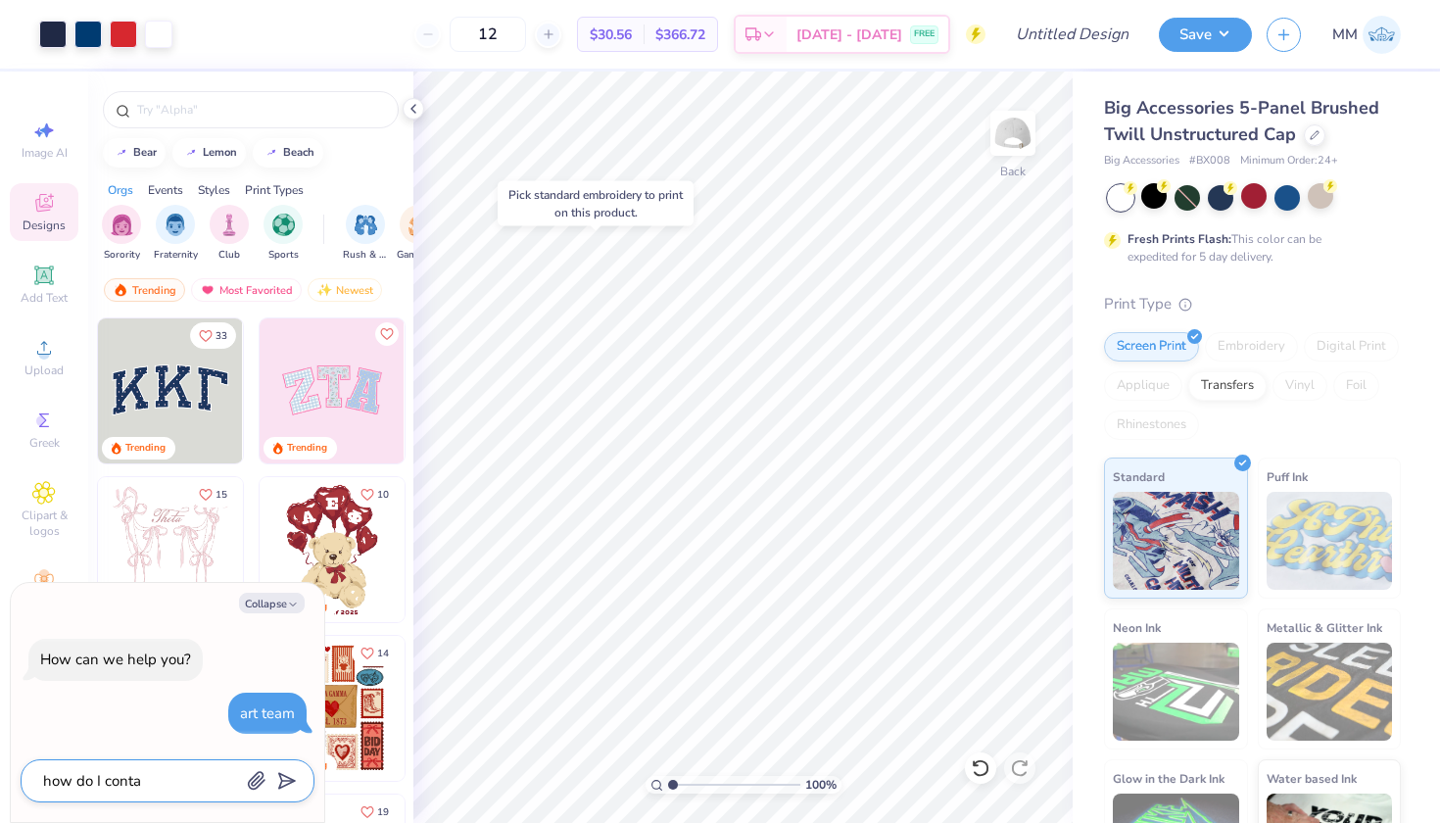
type textarea "x"
type textarea "how do I contact"
type textarea "x"
type textarea "how do I contact"
type textarea "x"
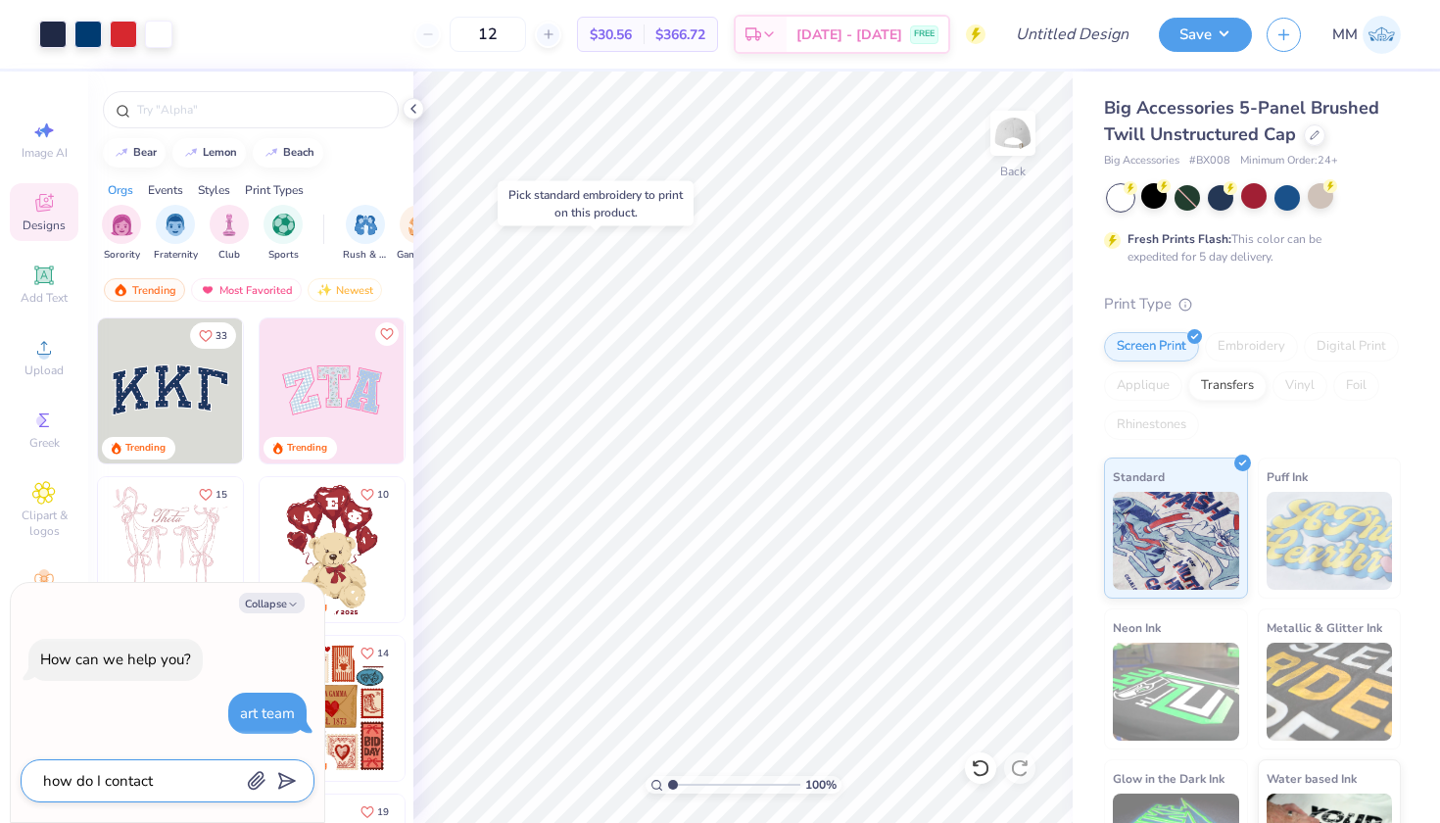
type textarea "how do I contact t"
type textarea "x"
type textarea "how do I contact th"
type textarea "x"
type textarea "how do I contact the"
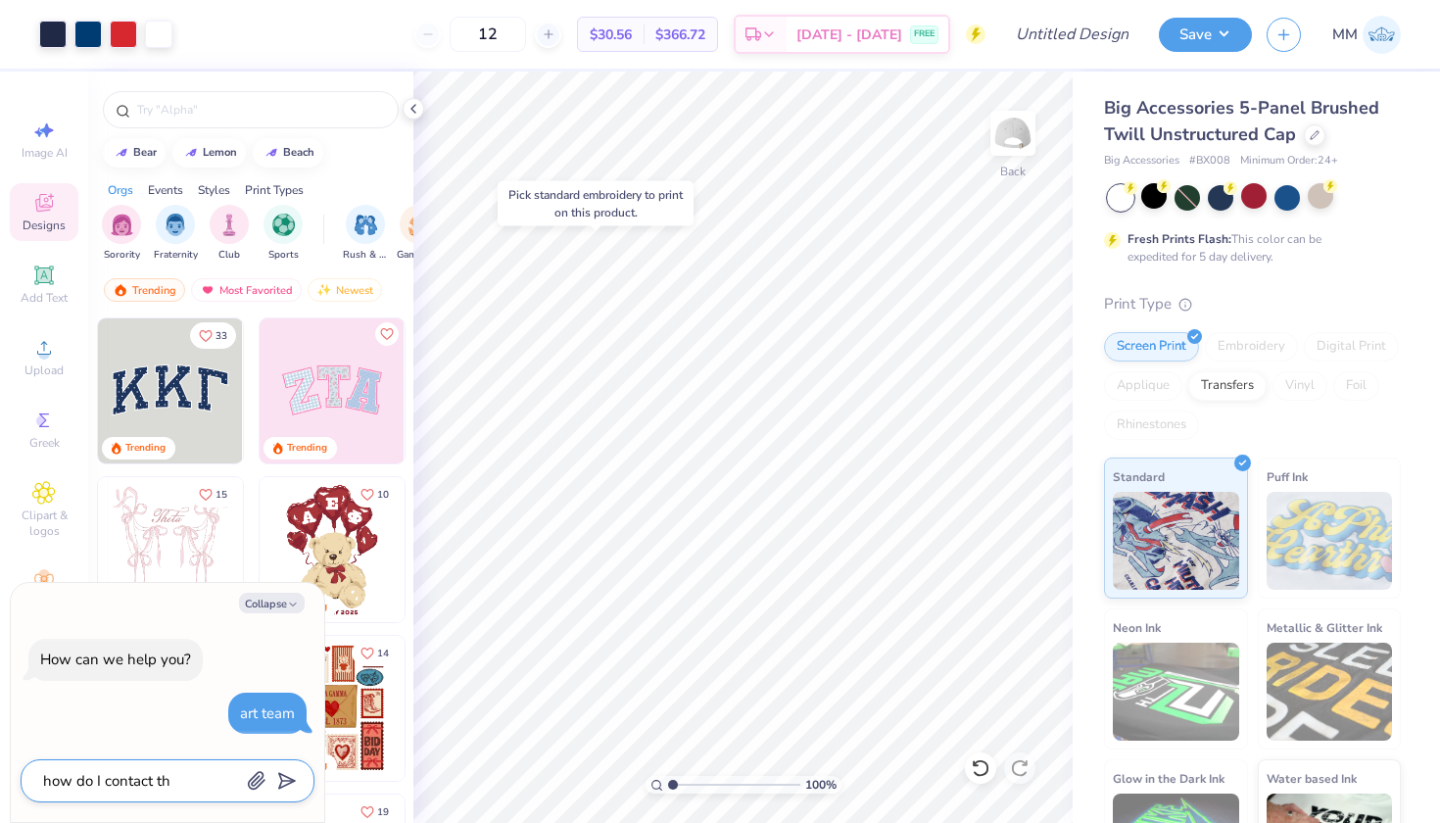
type textarea "x"
type textarea "how do I contact the"
type textarea "x"
type textarea "how do I contact the a"
type textarea "x"
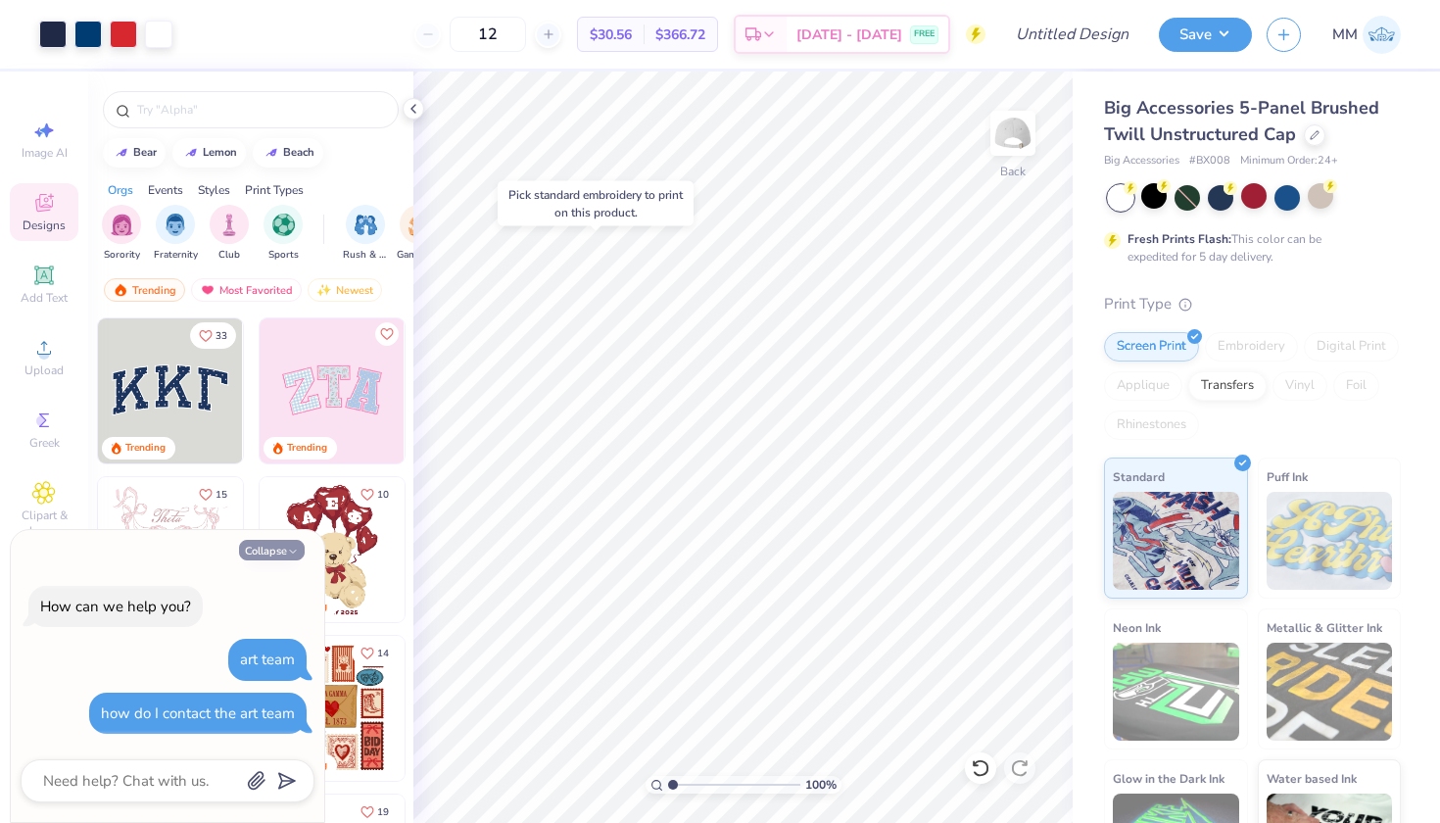
click at [265, 554] on button "Collapse" at bounding box center [272, 550] width 66 height 21
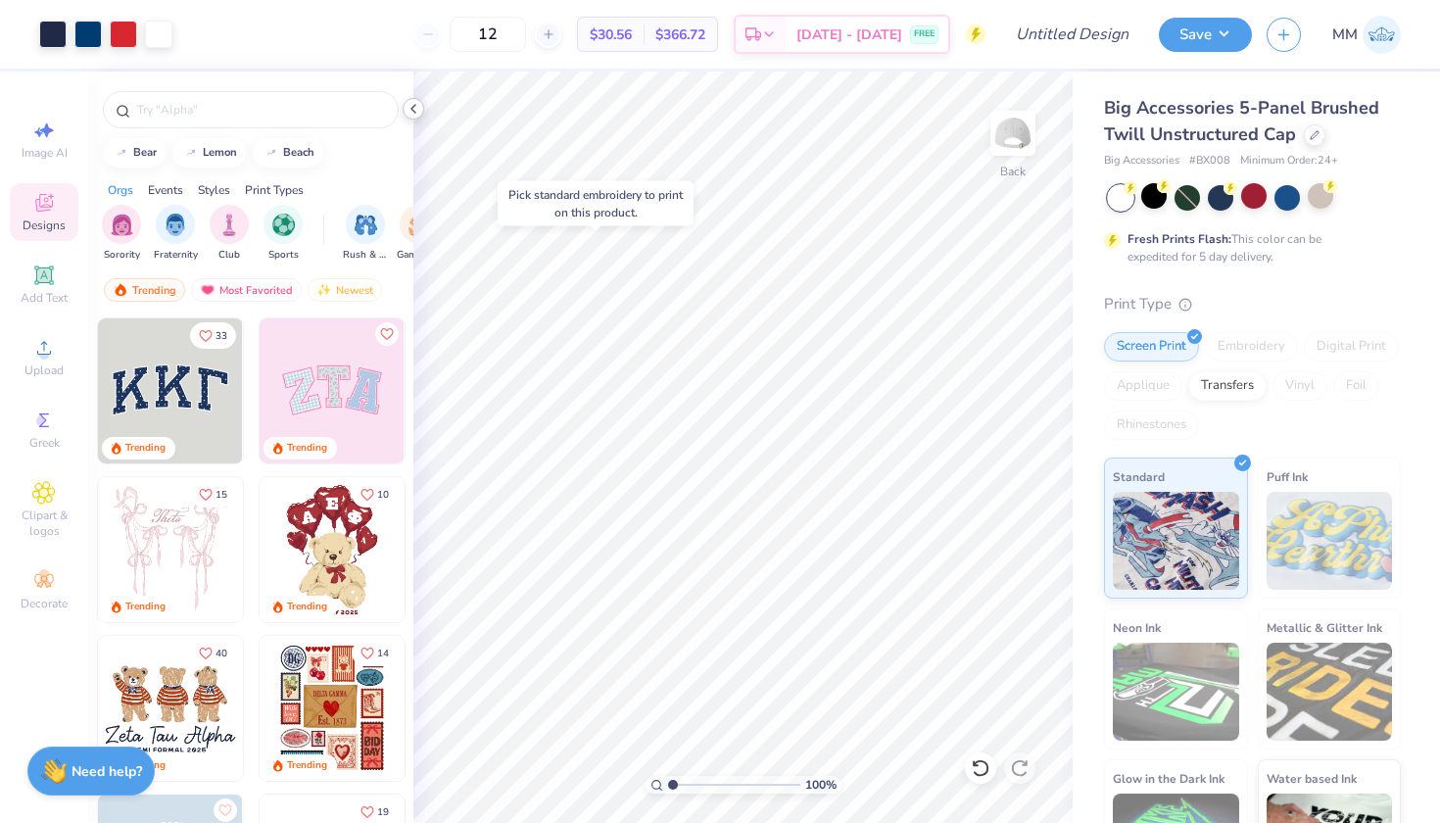
click at [416, 109] on icon at bounding box center [414, 109] width 16 height 16
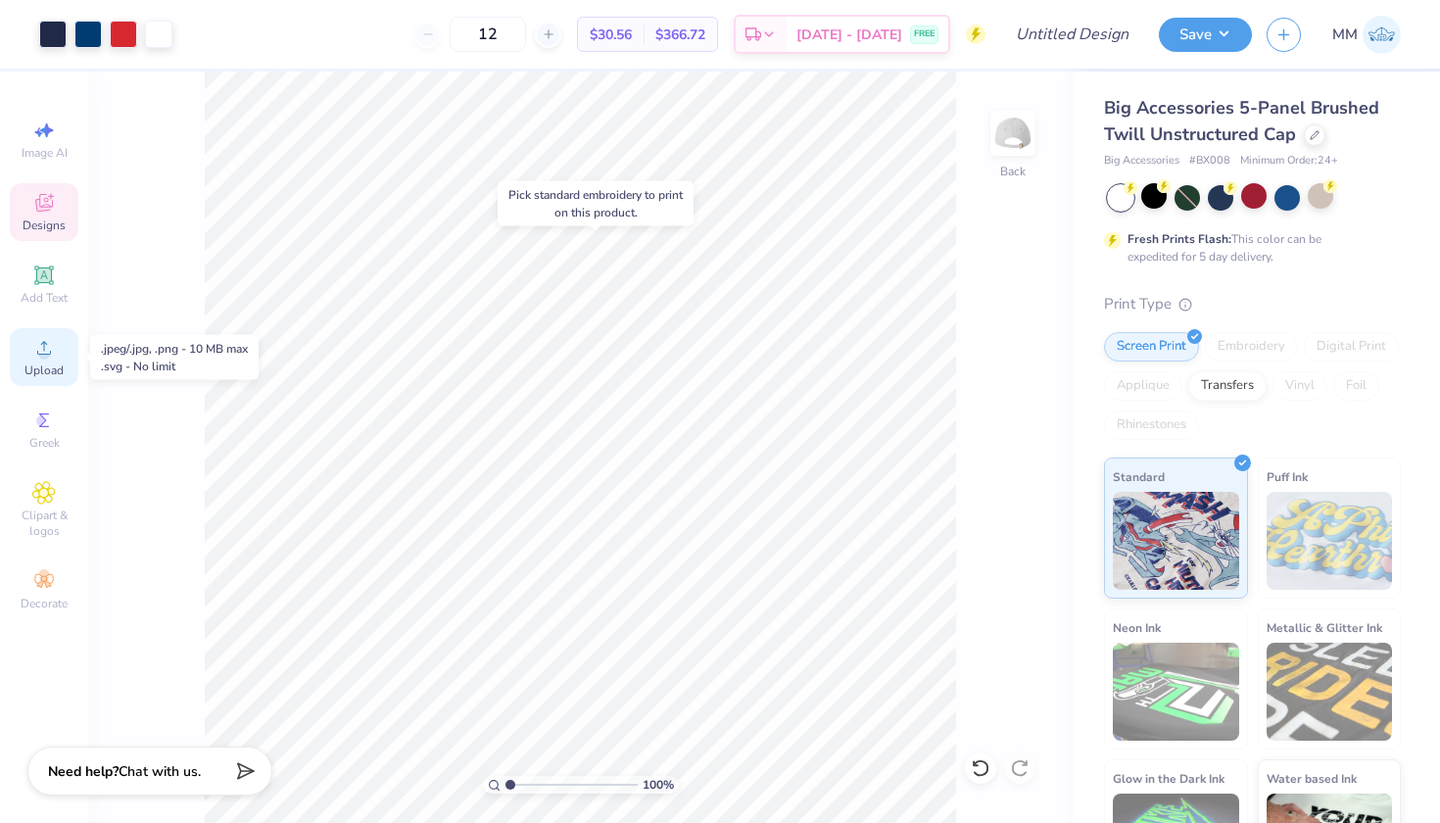
click at [46, 346] on icon at bounding box center [44, 348] width 24 height 24
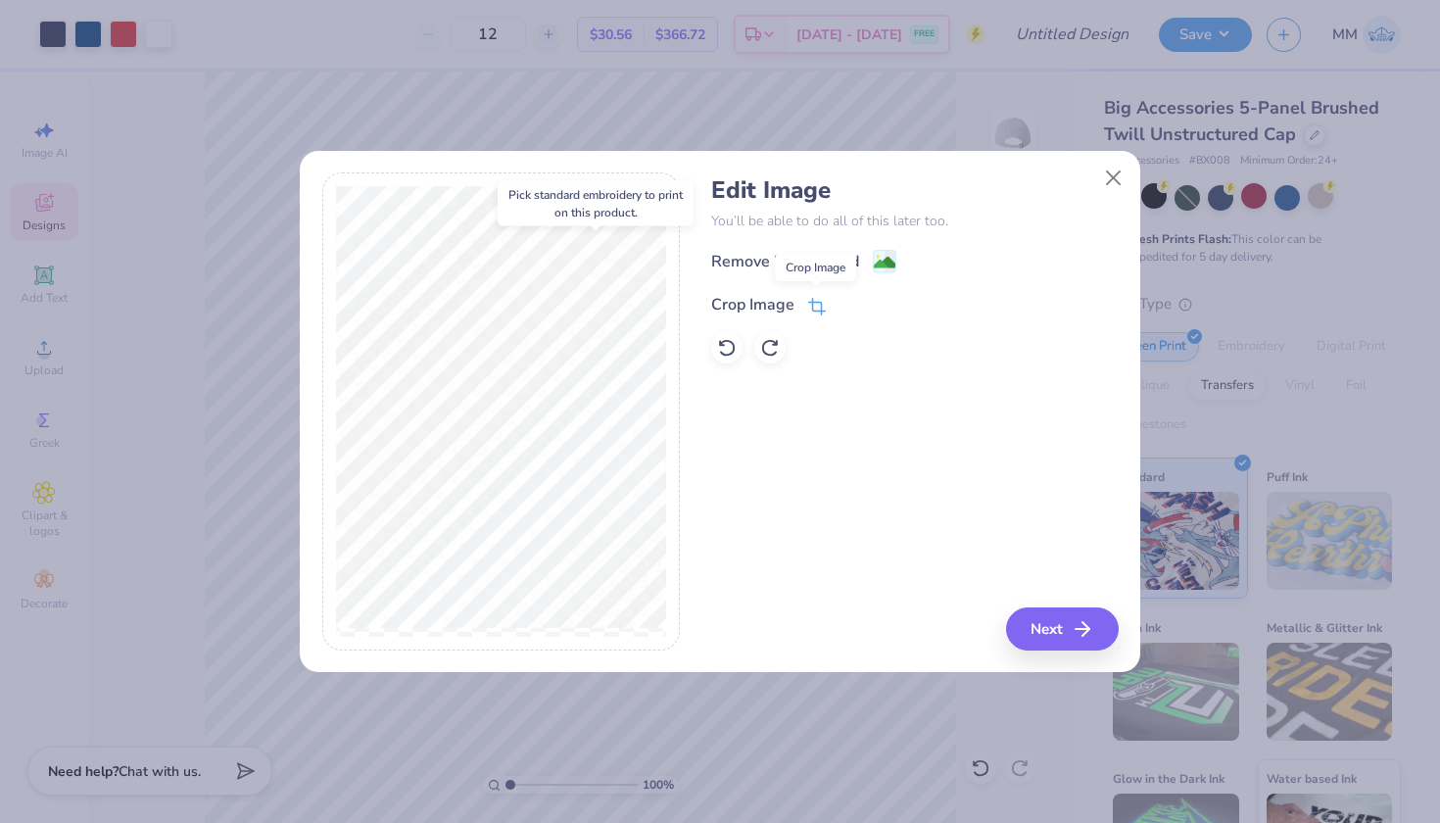
click at [814, 297] on span at bounding box center [817, 305] width 18 height 24
click at [493, 93] on div "Edit Image You’ll be able to do all of this later too. Remove Background Crop I…" at bounding box center [720, 411] width 1440 height 823
click at [497, 233] on body "Art colors 12 $30.56 Per Item $366.72 Total Est. Delivery Aug 26 - 29 FREE Desi…" at bounding box center [720, 411] width 1440 height 823
click at [484, 230] on body "Art colors 12 $30.56 Per Item $366.72 Total Est. Delivery Aug 26 - 29 FREE Desi…" at bounding box center [720, 411] width 1440 height 823
click at [1062, 630] on div "Edit Image You’ll be able to do all of this later too. Remove Background Crop I…" at bounding box center [914, 411] width 407 height 478
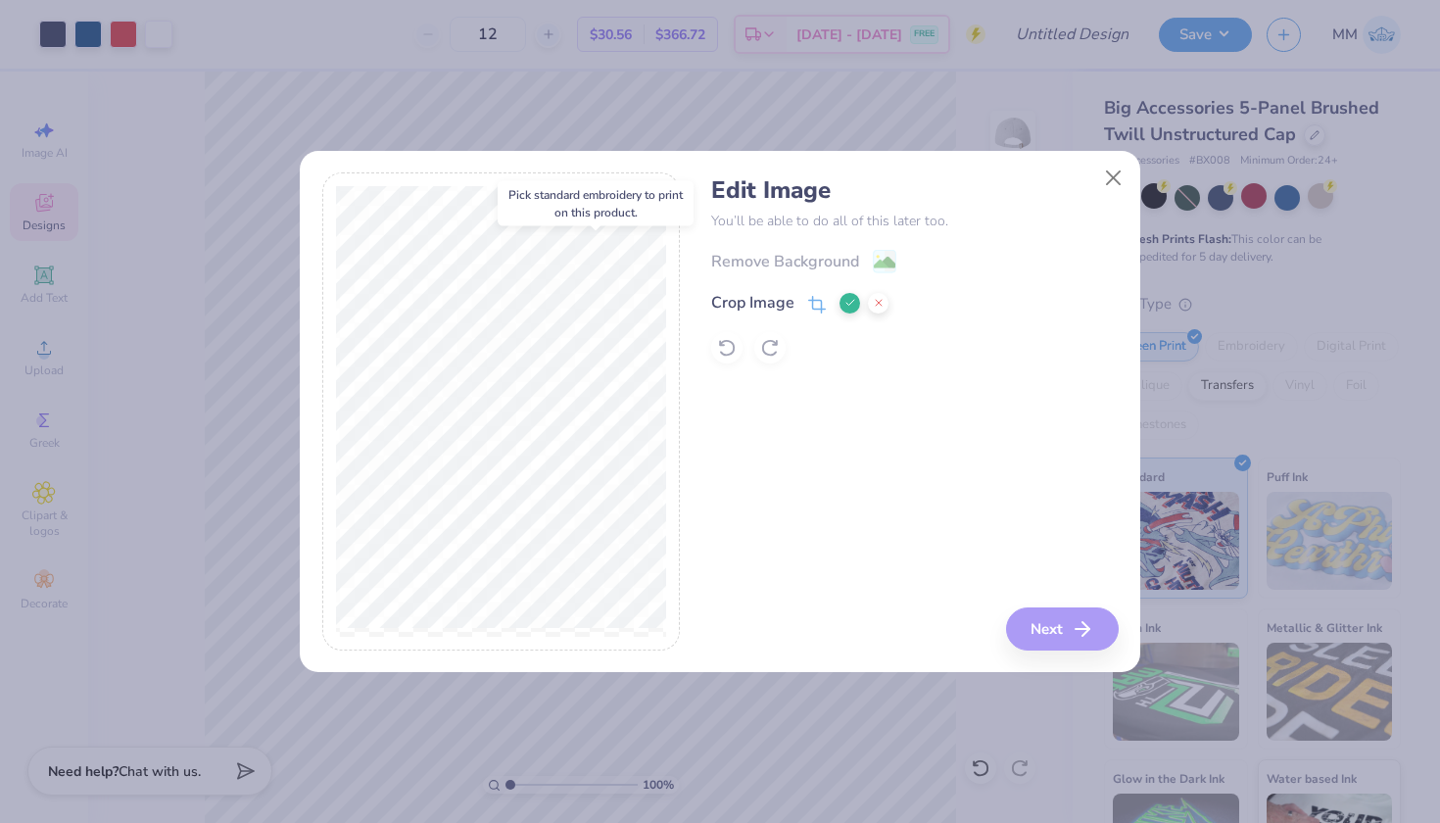
click at [902, 446] on div "Edit Image You’ll be able to do all of this later too. Remove Background Crop I…" at bounding box center [914, 411] width 407 height 478
click at [884, 254] on div "Remove Background Crop Image" at bounding box center [914, 306] width 407 height 115
click at [1070, 629] on div "Edit Image You’ll be able to do all of this later too. Remove Background Crop I…" at bounding box center [914, 411] width 407 height 478
click at [604, 178] on div "Pick standard embroidery to print on this product." at bounding box center [596, 203] width 208 height 57
click at [883, 299] on icon at bounding box center [879, 303] width 12 height 12
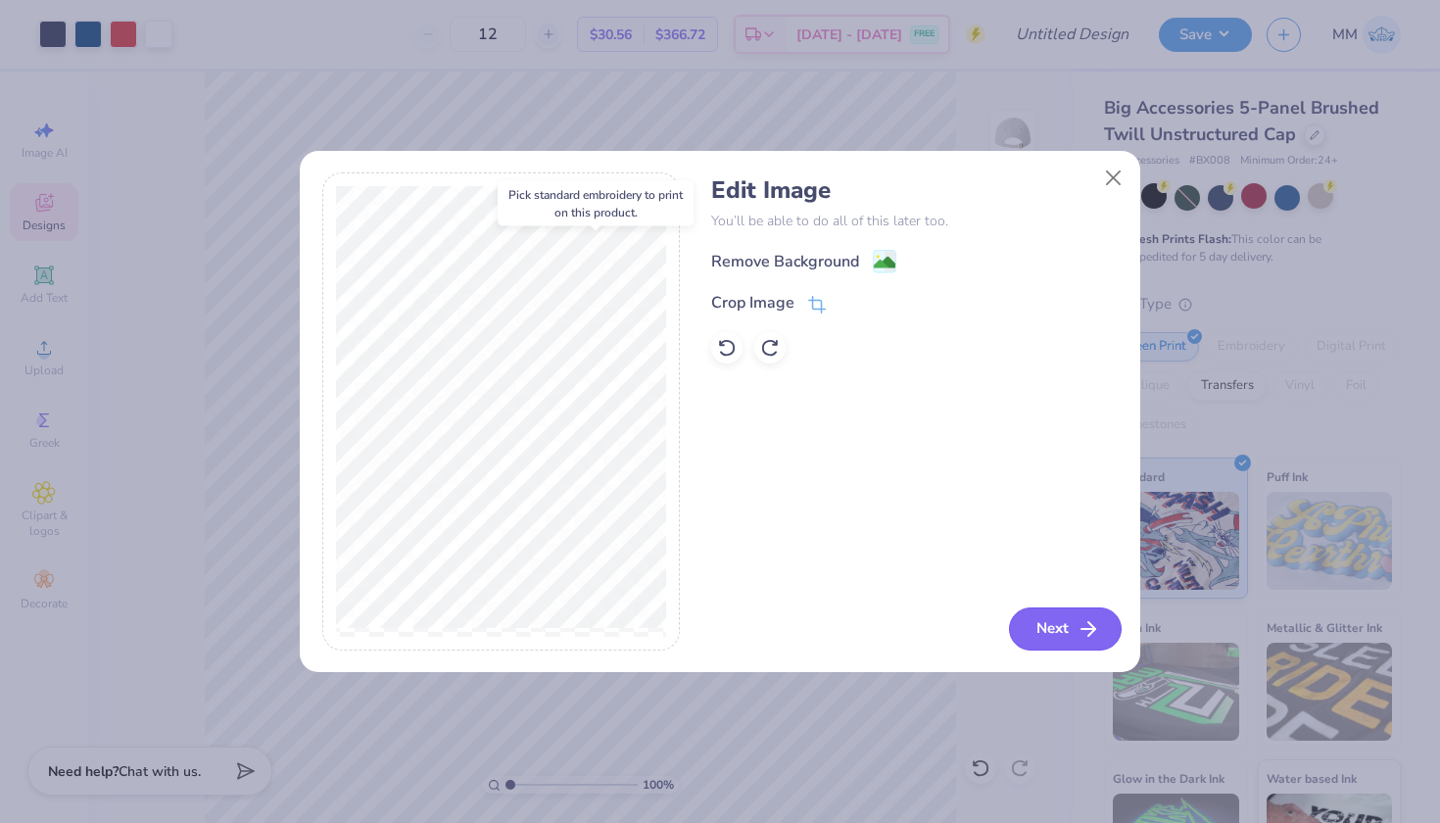
click at [1052, 637] on button "Next" at bounding box center [1065, 628] width 113 height 43
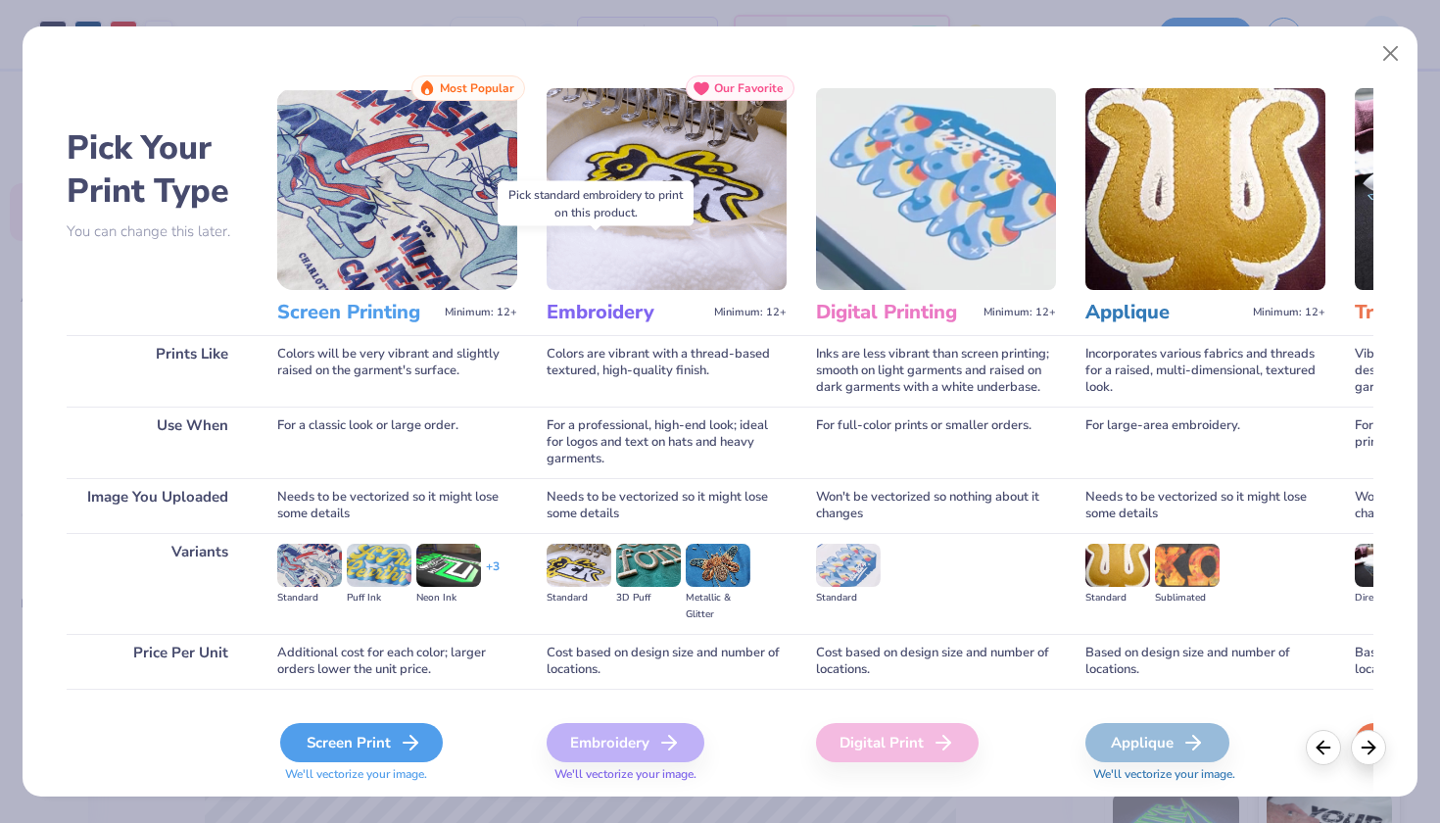
click at [416, 735] on icon at bounding box center [411, 743] width 24 height 24
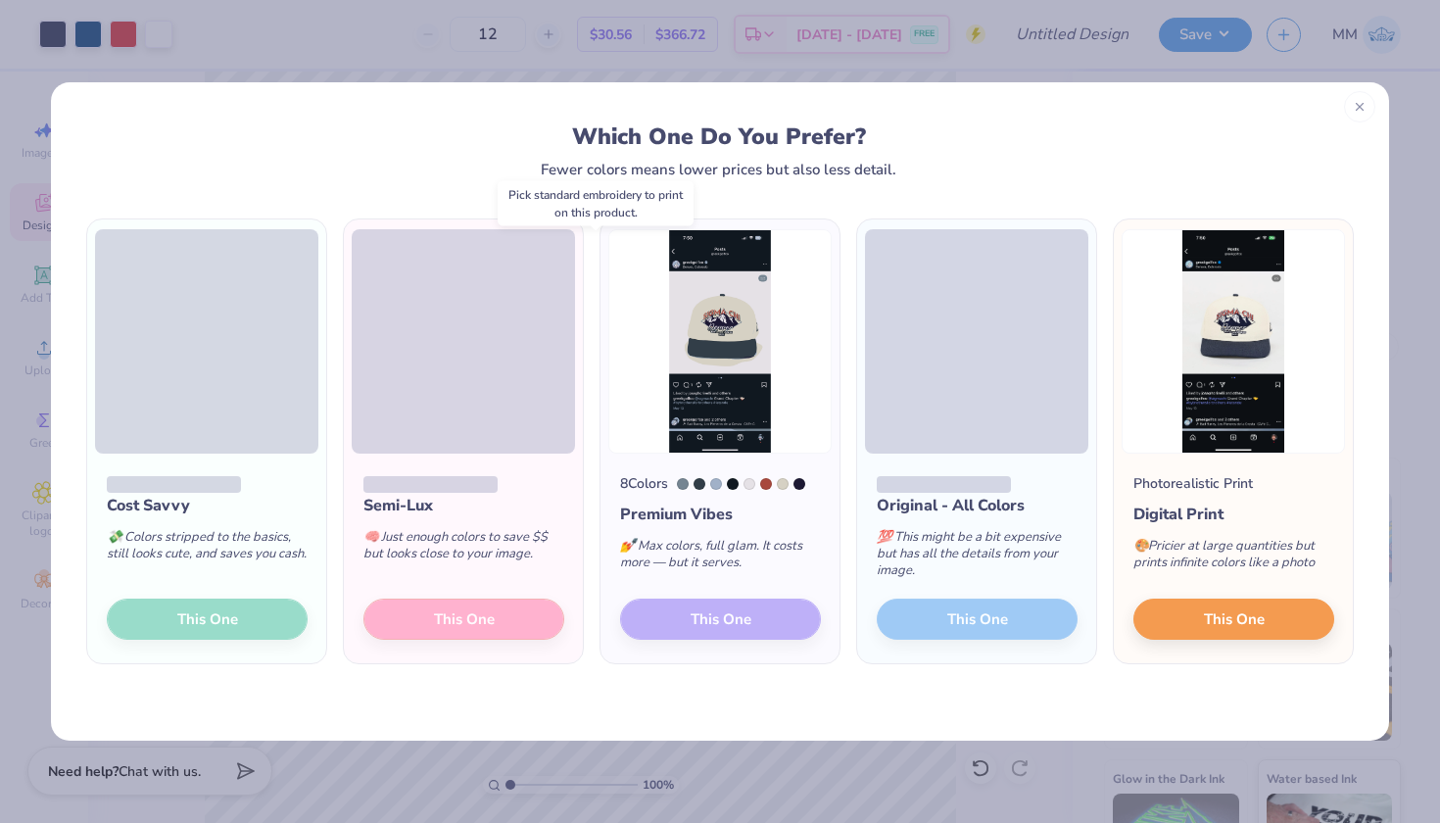
click at [1348, 112] on div at bounding box center [1359, 106] width 31 height 31
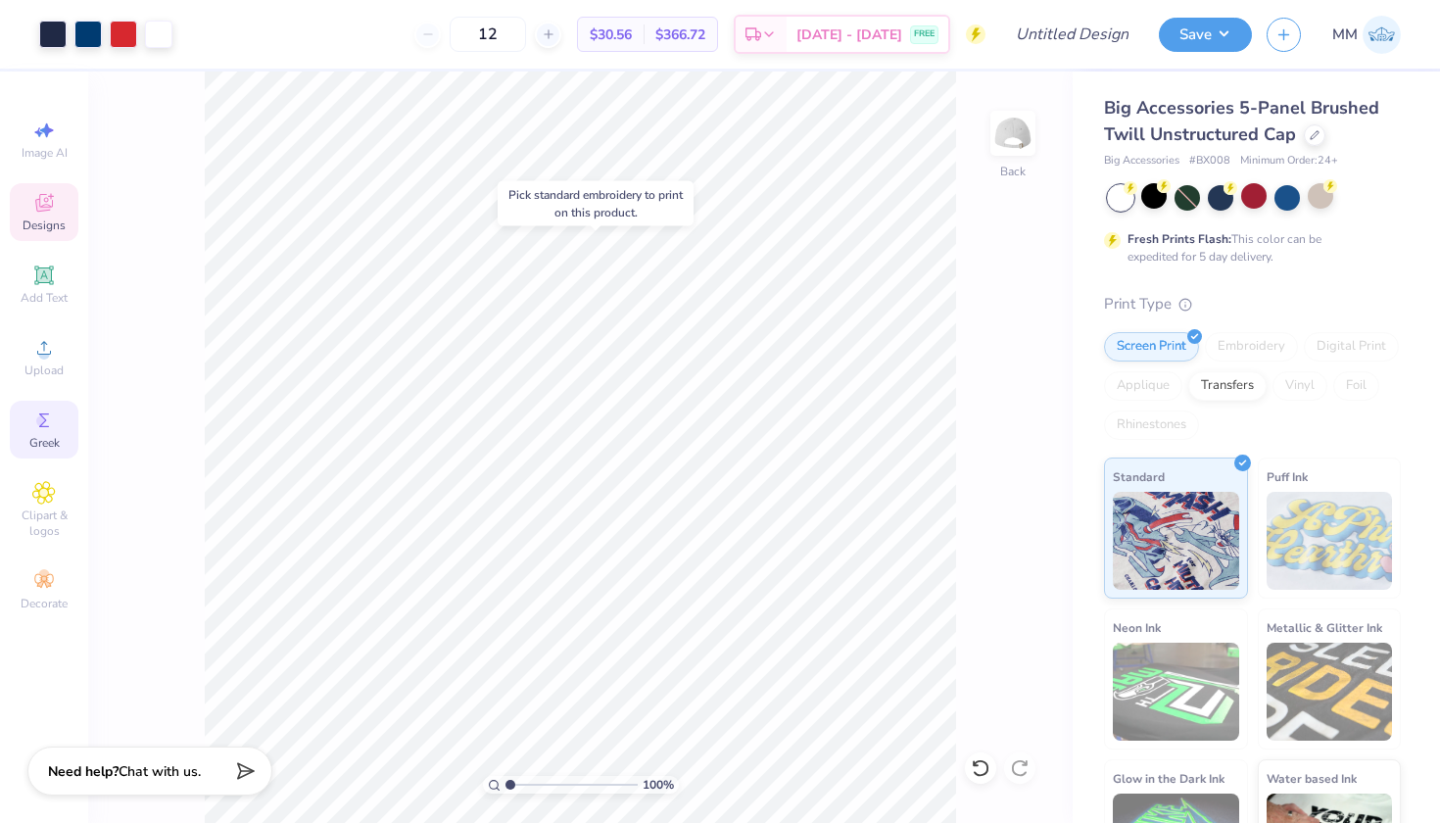
click at [51, 448] on span "Greek" at bounding box center [44, 443] width 30 height 16
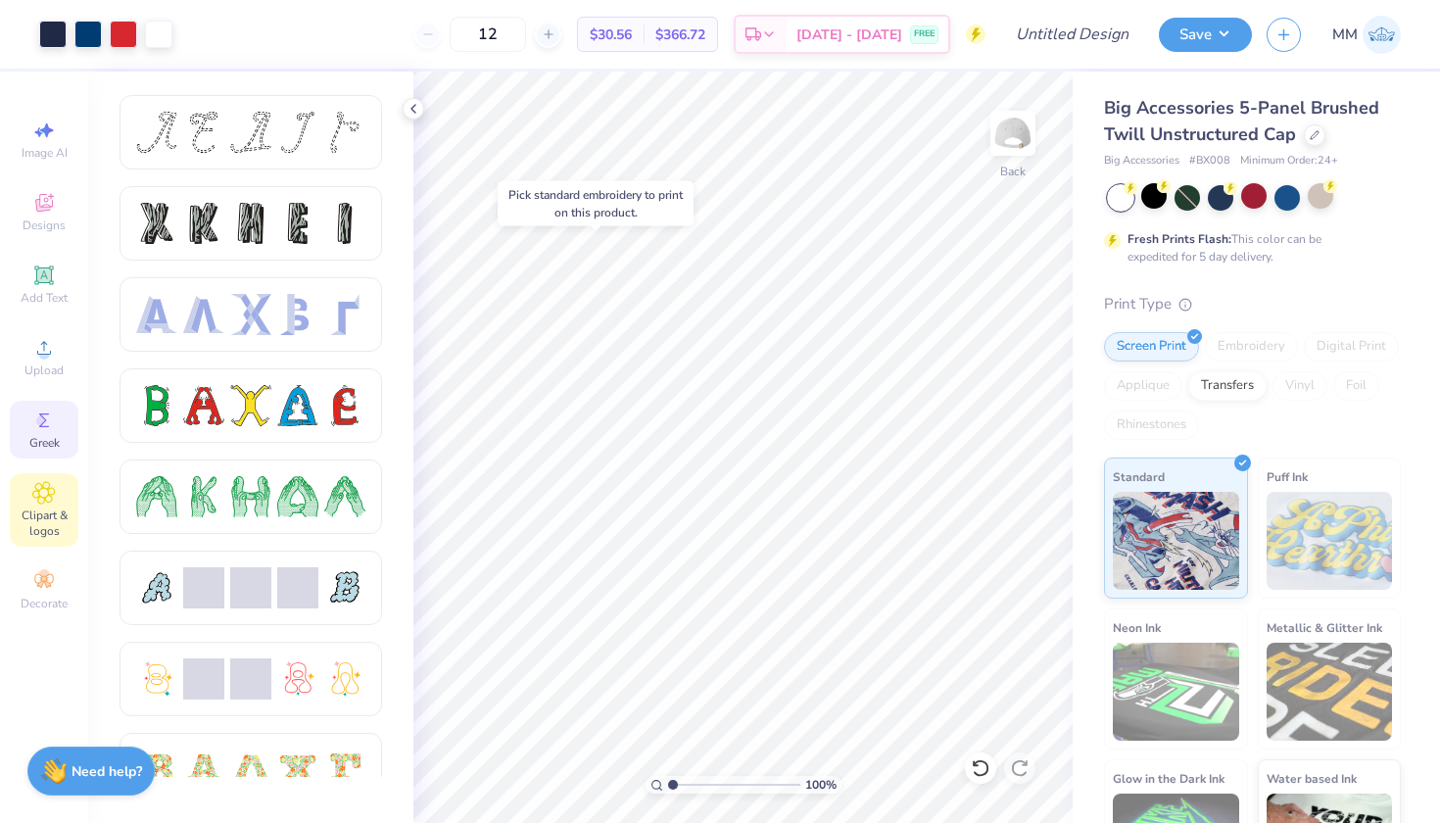
click at [47, 515] on span "Clipart & logos" at bounding box center [44, 523] width 69 height 31
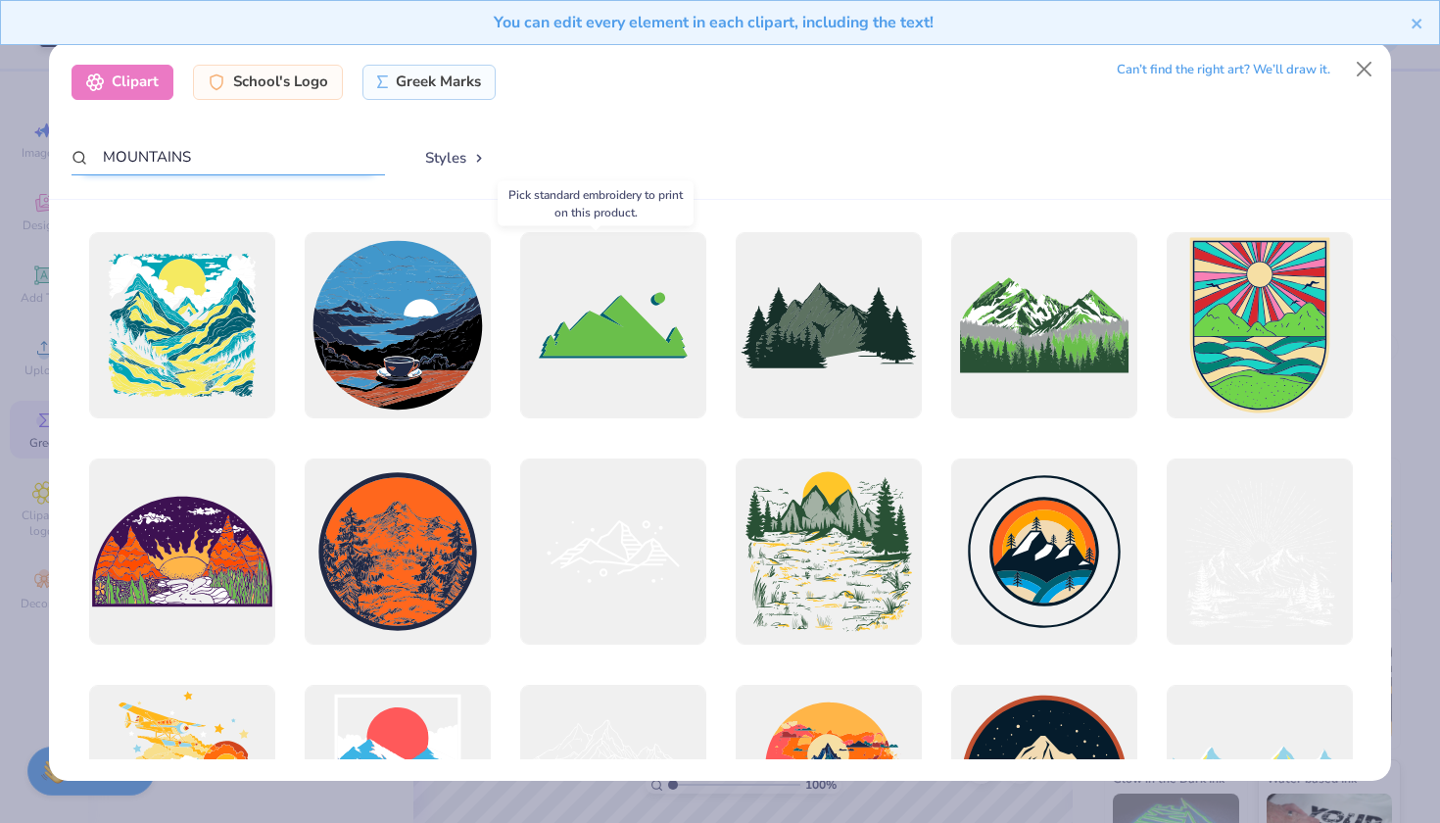
click at [295, 159] on input "MOUNTAINS" at bounding box center [229, 157] width 314 height 36
click at [1352, 78] on button "Close" at bounding box center [1364, 69] width 37 height 37
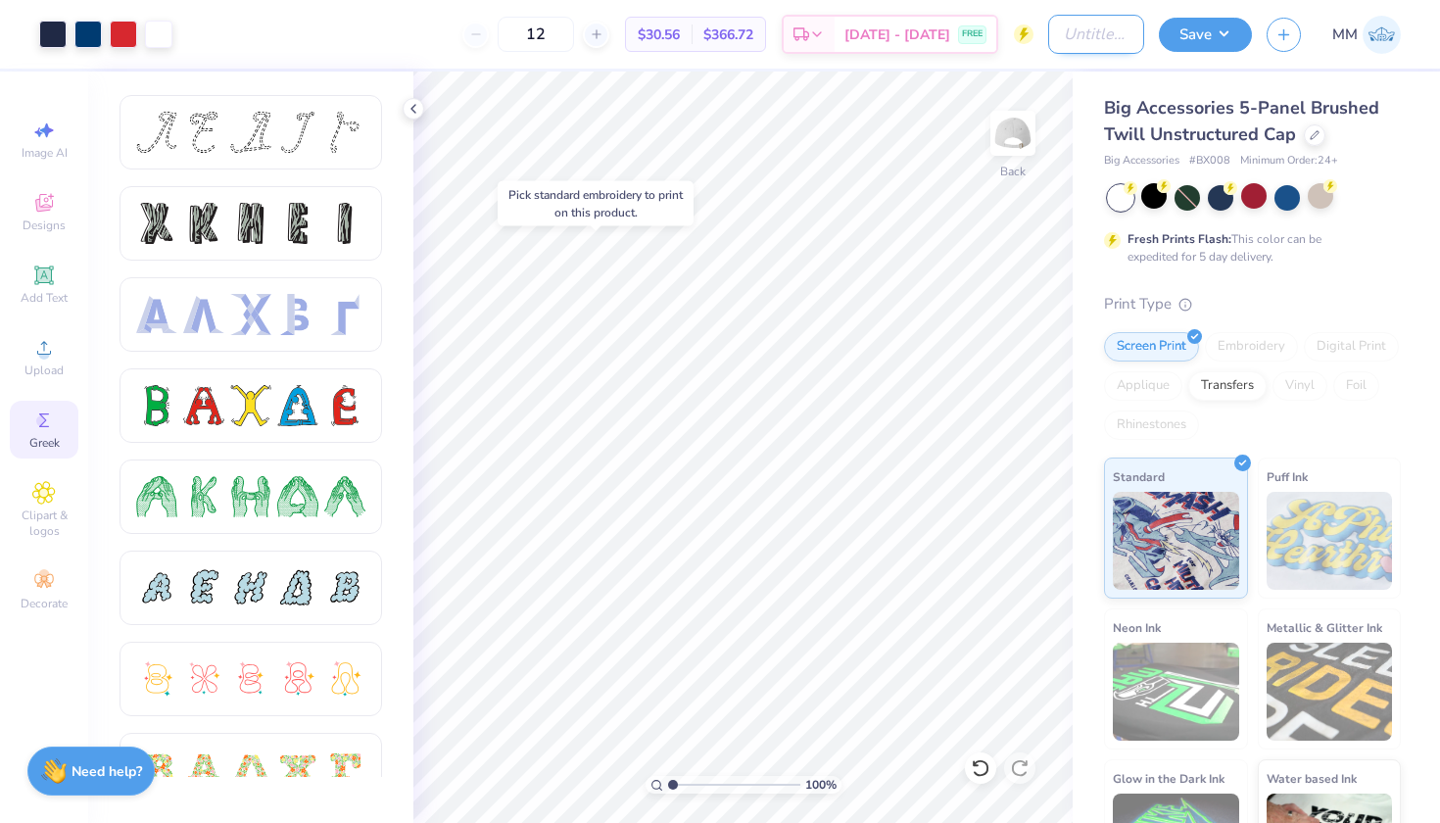
click at [1130, 43] on input "Design Title" at bounding box center [1096, 34] width 96 height 39
click at [1198, 29] on button "Save" at bounding box center [1205, 32] width 93 height 34
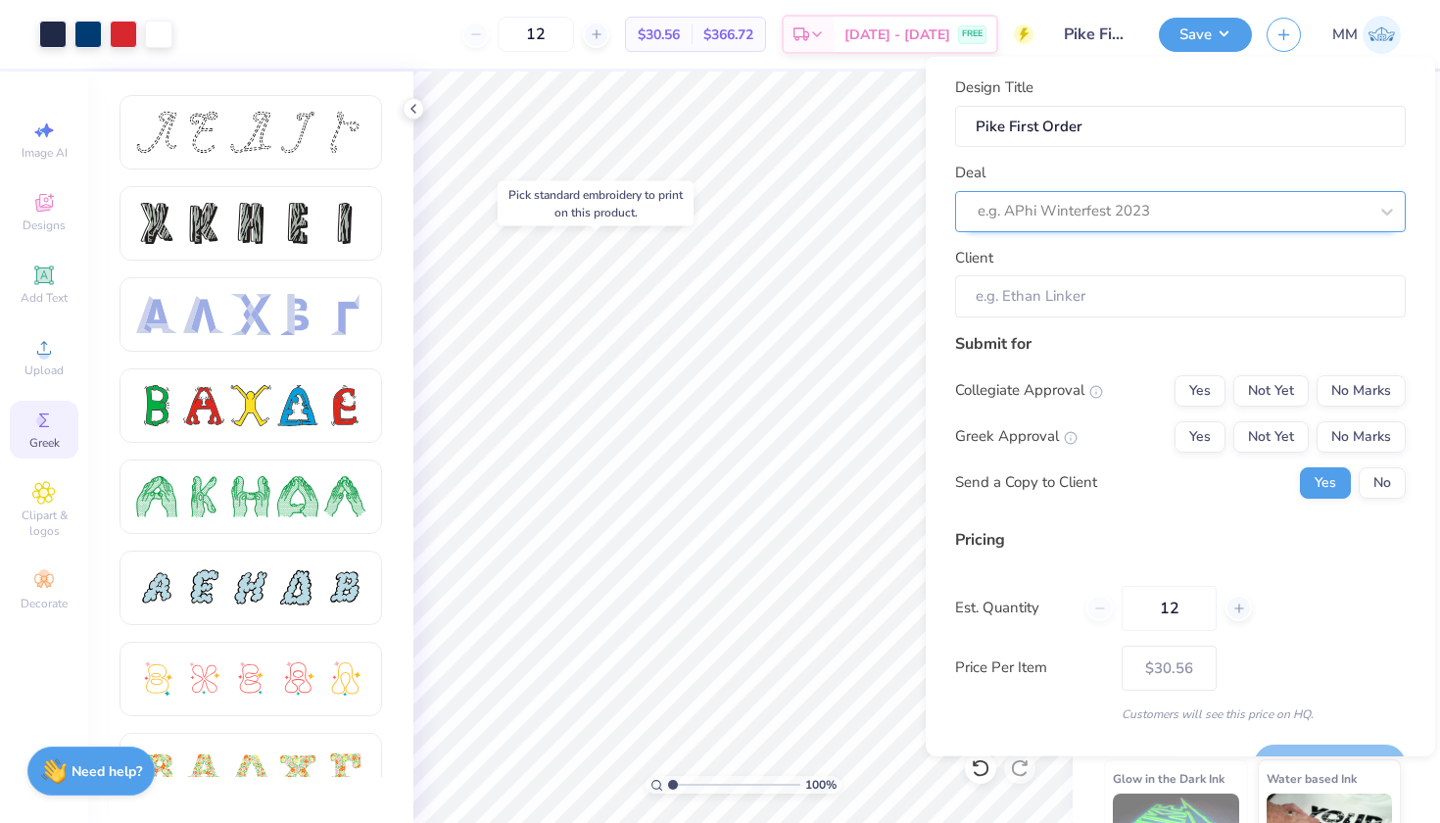
click at [1056, 199] on div at bounding box center [1173, 211] width 390 height 26
click at [1385, 209] on icon at bounding box center [1388, 211] width 20 height 20
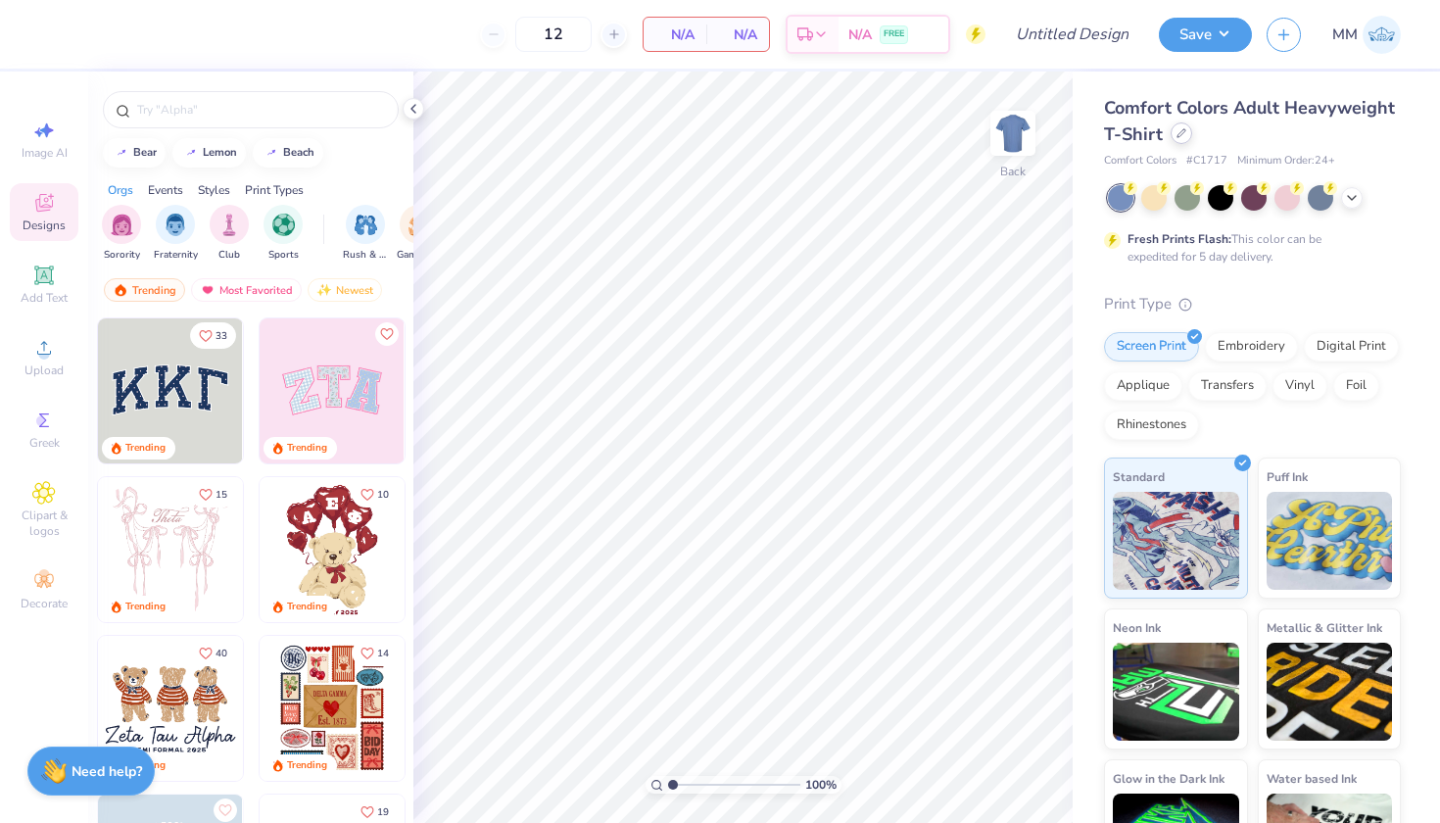
click at [1183, 136] on icon at bounding box center [1182, 133] width 10 height 10
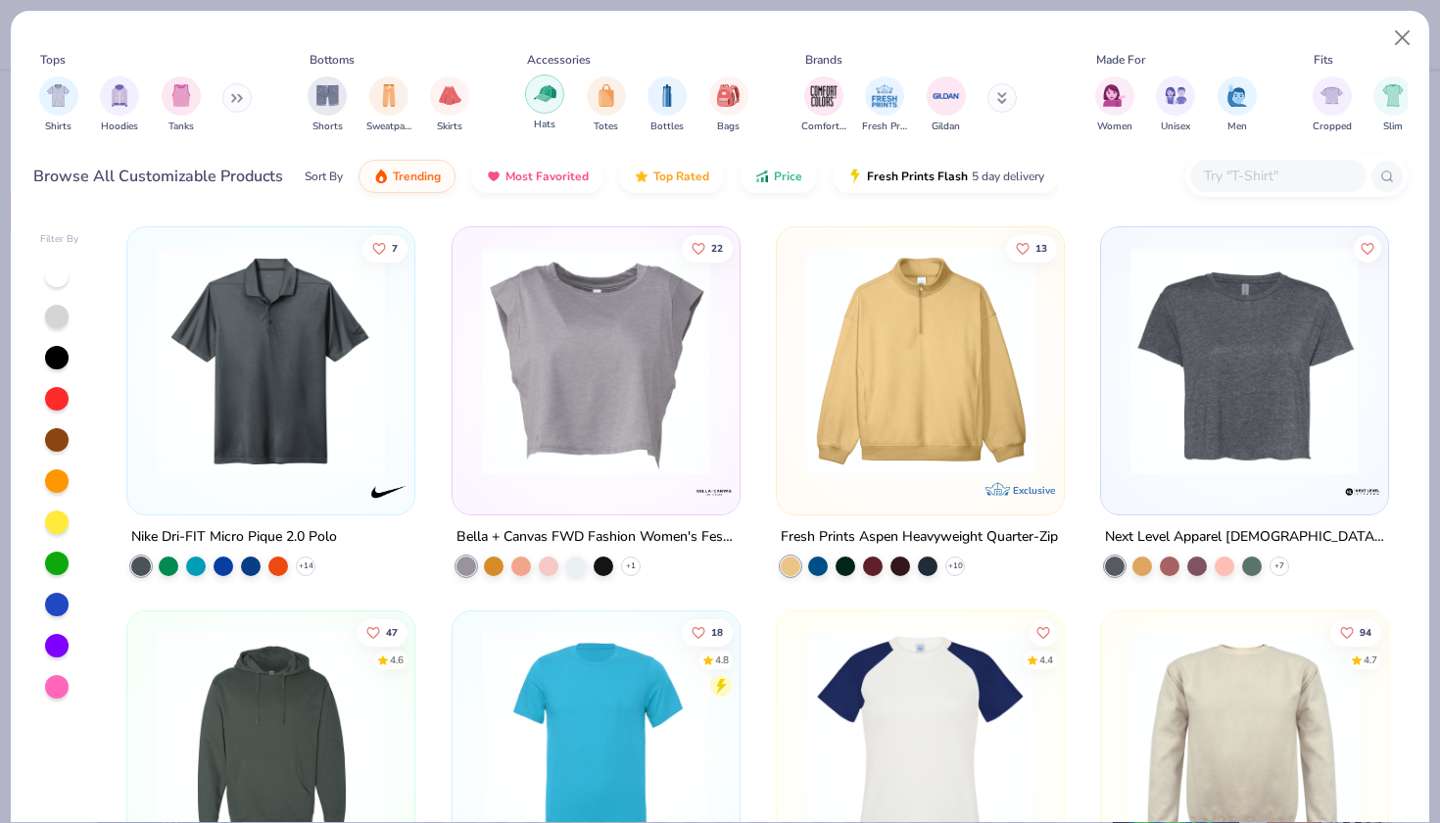
click at [553, 87] on img "filter for Hats" at bounding box center [545, 93] width 23 height 23
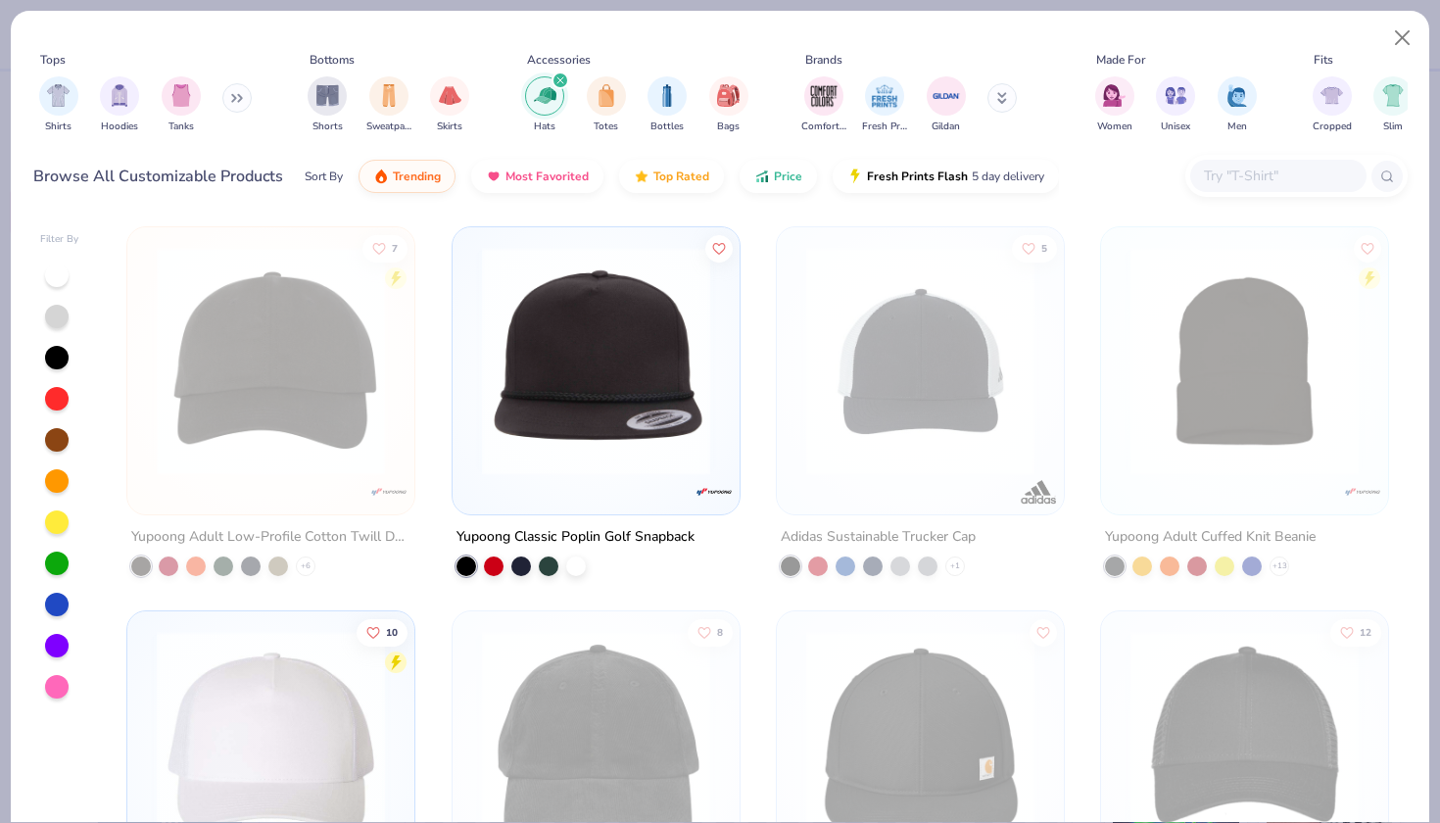
click at [57, 268] on div at bounding box center [57, 276] width 24 height 24
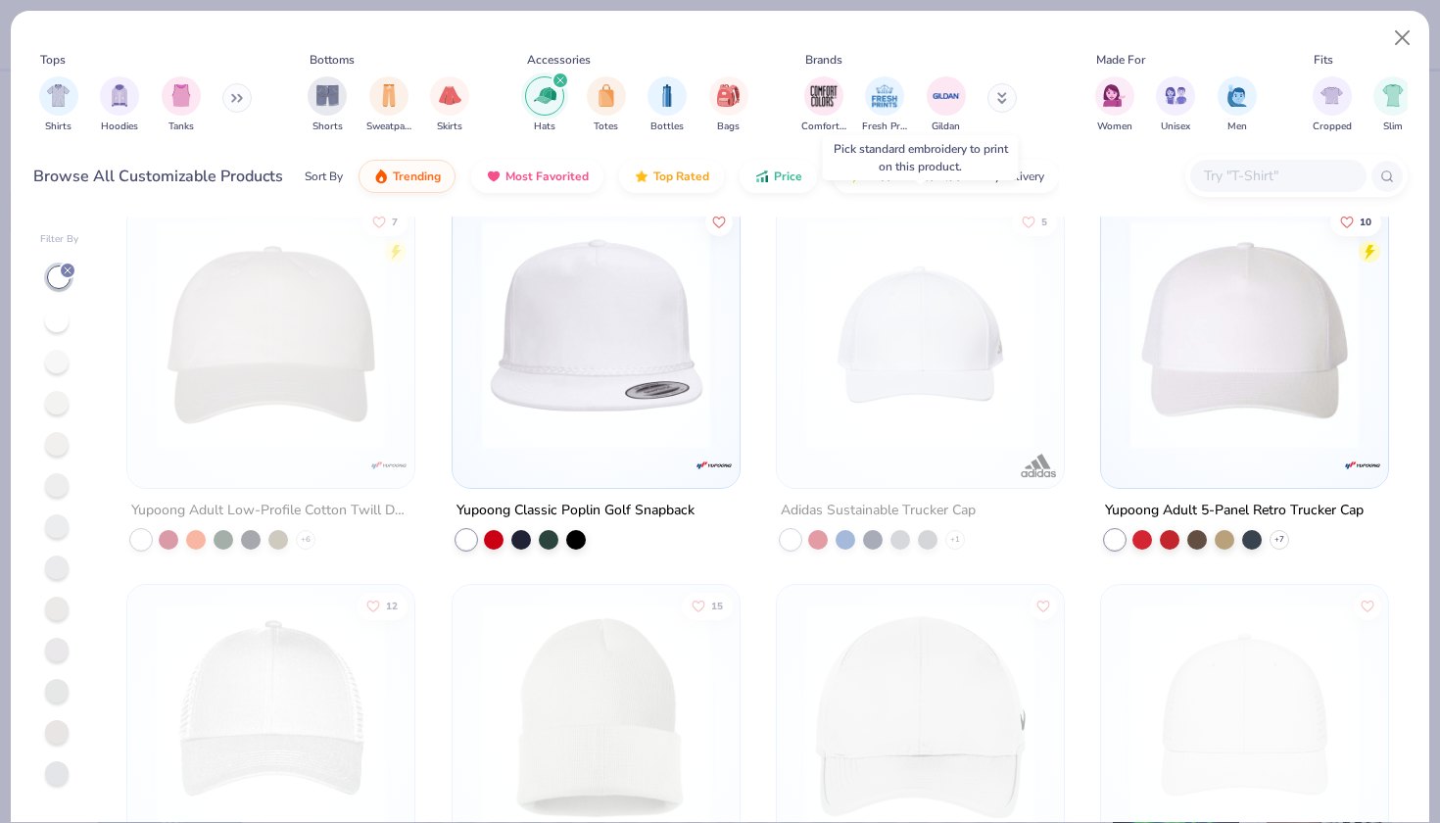
scroll to position [35, 0]
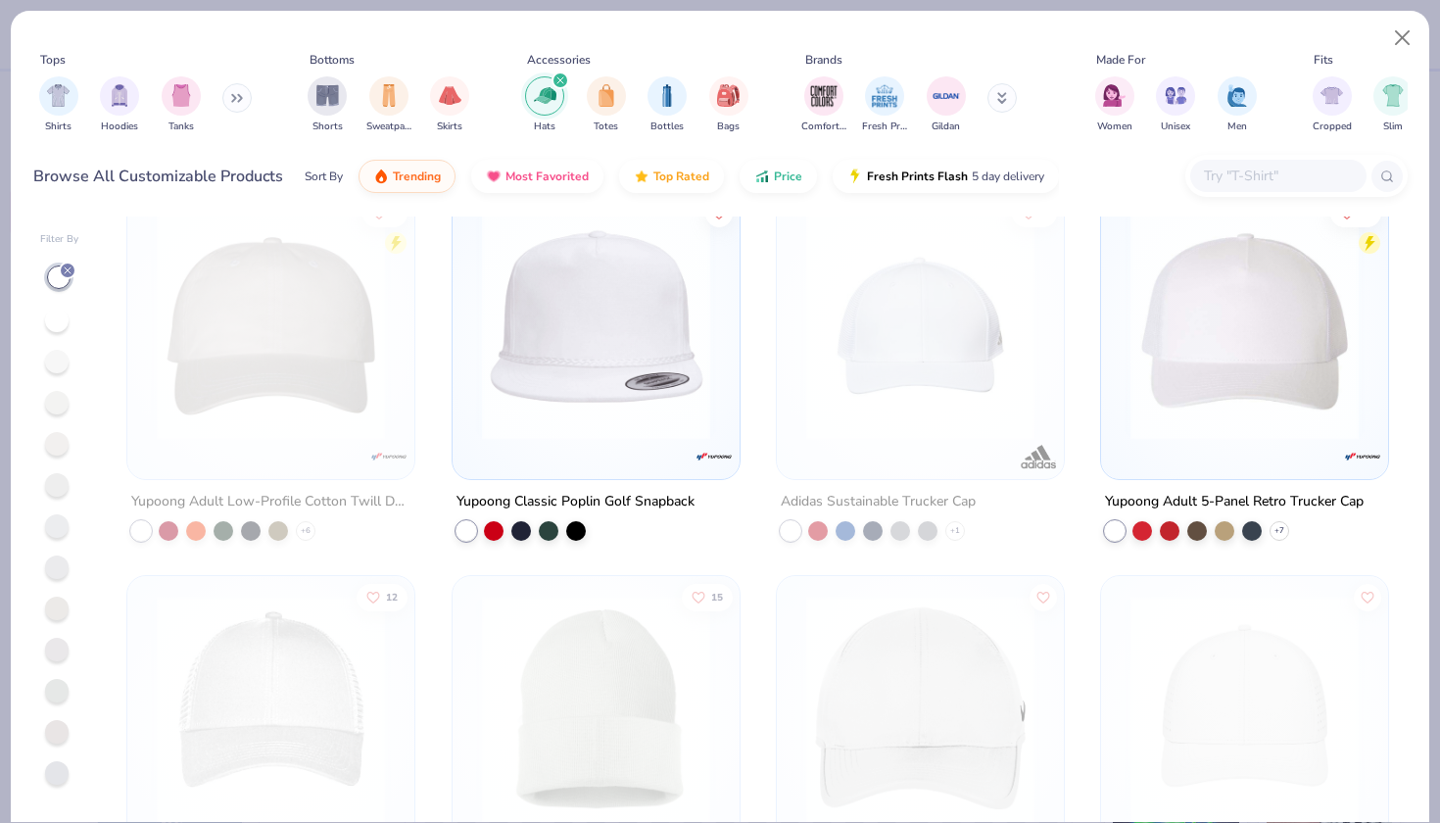
click at [1154, 310] on img at bounding box center [1245, 326] width 248 height 228
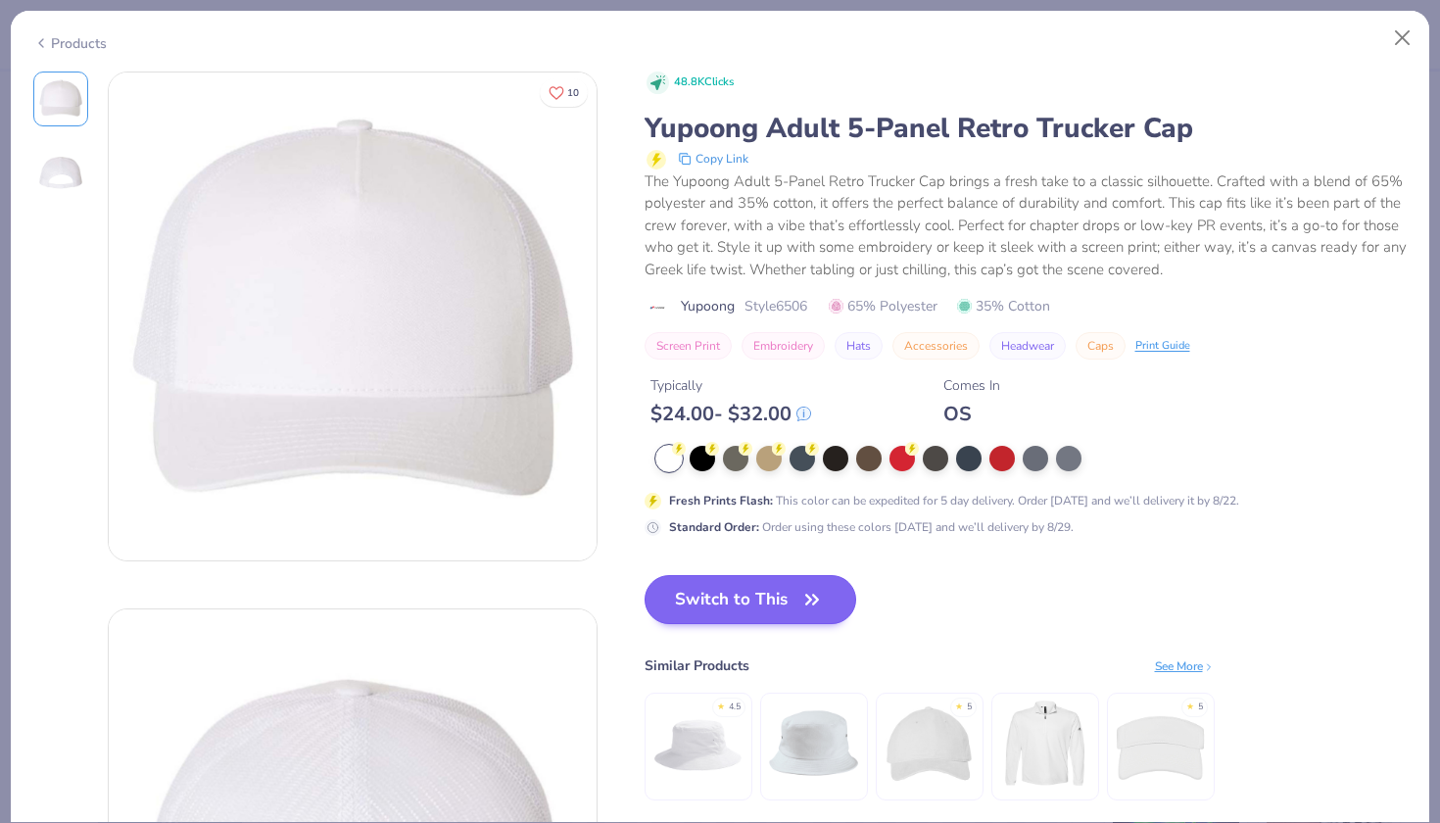
click at [692, 596] on button "Switch to This" at bounding box center [751, 599] width 213 height 49
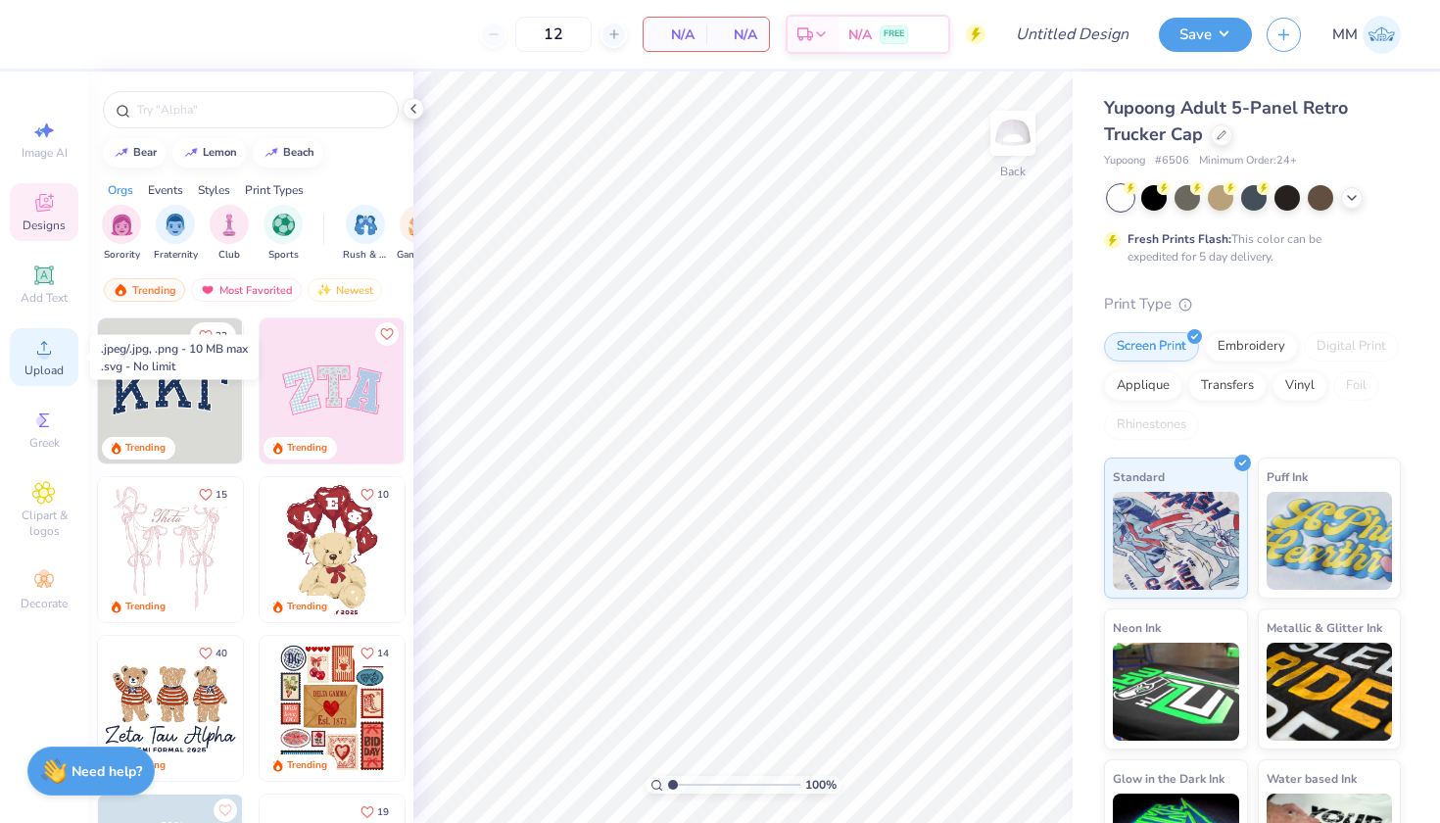
click at [42, 351] on circle at bounding box center [43, 354] width 11 height 11
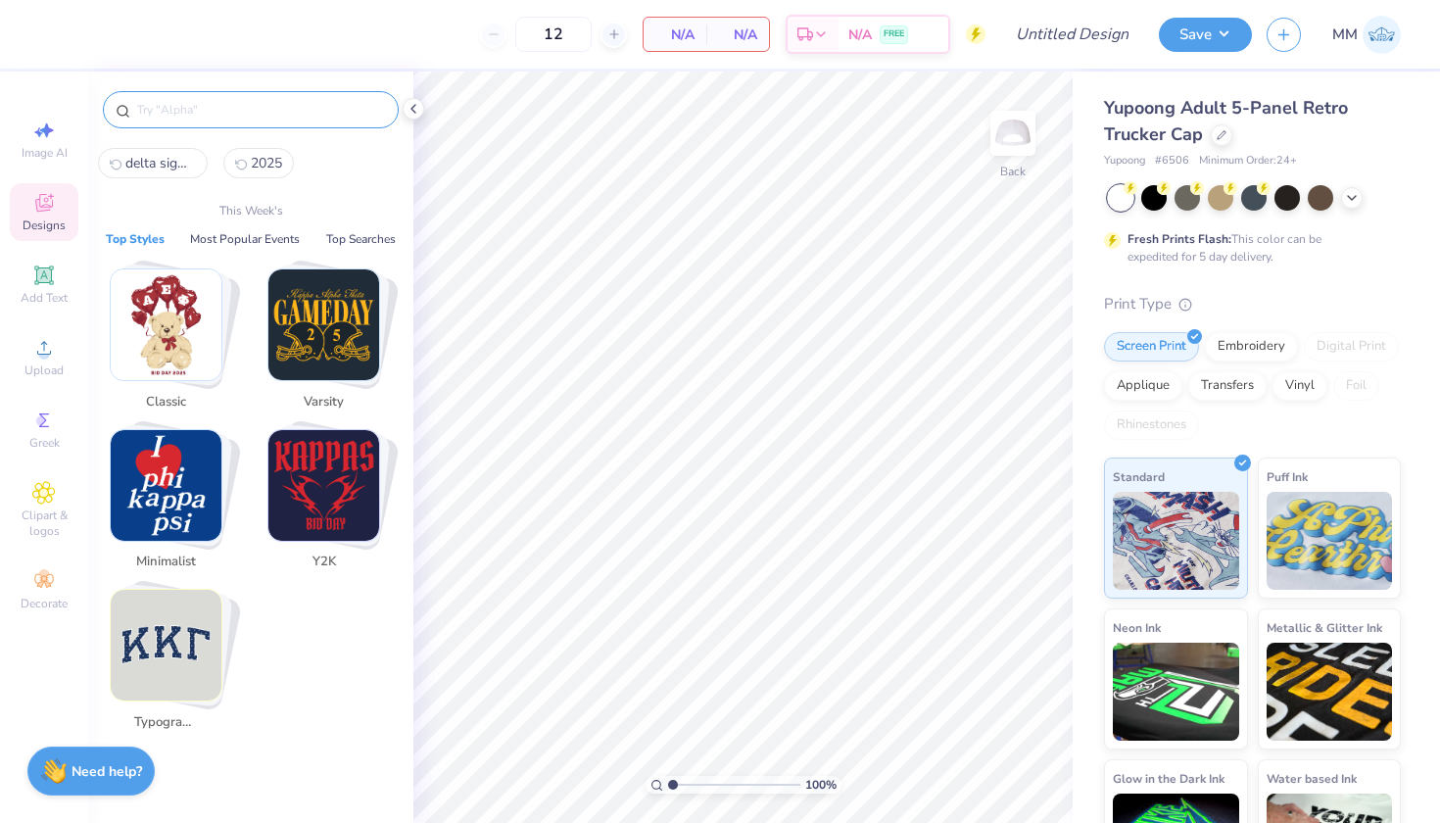
click at [206, 104] on input "text" at bounding box center [260, 110] width 251 height 20
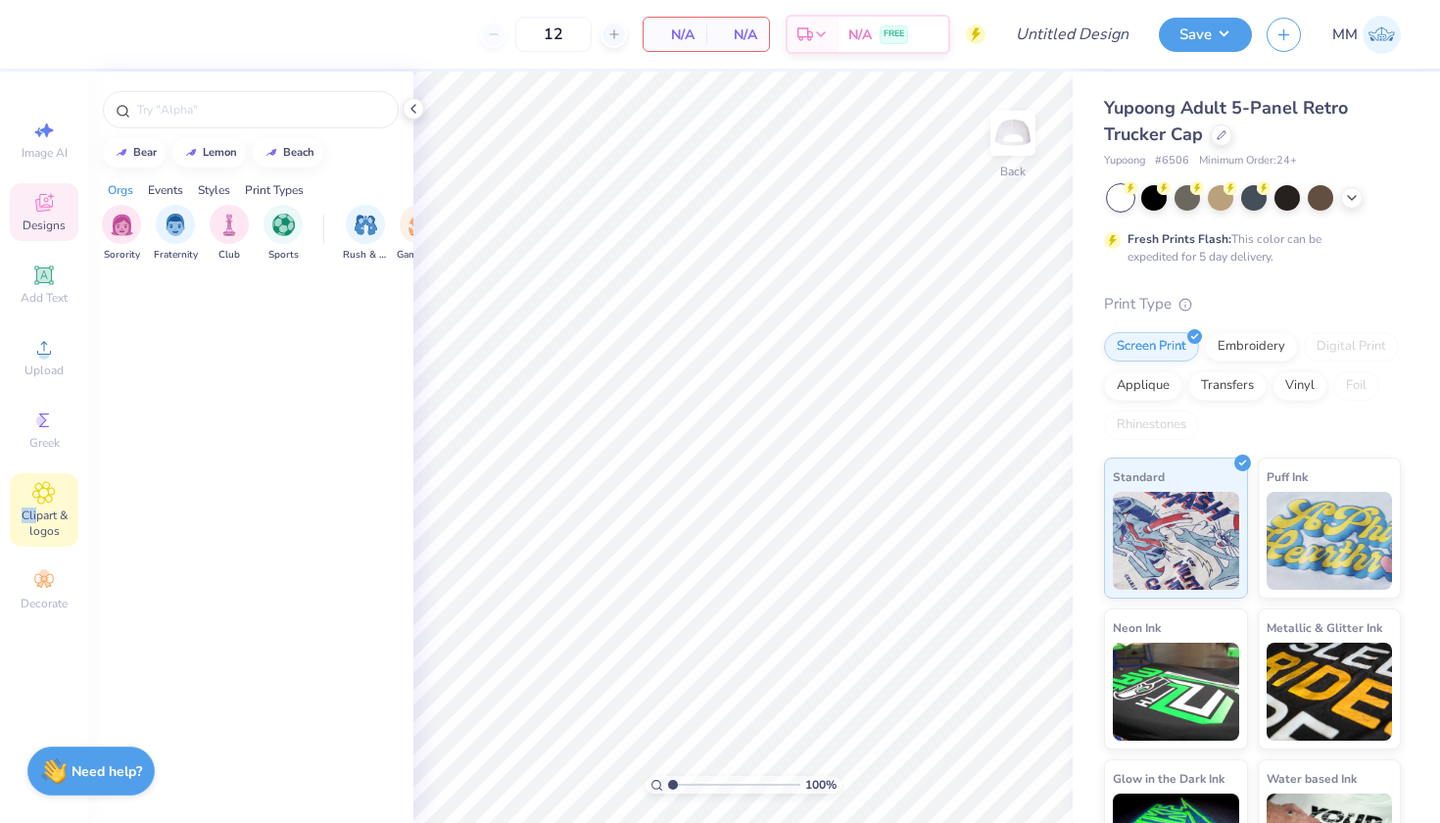
click at [34, 508] on div "Clipart & logos" at bounding box center [44, 509] width 69 height 73
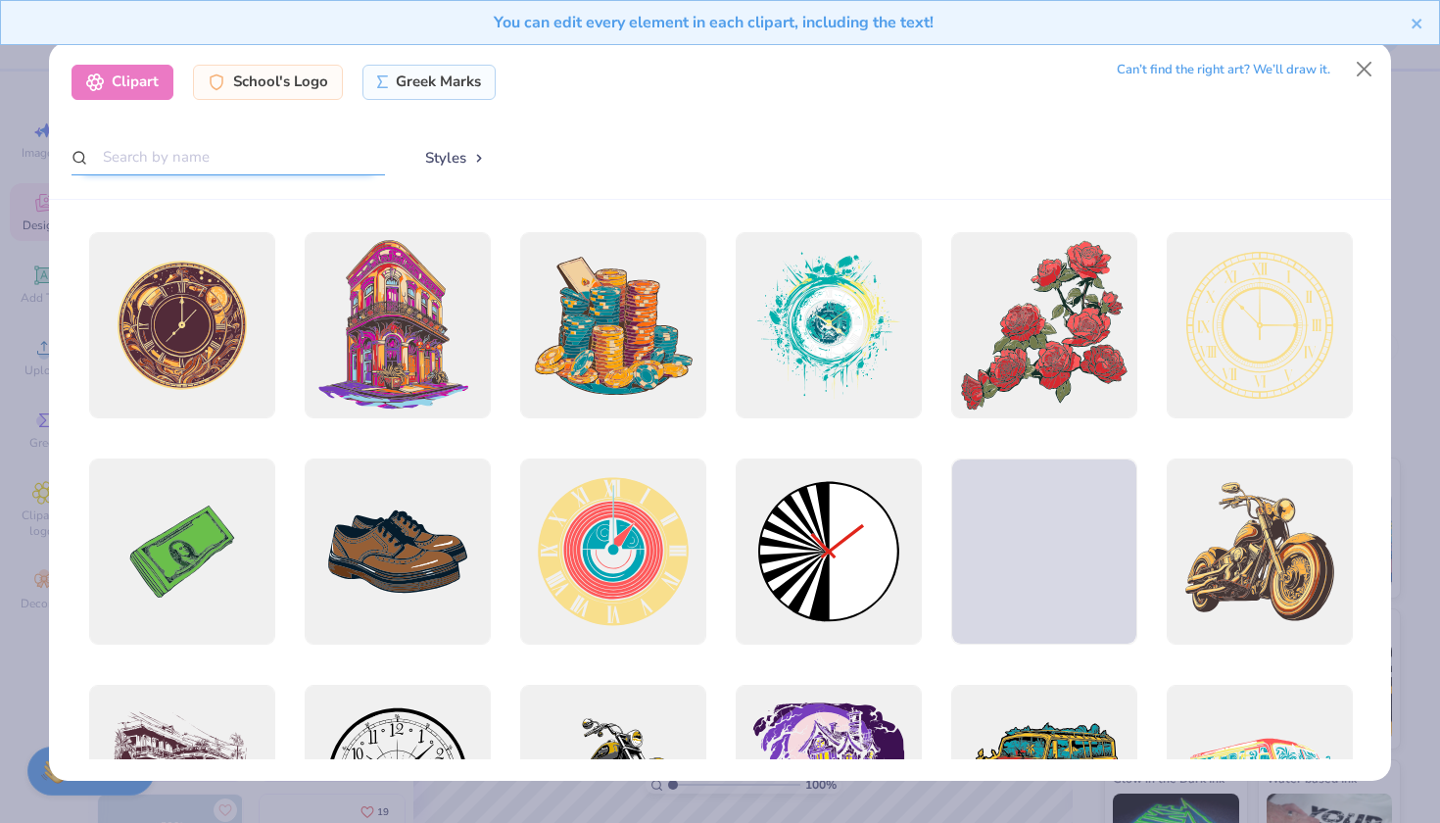
click at [272, 169] on input "text" at bounding box center [229, 157] width 314 height 36
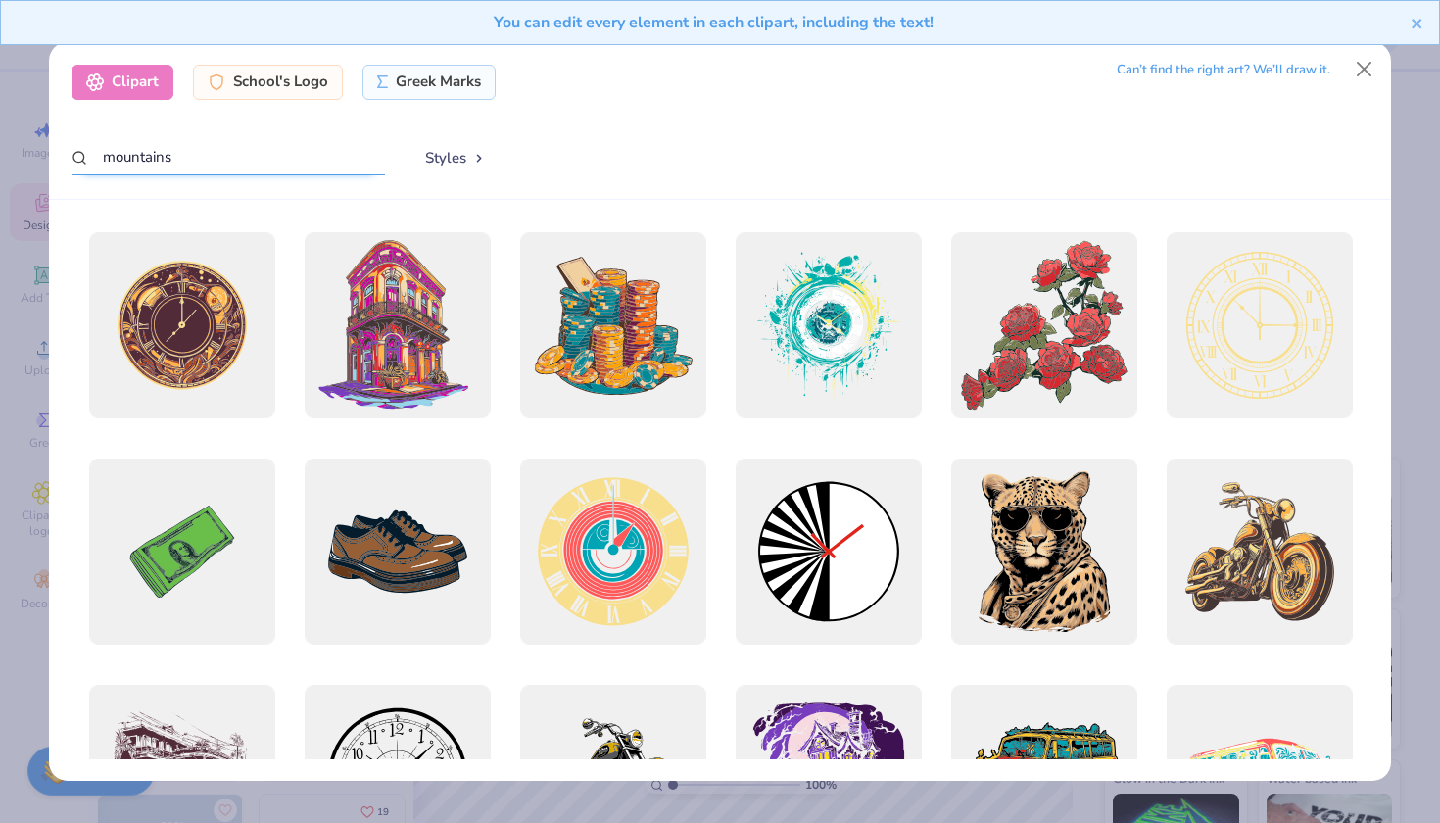
type input "mountains"
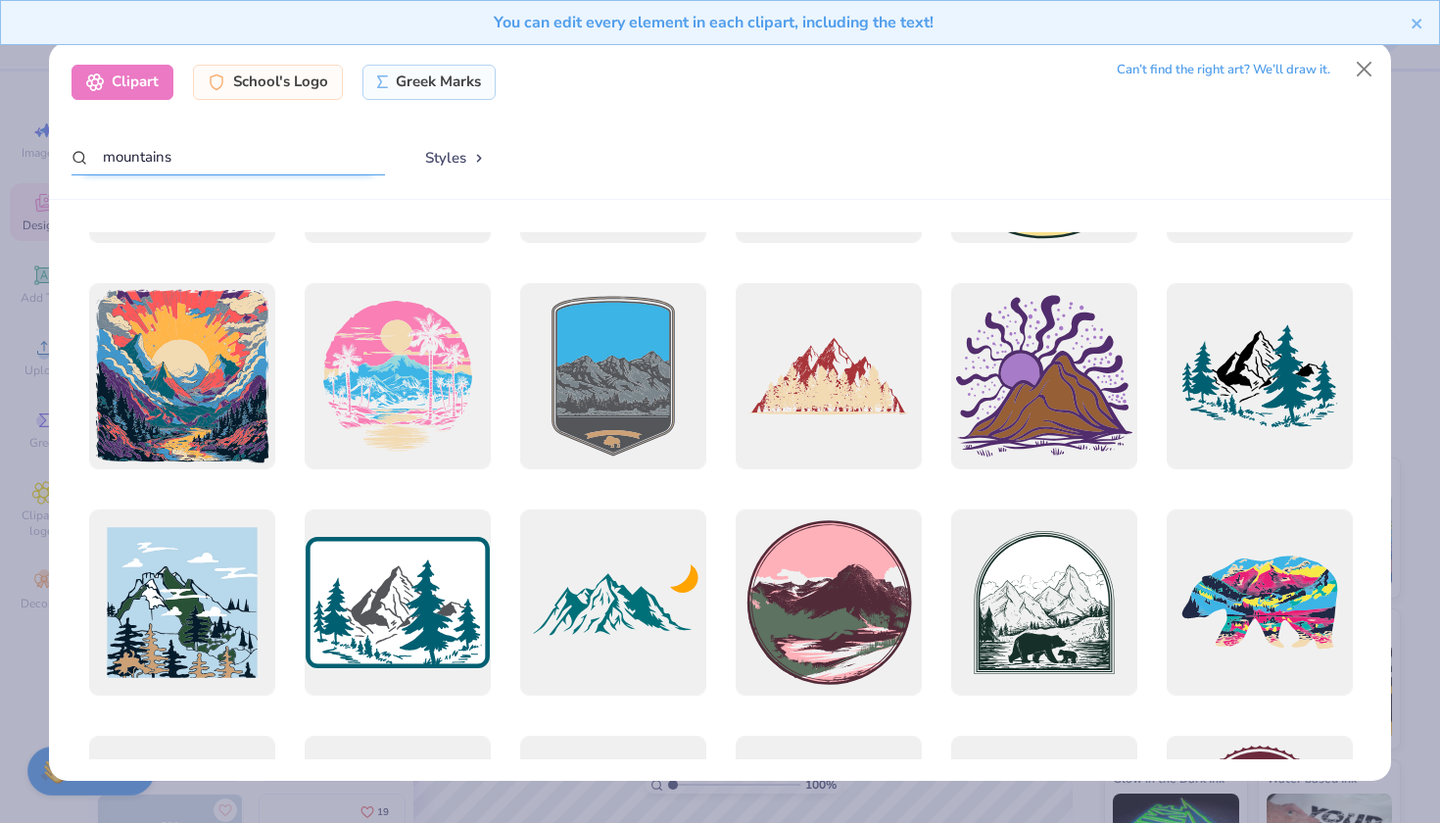
scroll to position [1064, 0]
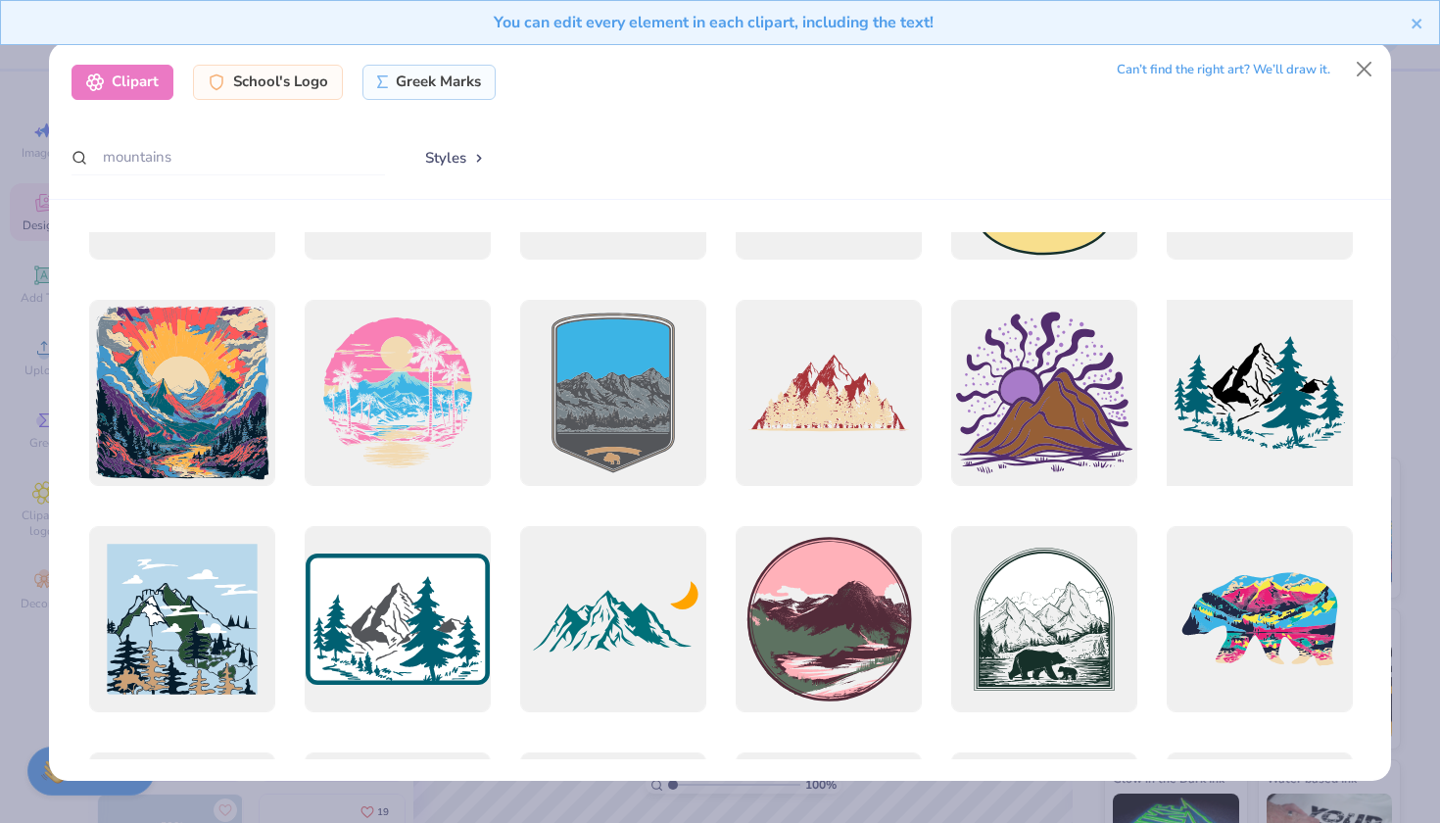
click at [1221, 385] on div at bounding box center [1259, 392] width 205 height 205
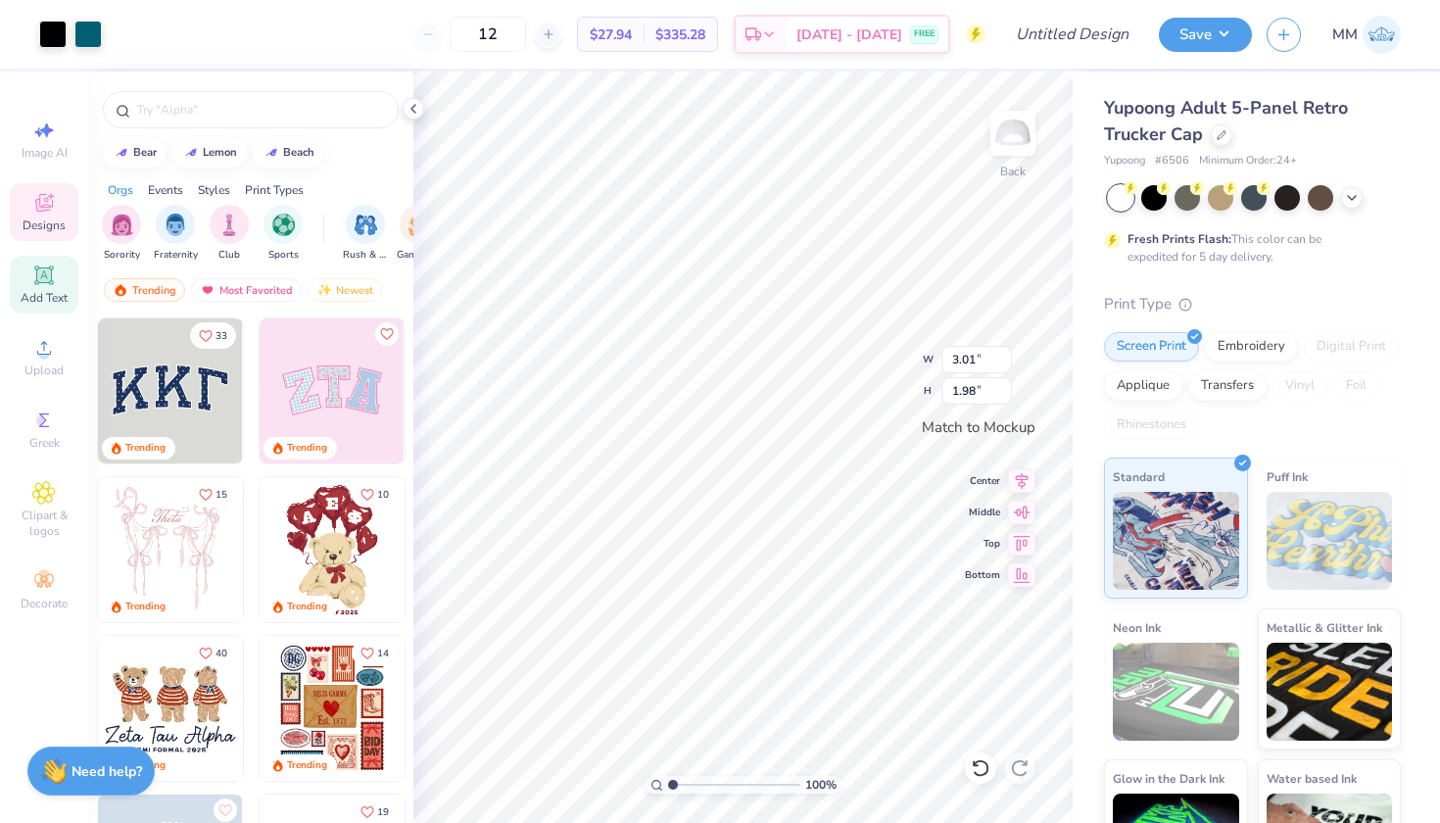
click at [60, 298] on span "Add Text" at bounding box center [44, 298] width 47 height 16
type input "1.55"
type input "0.45"
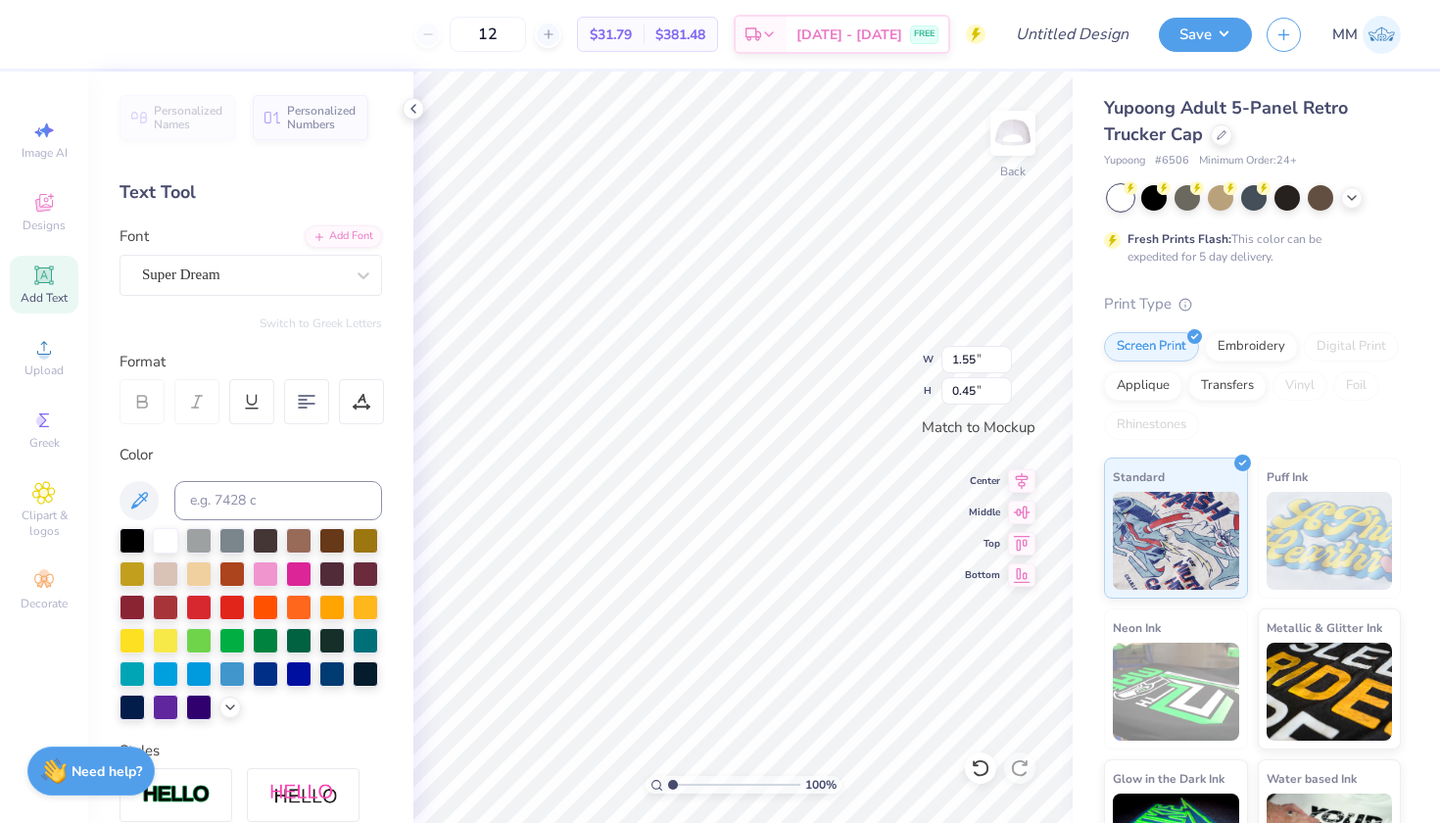
scroll to position [0, 5]
type textarea "Pi Kappa Alpha"
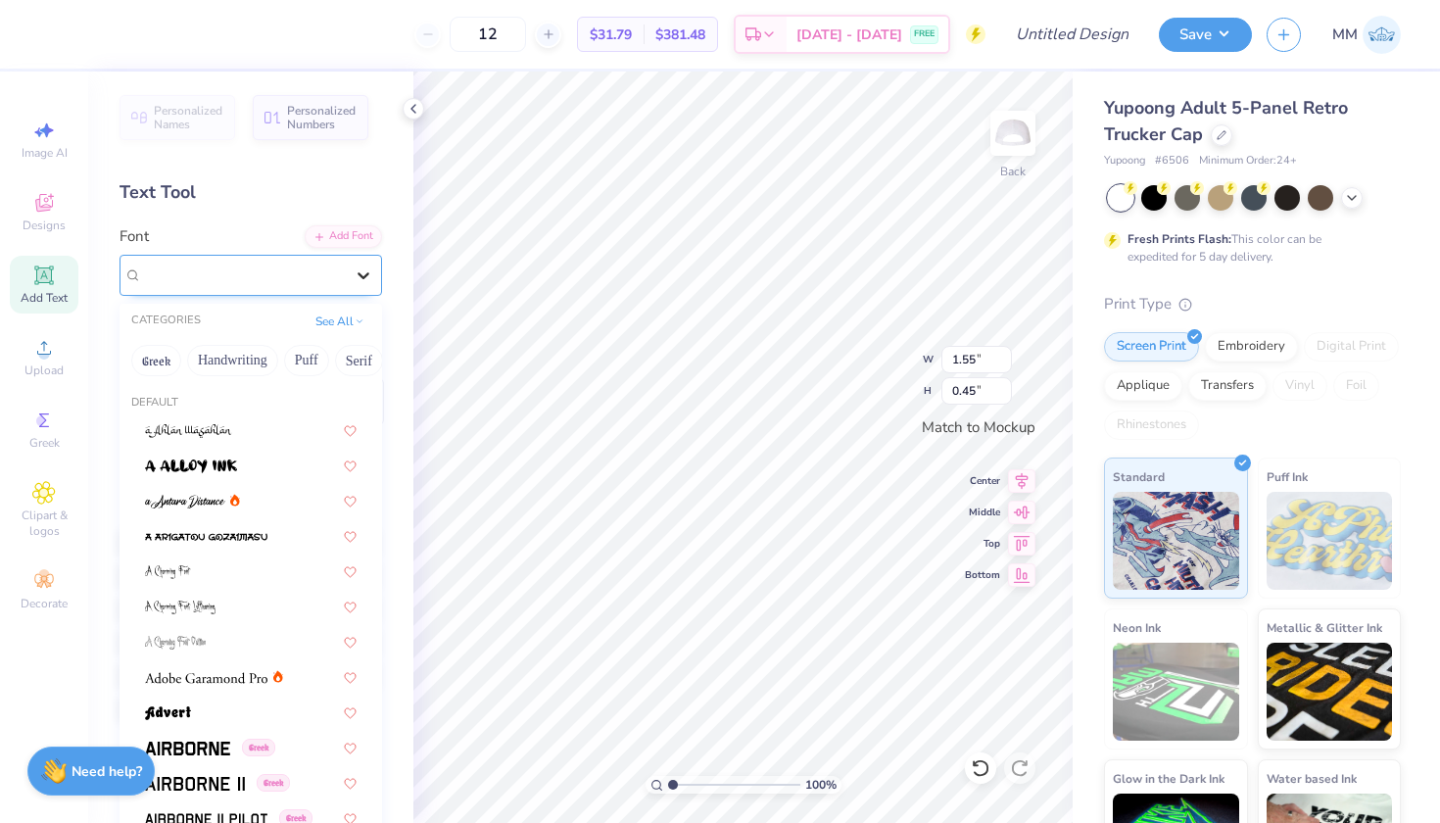
click at [365, 269] on icon at bounding box center [364, 276] width 20 height 20
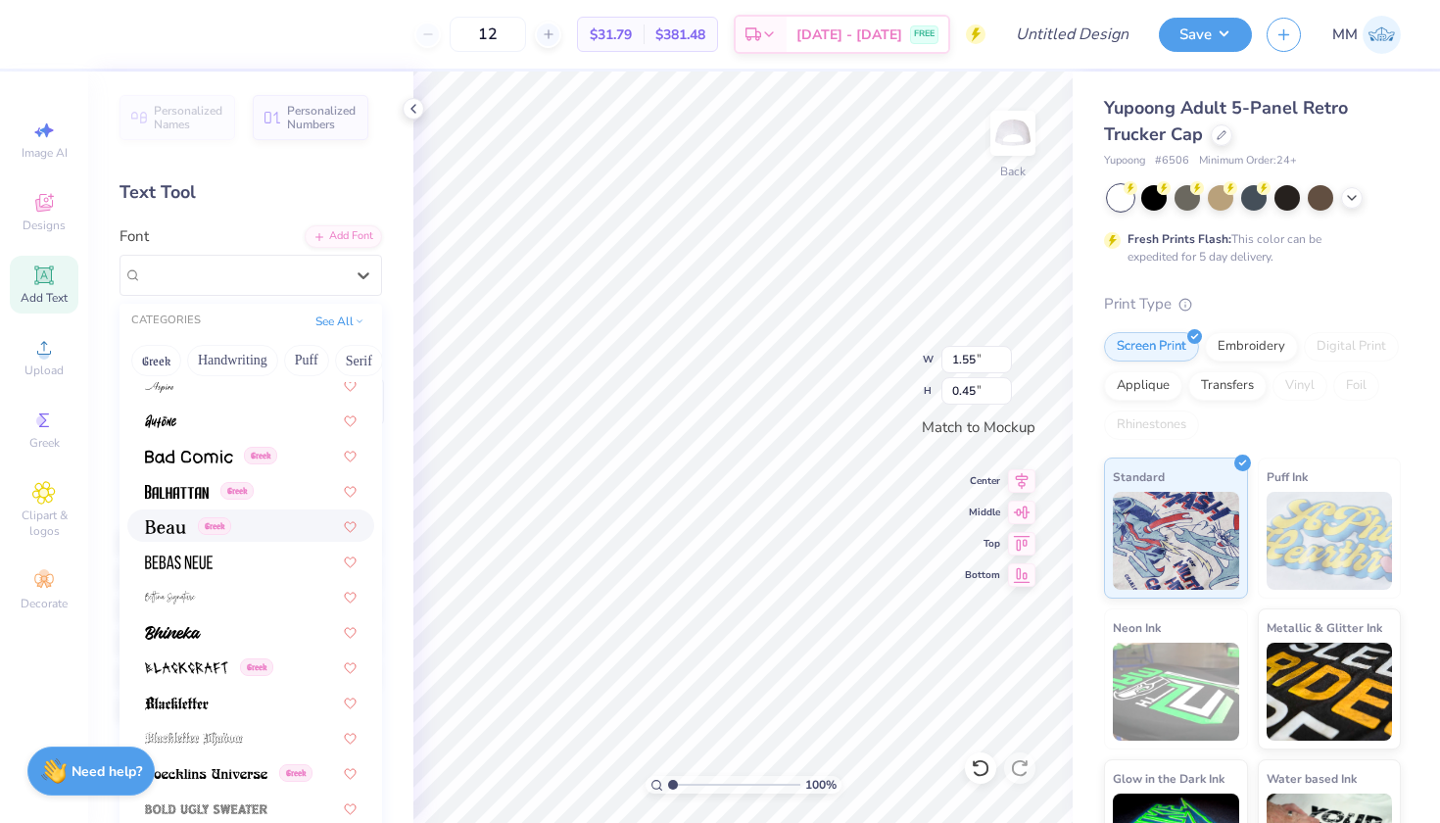
scroll to position [787, 0]
click at [197, 491] on img at bounding box center [177, 491] width 64 height 14
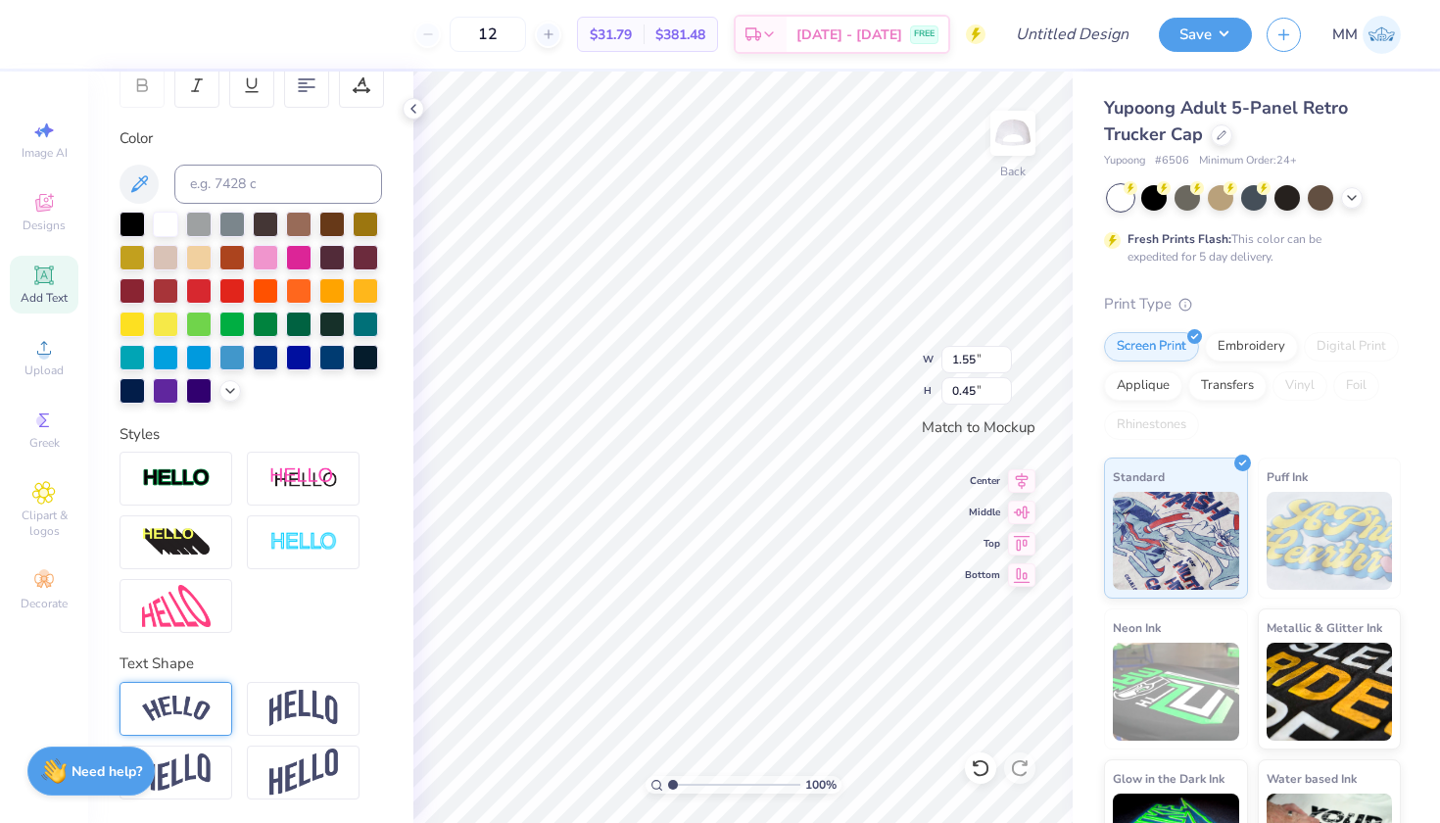
scroll to position [316, 0]
click at [193, 694] on div at bounding box center [176, 709] width 113 height 54
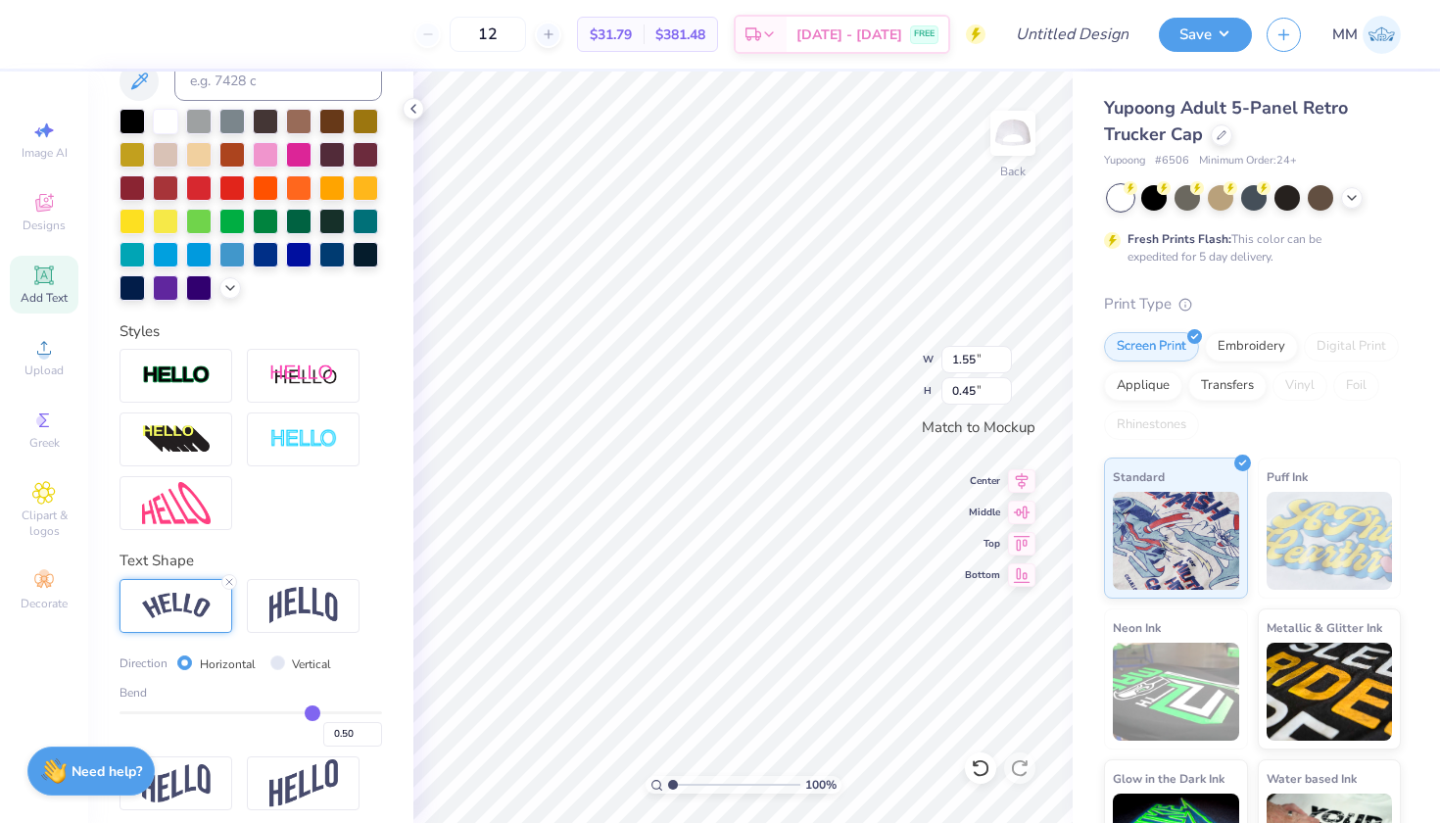
scroll to position [425, 0]
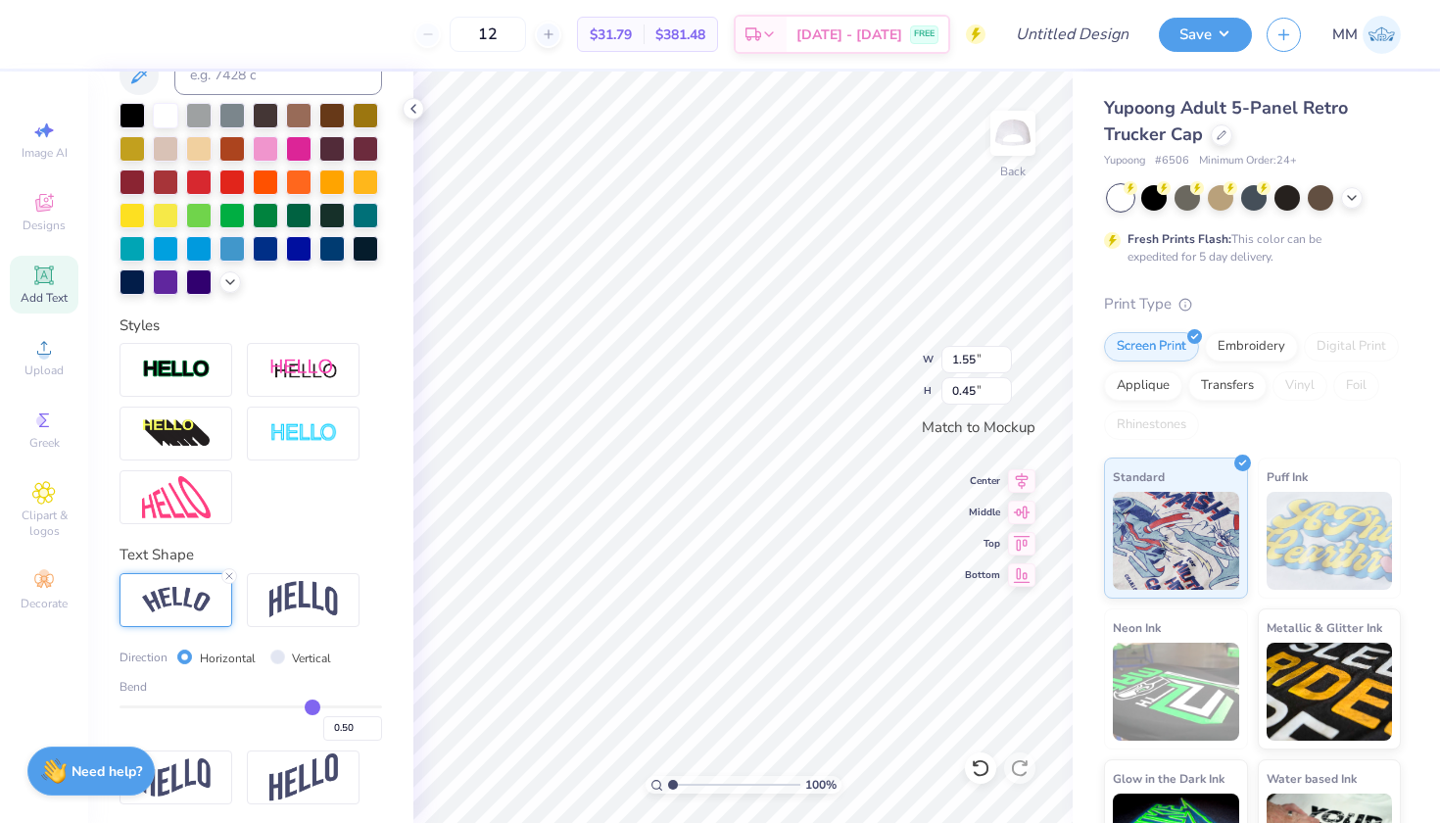
type input "0.46"
type input "0.47"
type input "0.48"
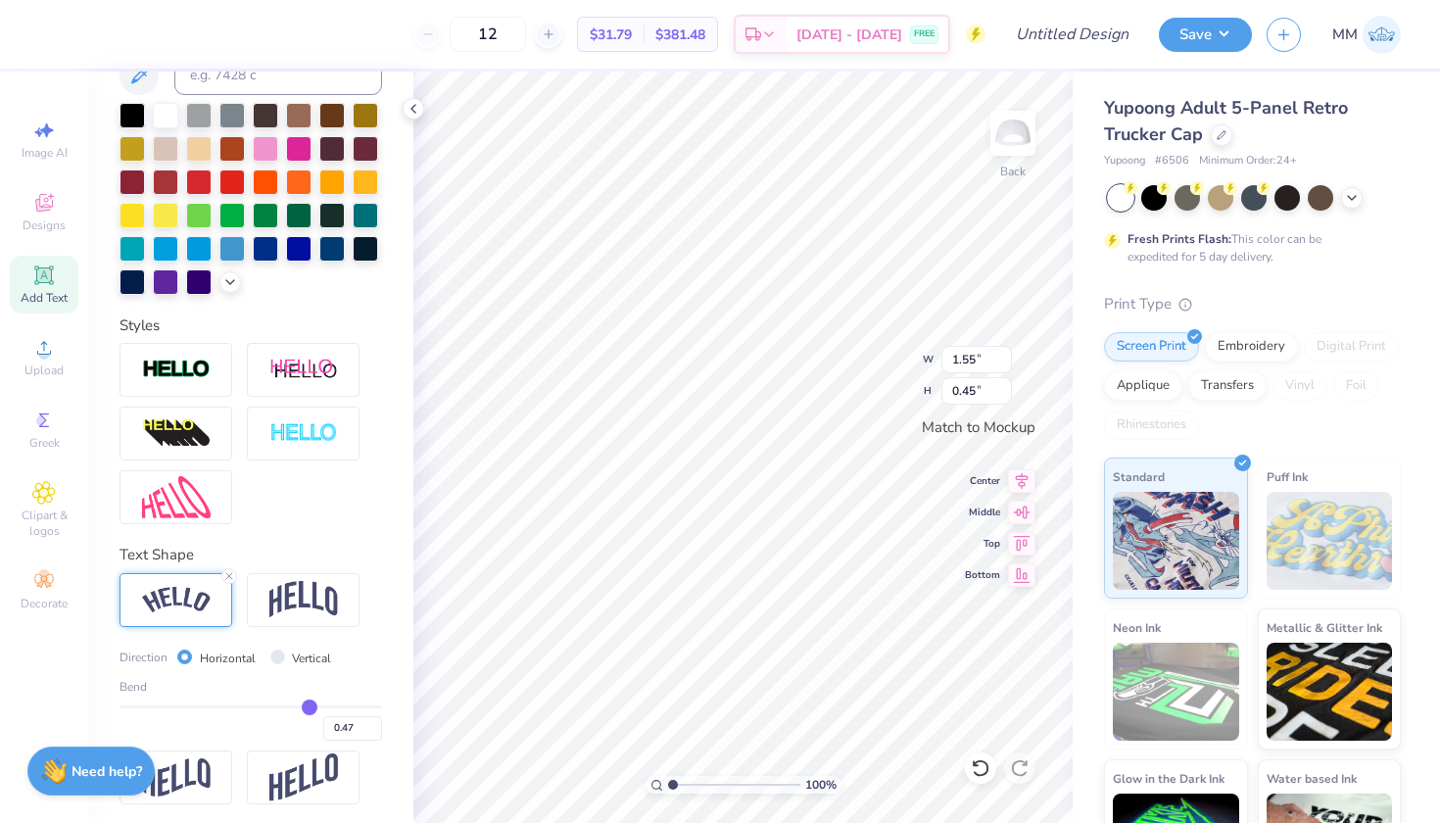
type input "0.48"
type input "0.49"
type input "0.5"
type input "0.50"
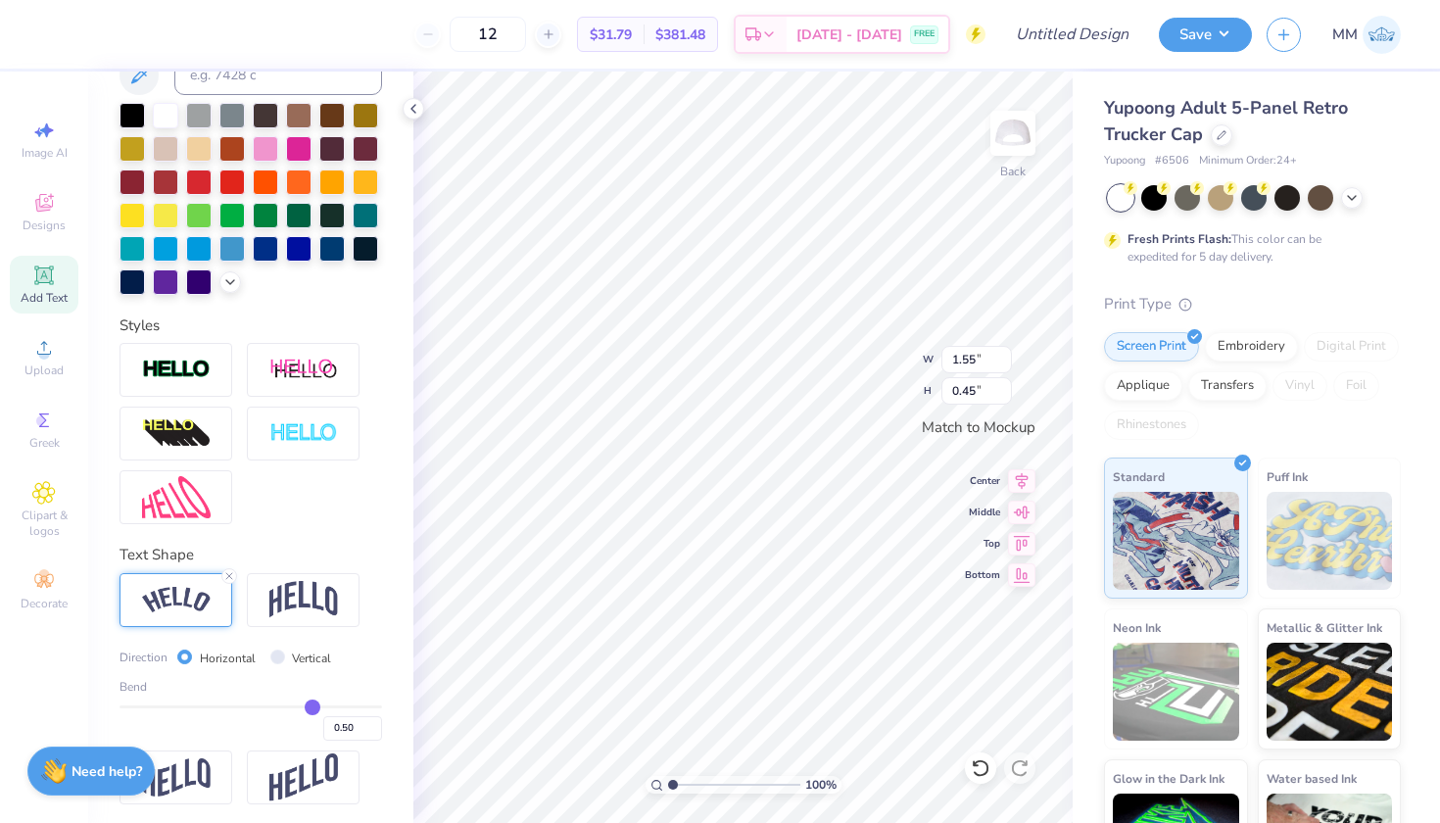
type input "0.51"
type input "0.52"
type input "0.53"
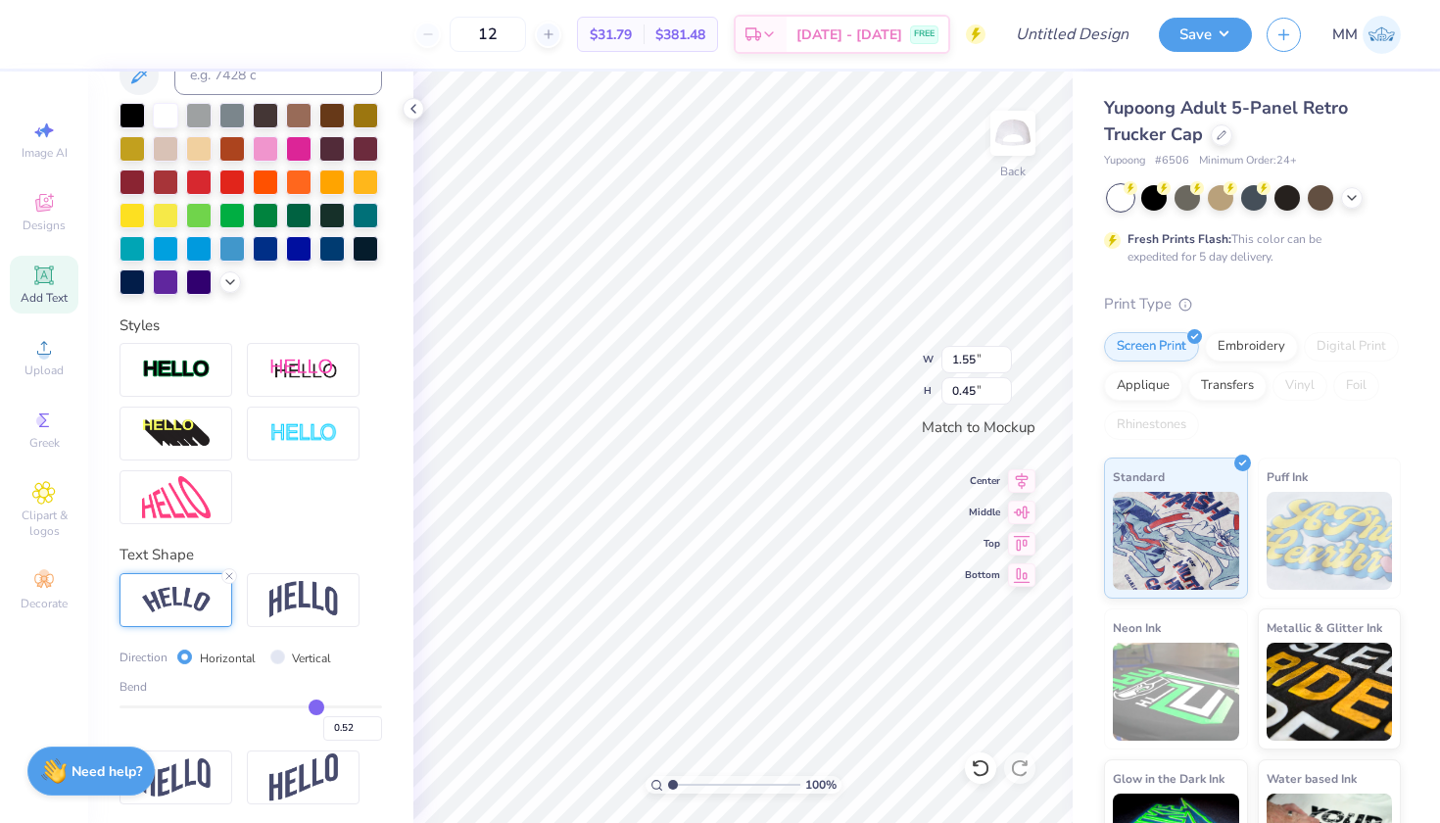
type input "0.53"
type input "0.54"
type input "0.55"
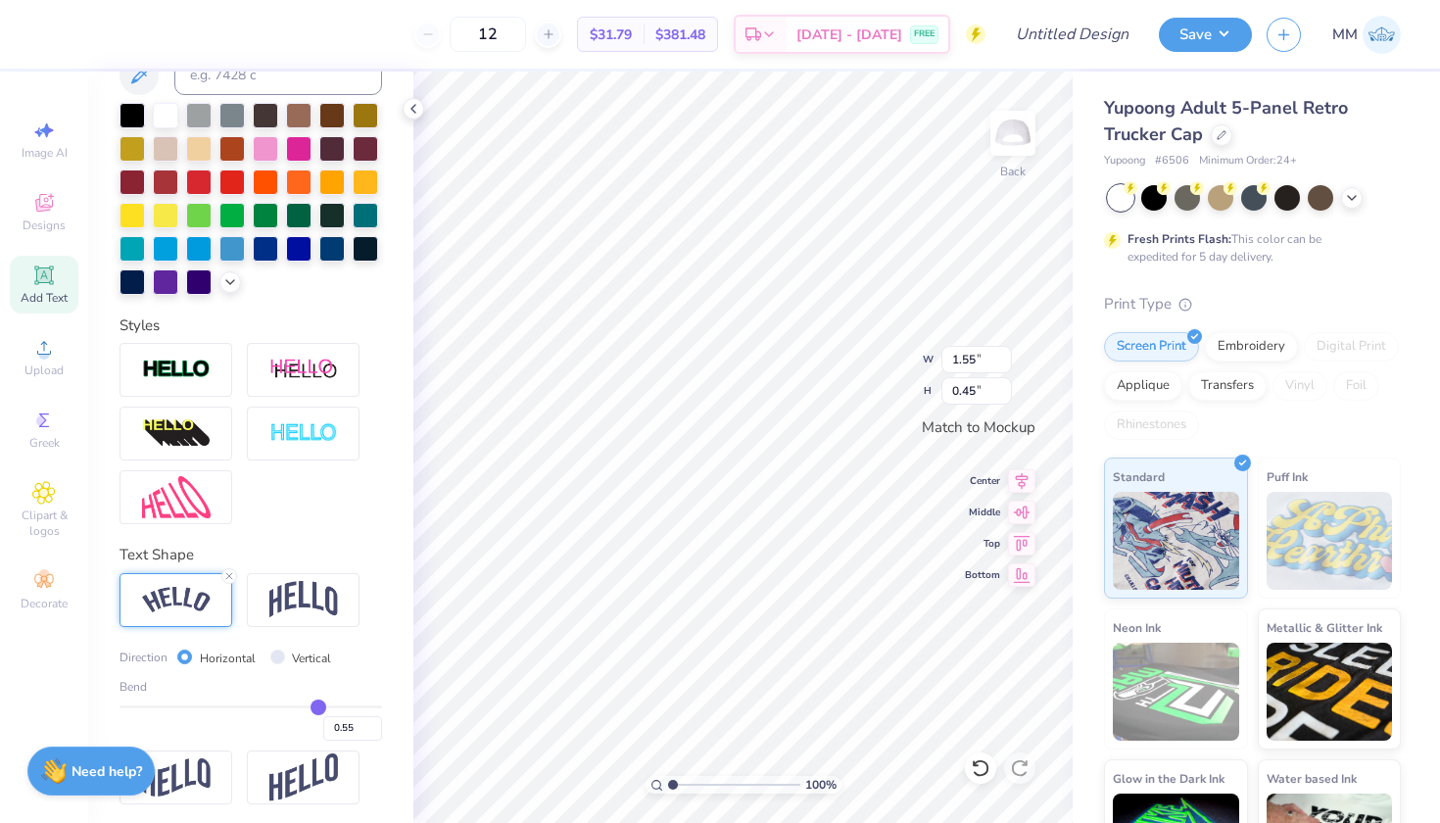
type input "0.56"
type input "0.57"
type input "0.58"
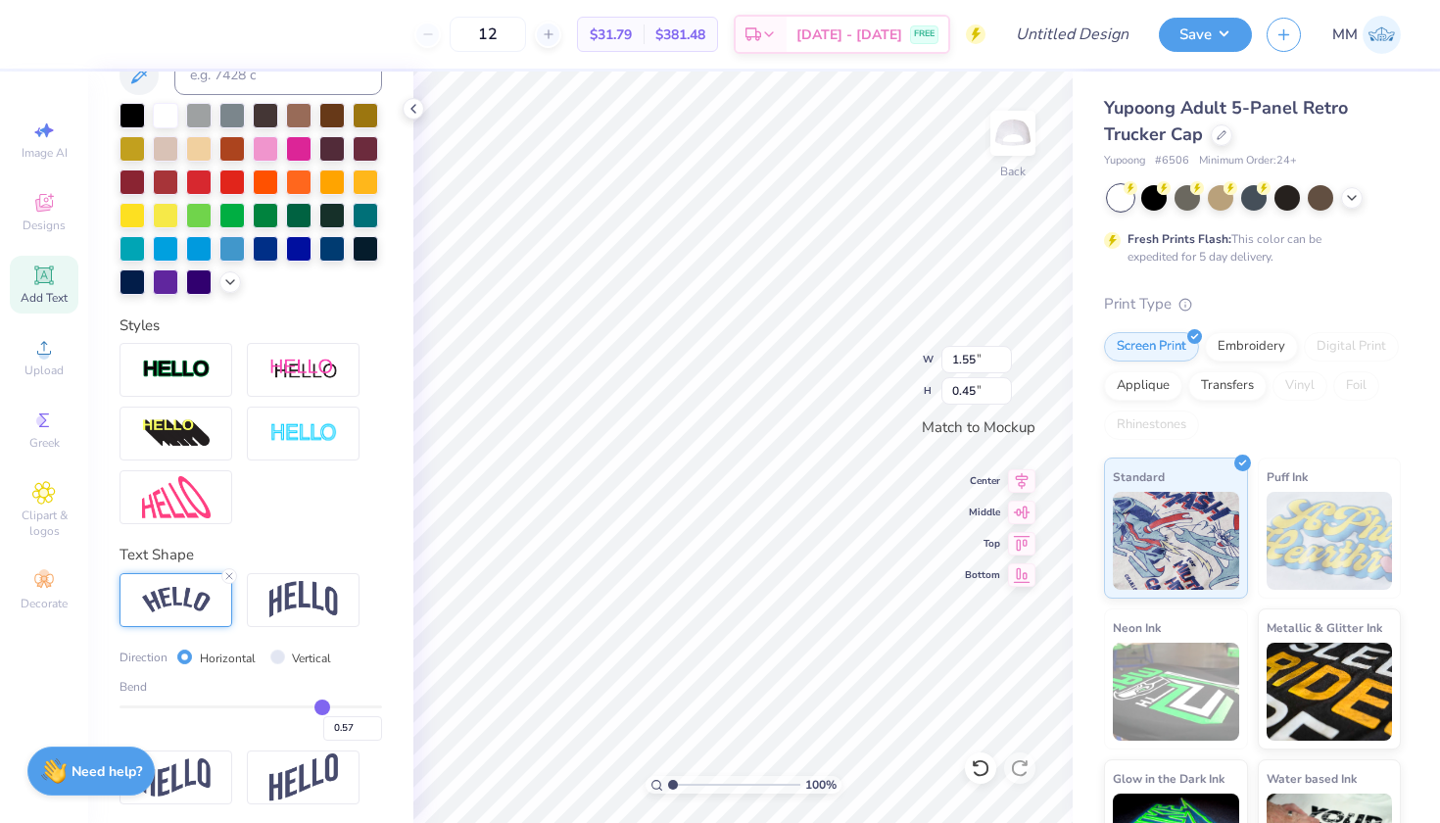
type input "0.58"
type input "0.59"
drag, startPoint x: 308, startPoint y: 707, endPoint x: 323, endPoint y: 707, distance: 15.7
type input "0.59"
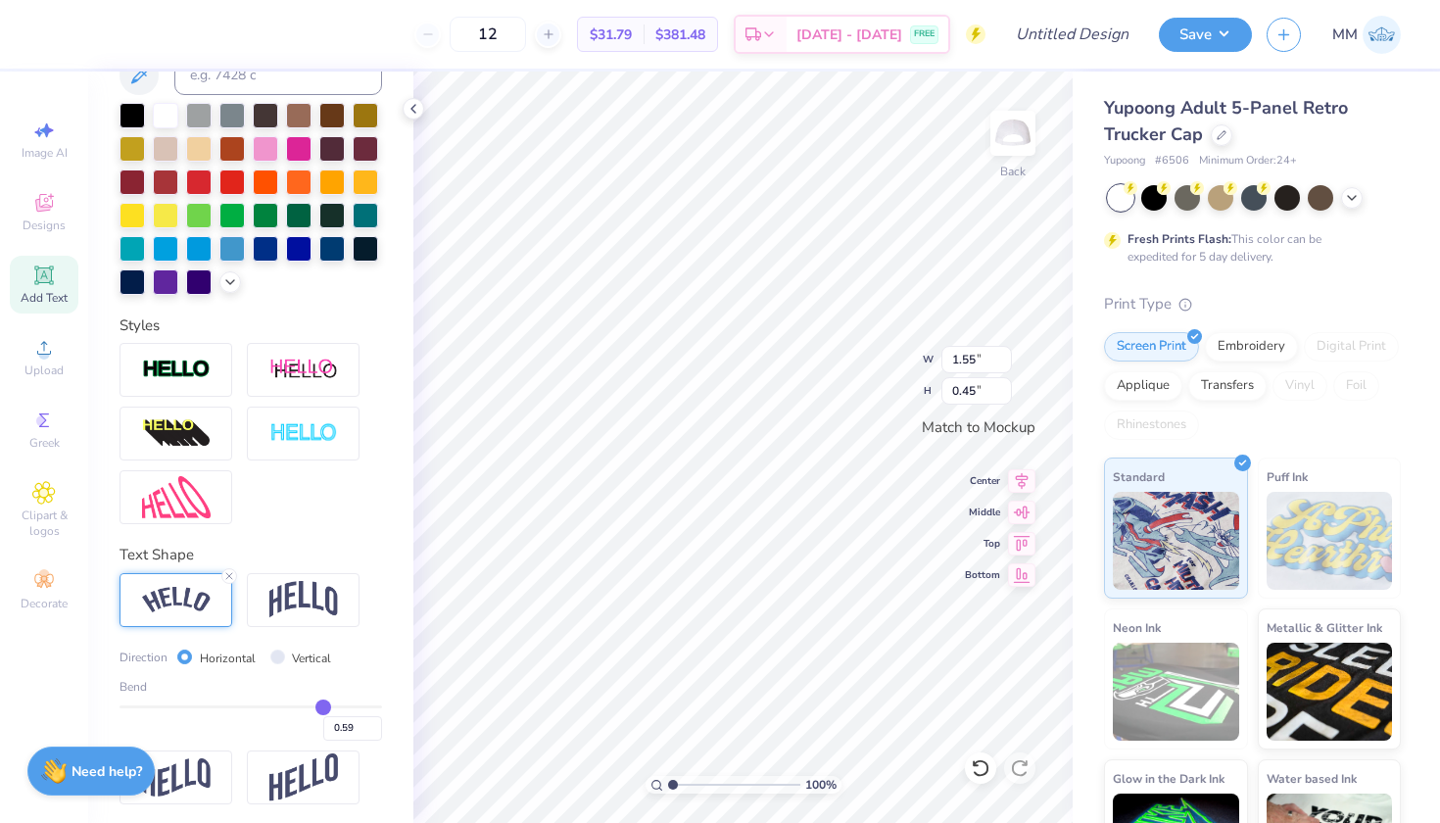
click at [323, 707] on input "range" at bounding box center [251, 706] width 263 height 3
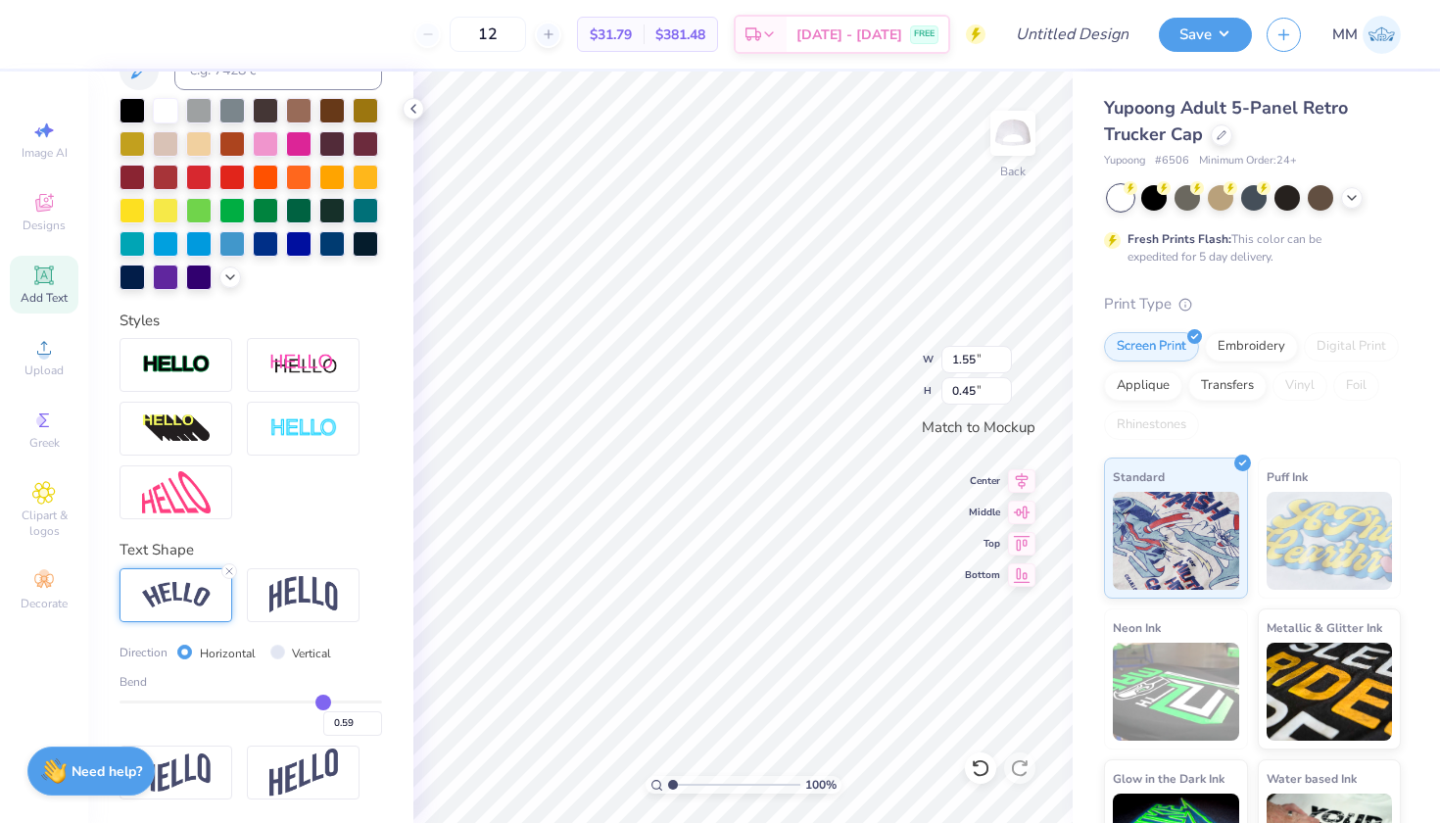
scroll to position [431, 0]
click at [219, 360] on div at bounding box center [176, 365] width 113 height 54
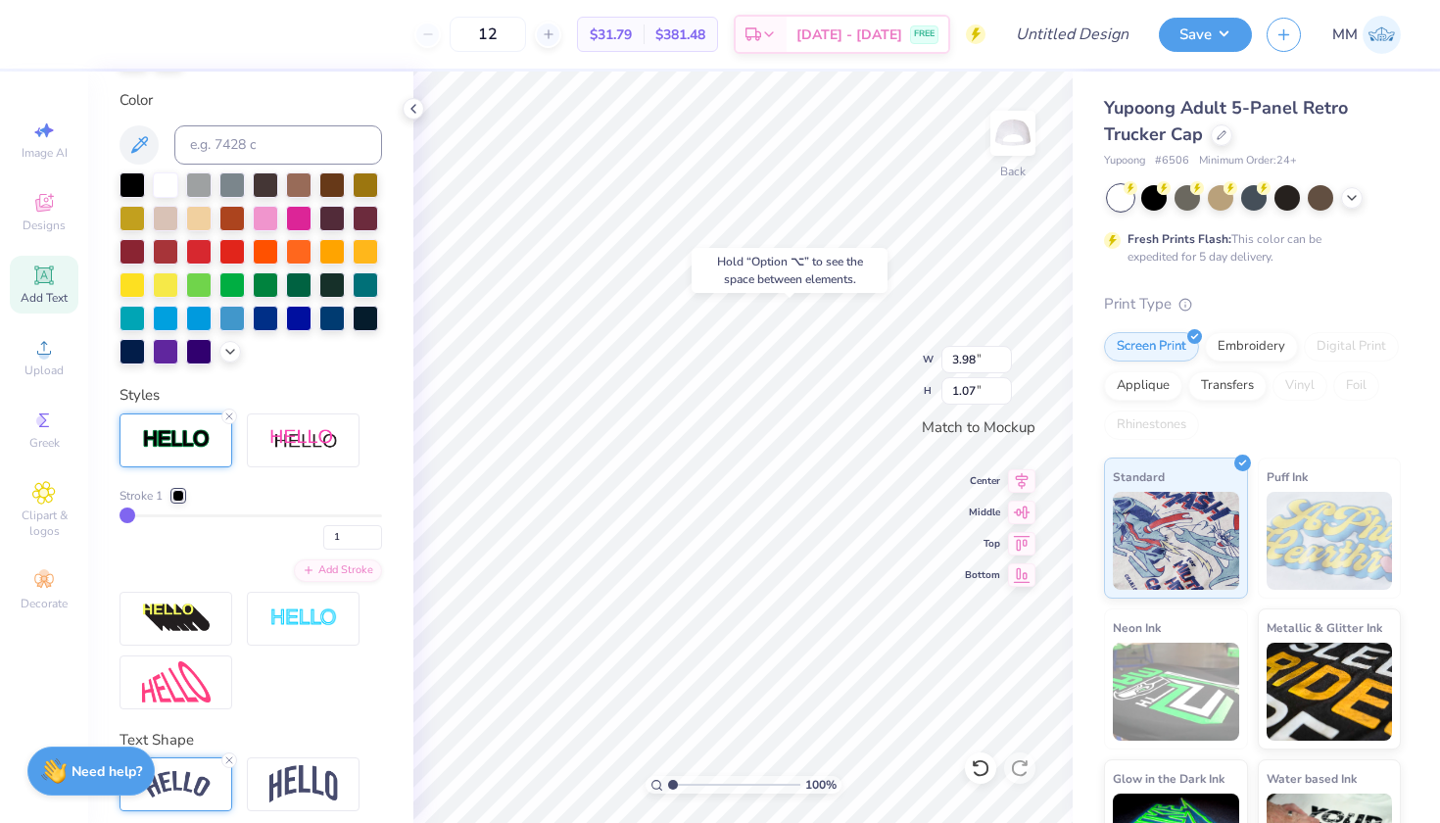
type input "1.08"
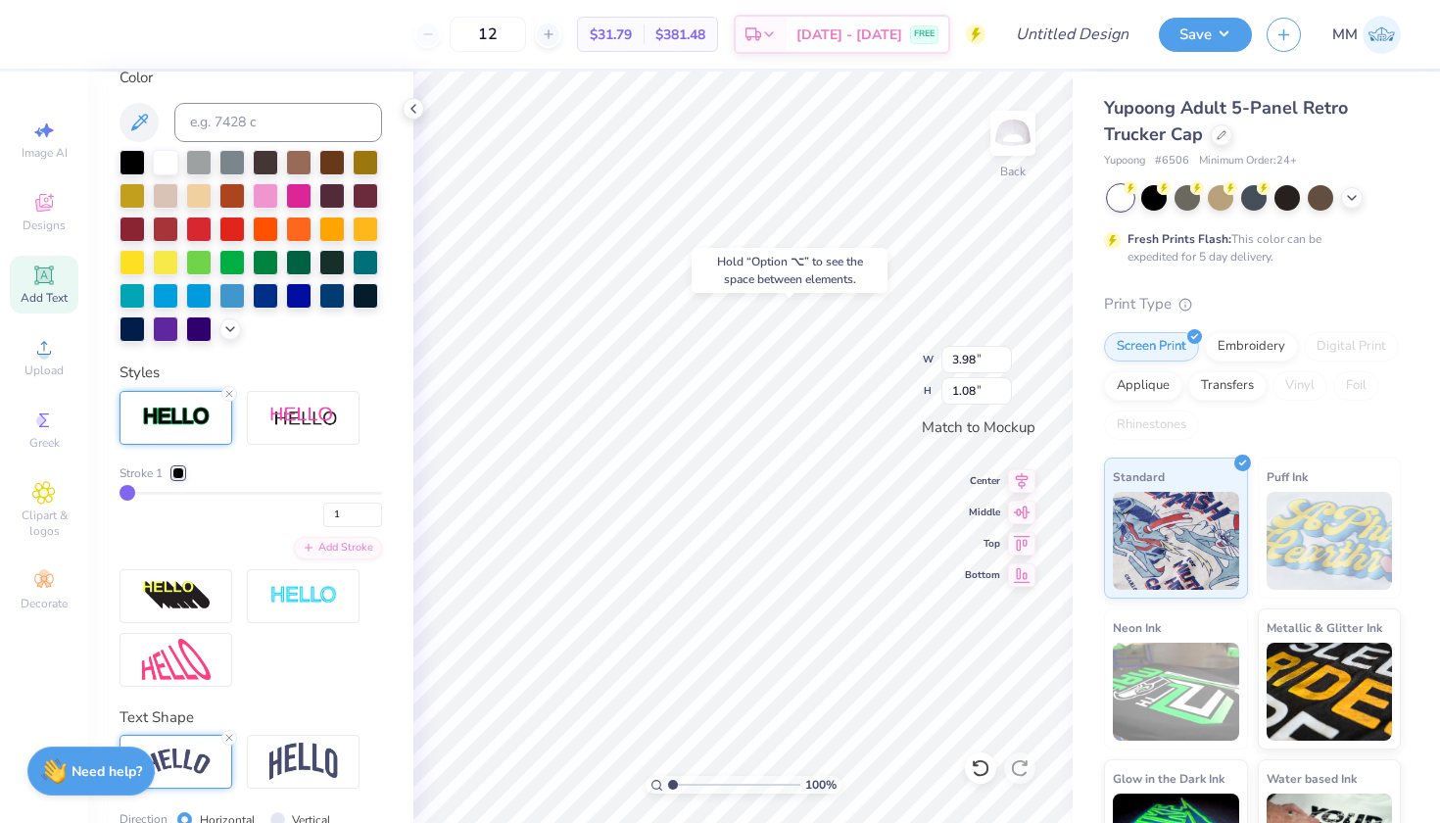
scroll to position [466, 0]
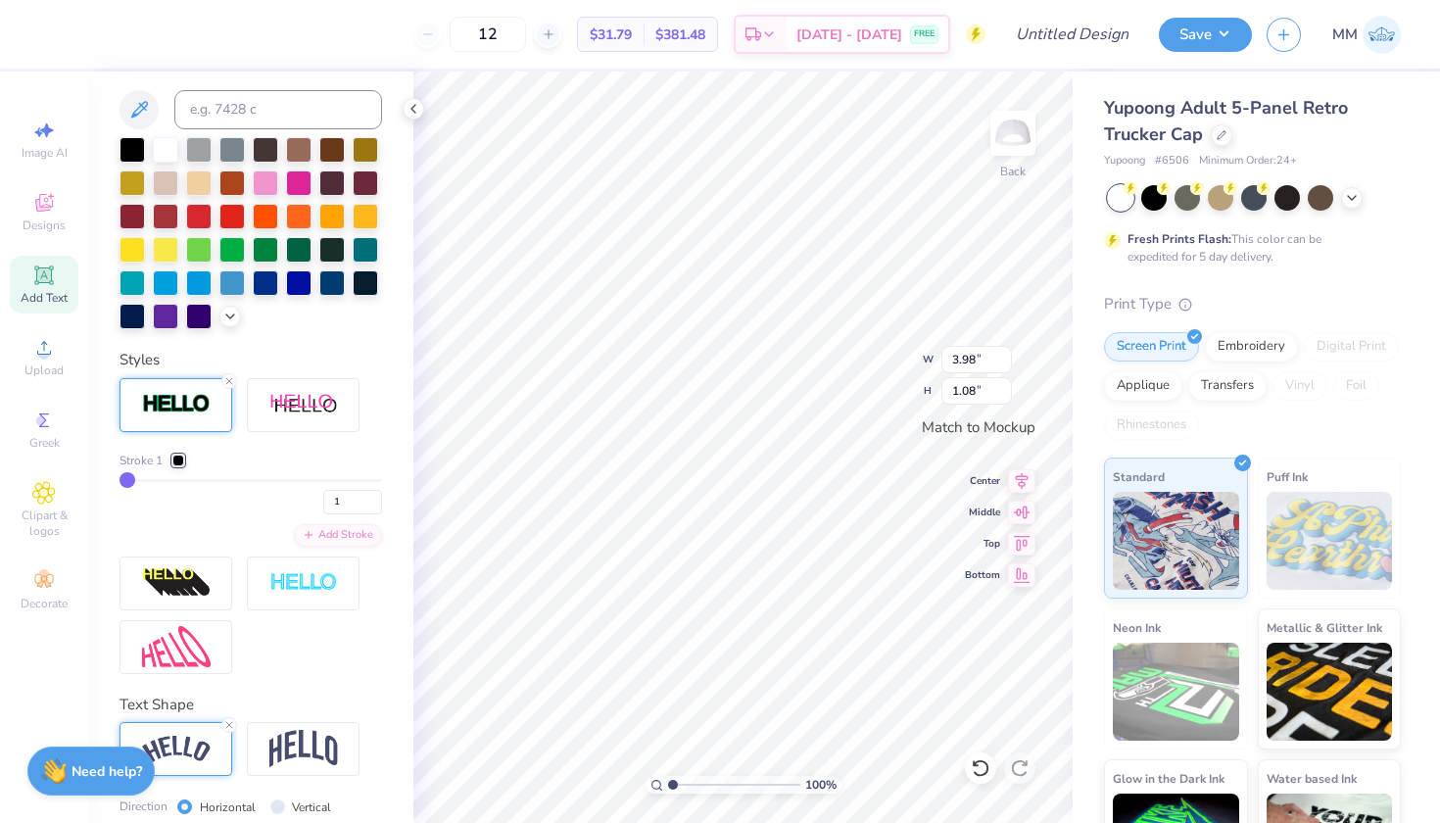
type input "2"
type input "3"
type input "4"
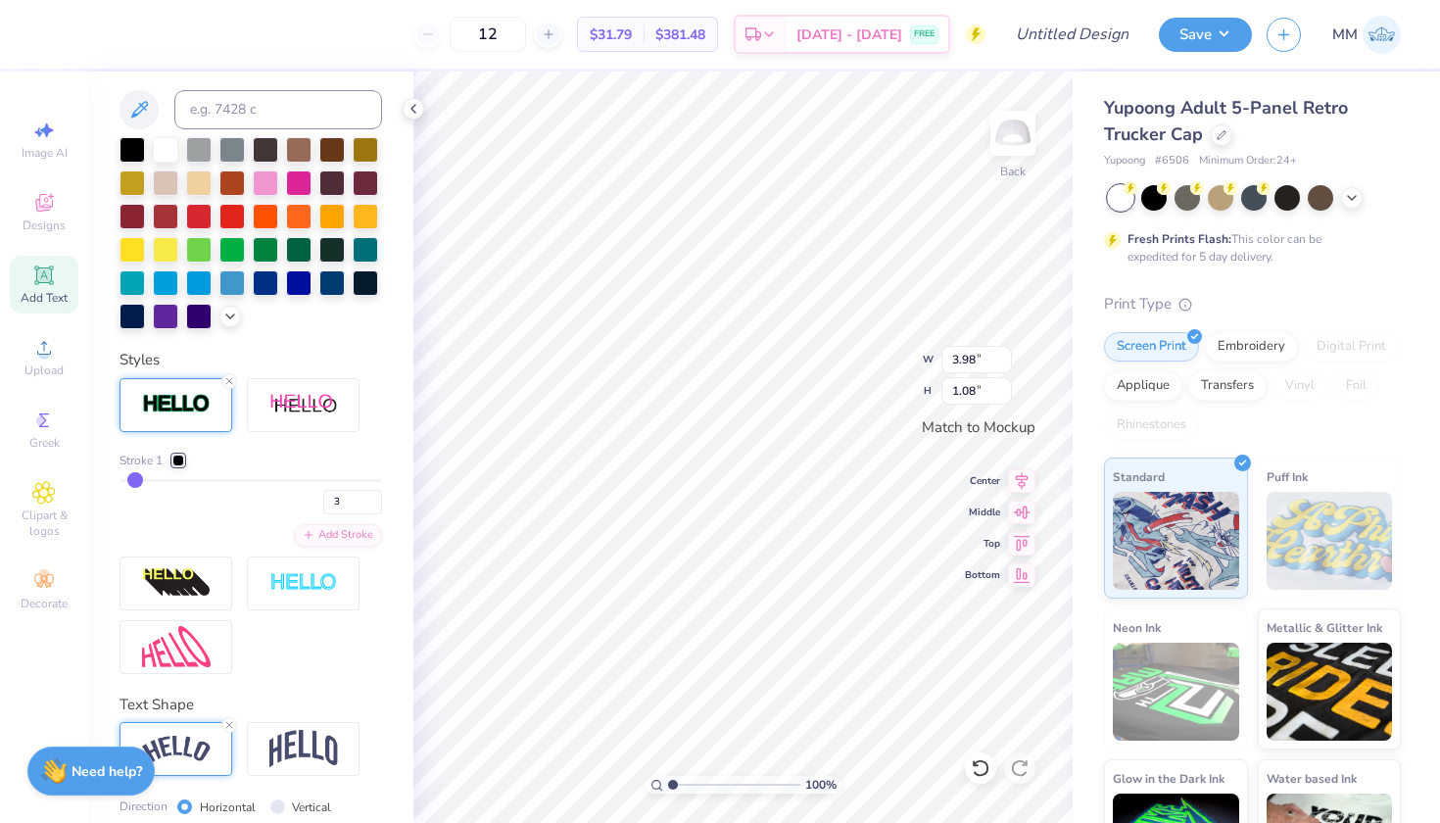
type input "4"
type input "5"
type input "6"
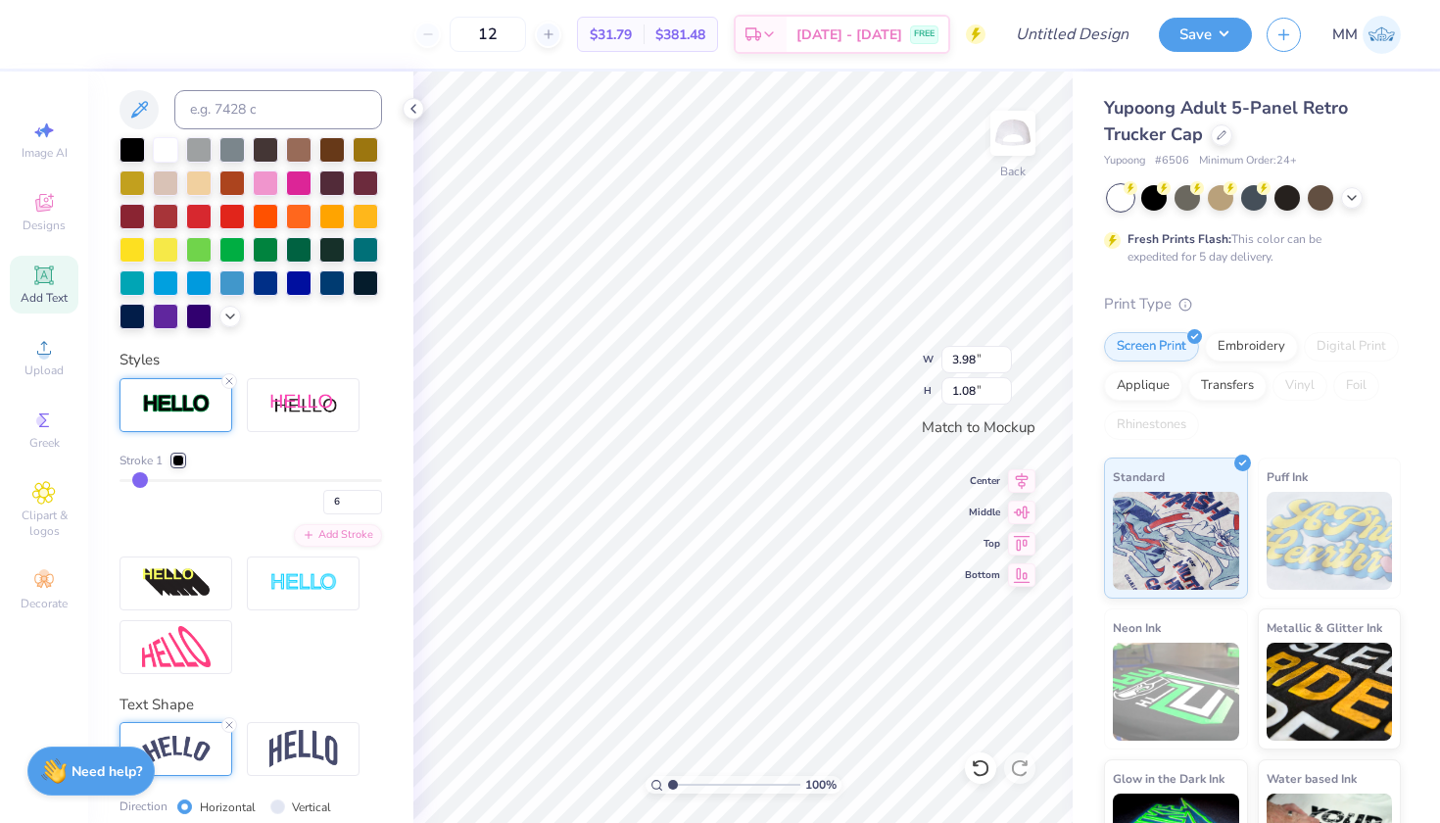
drag, startPoint x: 129, startPoint y: 479, endPoint x: 140, endPoint y: 480, distance: 10.8
type input "6"
click at [140, 480] on input "range" at bounding box center [251, 480] width 263 height 3
type input "1.11"
type input "5"
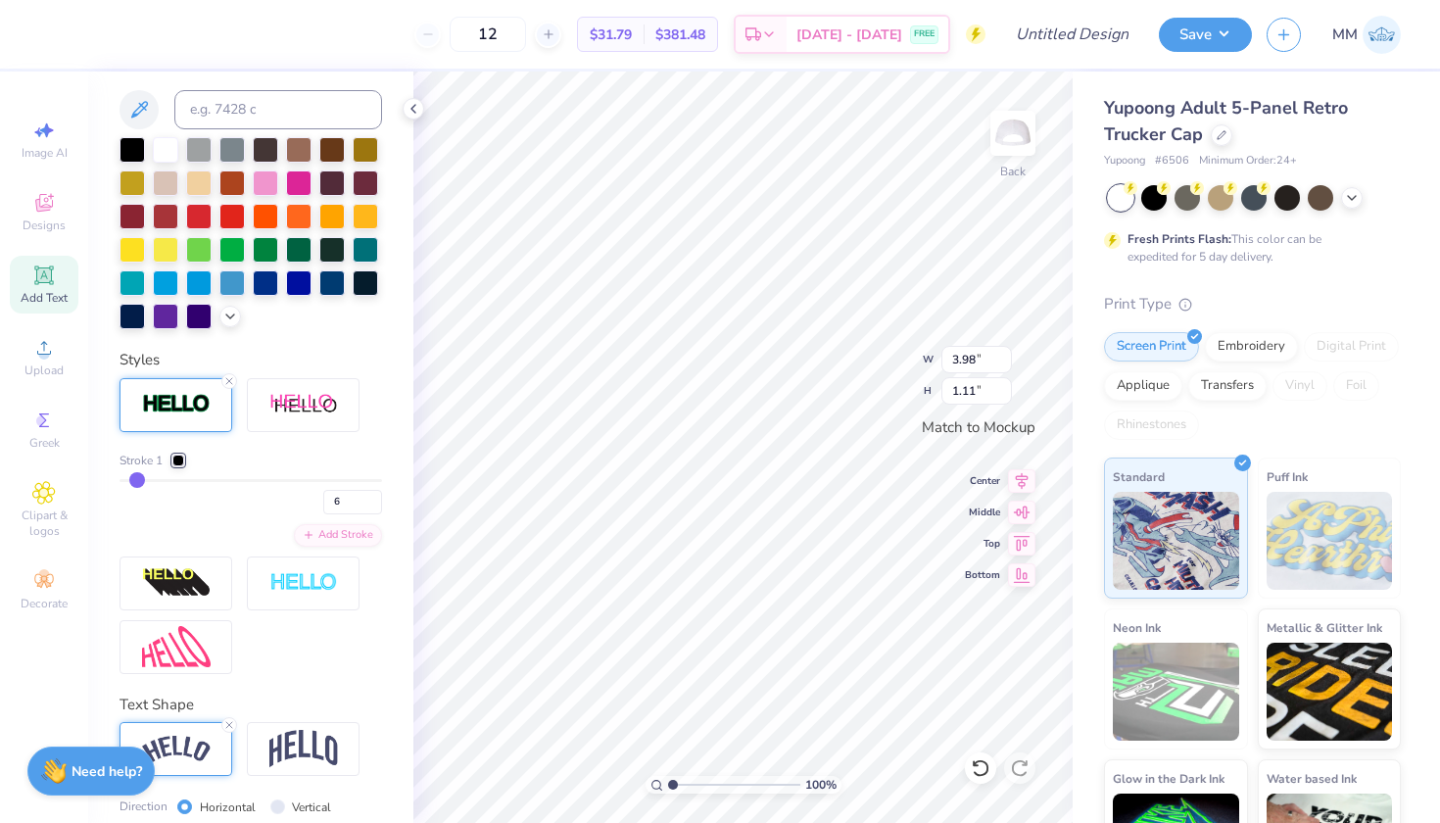
type input "5"
type input "4"
type input "3.97"
type input "1.09"
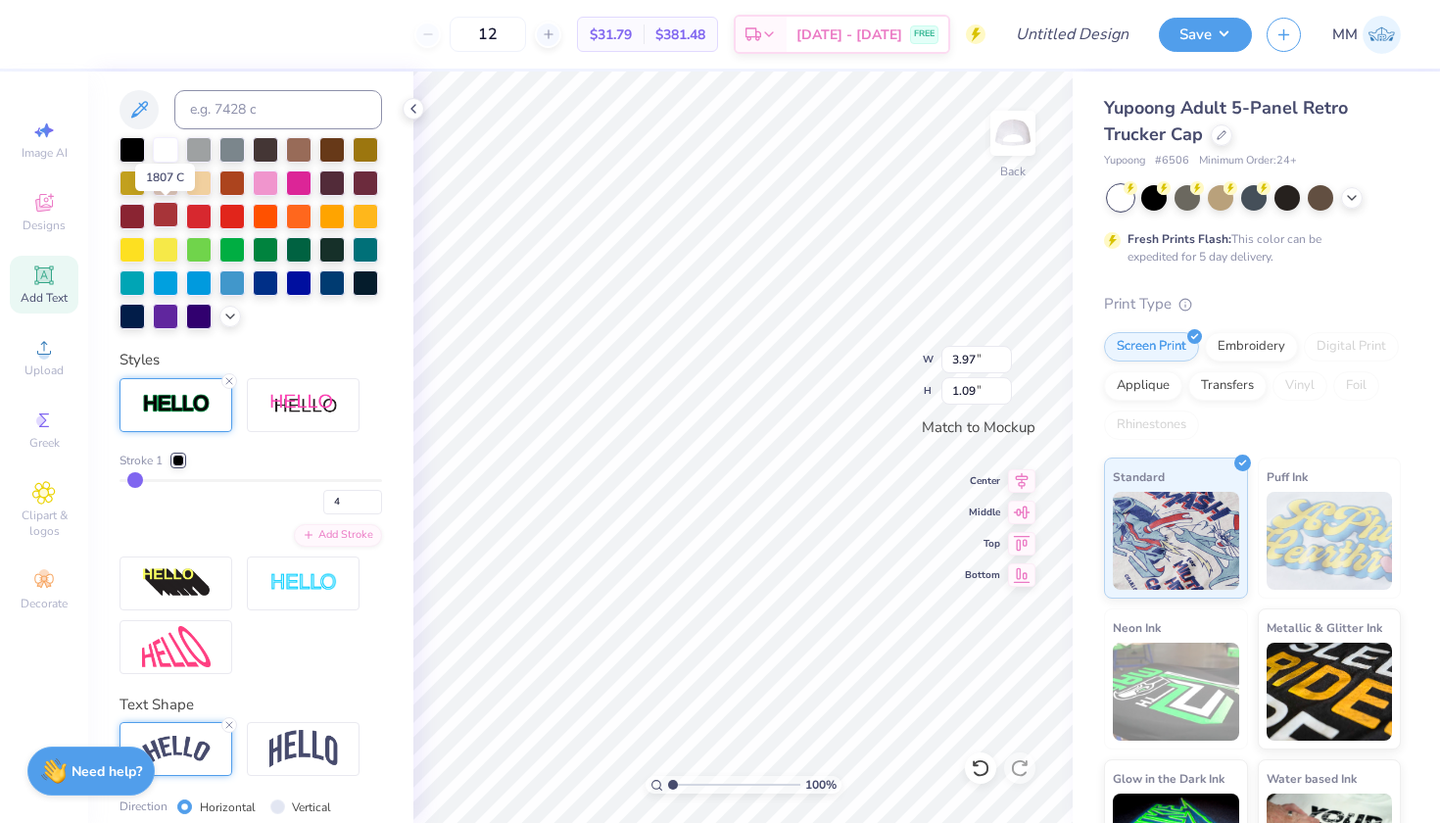
click at [167, 218] on div at bounding box center [165, 214] width 25 height 25
click at [191, 214] on div at bounding box center [198, 214] width 25 height 25
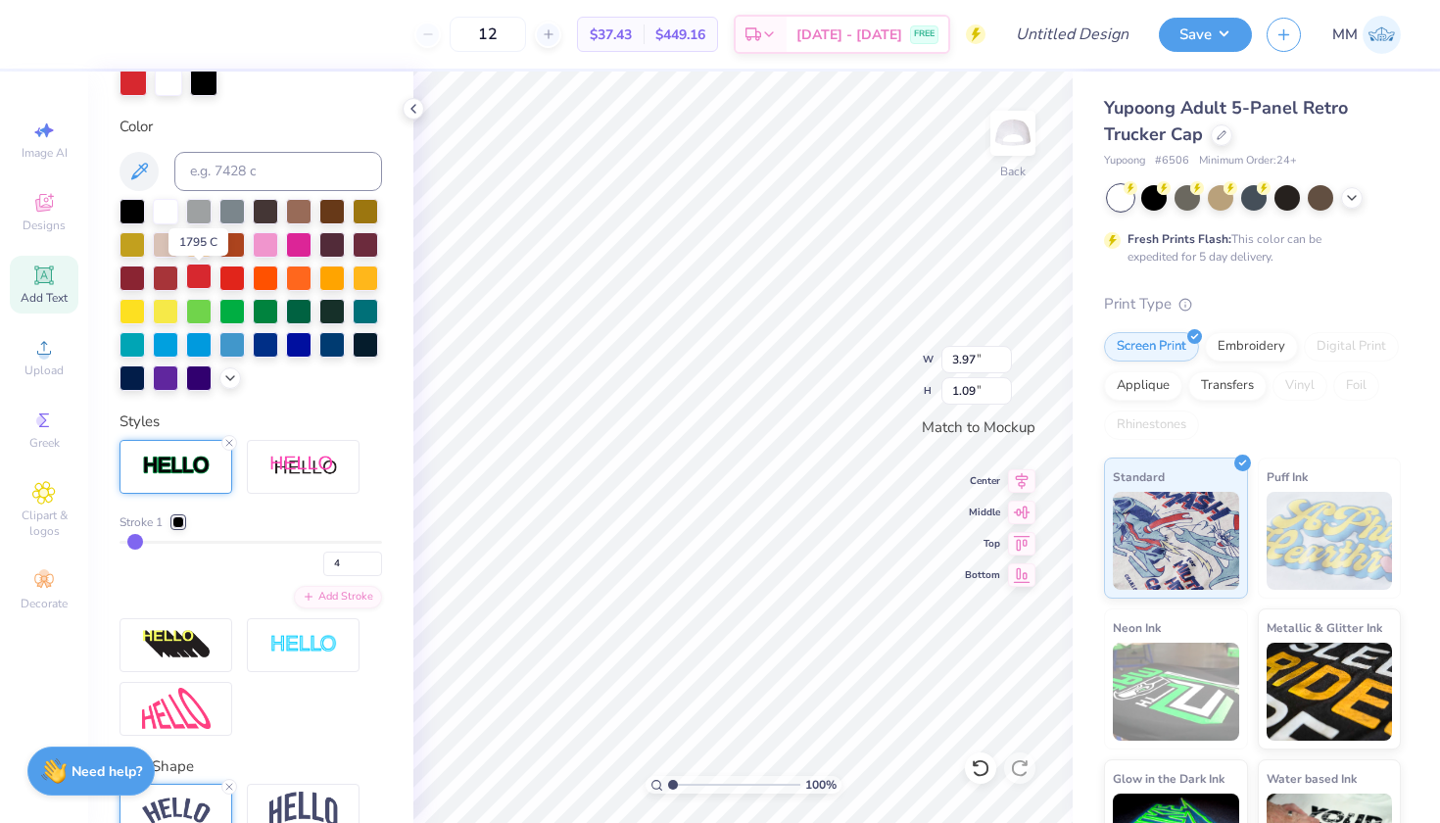
scroll to position [402, 0]
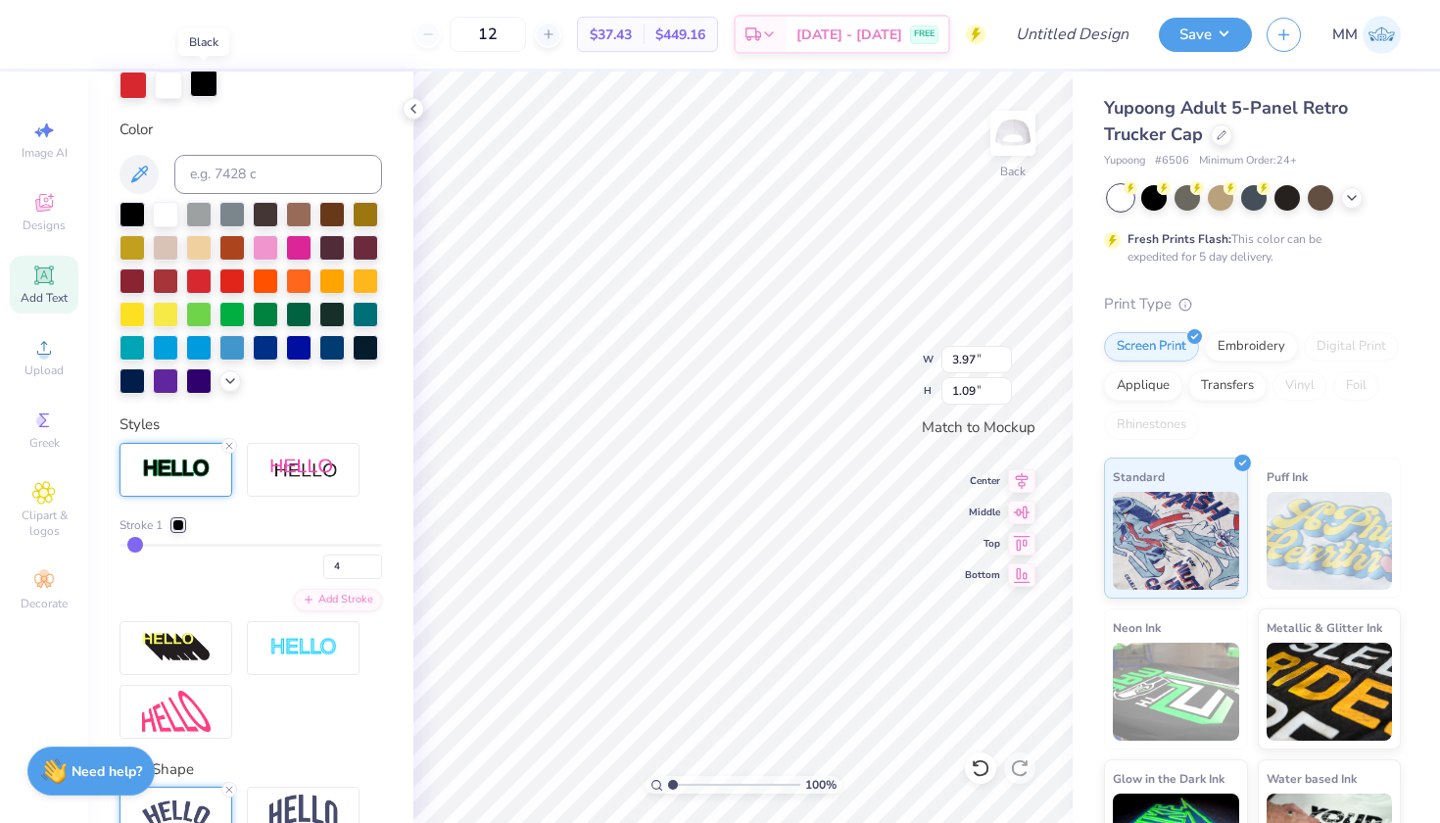
click at [205, 89] on div at bounding box center [203, 83] width 27 height 27
click at [165, 221] on div at bounding box center [165, 212] width 25 height 25
click at [229, 377] on icon at bounding box center [230, 379] width 16 height 16
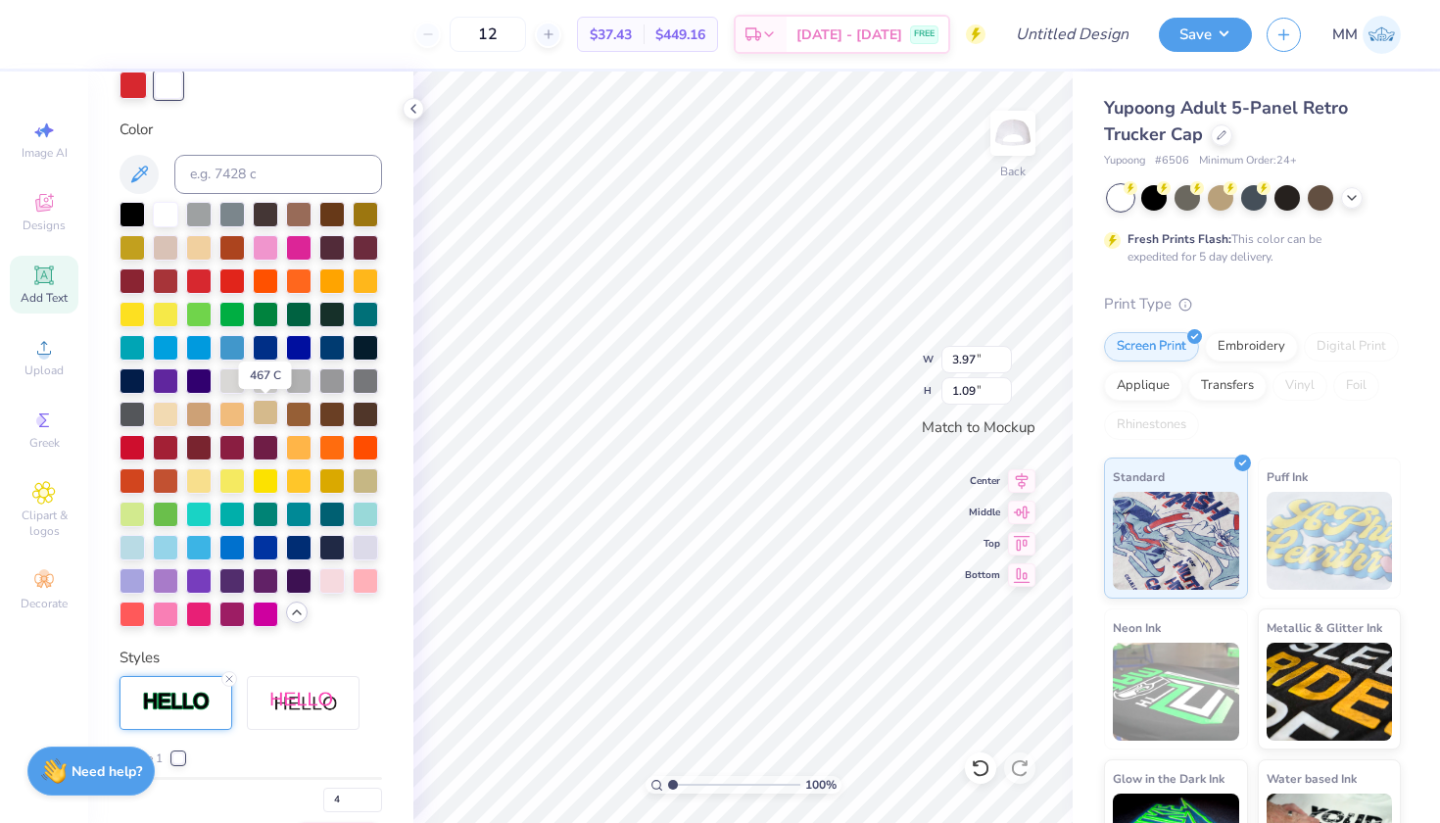
click at [255, 417] on div at bounding box center [265, 412] width 25 height 25
click at [172, 420] on div at bounding box center [165, 412] width 25 height 25
type input "3.97"
type input "1.09"
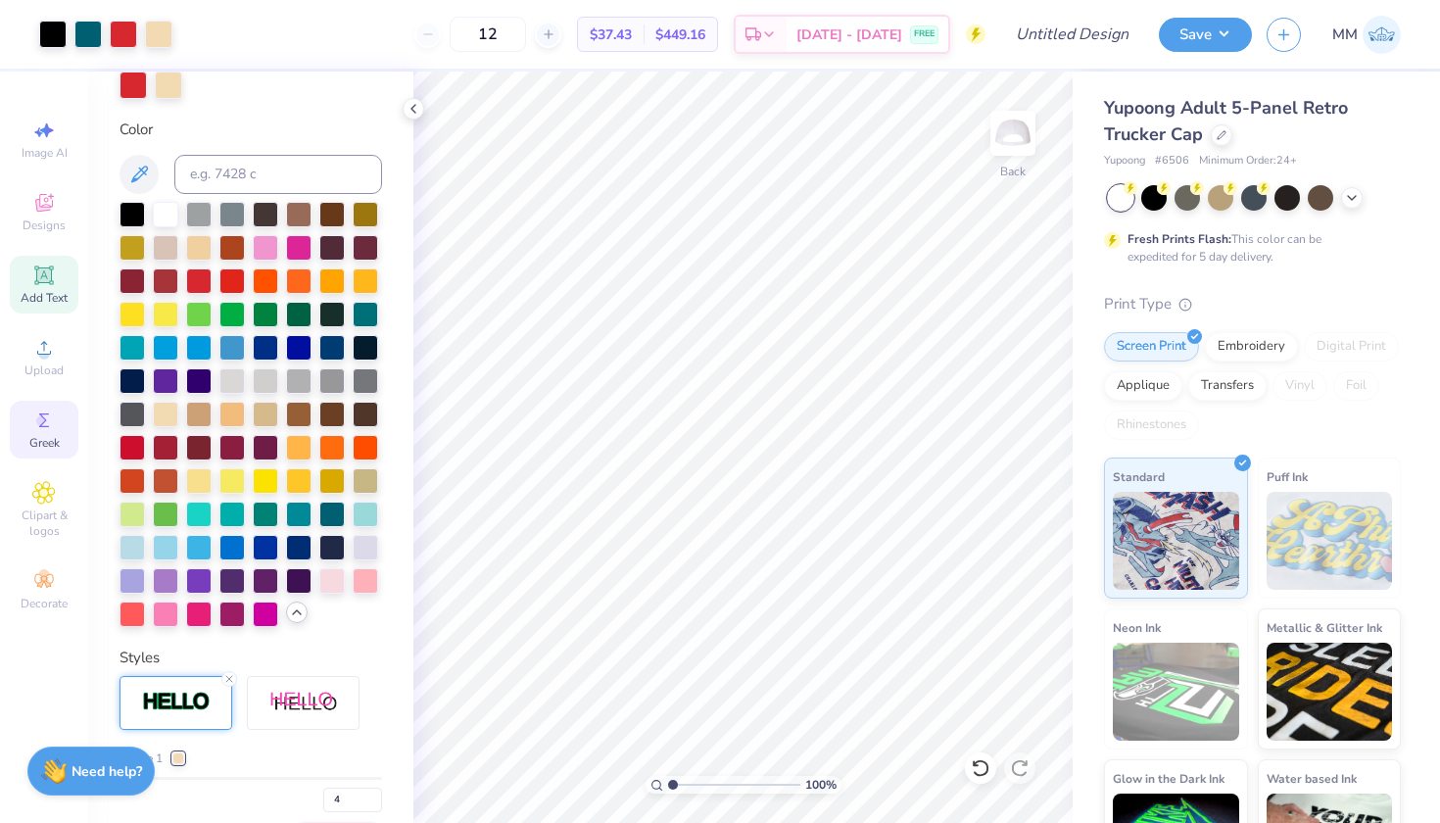
click at [65, 417] on div "Greek" at bounding box center [44, 430] width 69 height 58
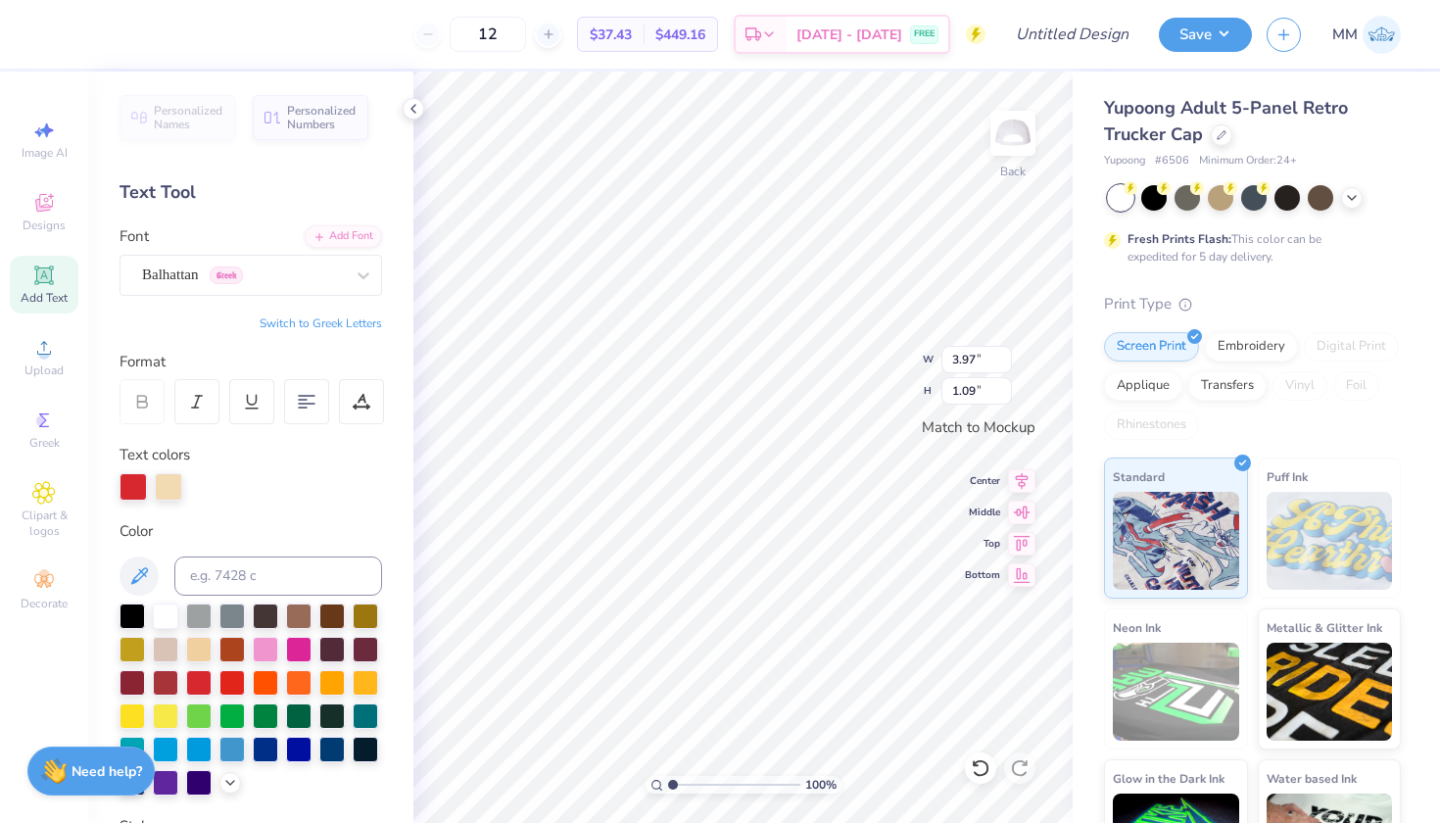
type input "1.10"
click at [93, 38] on div at bounding box center [87, 32] width 27 height 27
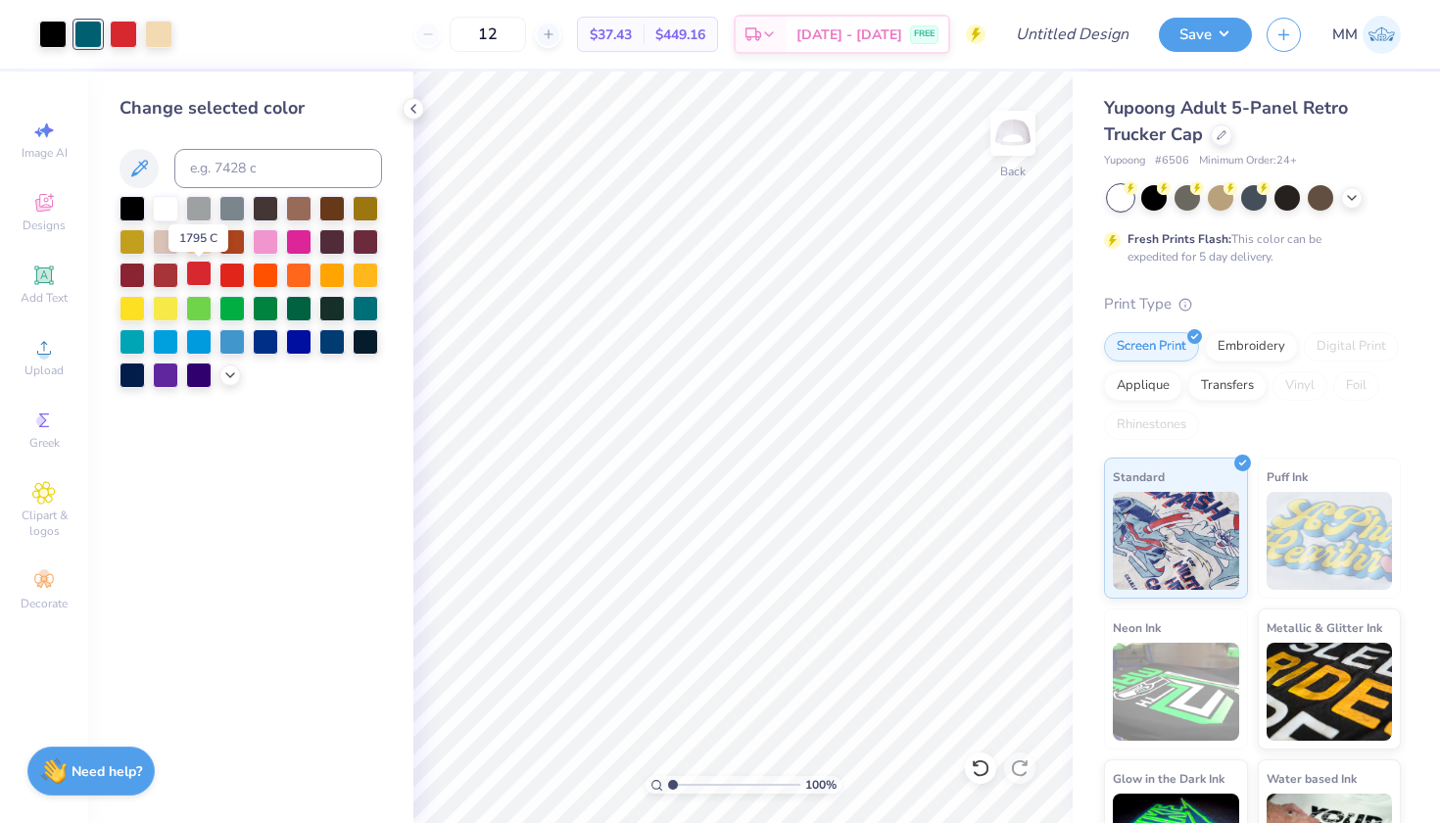
click at [193, 282] on div at bounding box center [198, 273] width 25 height 25
click at [119, 39] on div at bounding box center [123, 32] width 27 height 27
click at [84, 38] on div at bounding box center [87, 32] width 27 height 27
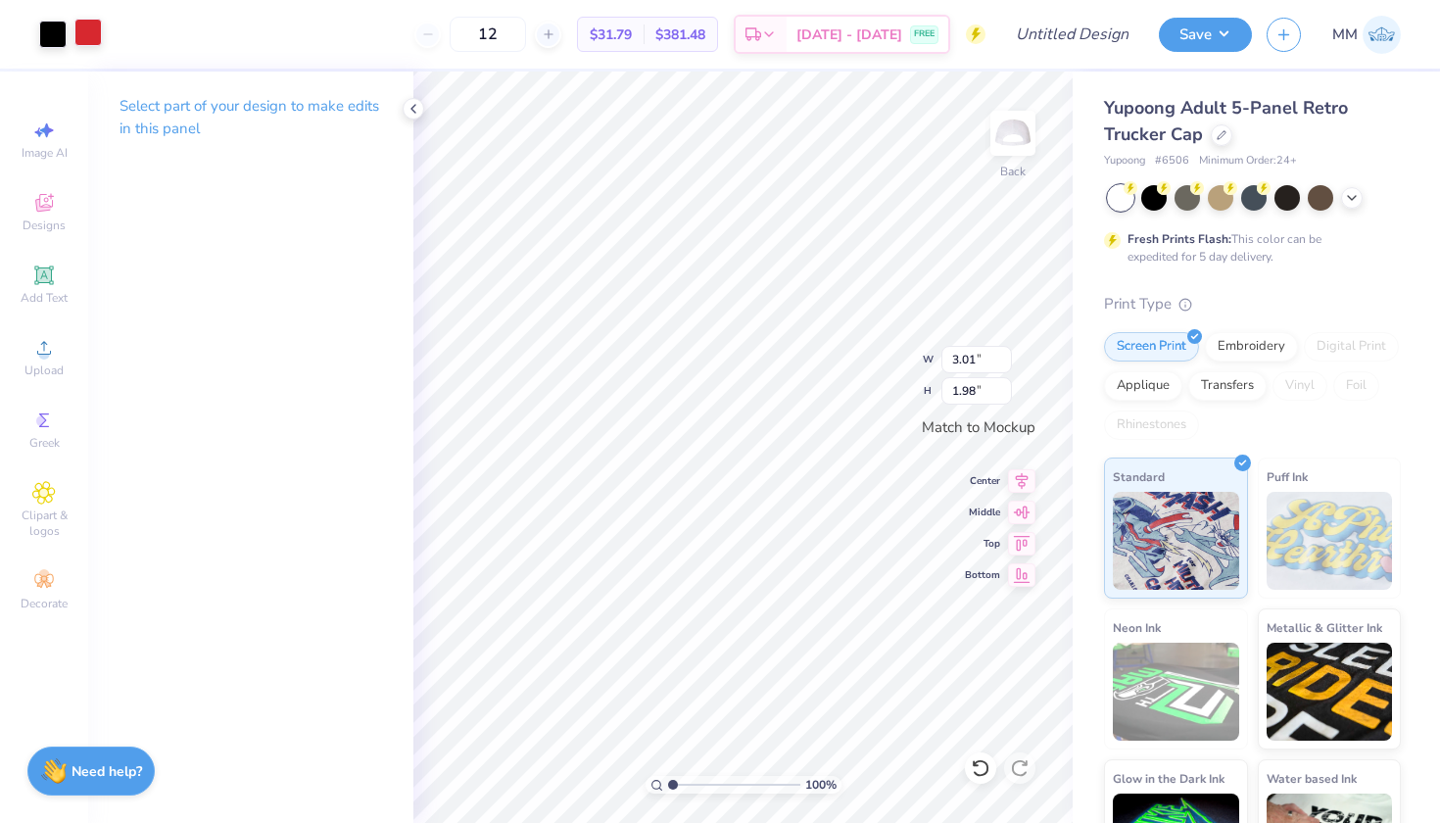
click at [87, 36] on div at bounding box center [87, 32] width 27 height 27
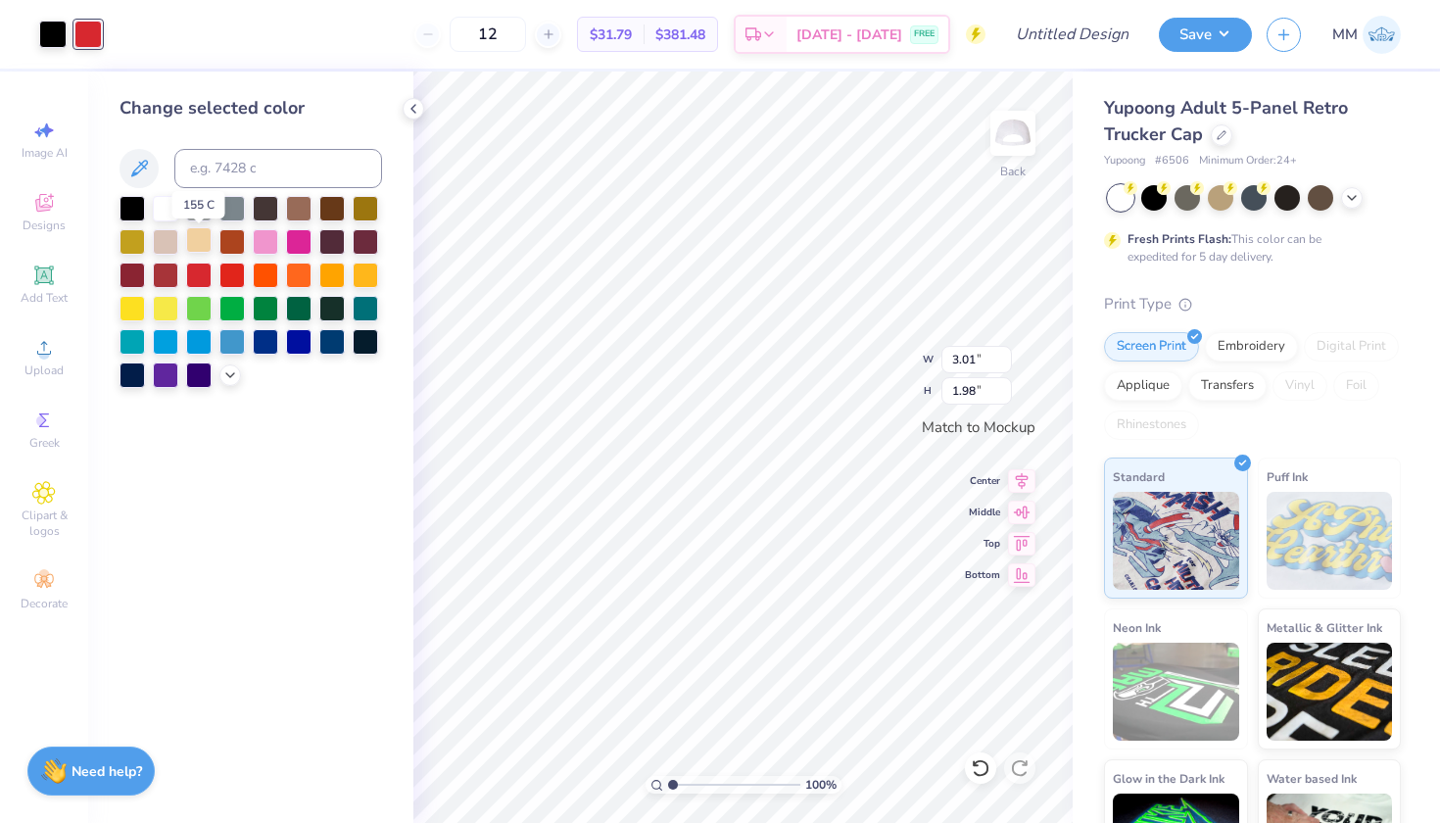
click at [204, 250] on div at bounding box center [198, 239] width 25 height 25
click at [140, 377] on div at bounding box center [132, 373] width 25 height 25
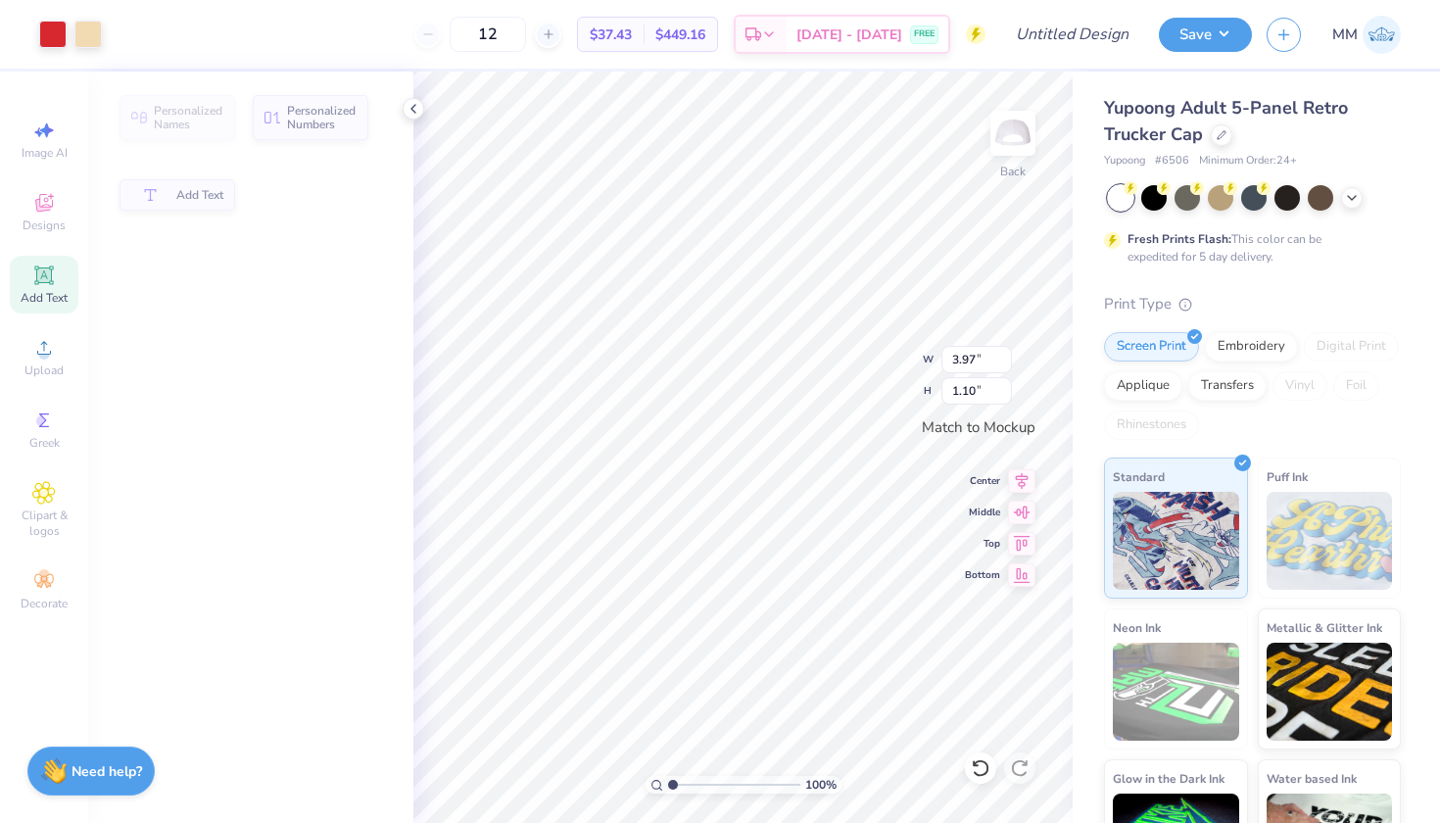
type input "3.97"
type input "1.10"
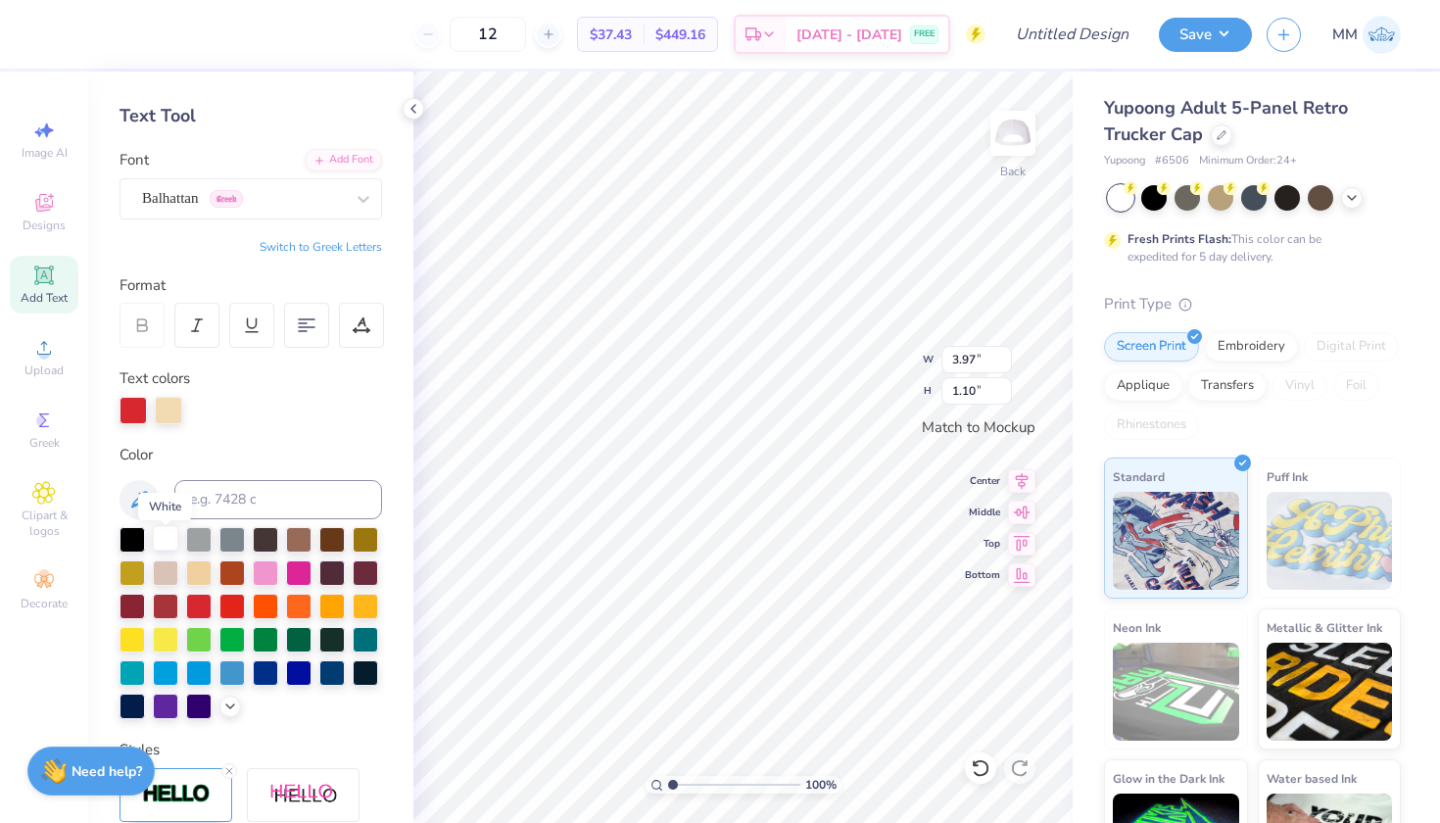
scroll to position [78, 0]
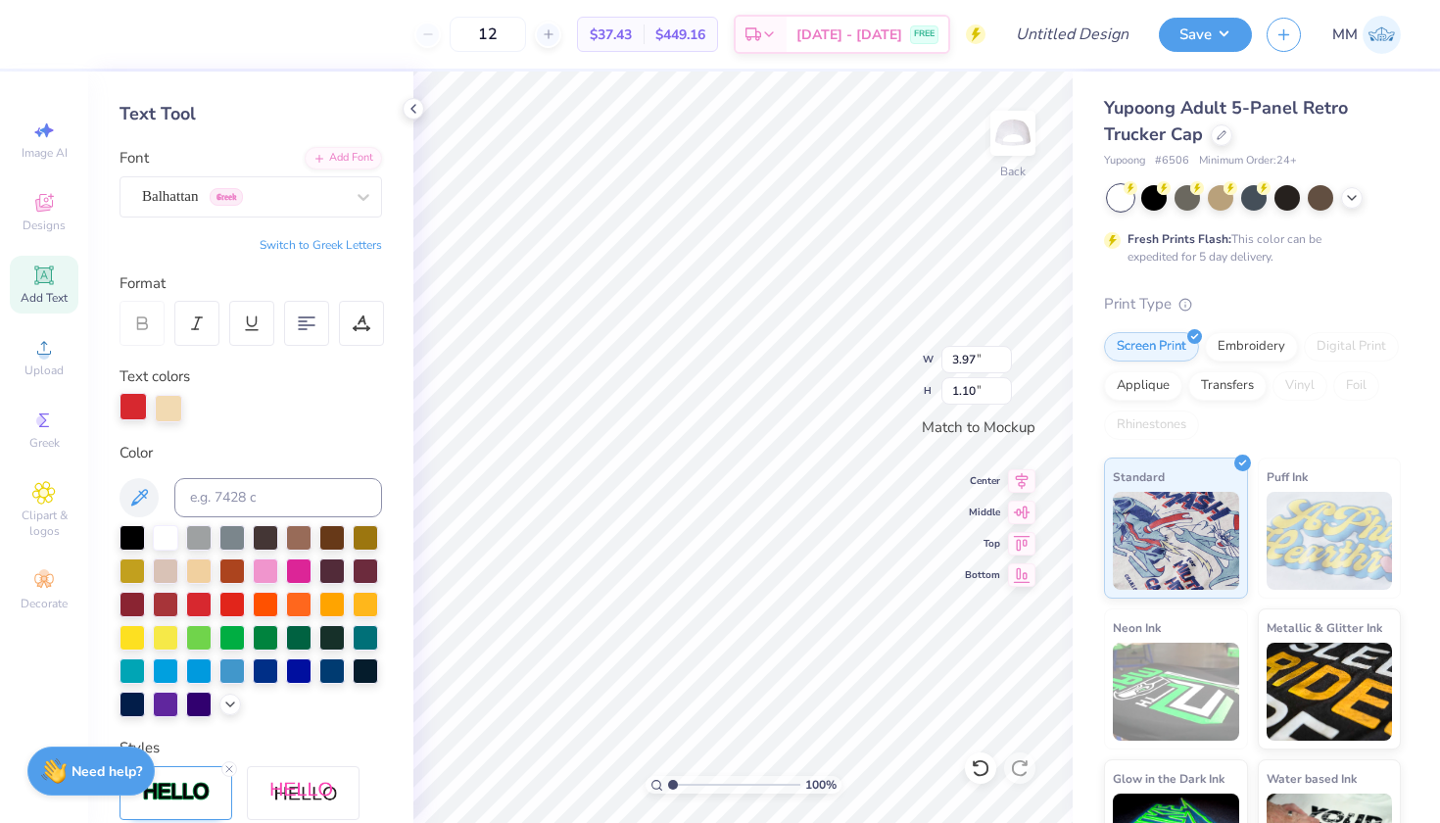
click at [142, 407] on div at bounding box center [133, 406] width 27 height 27
click at [163, 607] on div at bounding box center [165, 602] width 25 height 25
click at [1077, 36] on input "Design Title" at bounding box center [1096, 34] width 96 height 39
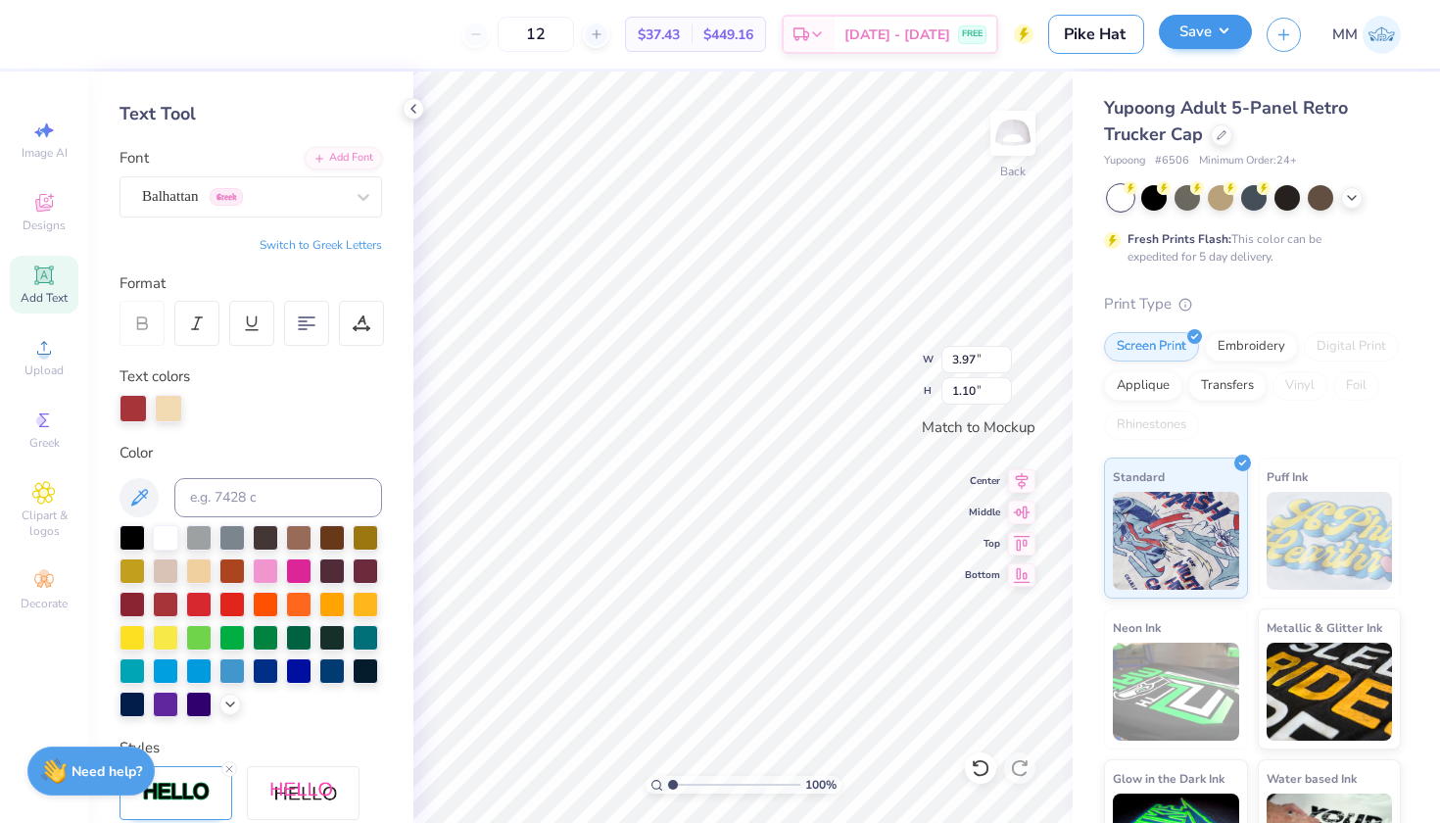
type input "Pike Hat"
click at [1187, 27] on button "Save" at bounding box center [1205, 32] width 93 height 34
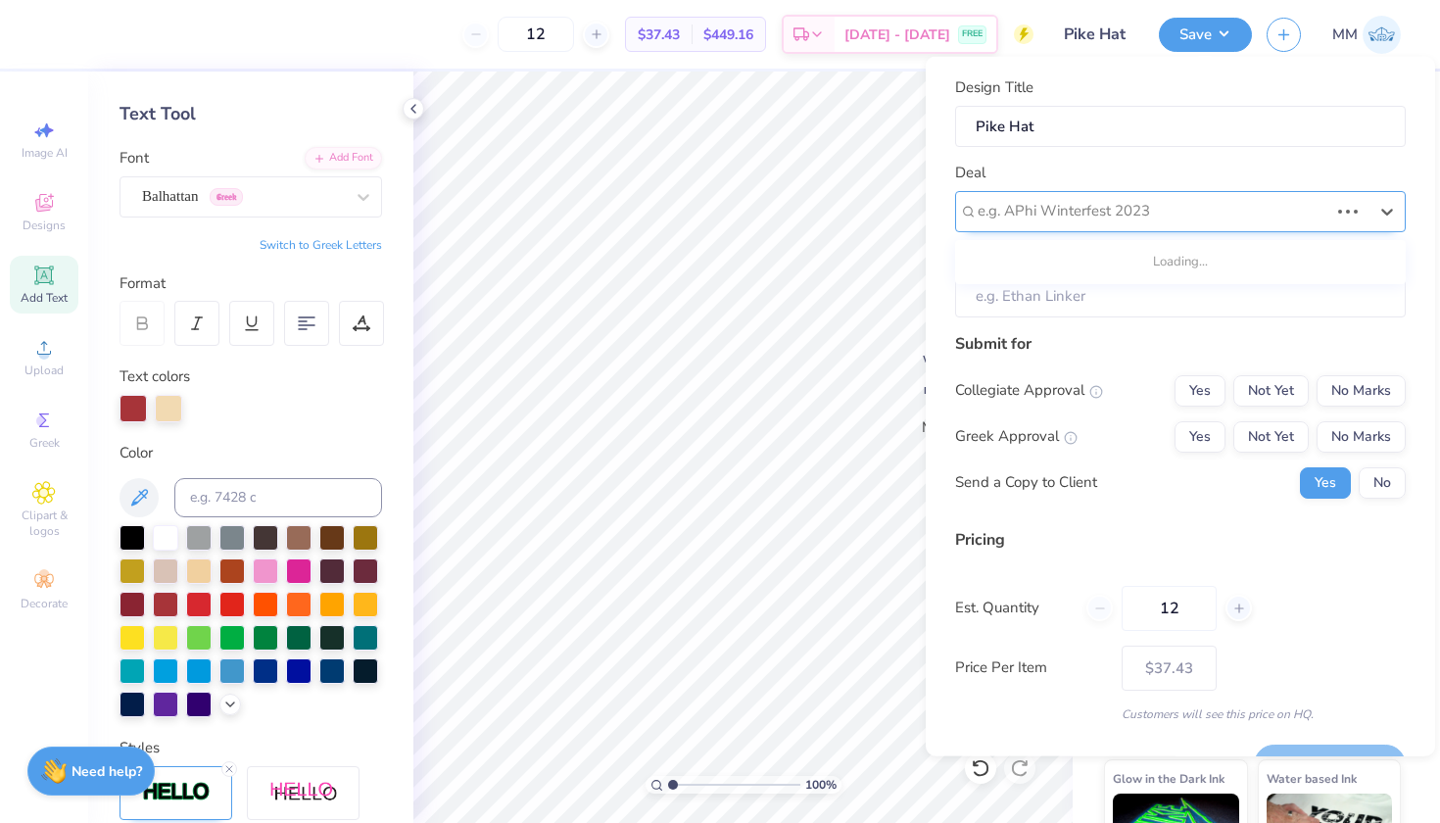
click at [1031, 198] on div at bounding box center [1153, 211] width 351 height 26
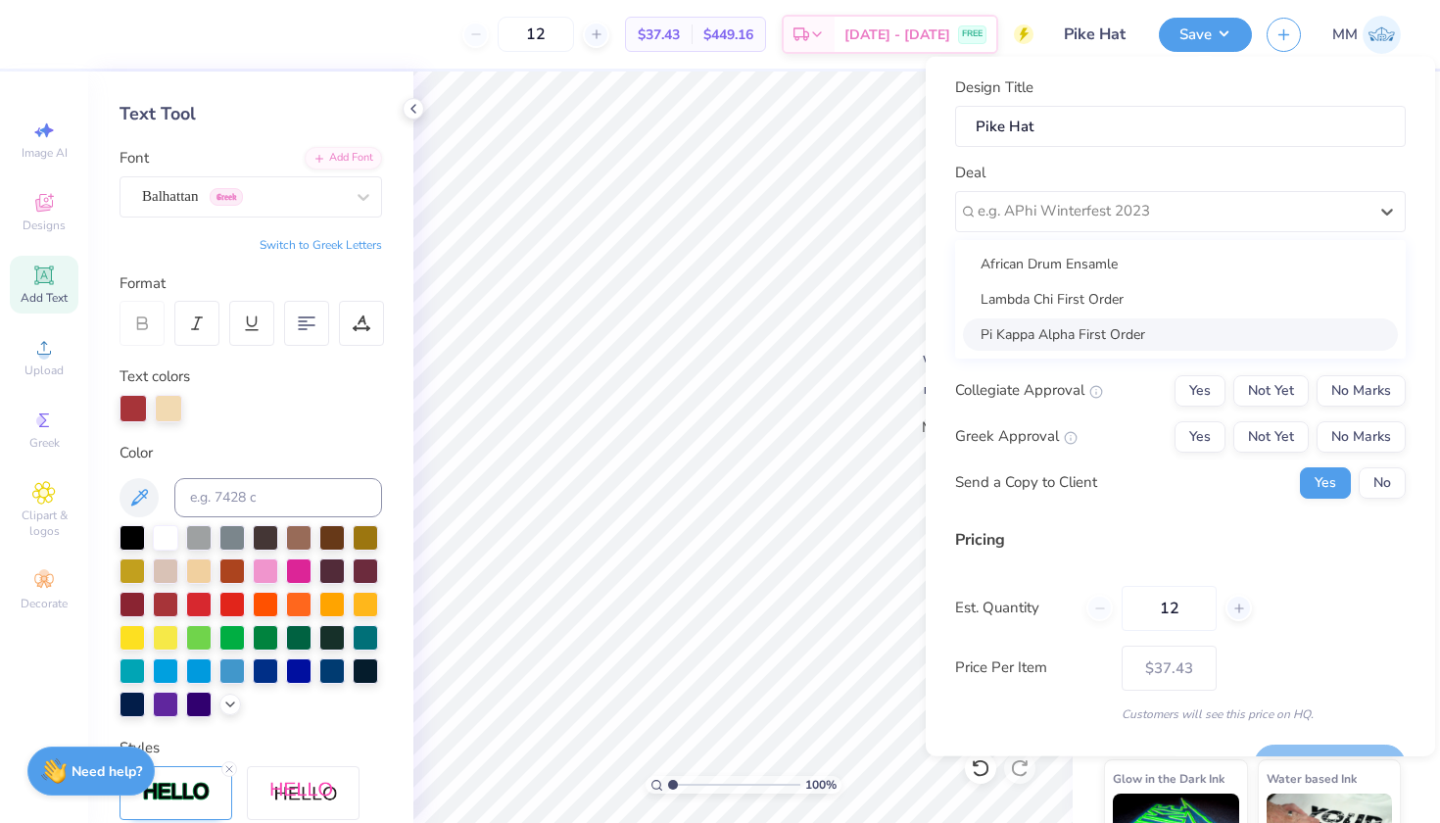
click at [1011, 324] on div "Pi Kappa Alpha First Order" at bounding box center [1180, 333] width 435 height 32
type input "Morgan Salter"
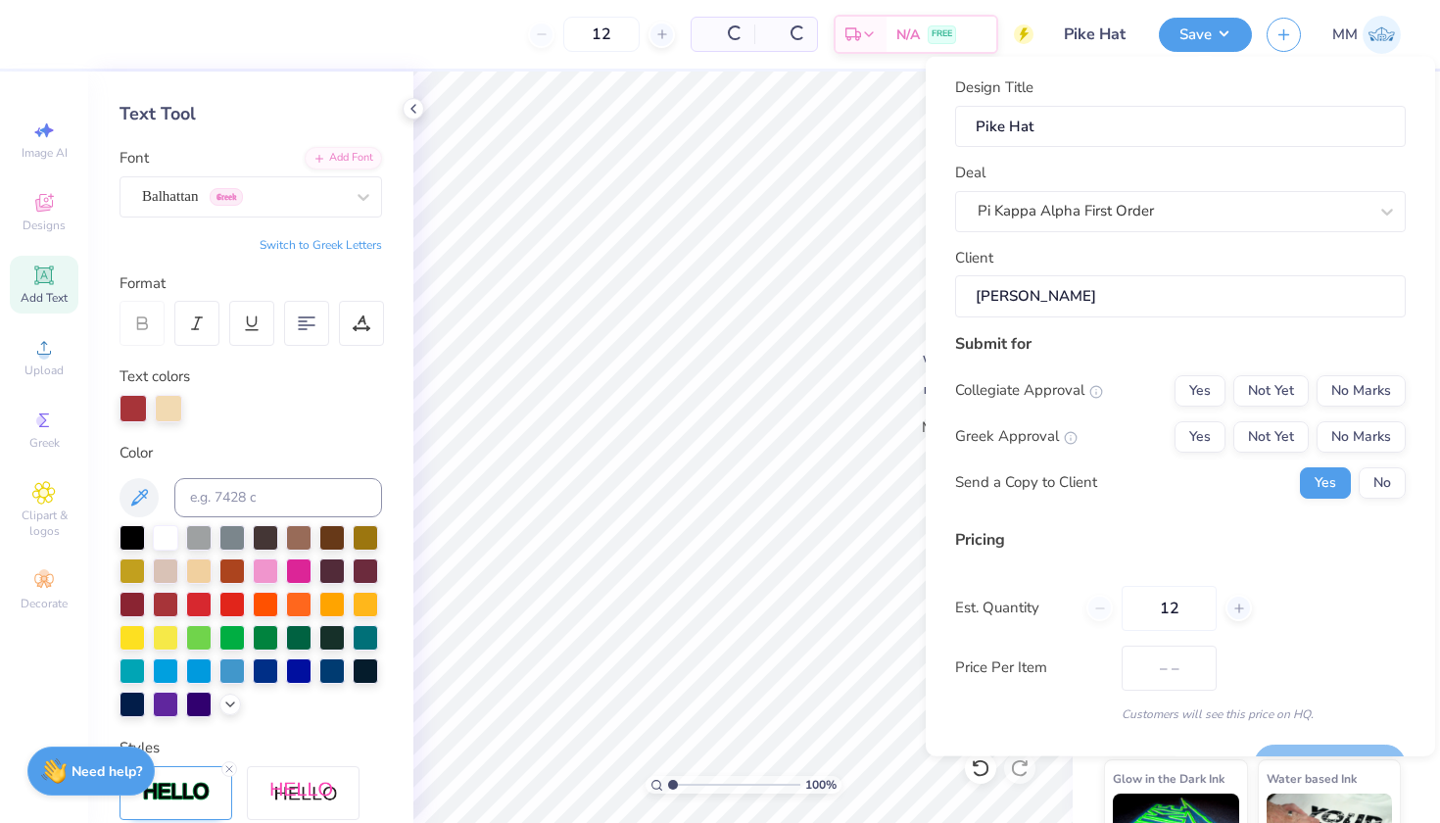
type input "$44.38"
click at [1383, 476] on button "No" at bounding box center [1382, 481] width 47 height 31
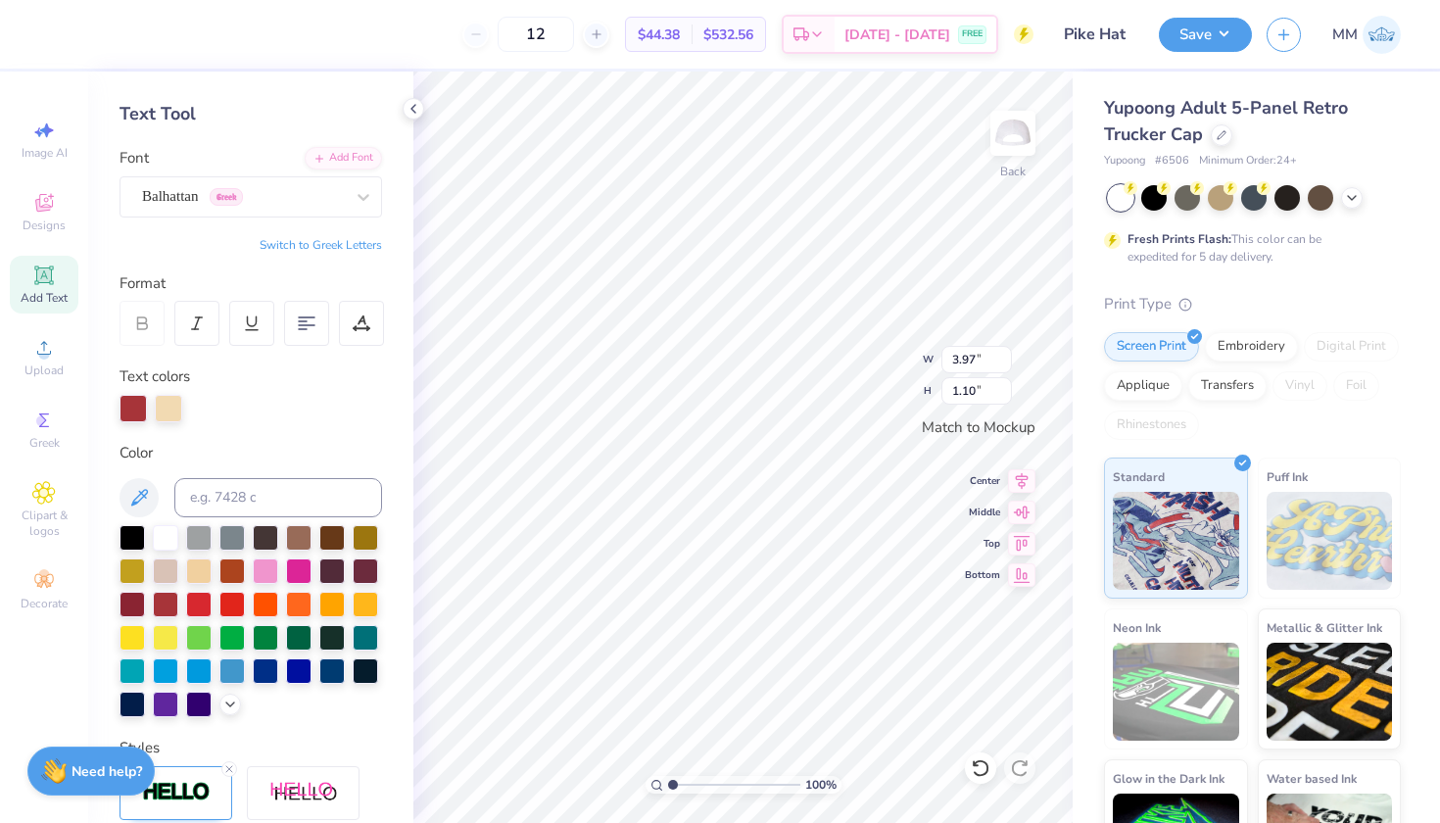
scroll to position [0, 4]
type input "3.97"
type input "1.10"
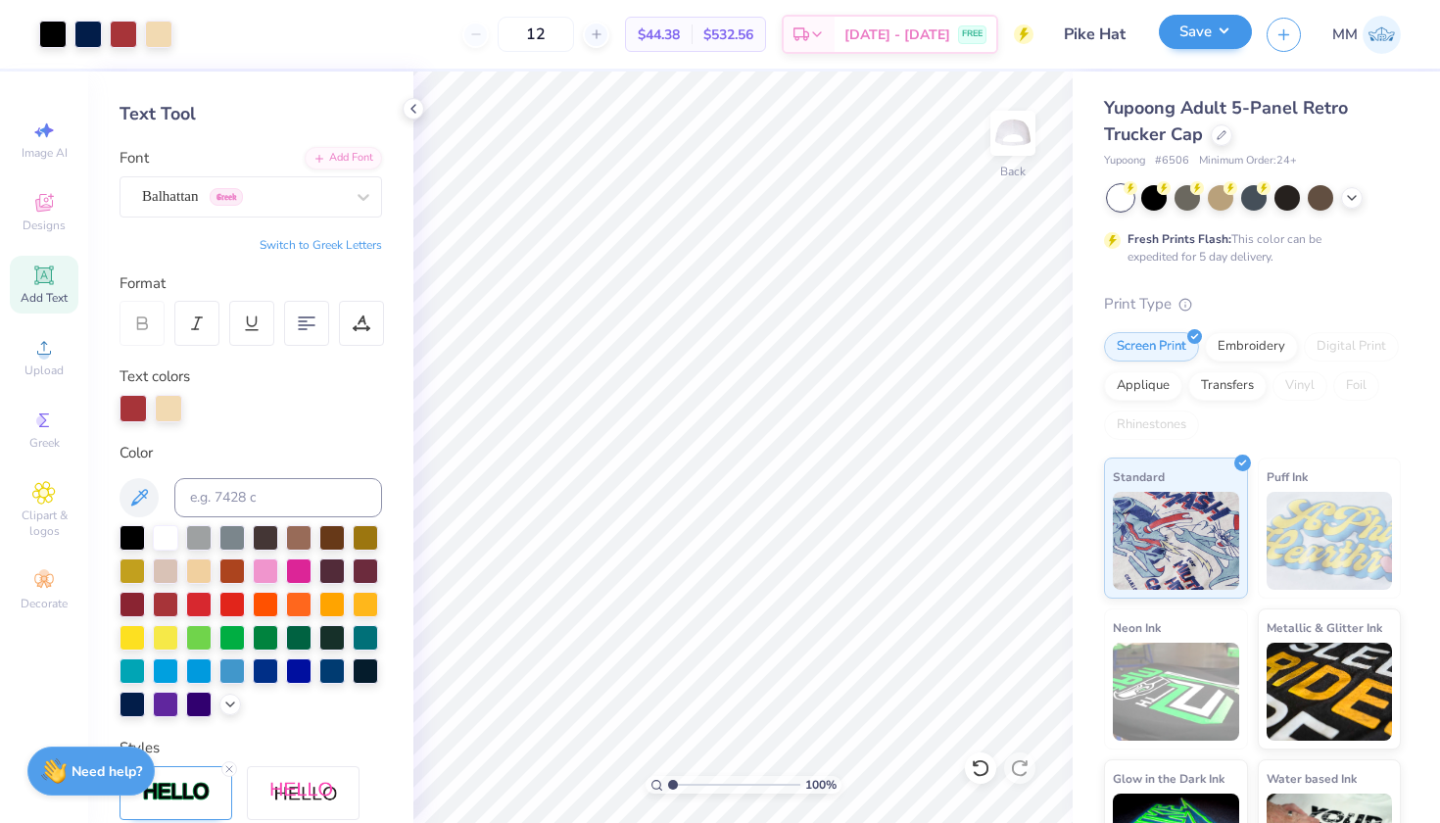
click at [1191, 37] on button "Save" at bounding box center [1205, 32] width 93 height 34
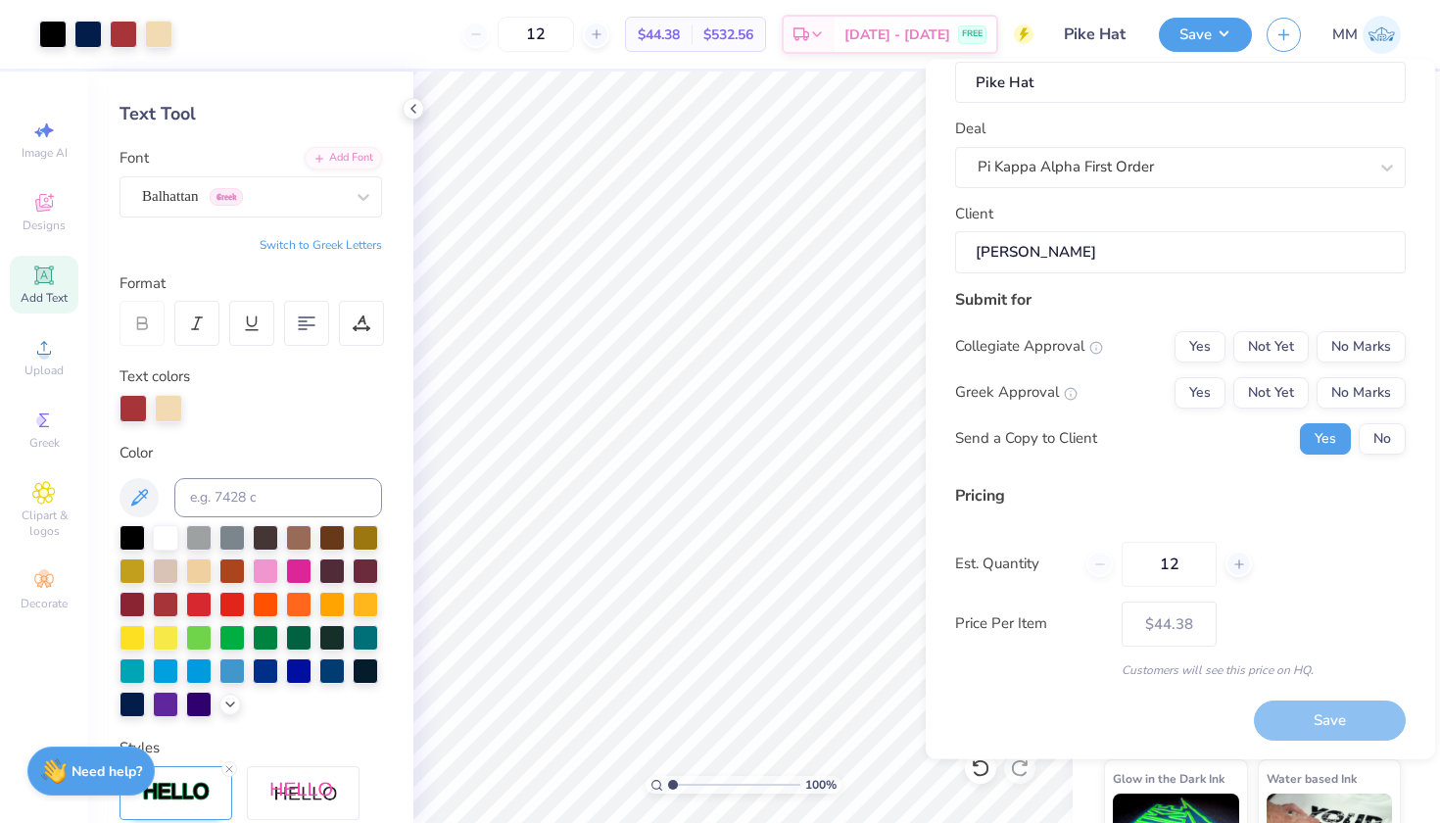
scroll to position [46, 0]
click at [1199, 563] on input "12" at bounding box center [1169, 564] width 95 height 45
type input "1"
type input "0"
type input "050"
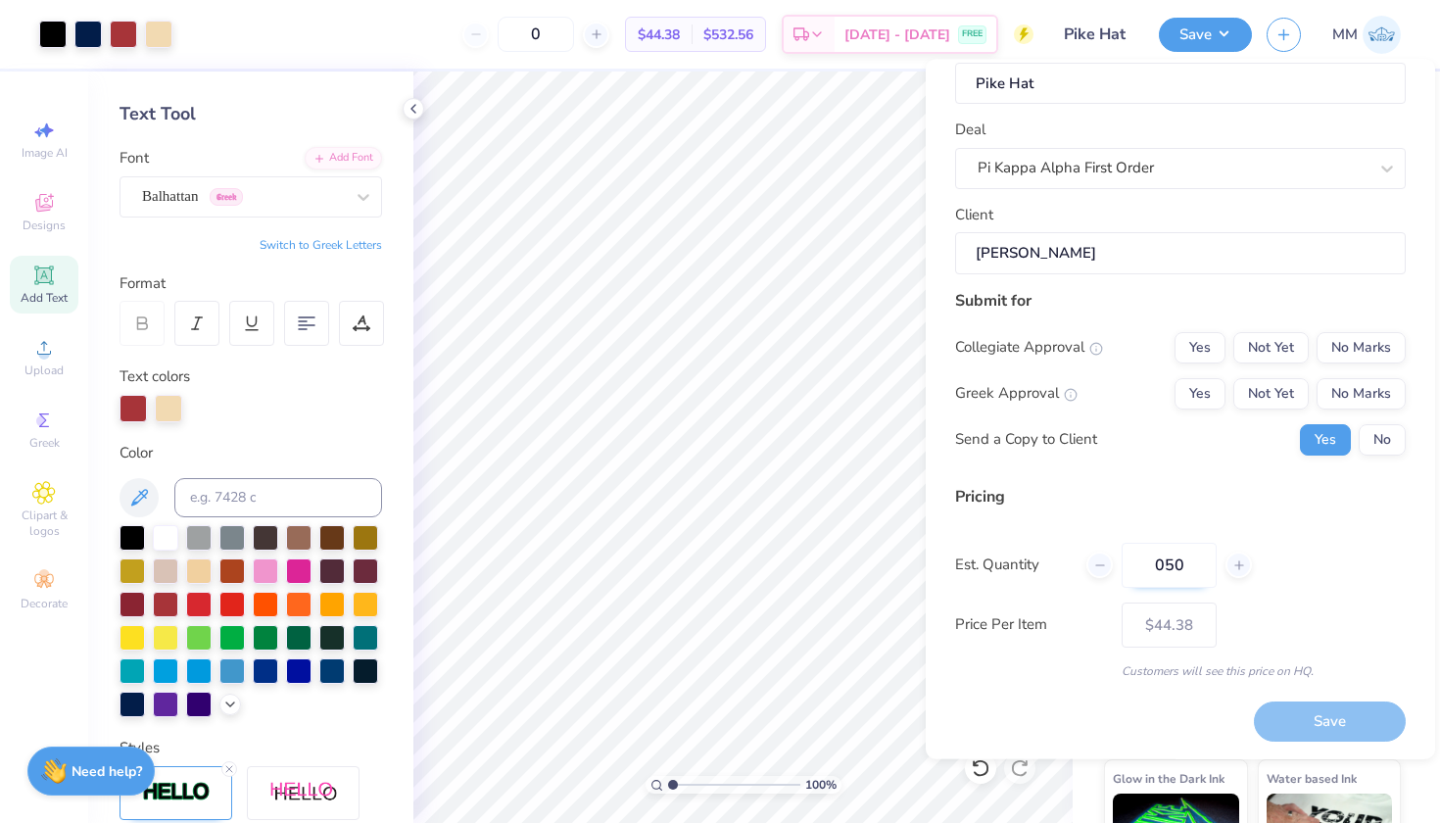
type input "50"
type input "$21.86"
type input "0"
type input "050"
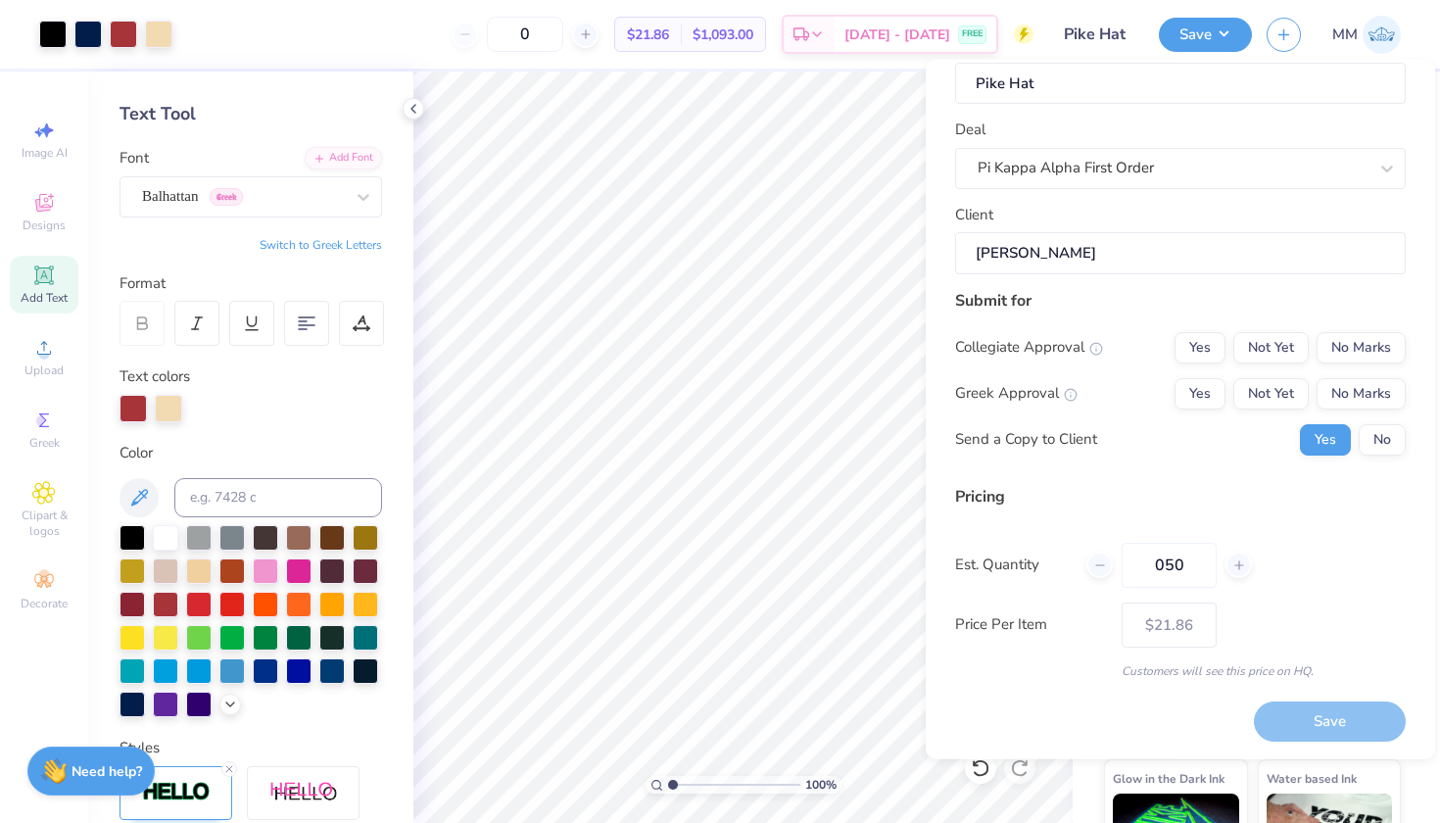
type input "50"
type input "$21.86"
type input "0"
type input "050"
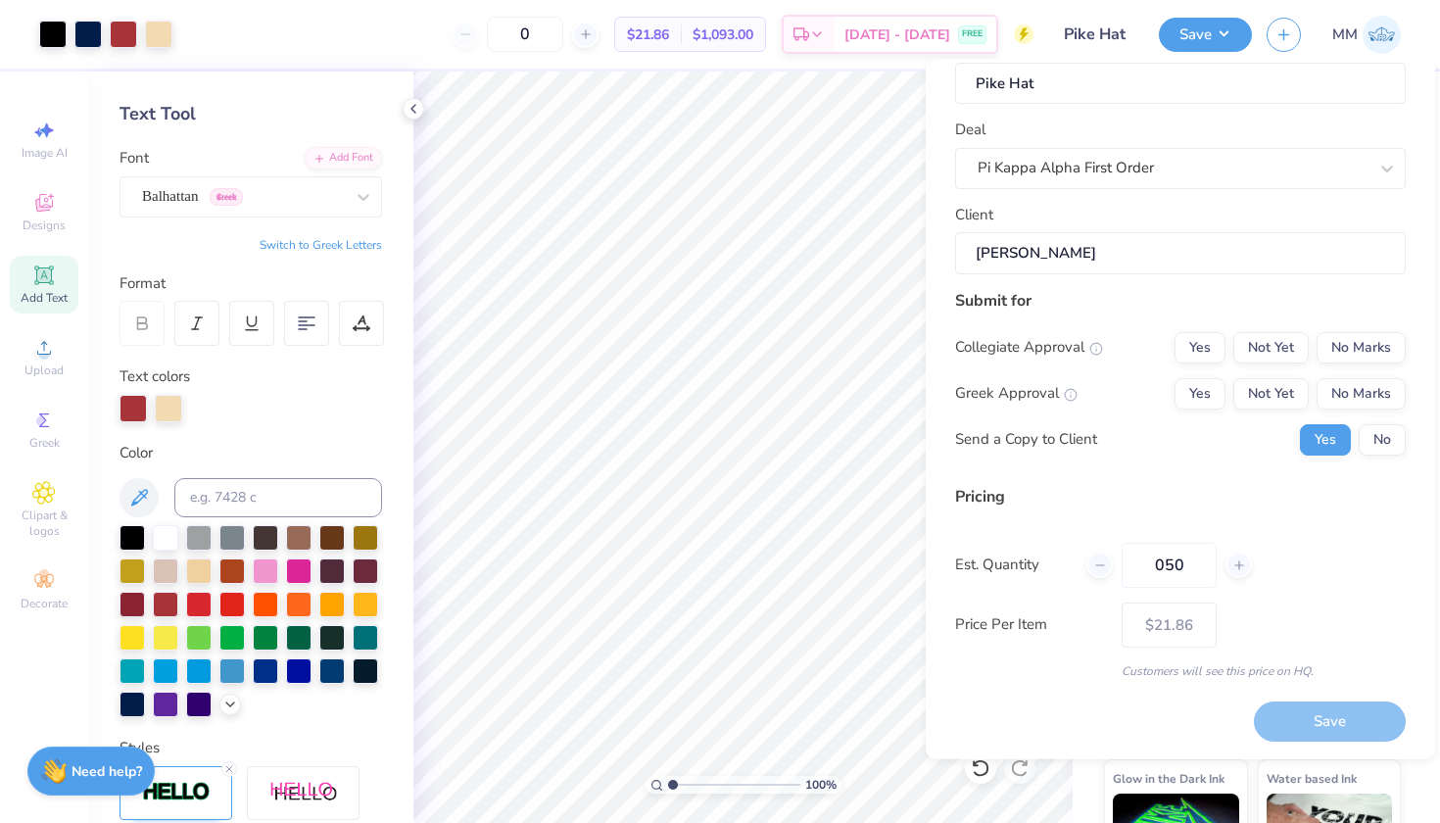
type input "50"
type input "– –"
type input "05"
type input "$21.86"
type input "0"
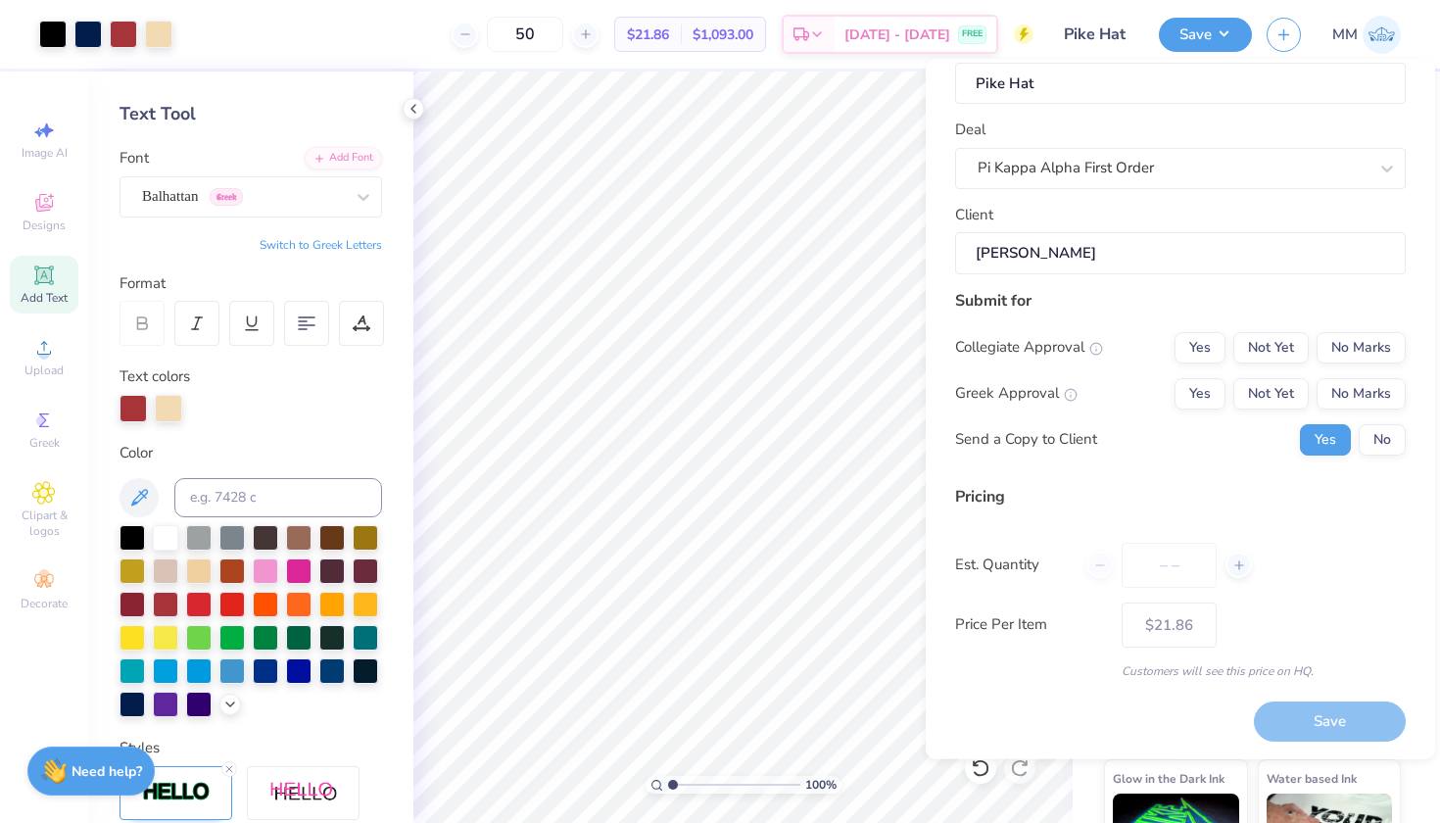
type input "0"
type input "050"
type input "50"
type input "$21.86"
click at [1200, 560] on input "050" at bounding box center [1169, 564] width 95 height 45
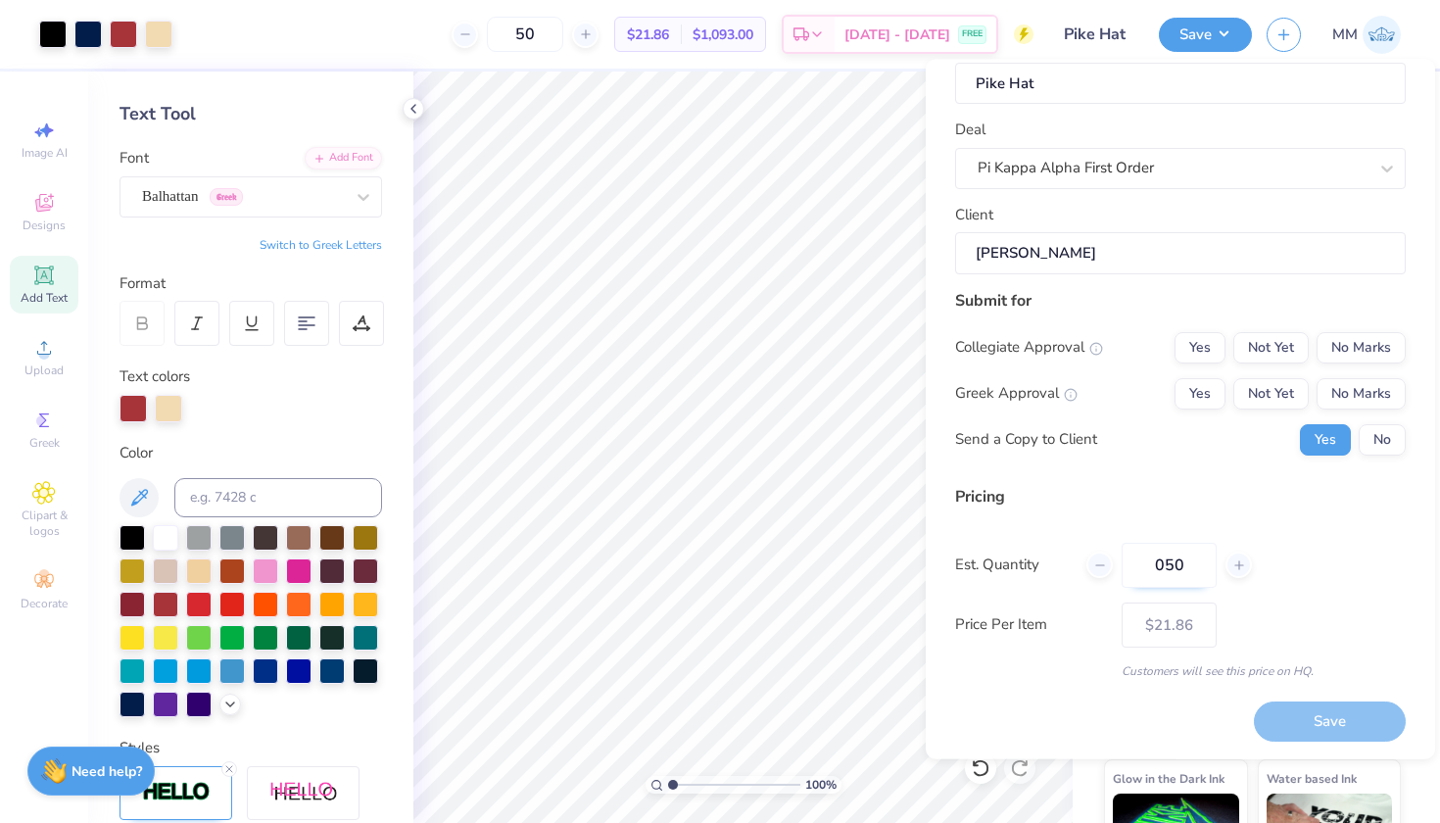
click at [1165, 563] on input "050" at bounding box center [1169, 564] width 95 height 45
type input "50"
click at [1205, 390] on button "Yes" at bounding box center [1200, 392] width 51 height 31
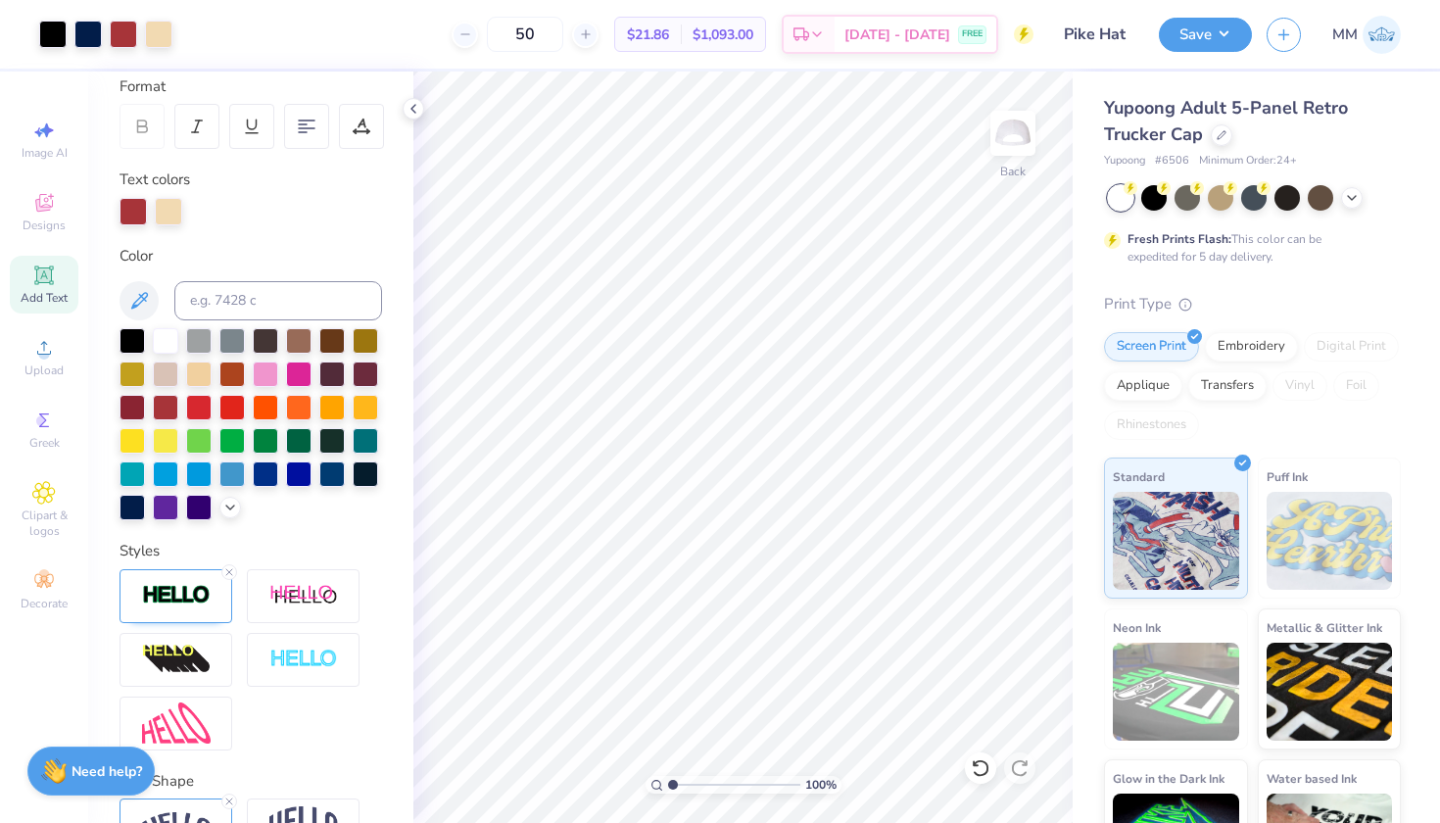
scroll to position [88, 0]
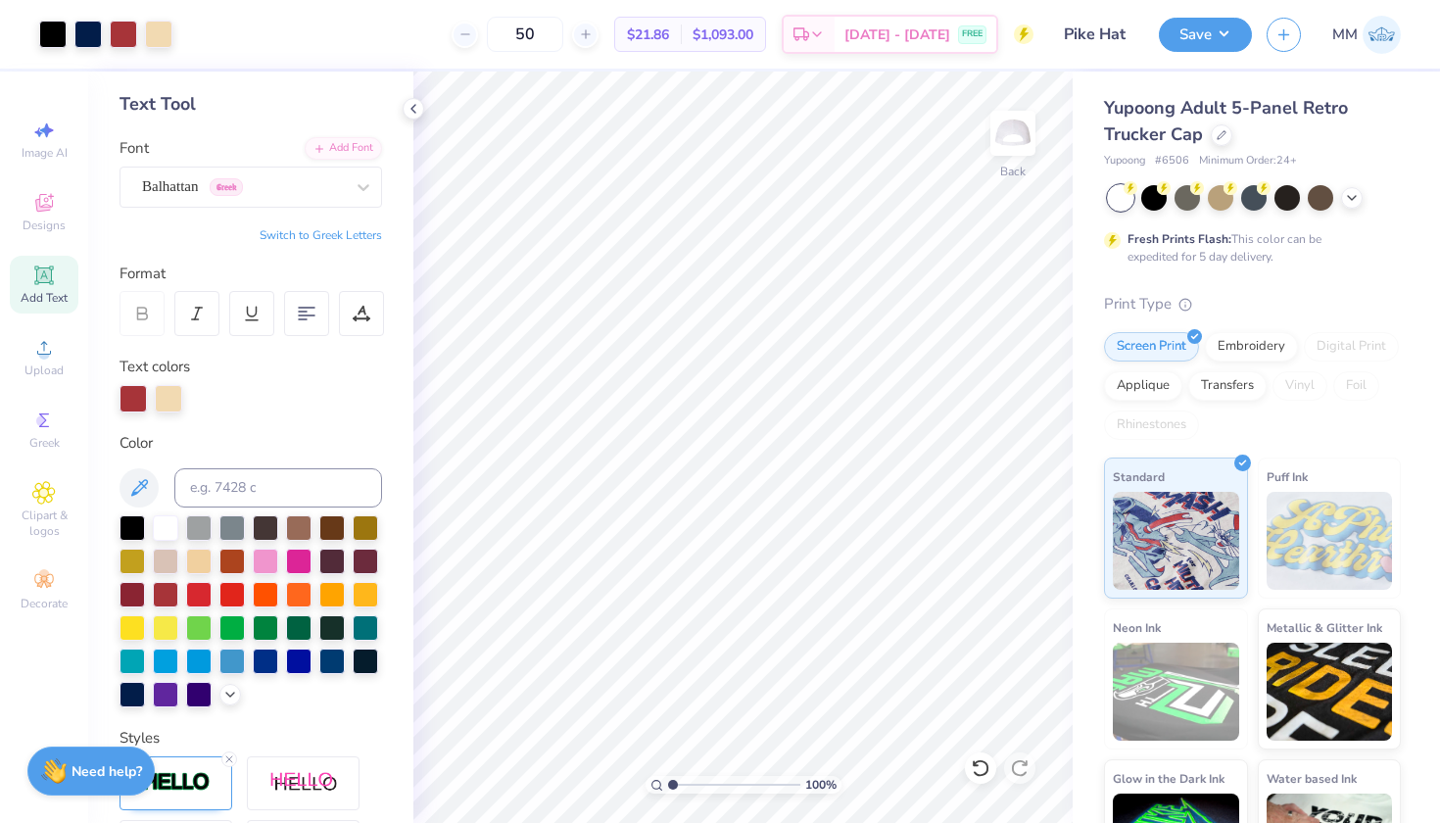
click at [50, 269] on icon at bounding box center [43, 275] width 19 height 19
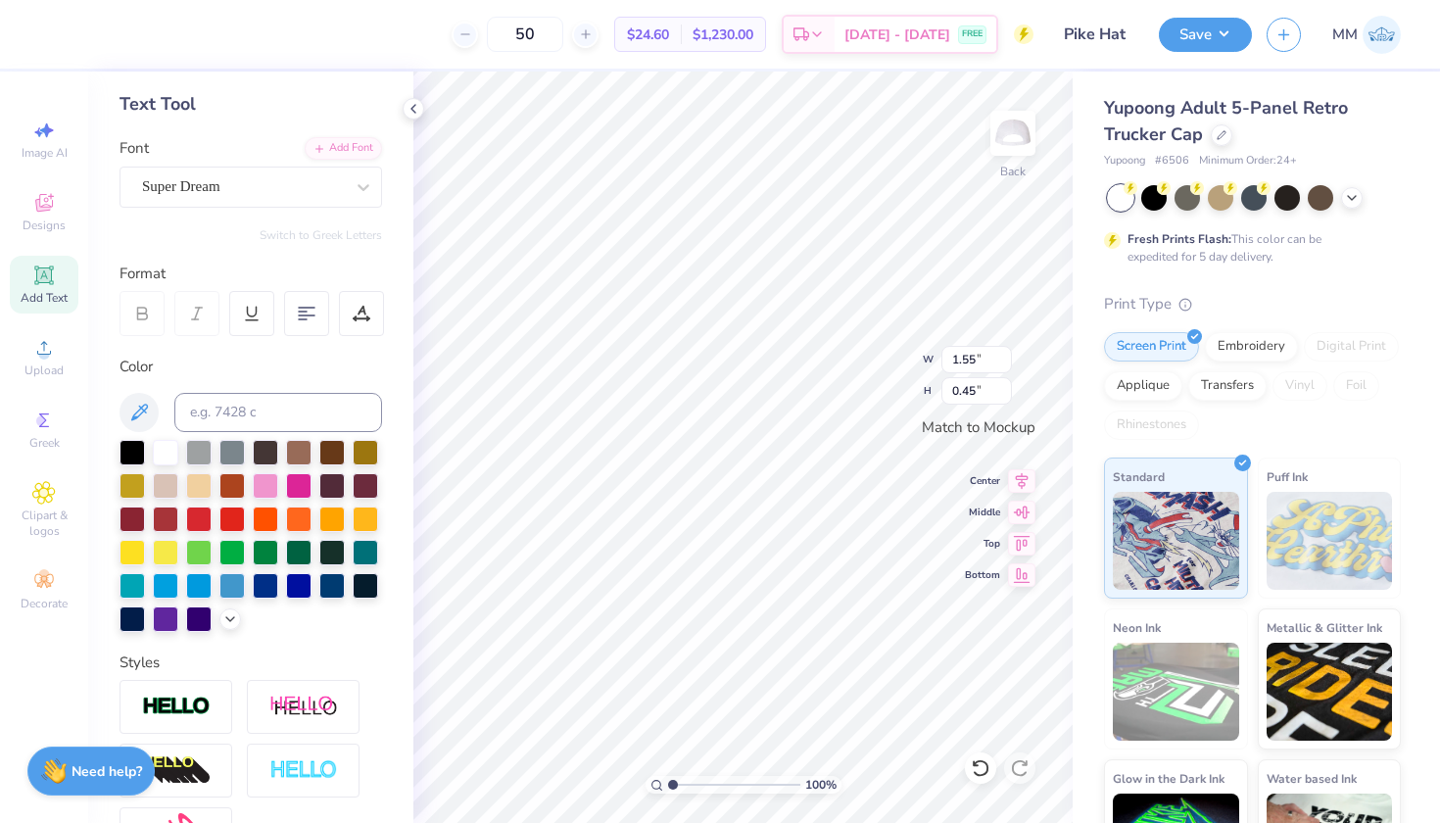
scroll to position [0, 1]
type textarea "Kansas"
click at [259, 183] on div "Super Dream" at bounding box center [243, 186] width 206 height 30
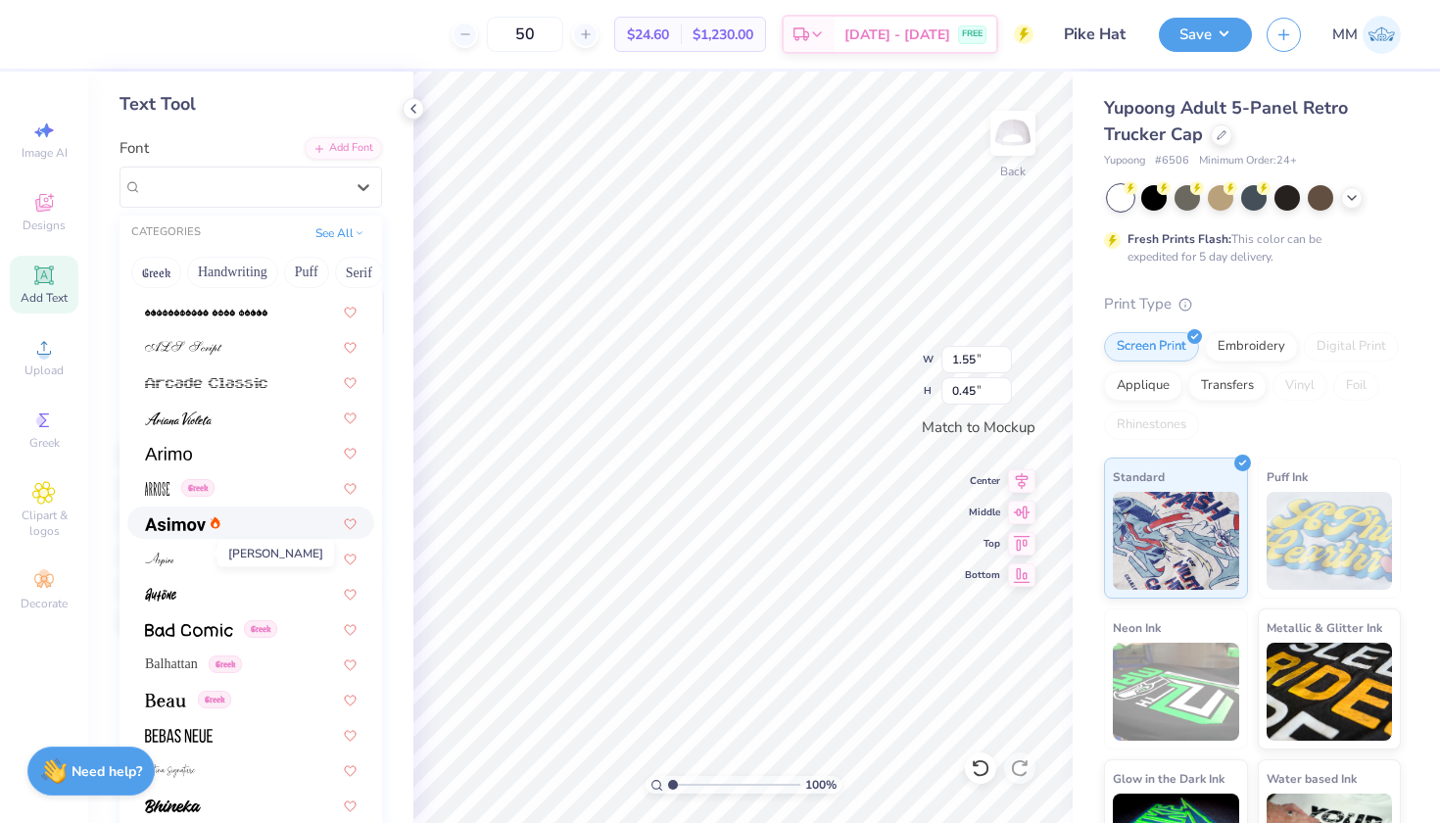
scroll to position [573, 0]
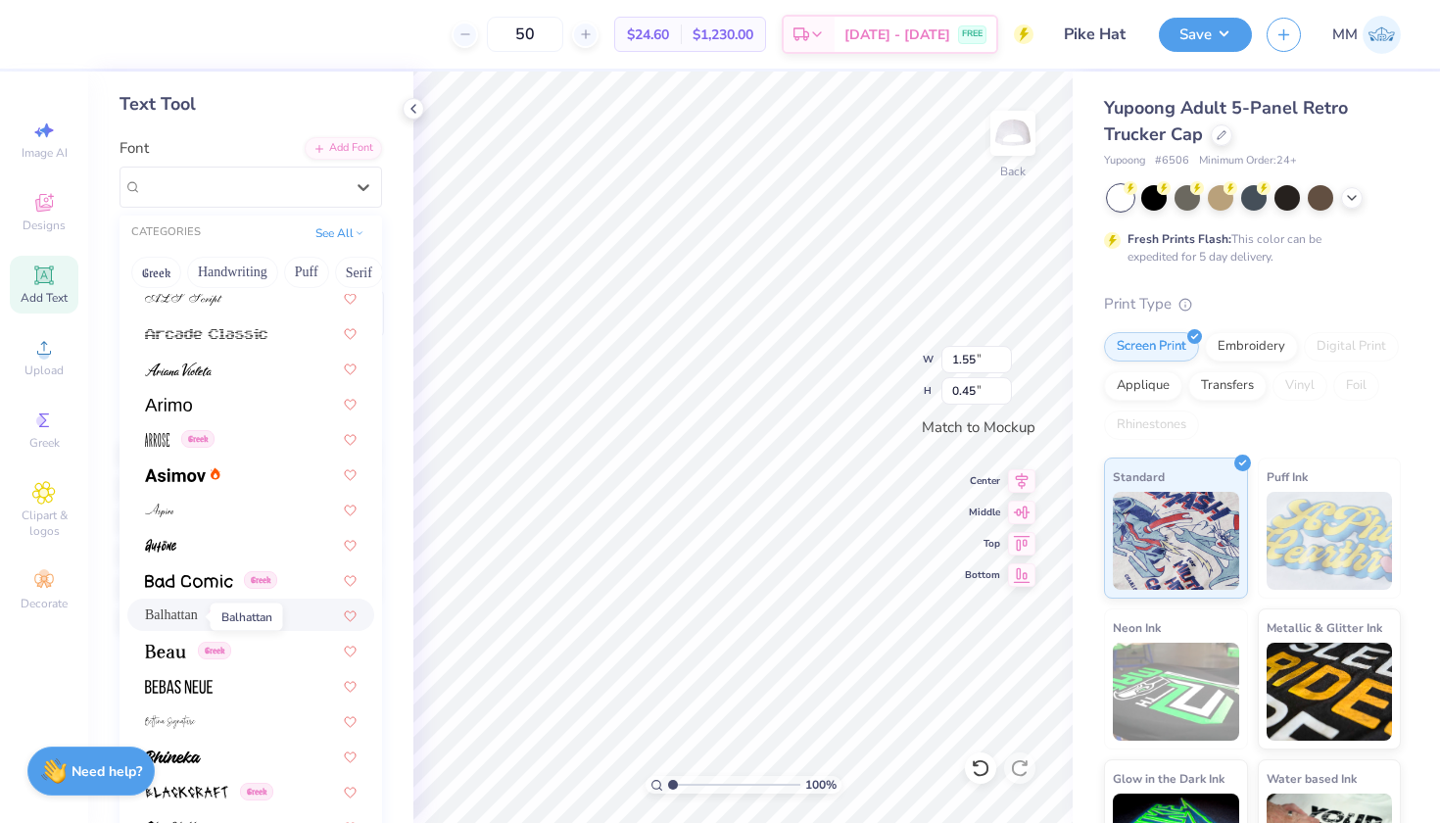
click at [173, 618] on span "Balhattan" at bounding box center [171, 615] width 53 height 21
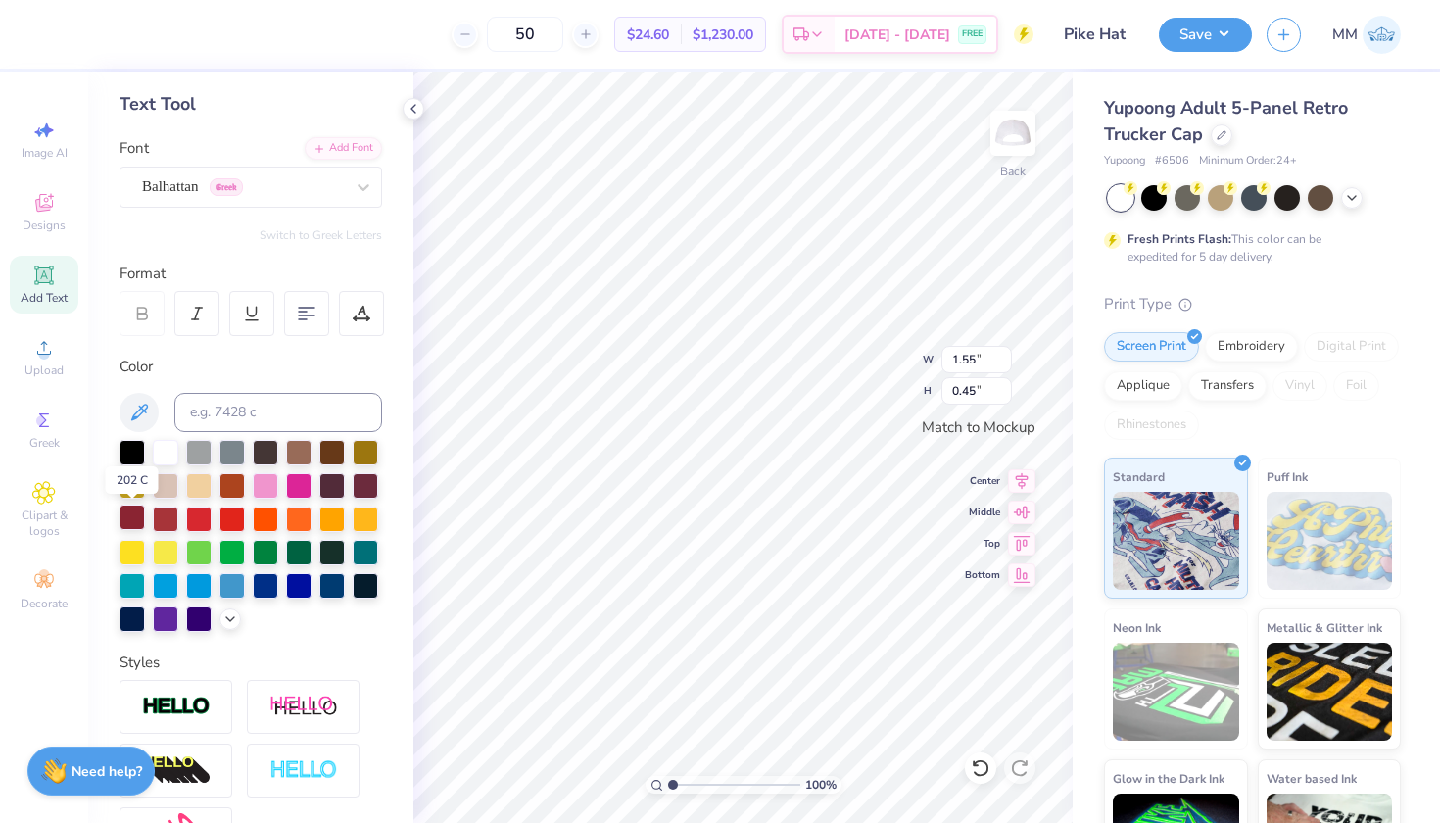
click at [134, 514] on div at bounding box center [132, 517] width 25 height 25
click at [166, 697] on img at bounding box center [176, 707] width 69 height 23
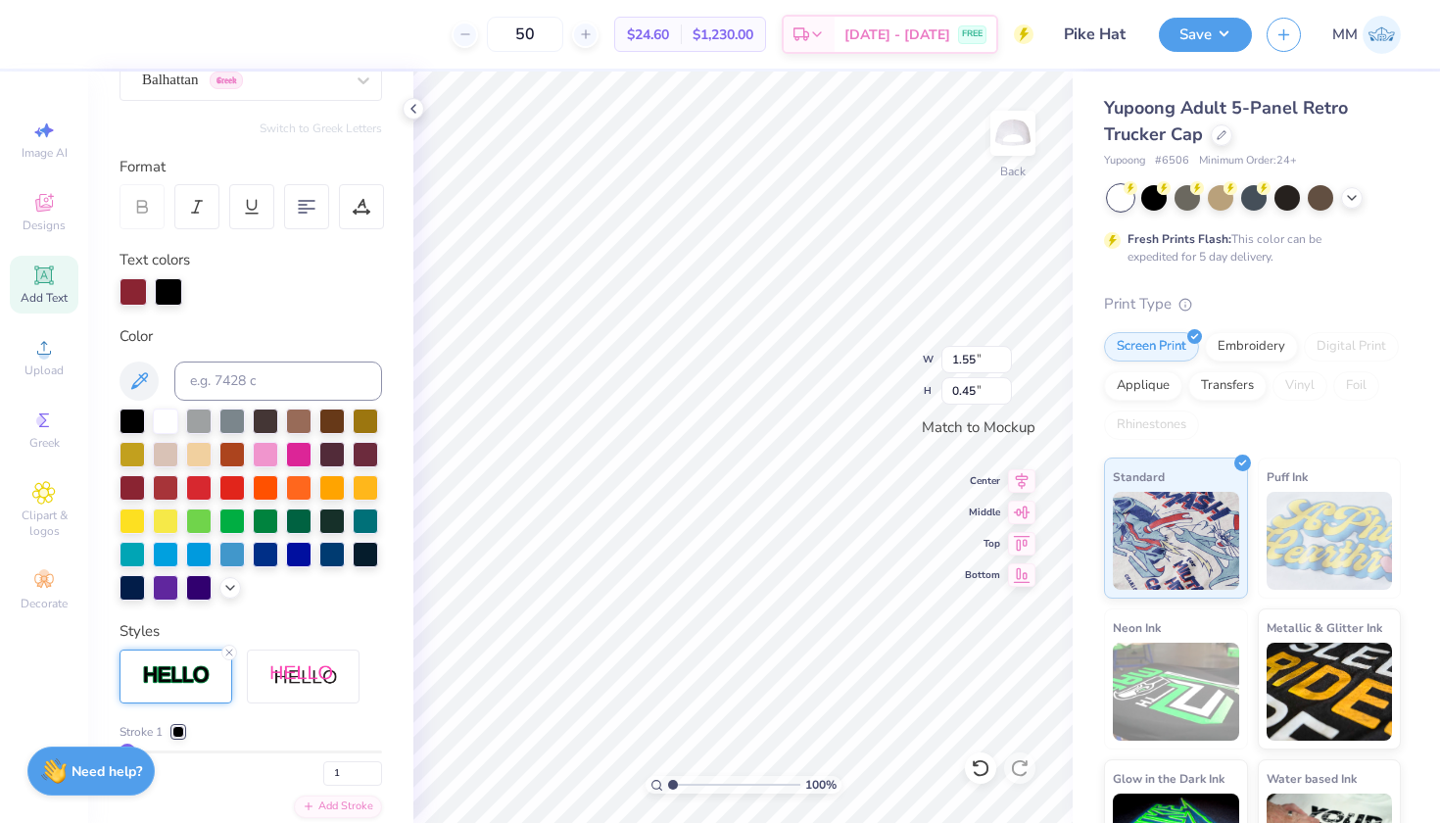
scroll to position [273, 0]
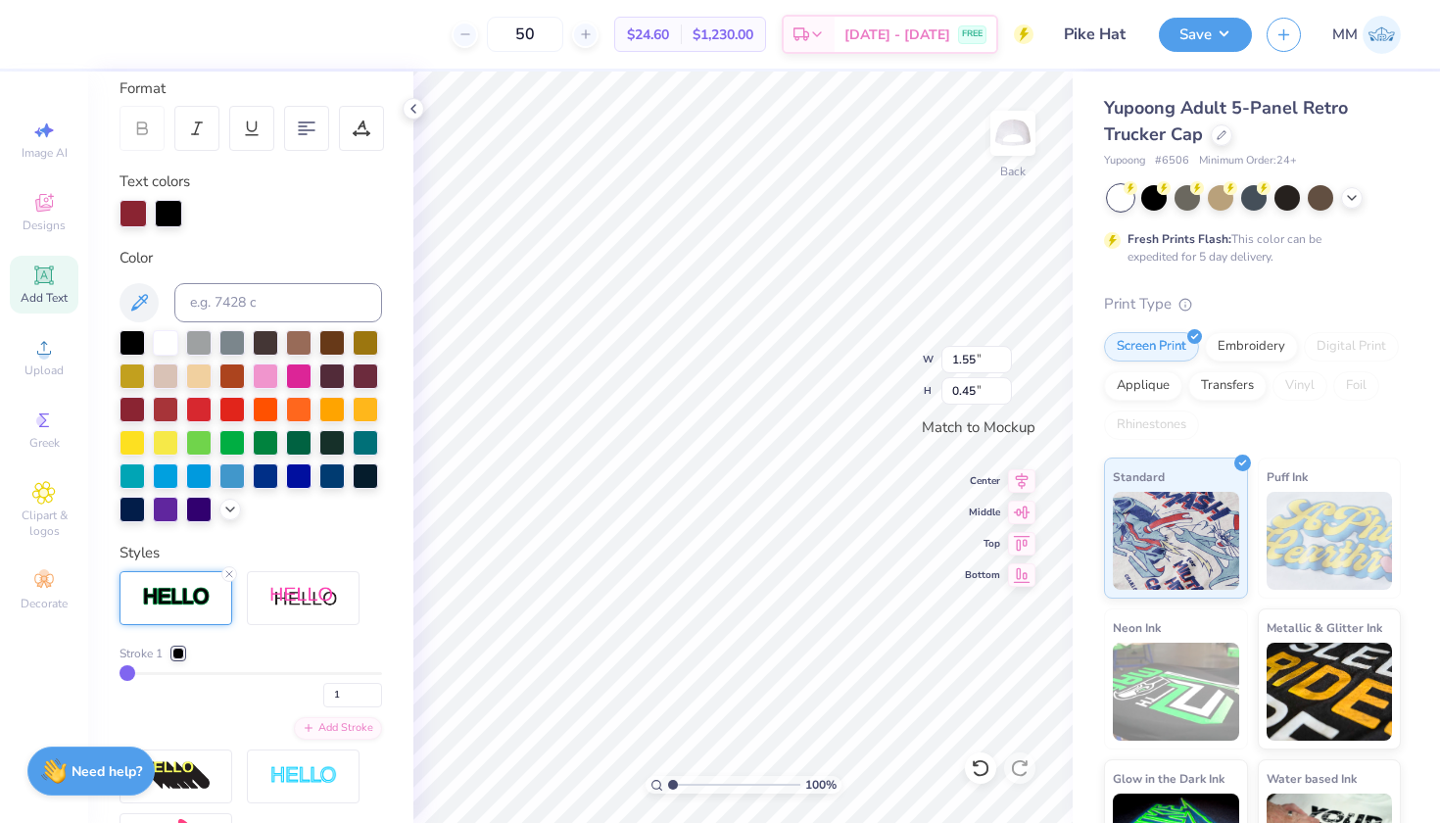
type input "3"
type input "4"
type input "5"
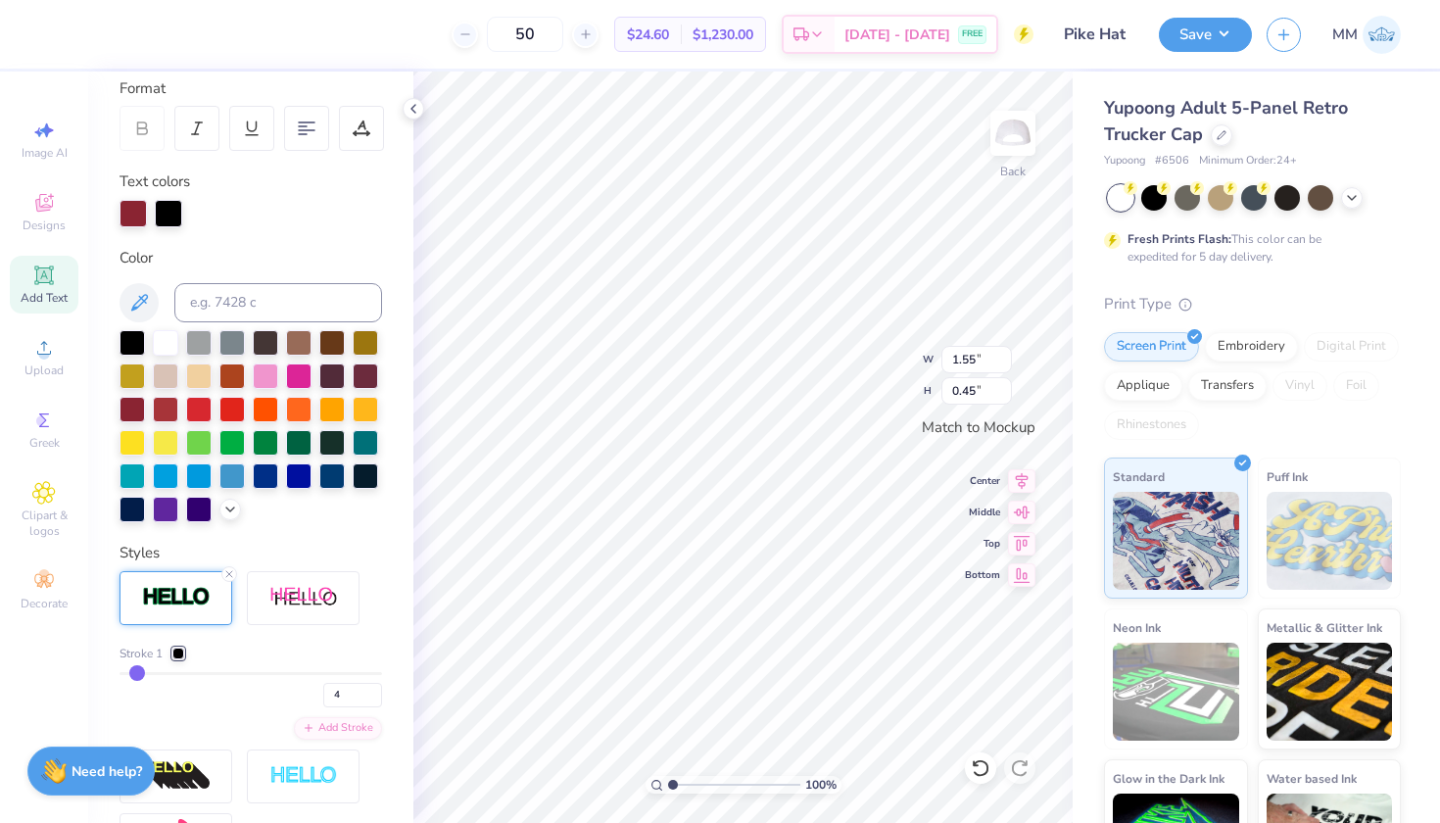
type input "5"
type input "6"
click at [139, 672] on input "range" at bounding box center [251, 673] width 263 height 3
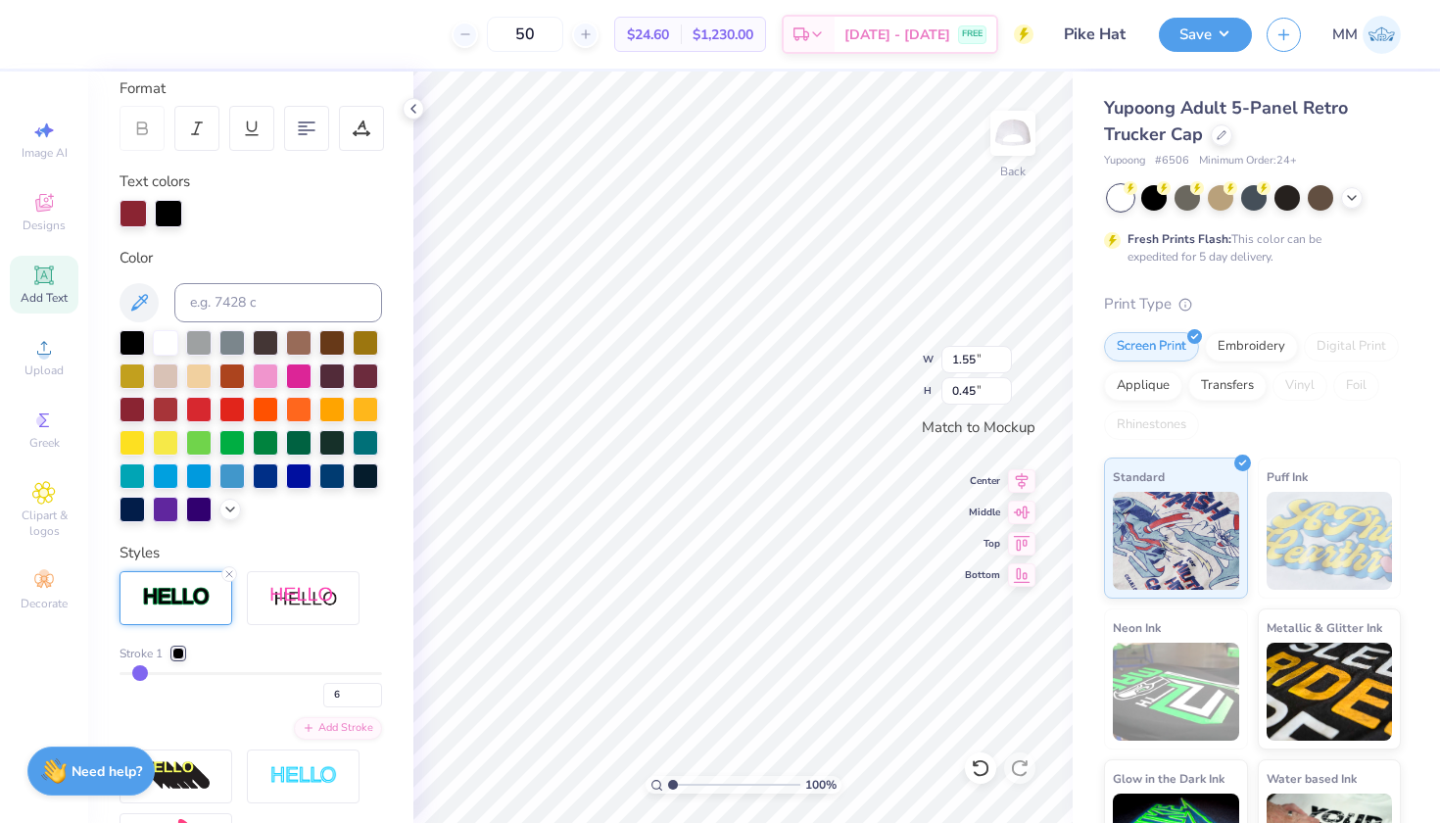
type input "4"
type input "3"
type input "2"
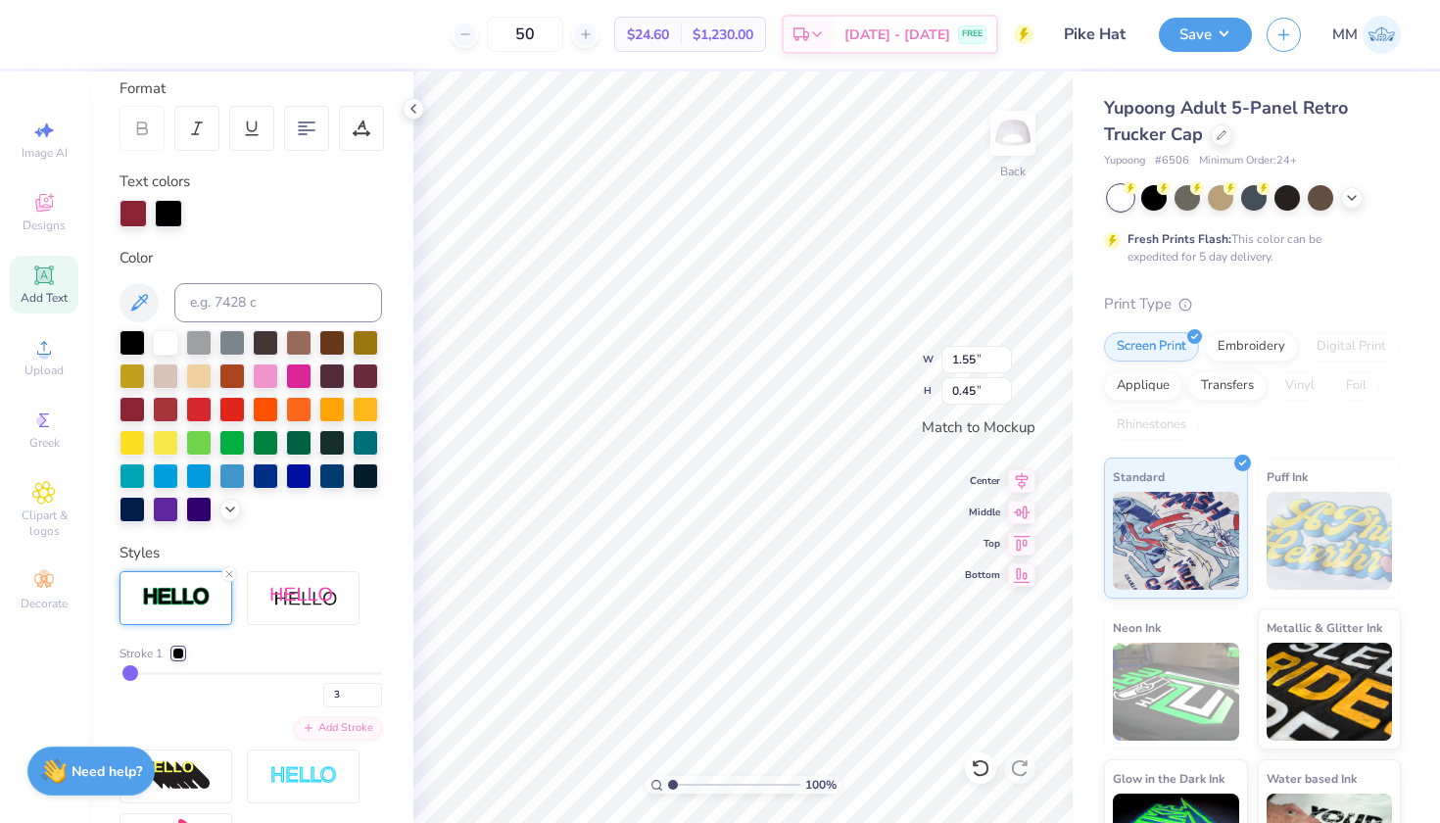
type input "2"
click at [130, 673] on input "range" at bounding box center [251, 673] width 263 height 3
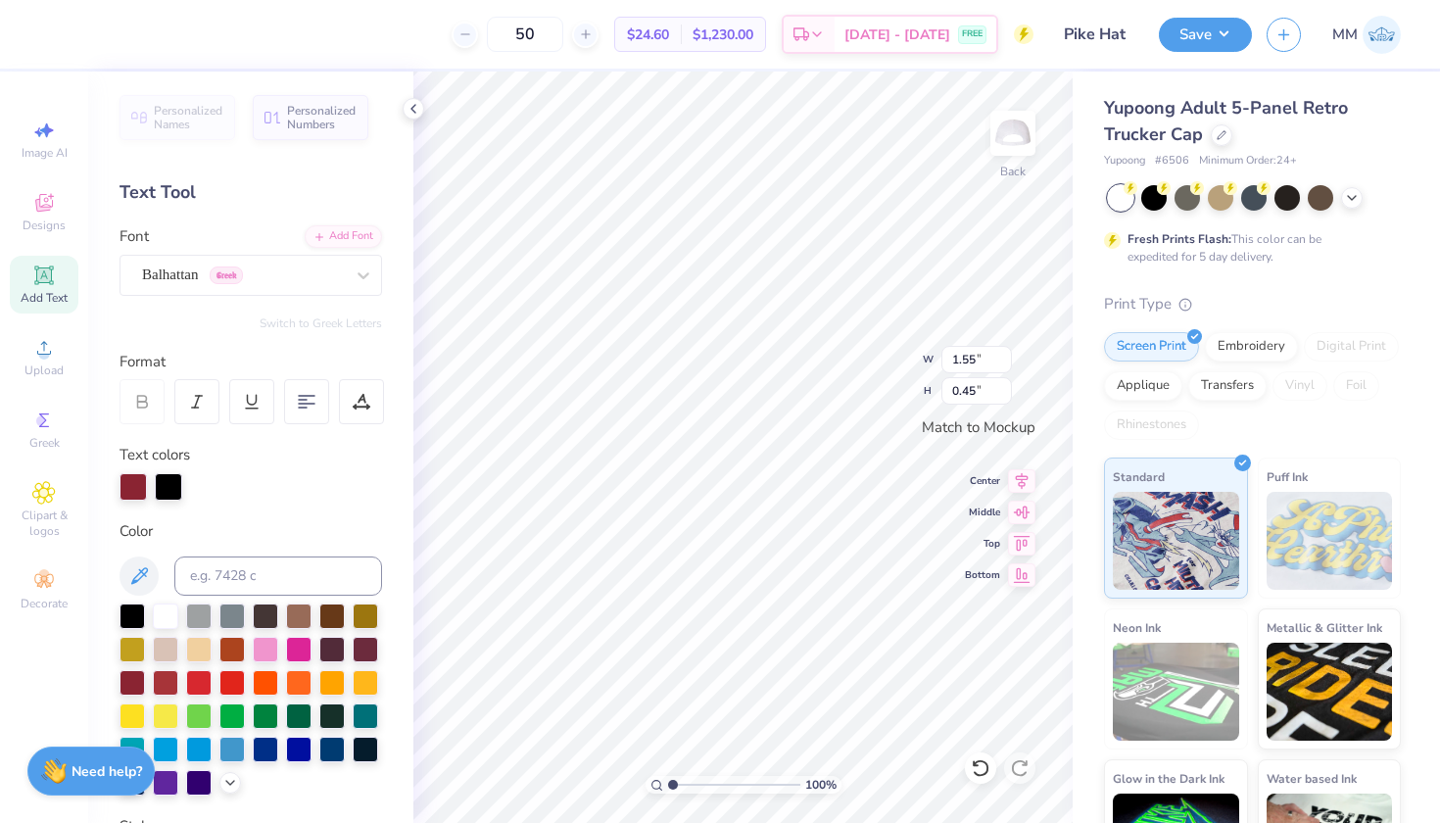
scroll to position [0, 0]
click at [204, 642] on div at bounding box center [198, 647] width 25 height 25
click at [137, 684] on div at bounding box center [132, 680] width 25 height 25
click at [158, 689] on div at bounding box center [165, 680] width 25 height 25
click at [170, 496] on div at bounding box center [168, 486] width 27 height 27
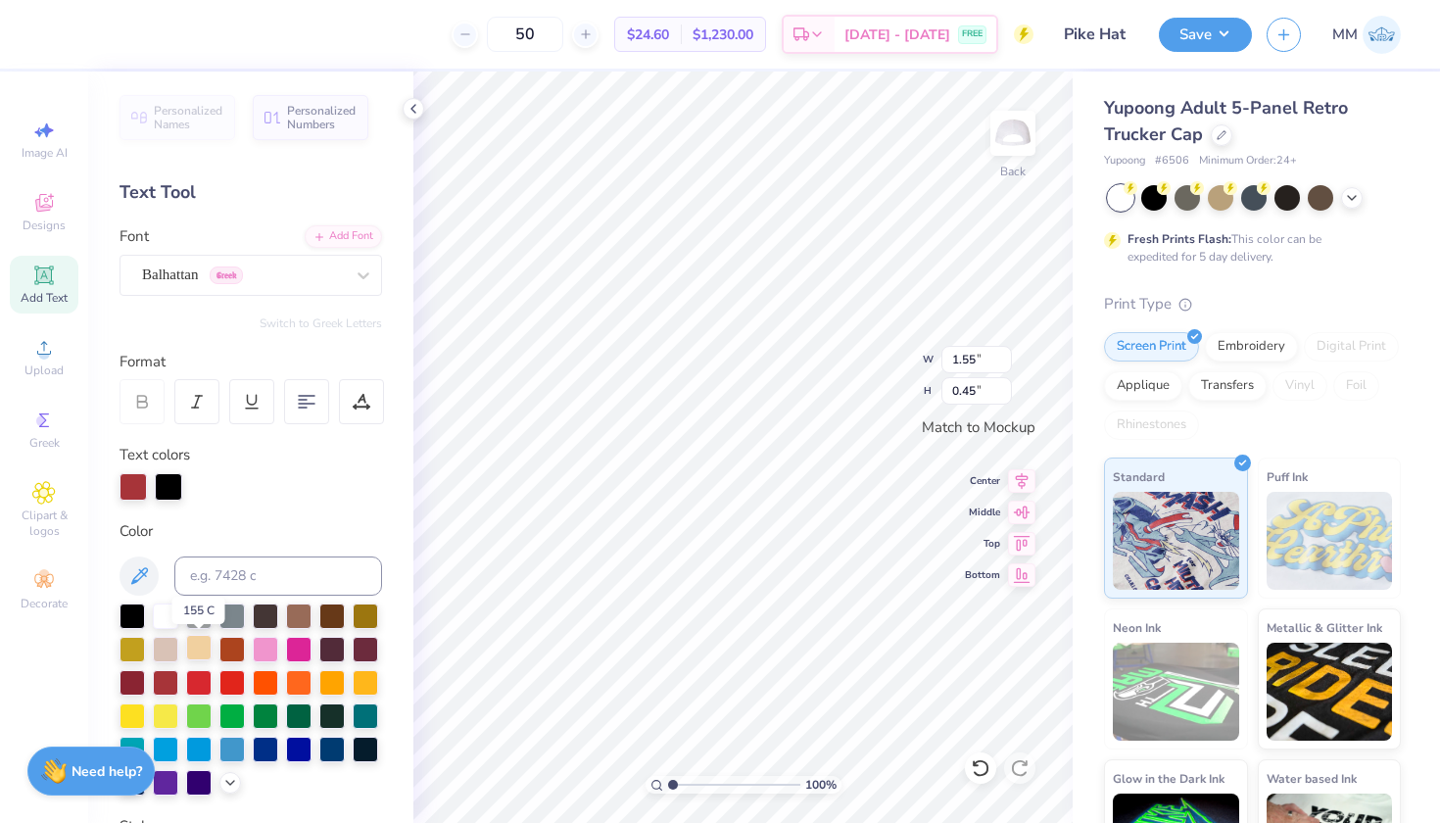
click at [200, 646] on div at bounding box center [198, 647] width 25 height 25
click at [161, 682] on div at bounding box center [165, 680] width 25 height 25
click at [170, 479] on div at bounding box center [168, 486] width 27 height 27
click at [194, 647] on div at bounding box center [198, 647] width 25 height 25
click at [174, 679] on div at bounding box center [165, 680] width 25 height 25
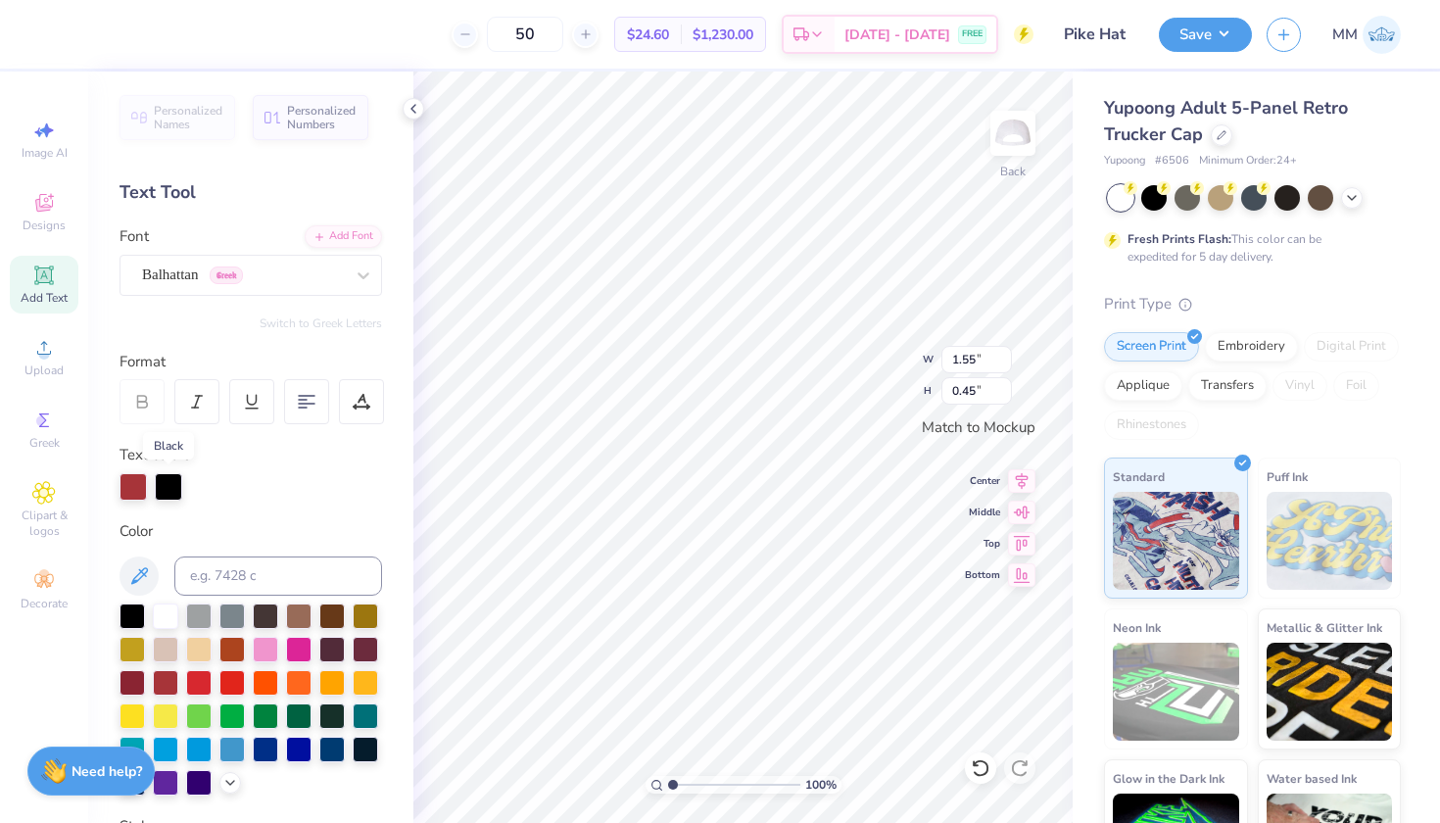
click at [171, 482] on div at bounding box center [168, 486] width 27 height 27
click at [204, 649] on div at bounding box center [198, 647] width 25 height 25
click at [133, 682] on div at bounding box center [132, 680] width 25 height 25
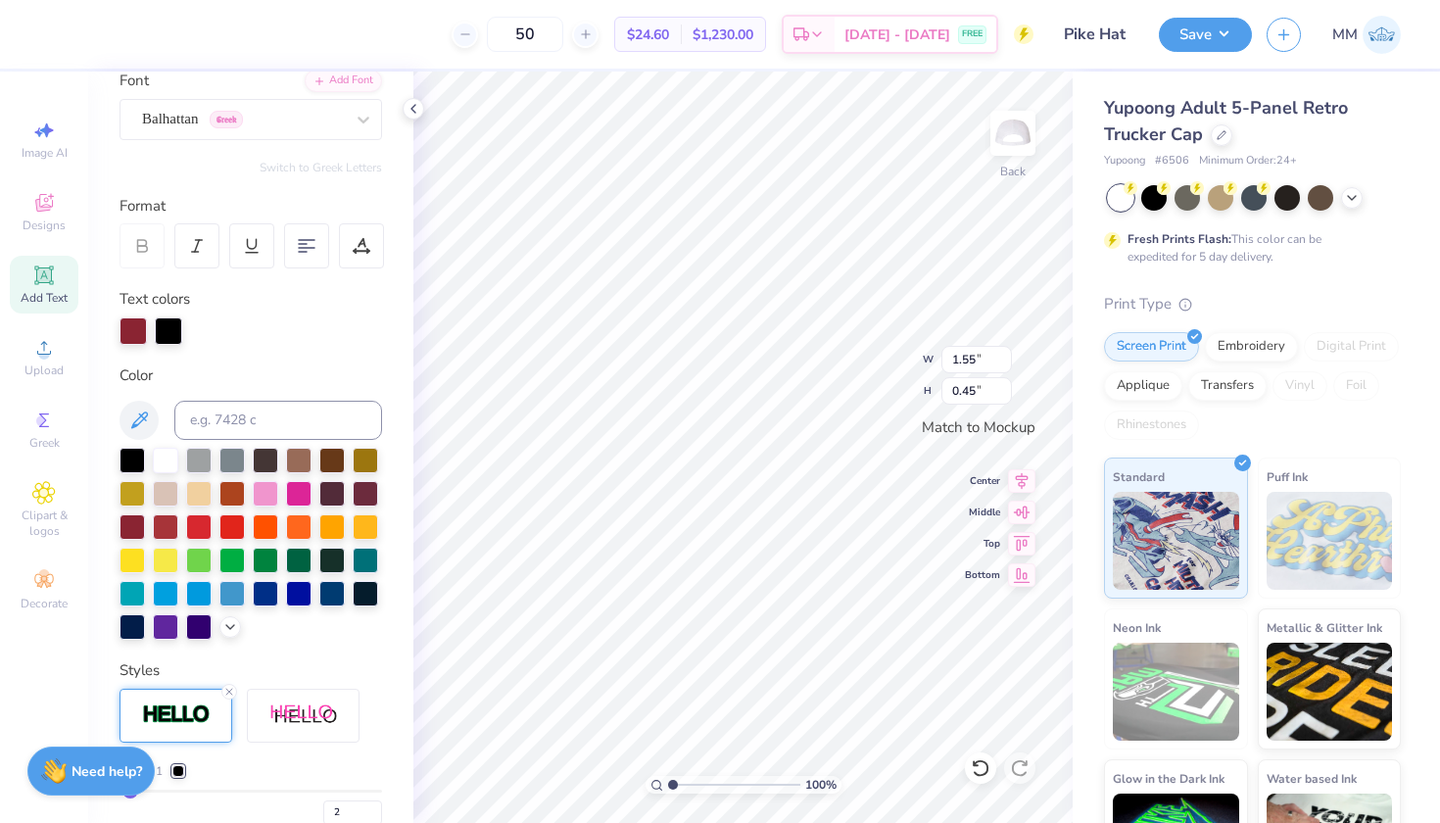
scroll to position [248, 0]
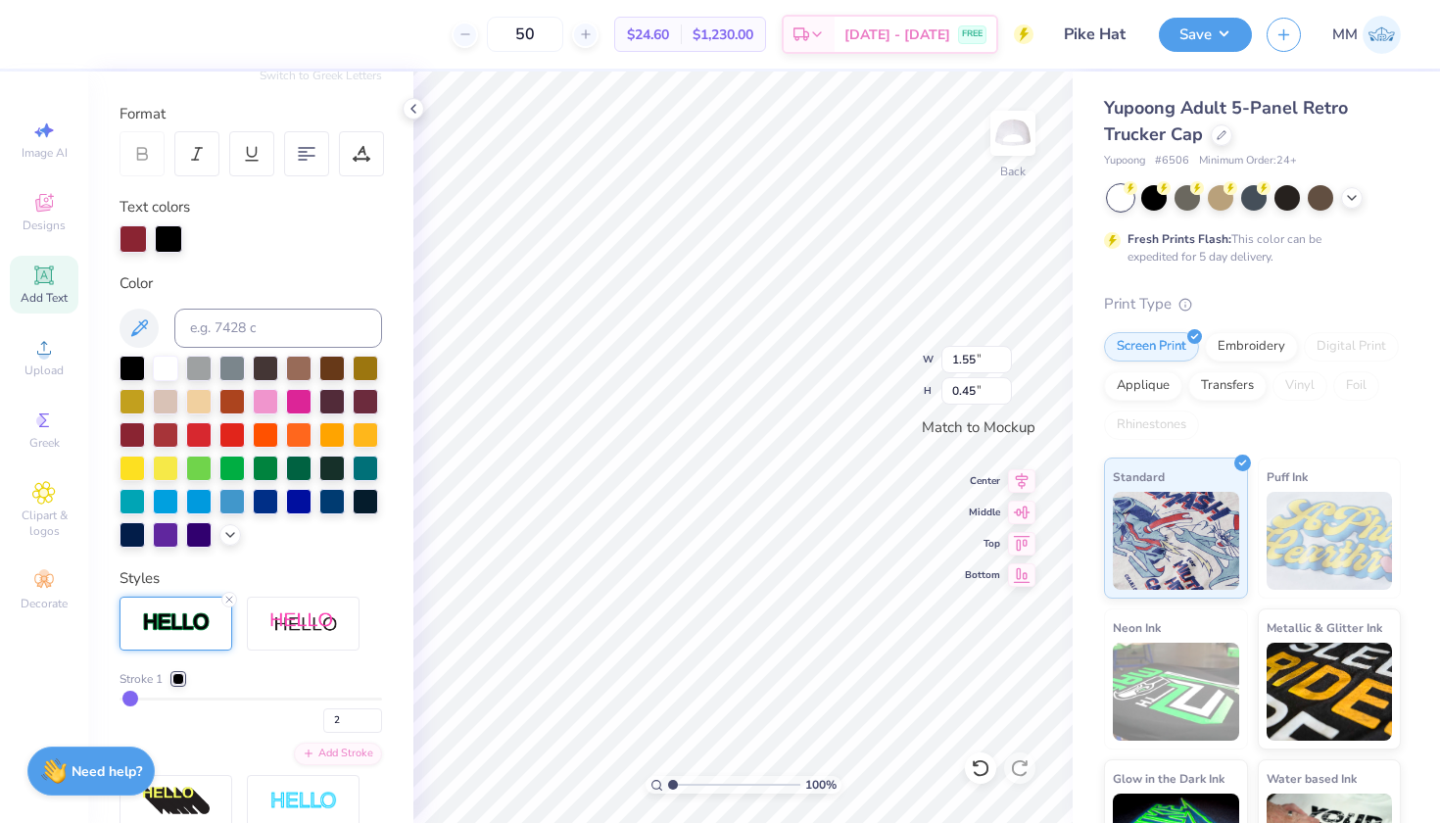
click at [314, 574] on div "Styles" at bounding box center [251, 578] width 263 height 23
